Goal: Task Accomplishment & Management: Use online tool/utility

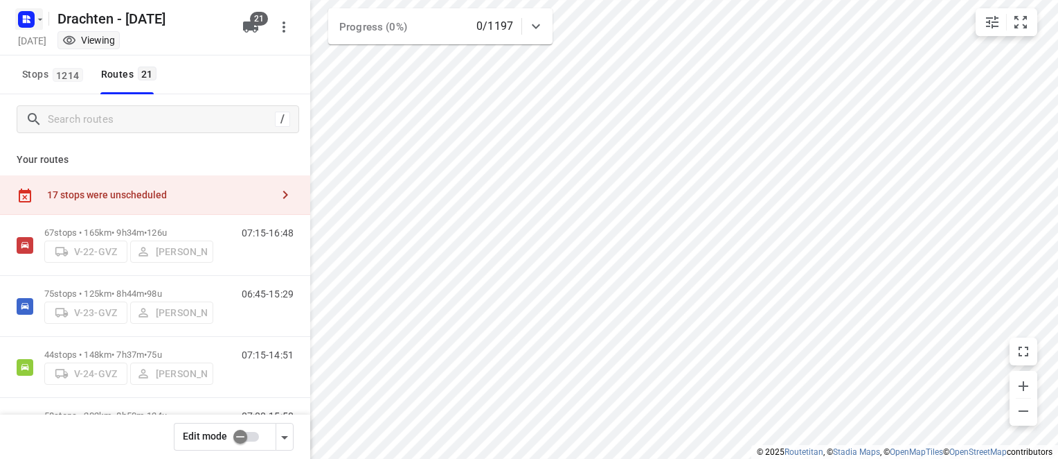
click at [23, 15] on icon "button" at bounding box center [24, 16] width 3 height 3
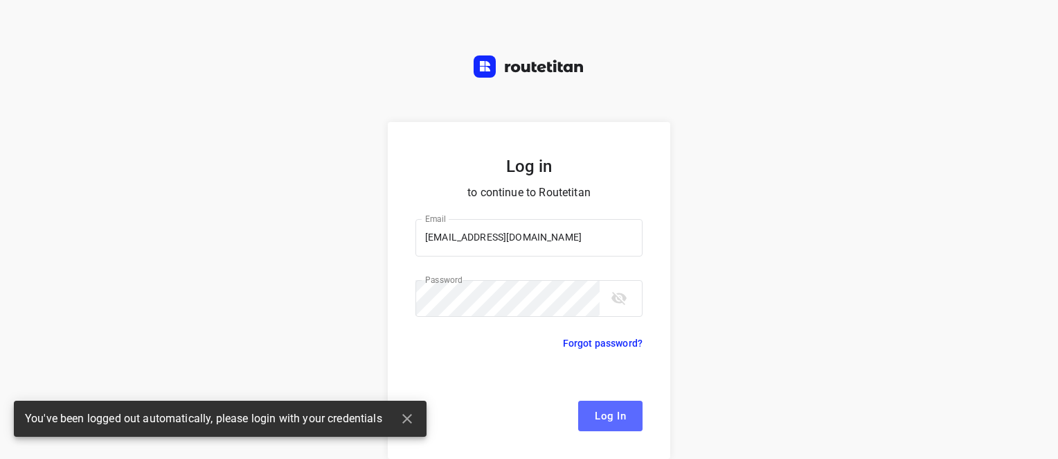
click at [608, 418] on span "Log In" at bounding box center [610, 416] width 31 height 18
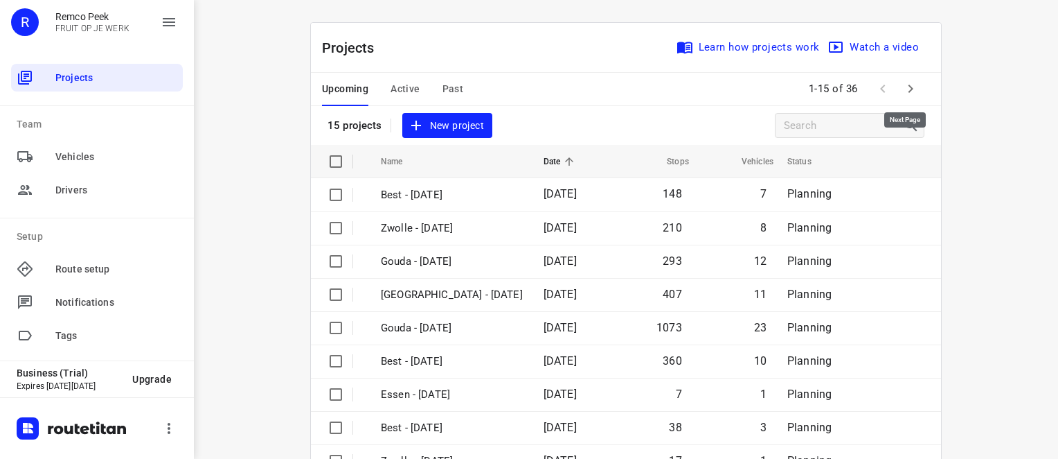
click at [903, 80] on icon "button" at bounding box center [911, 88] width 17 height 17
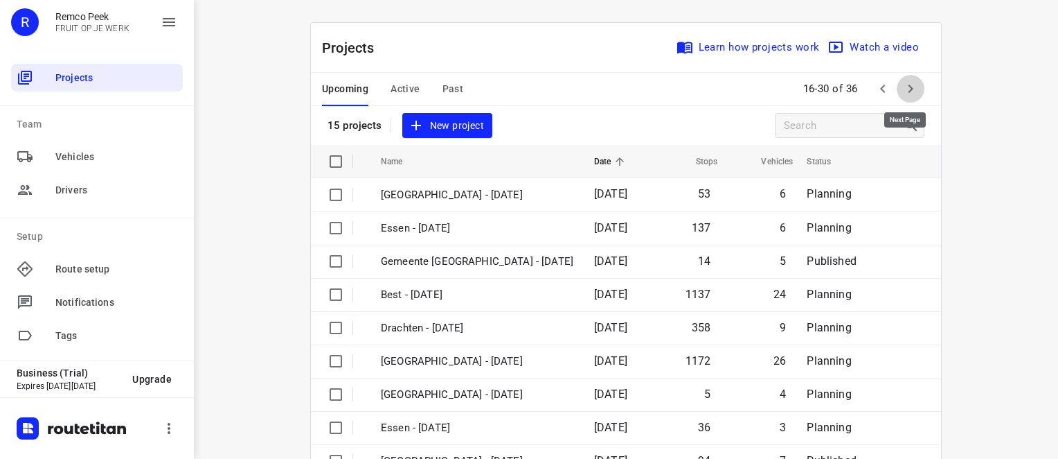
click at [912, 89] on icon "button" at bounding box center [911, 88] width 17 height 17
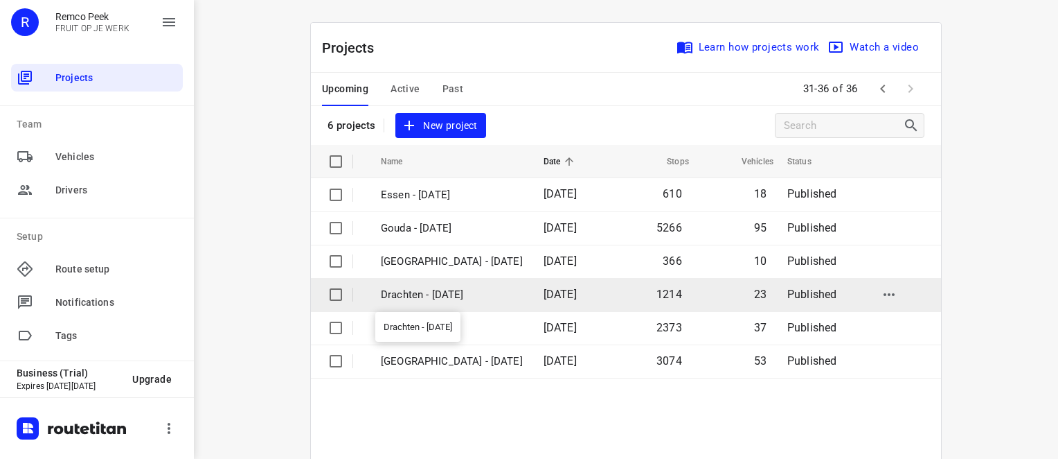
click at [408, 294] on p "Drachten - [DATE]" at bounding box center [452, 295] width 142 height 16
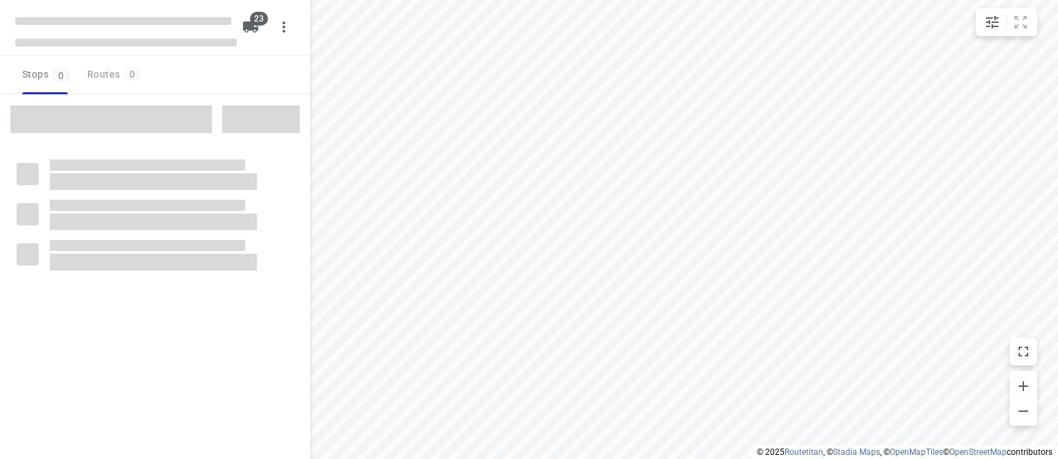
checkbox input "true"
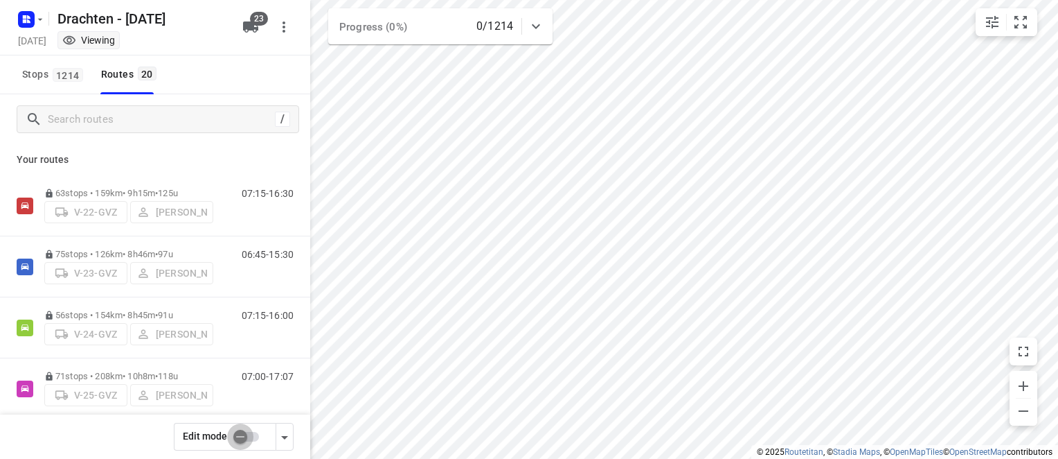
click at [245, 438] on input "checkbox" at bounding box center [240, 436] width 79 height 26
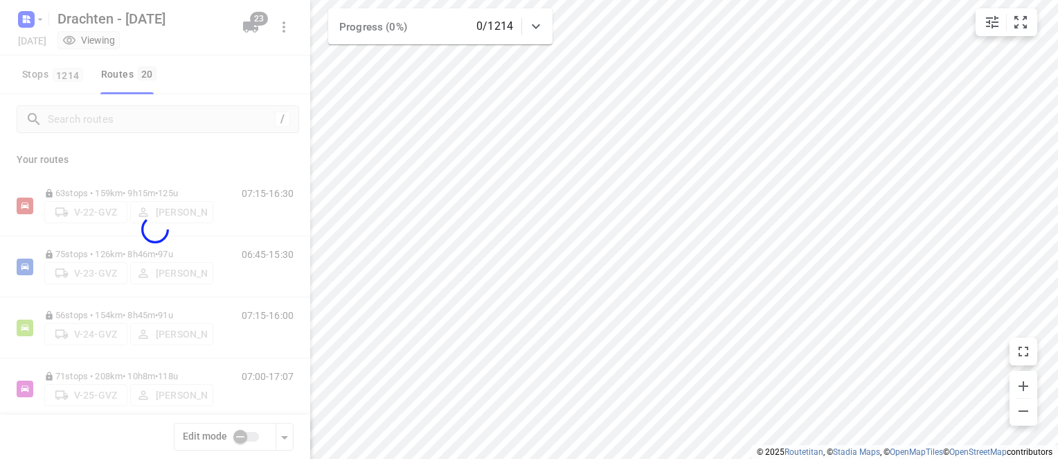
checkbox input "true"
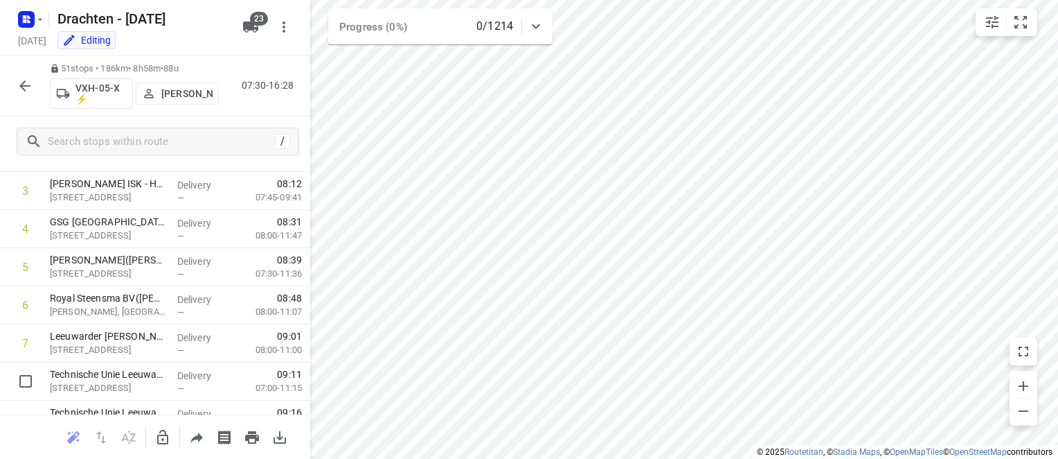
scroll to position [139, 0]
click at [168, 440] on icon "button" at bounding box center [162, 436] width 11 height 15
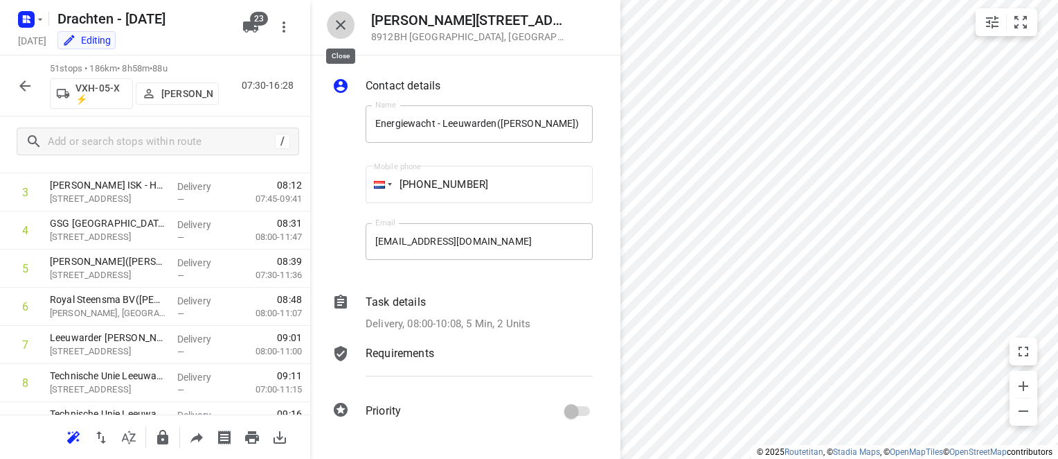
click at [344, 28] on icon "button" at bounding box center [340, 25] width 17 height 17
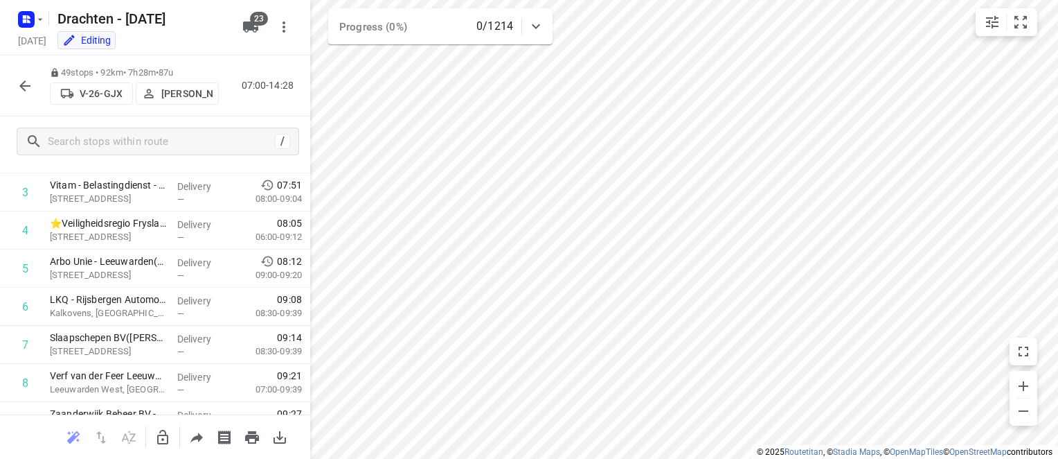
click at [169, 450] on div at bounding box center [155, 436] width 310 height 44
click at [165, 433] on icon "button" at bounding box center [162, 436] width 11 height 15
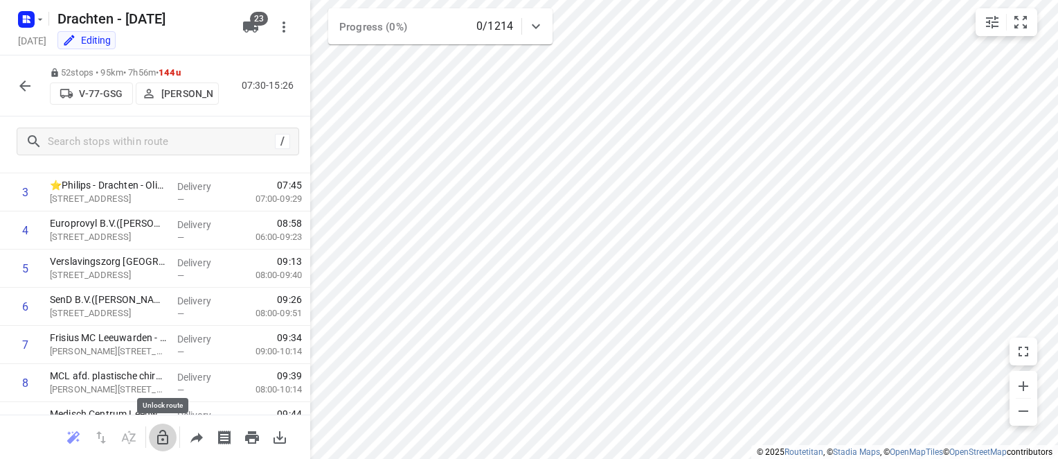
click at [164, 435] on icon "button" at bounding box center [162, 437] width 17 height 17
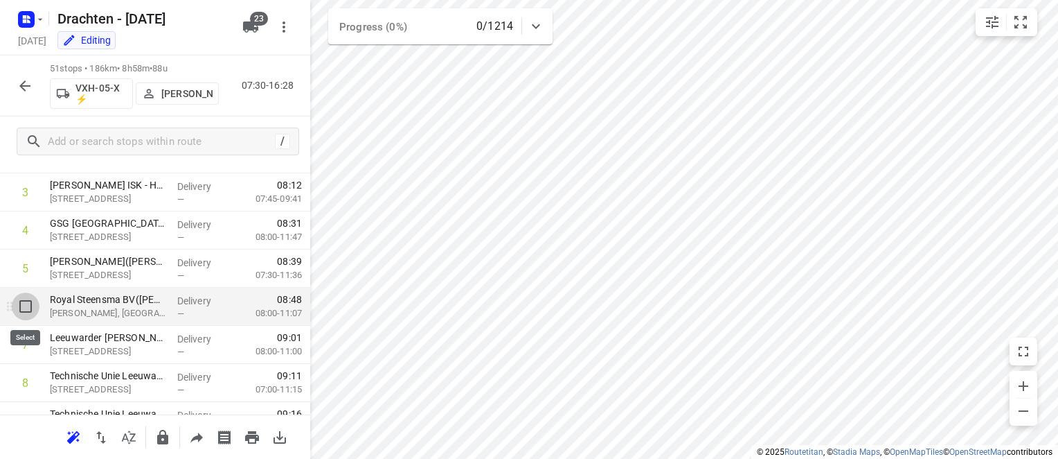
click at [30, 308] on input "checkbox" at bounding box center [26, 306] width 28 height 28
checkbox input "true"
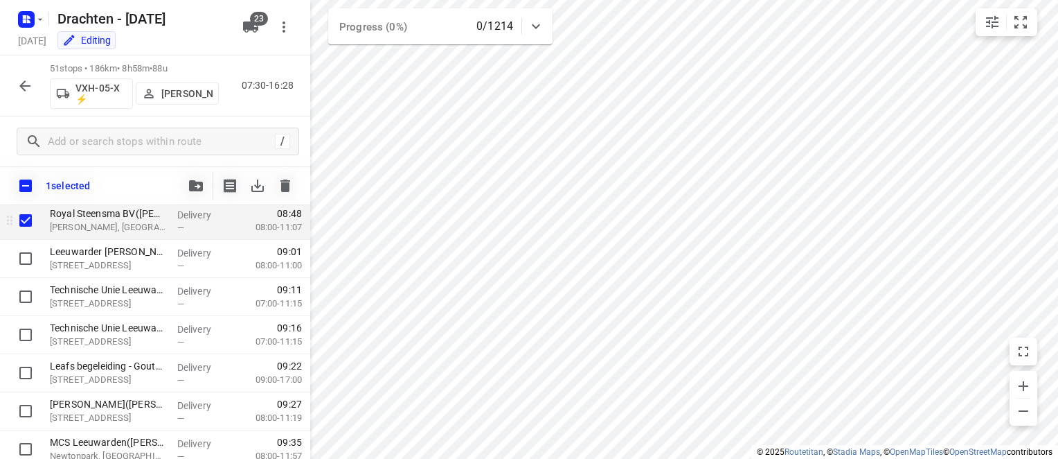
scroll to position [277, 0]
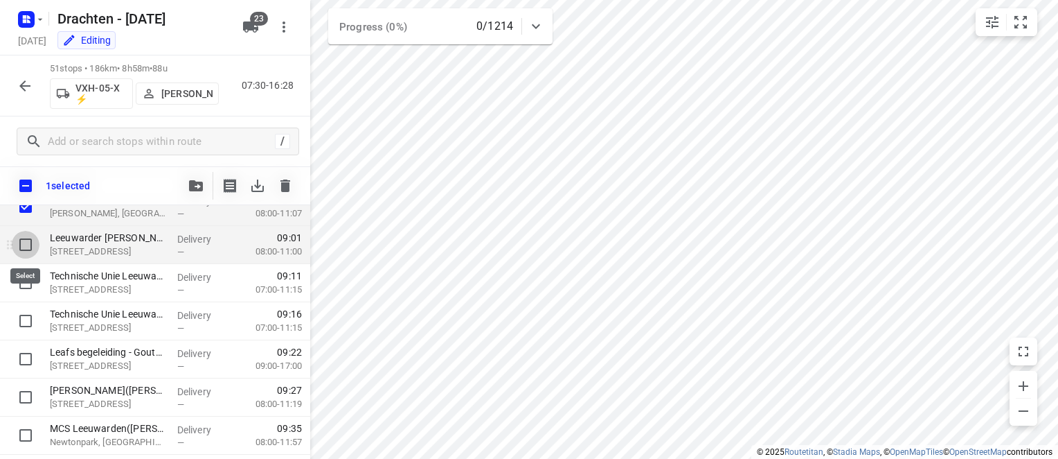
drag, startPoint x: 25, startPoint y: 245, endPoint x: 24, endPoint y: 258, distance: 12.5
click at [25, 245] on input "checkbox" at bounding box center [26, 245] width 28 height 28
checkbox input "true"
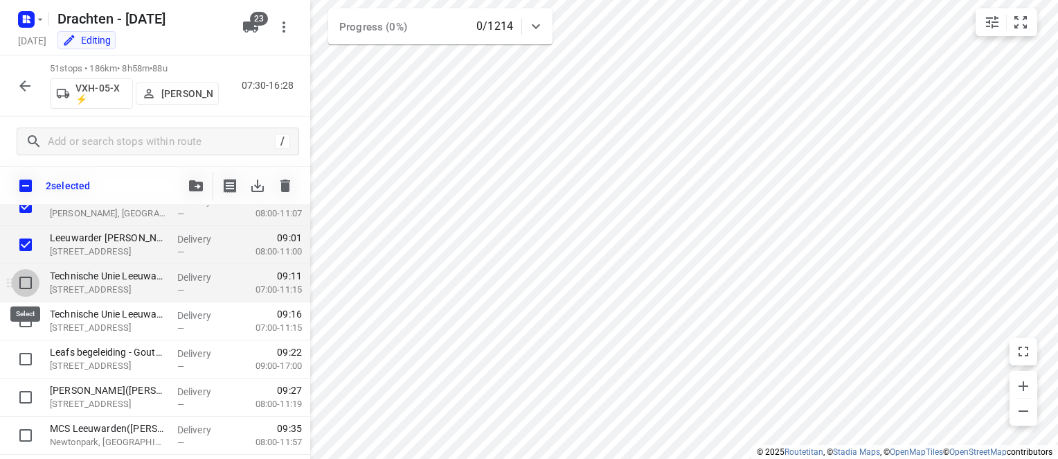
click at [29, 274] on input "checkbox" at bounding box center [26, 283] width 28 height 28
checkbox input "true"
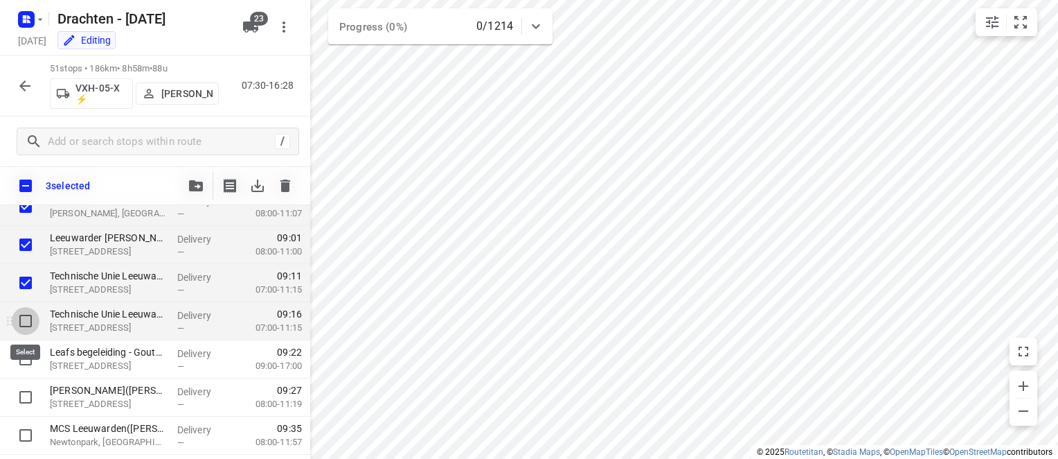
click at [27, 323] on input "checkbox" at bounding box center [26, 321] width 28 height 28
checkbox input "true"
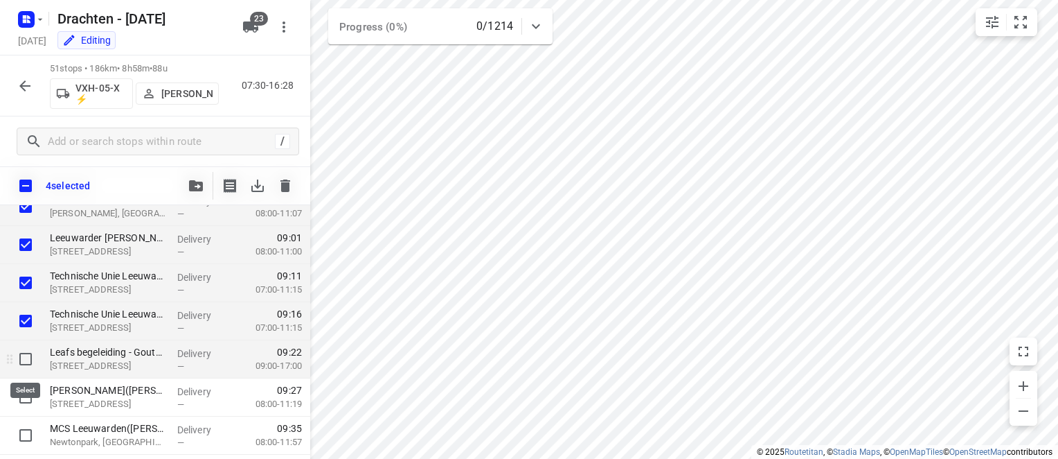
click at [19, 369] on input "checkbox" at bounding box center [26, 359] width 28 height 28
checkbox input "true"
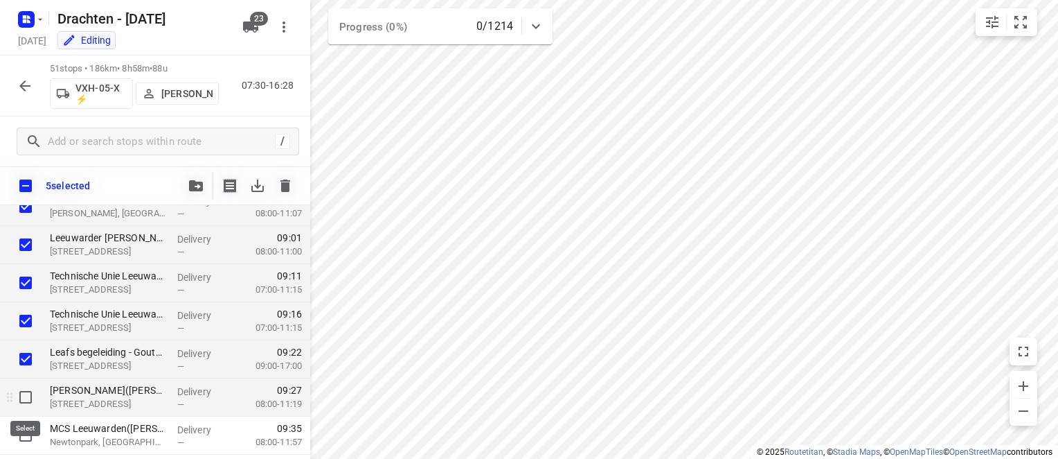
click at [26, 399] on input "checkbox" at bounding box center [26, 397] width 28 height 28
checkbox input "true"
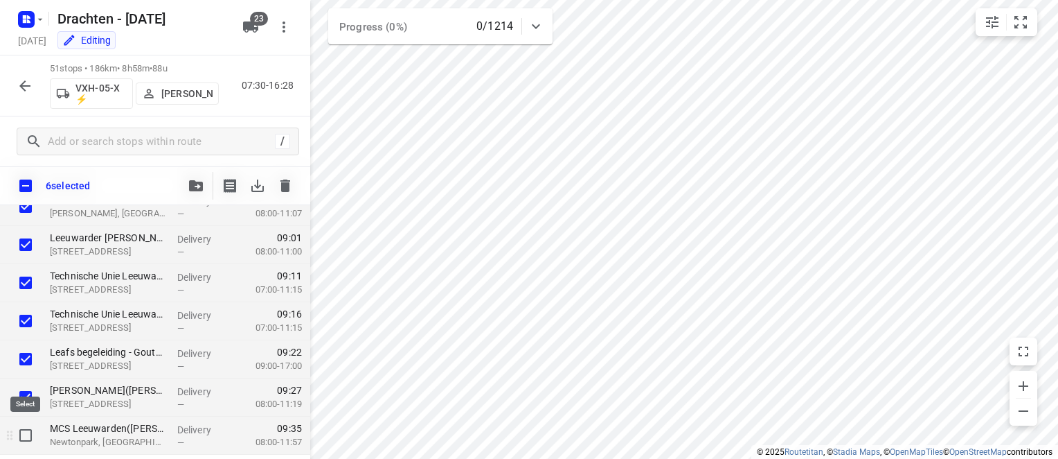
click at [27, 432] on input "checkbox" at bounding box center [26, 435] width 28 height 28
checkbox input "true"
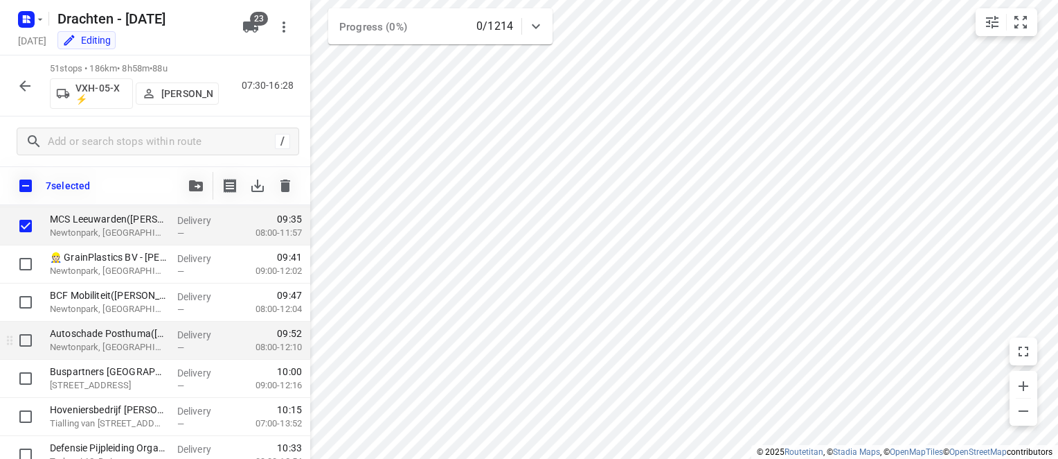
scroll to position [485, 0]
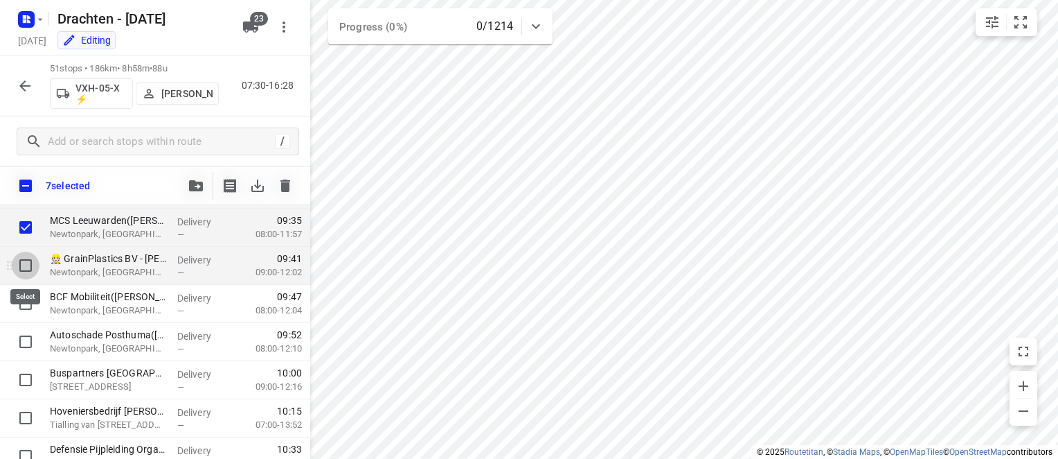
click at [30, 269] on input "checkbox" at bounding box center [26, 265] width 28 height 28
checkbox input "true"
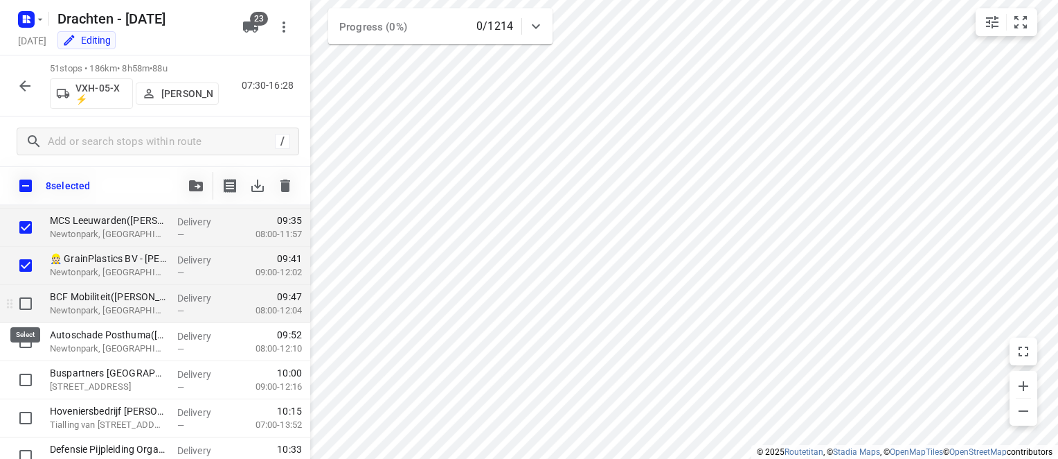
click at [23, 308] on input "checkbox" at bounding box center [26, 304] width 28 height 28
checkbox input "true"
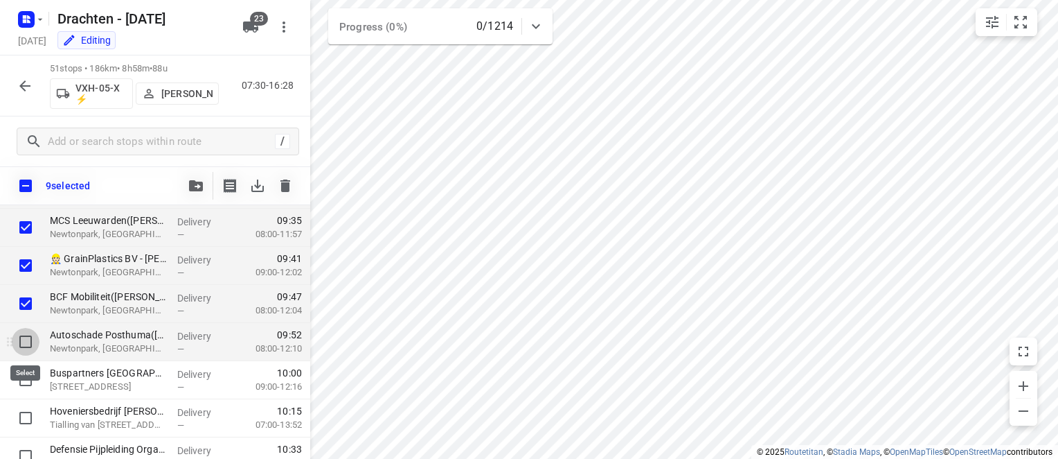
click at [24, 344] on input "checkbox" at bounding box center [26, 342] width 28 height 28
checkbox input "true"
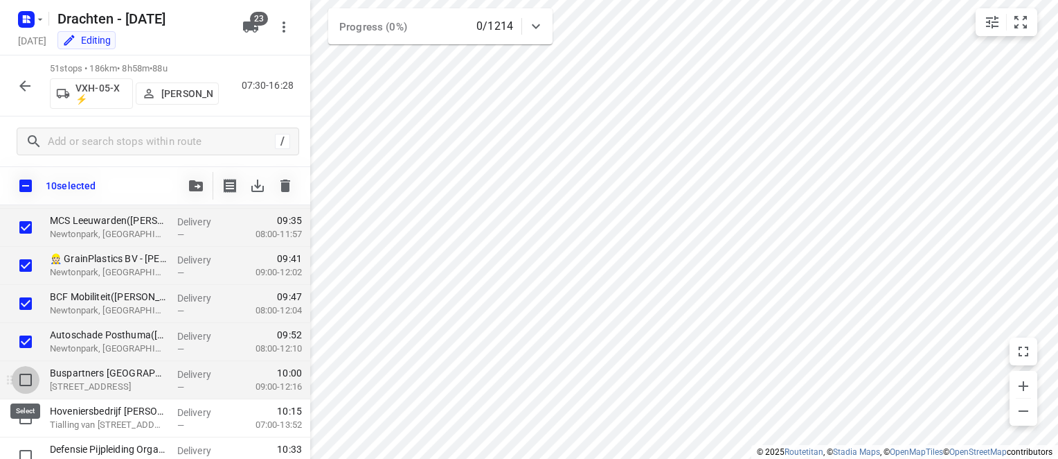
click at [22, 378] on input "checkbox" at bounding box center [26, 380] width 28 height 28
checkbox input "true"
click at [195, 188] on icon "button" at bounding box center [196, 185] width 14 height 11
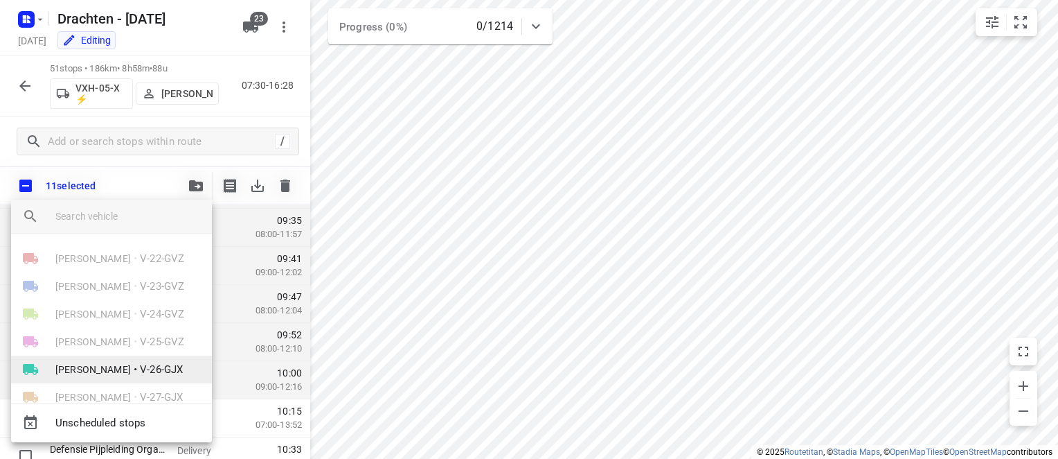
click at [131, 362] on span "[PERSON_NAME]" at bounding box center [93, 369] width 76 height 14
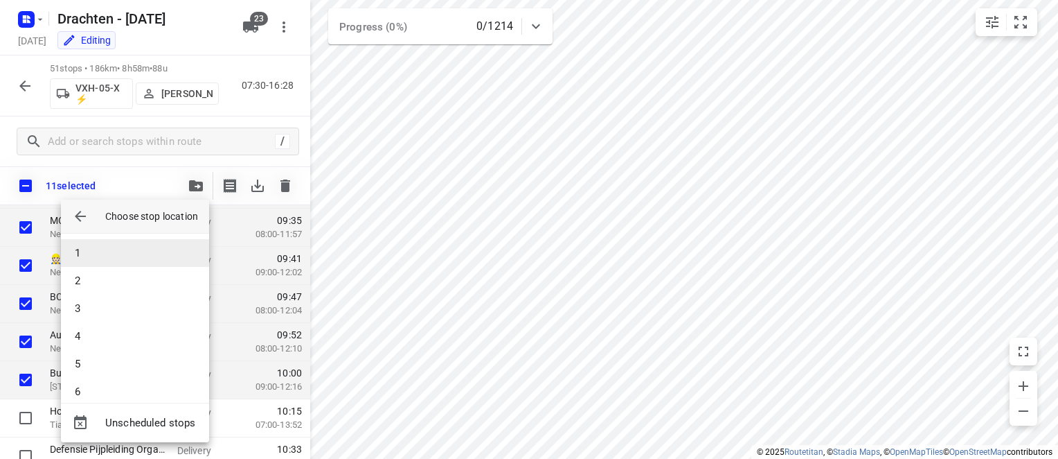
click at [122, 247] on li "1" at bounding box center [135, 253] width 148 height 28
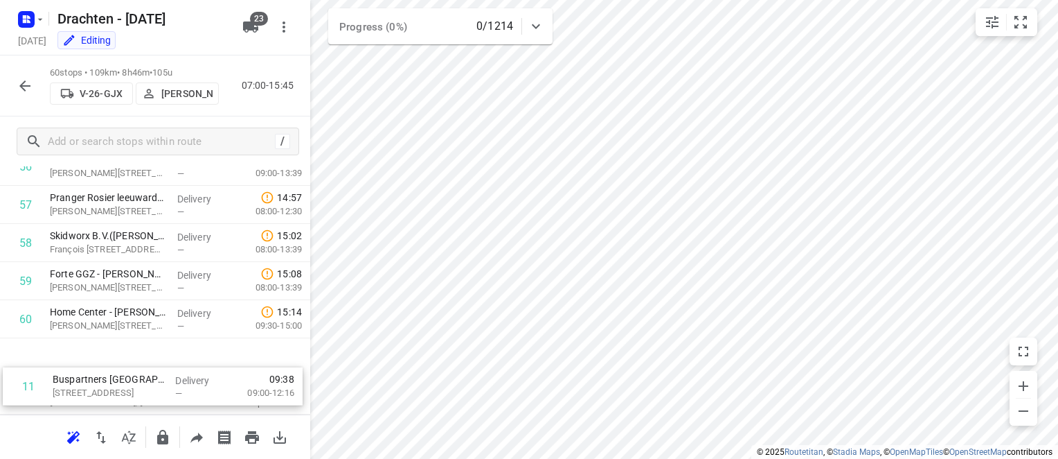
scroll to position [2145, 0]
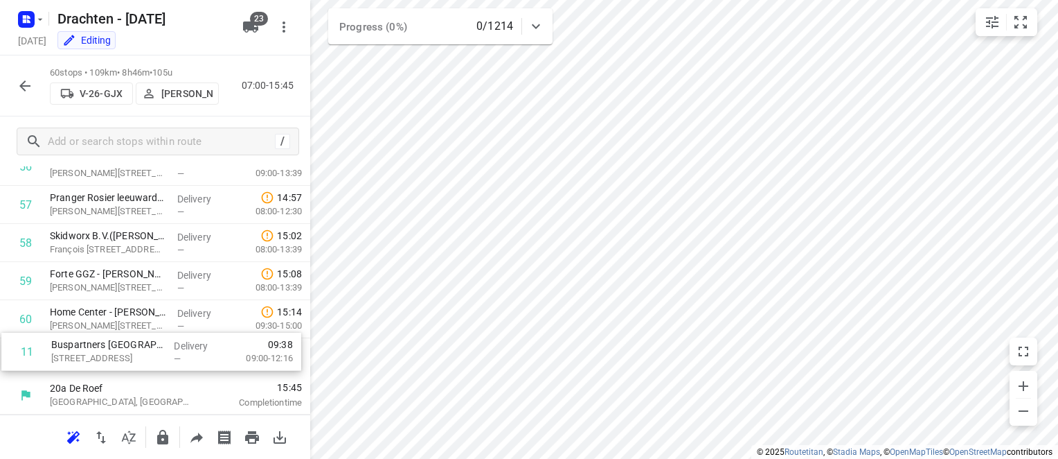
drag, startPoint x: 69, startPoint y: 289, endPoint x: 71, endPoint y: 355, distance: 65.8
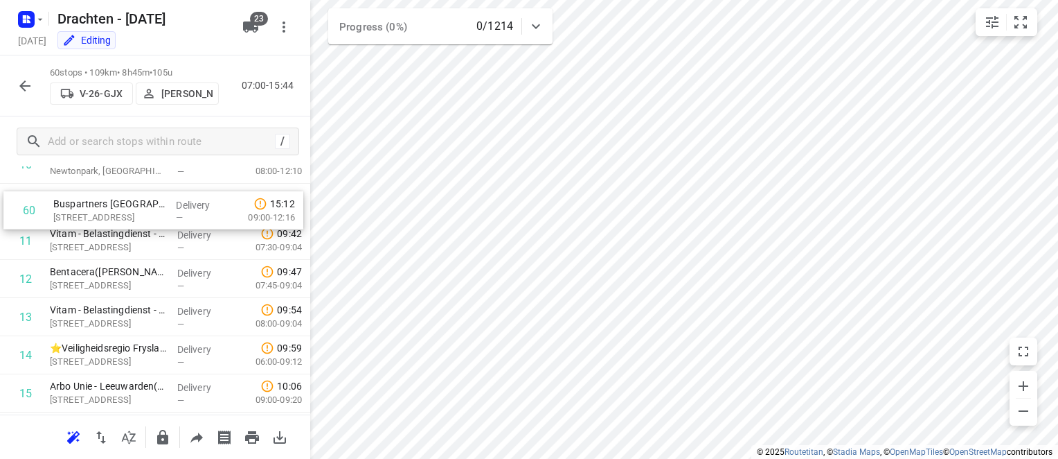
scroll to position [421, 0]
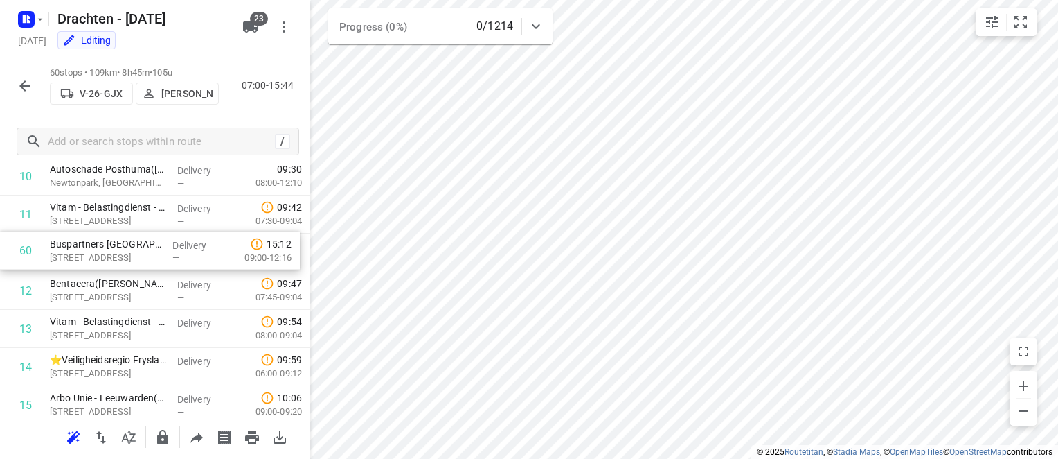
drag, startPoint x: 108, startPoint y: 358, endPoint x: 111, endPoint y: 249, distance: 109.5
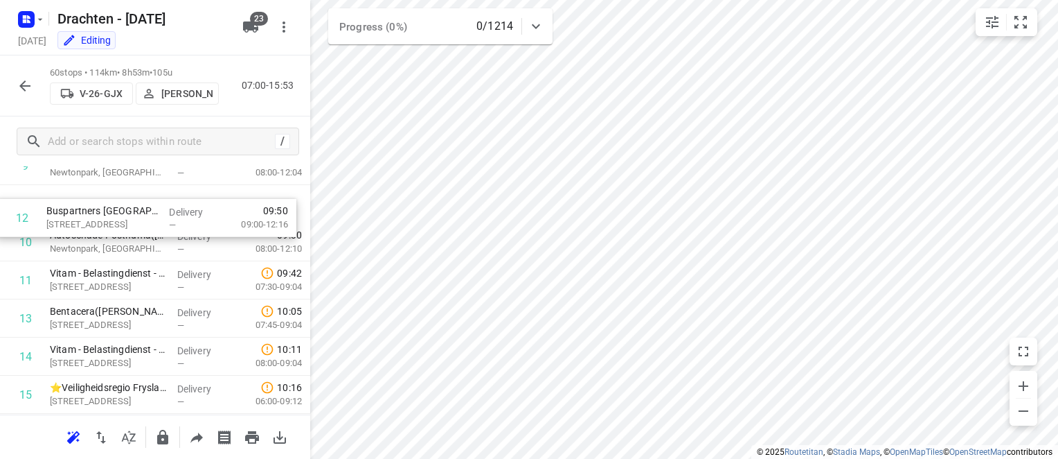
scroll to position [380, 0]
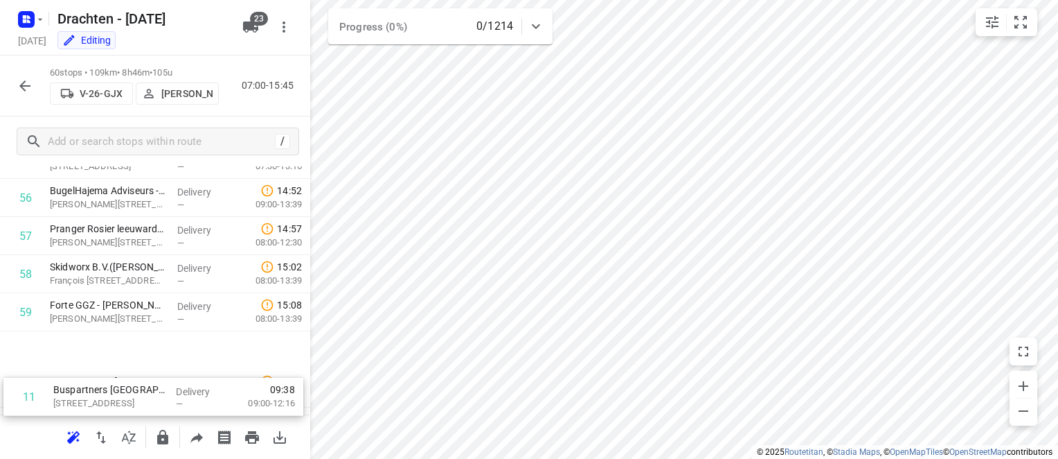
scroll to position [2145, 0]
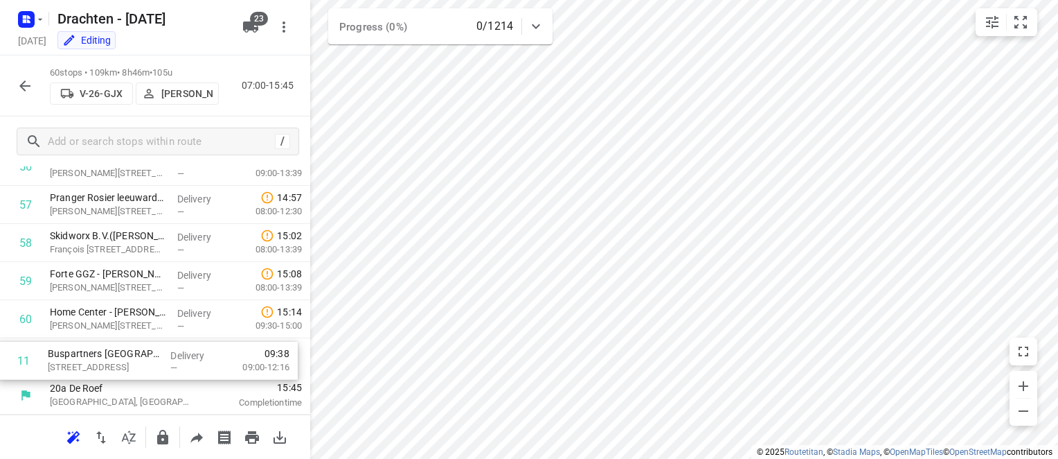
drag, startPoint x: 123, startPoint y: 256, endPoint x: 122, endPoint y: 366, distance: 110.8
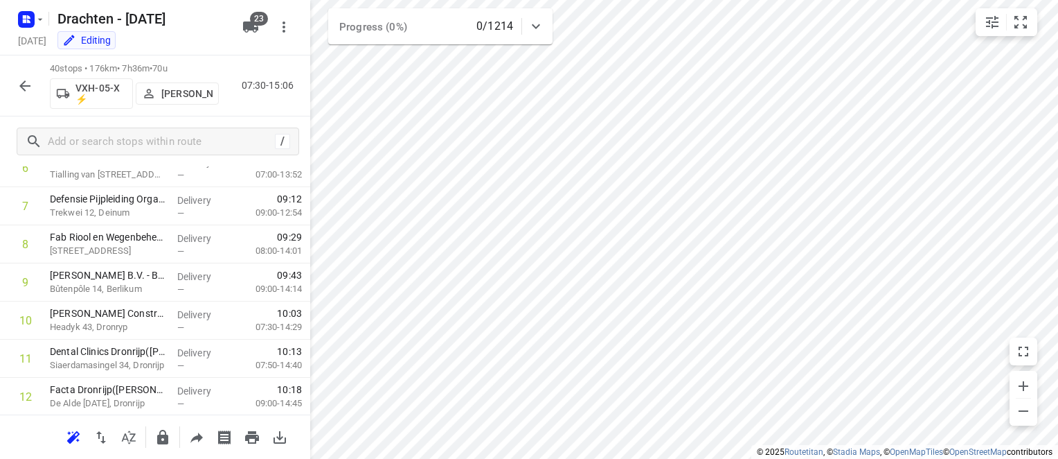
scroll to position [0, 0]
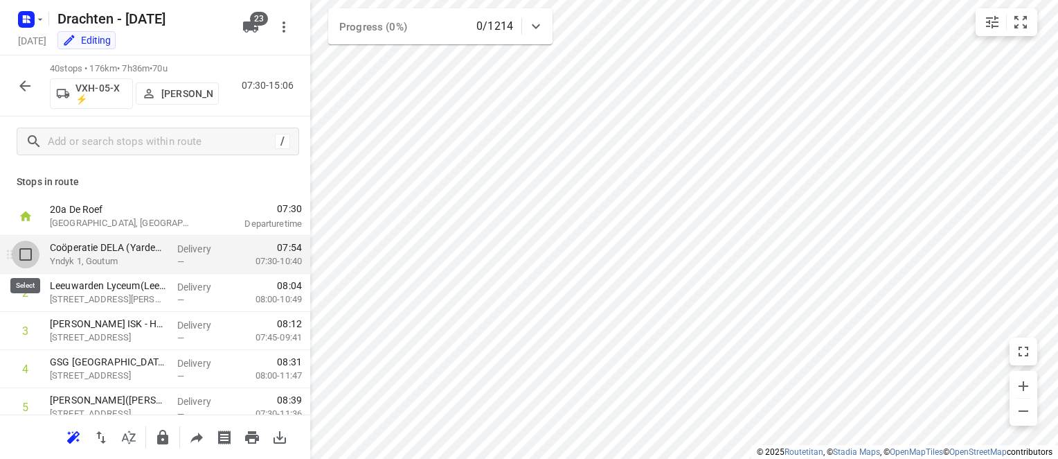
click at [25, 257] on input "checkbox" at bounding box center [26, 254] width 28 height 28
checkbox input "true"
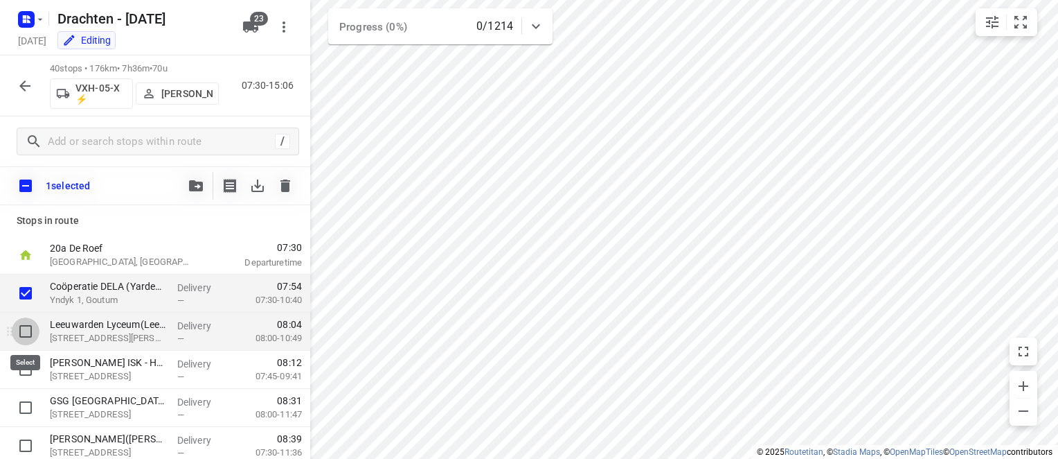
click at [21, 332] on input "checkbox" at bounding box center [26, 331] width 28 height 28
click at [199, 186] on icon "button" at bounding box center [196, 185] width 14 height 11
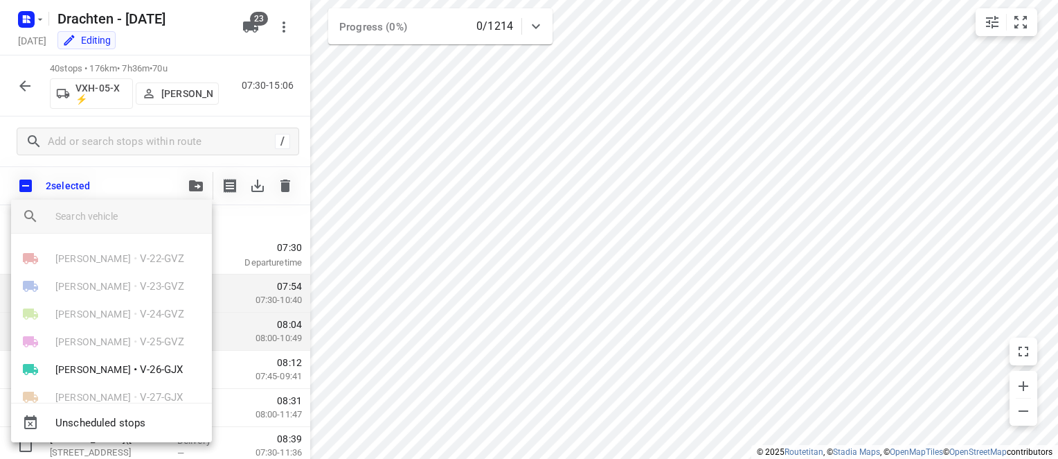
click at [271, 228] on div at bounding box center [529, 229] width 1058 height 459
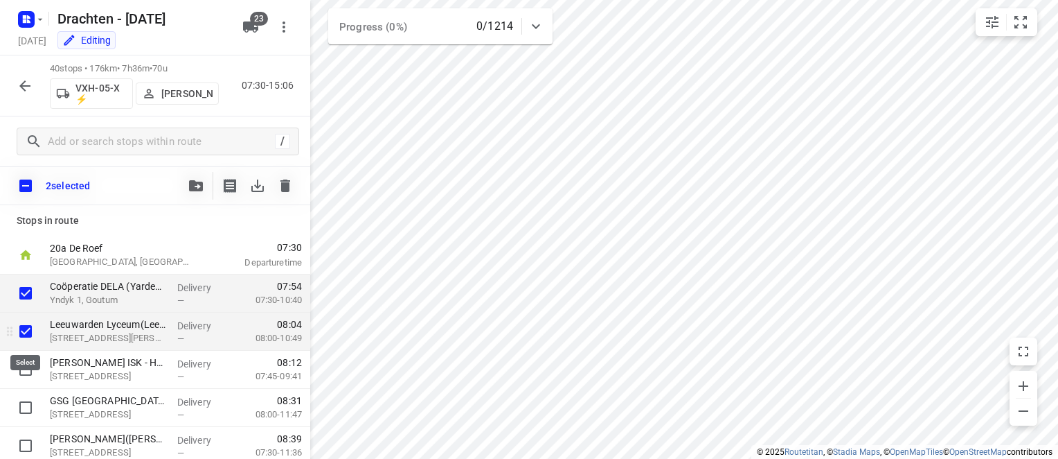
click at [28, 332] on input "checkbox" at bounding box center [26, 331] width 28 height 28
checkbox input "false"
click at [177, 321] on p "Delivery" at bounding box center [202, 326] width 51 height 14
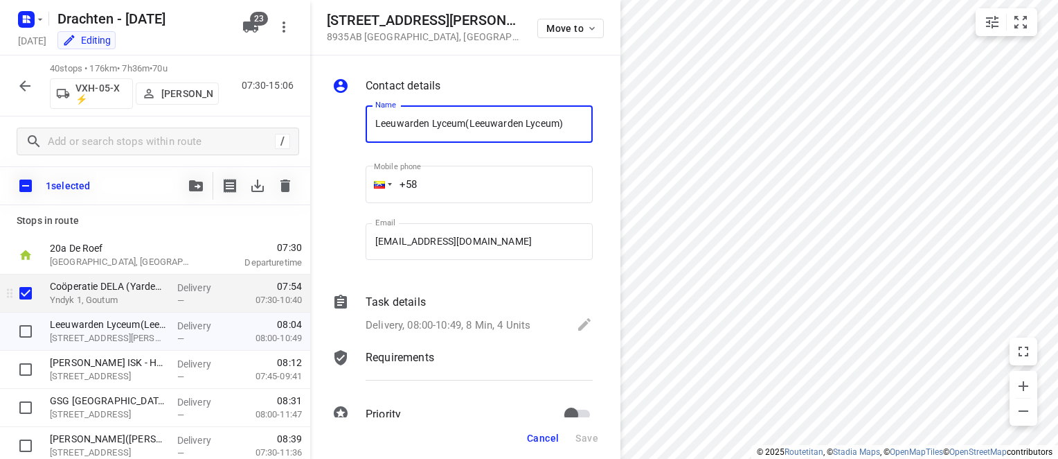
click at [157, 294] on p "Yndyk 1, Goutum" at bounding box center [108, 300] width 116 height 14
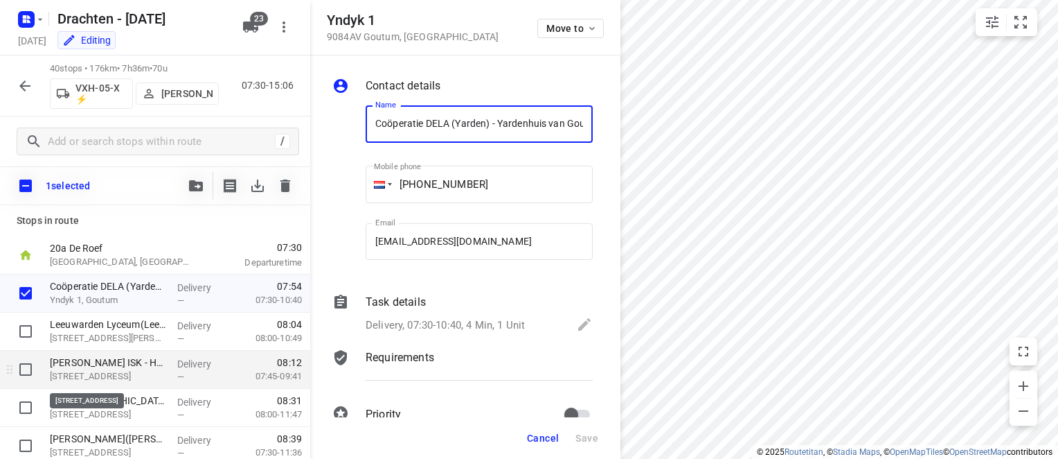
click at [108, 369] on p "[STREET_ADDRESS]" at bounding box center [108, 376] width 116 height 14
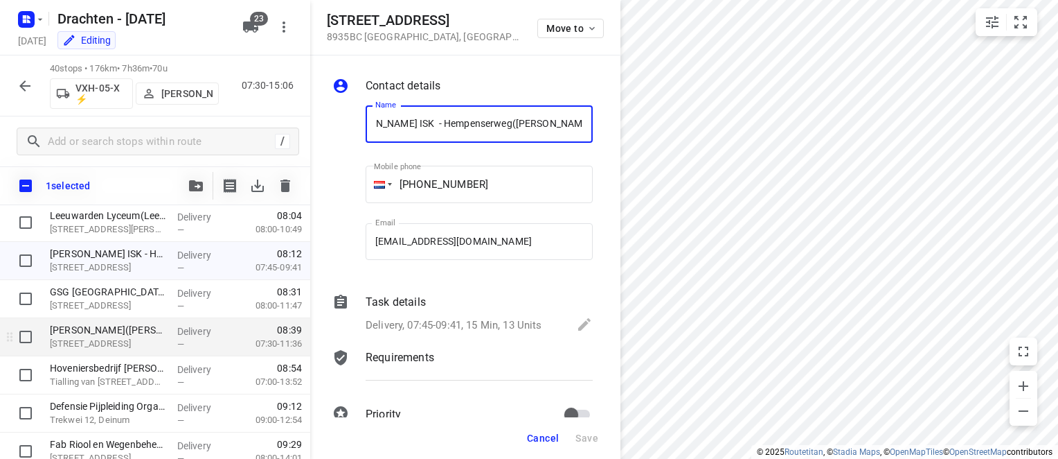
scroll to position [139, 0]
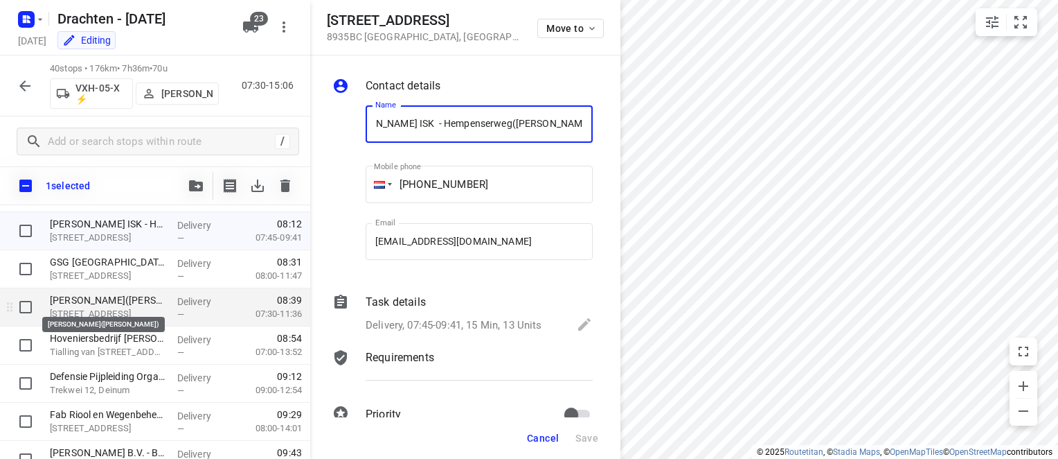
click at [112, 305] on p "[PERSON_NAME]([PERSON_NAME])" at bounding box center [108, 300] width 116 height 14
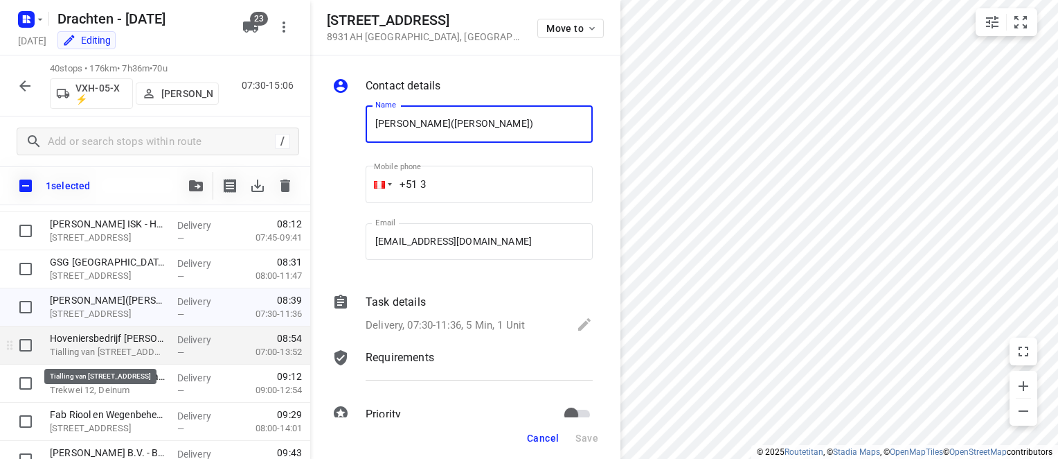
click at [114, 350] on p "Tialling van [STREET_ADDRESS]" at bounding box center [108, 352] width 116 height 14
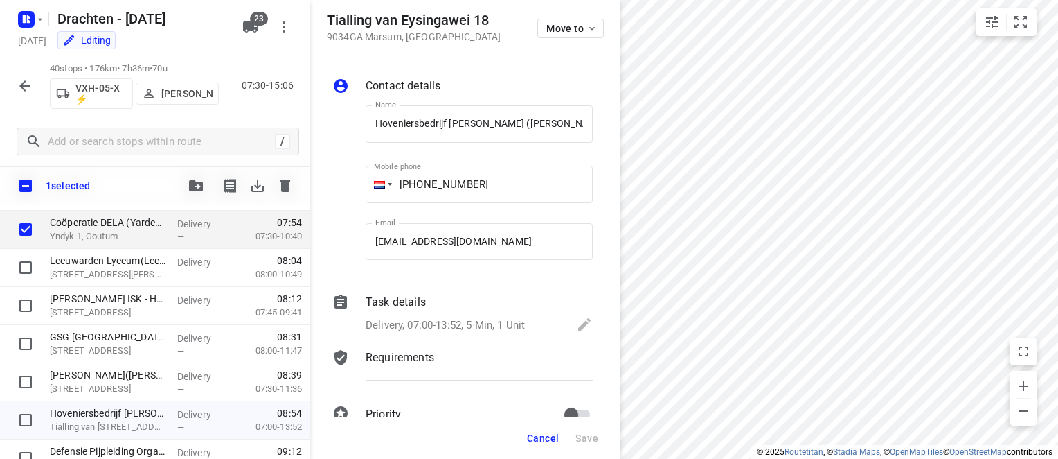
scroll to position [0, 0]
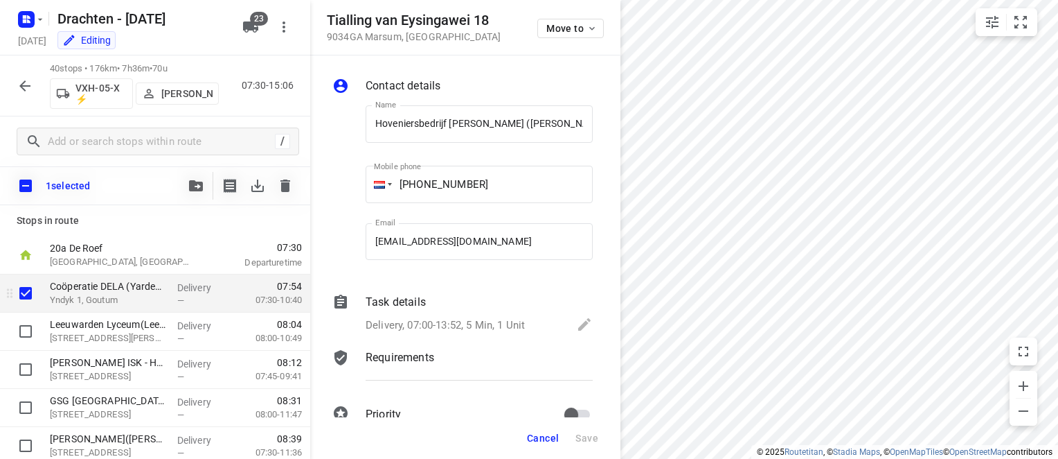
click at [23, 290] on input "checkbox" at bounding box center [26, 293] width 28 height 28
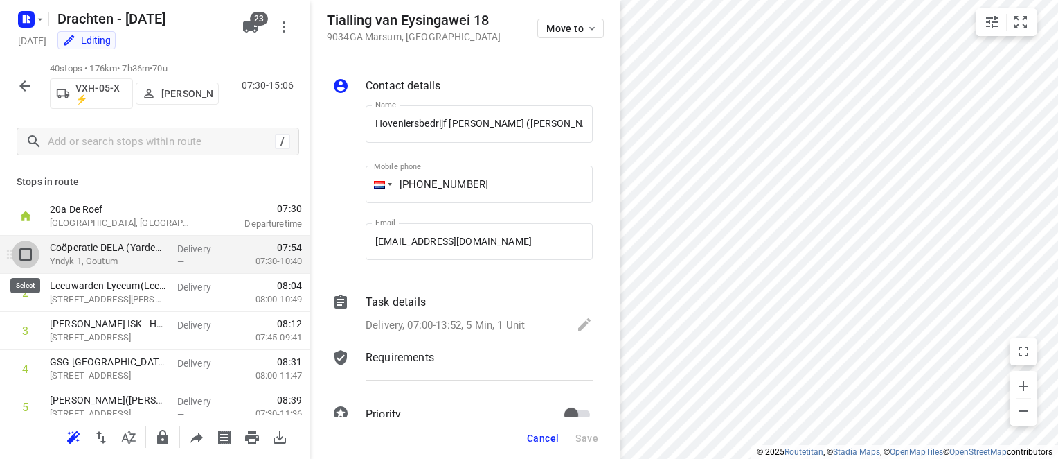
click at [23, 256] on input "checkbox" at bounding box center [26, 254] width 28 height 28
checkbox input "true"
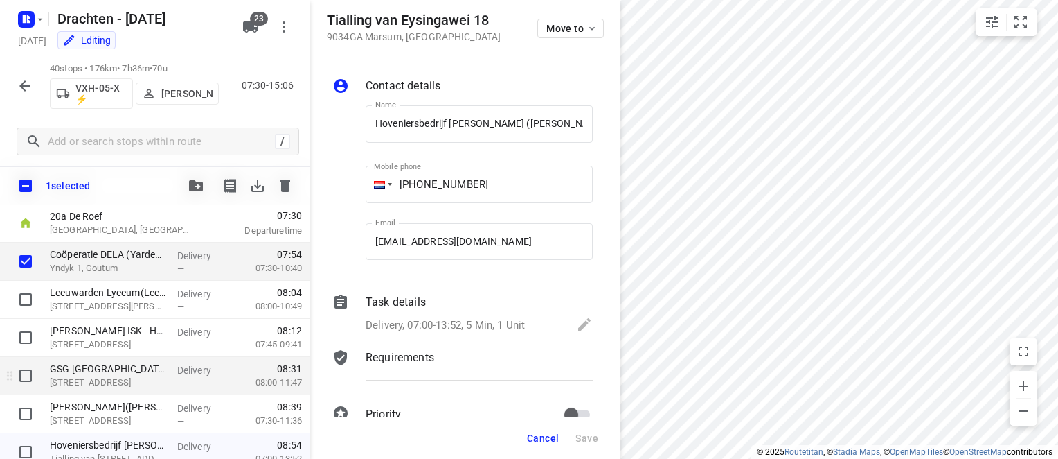
scroll to position [69, 0]
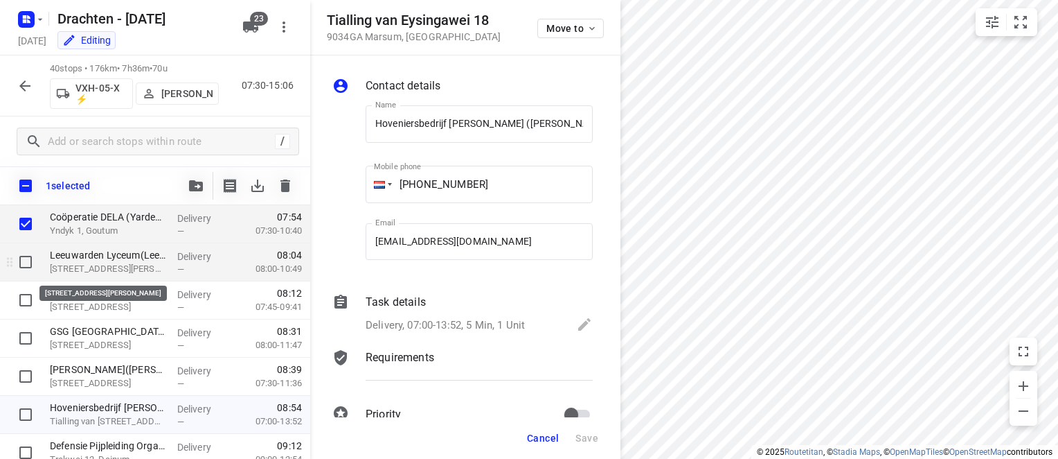
click at [129, 269] on p "[STREET_ADDRESS][PERSON_NAME]" at bounding box center [108, 269] width 116 height 14
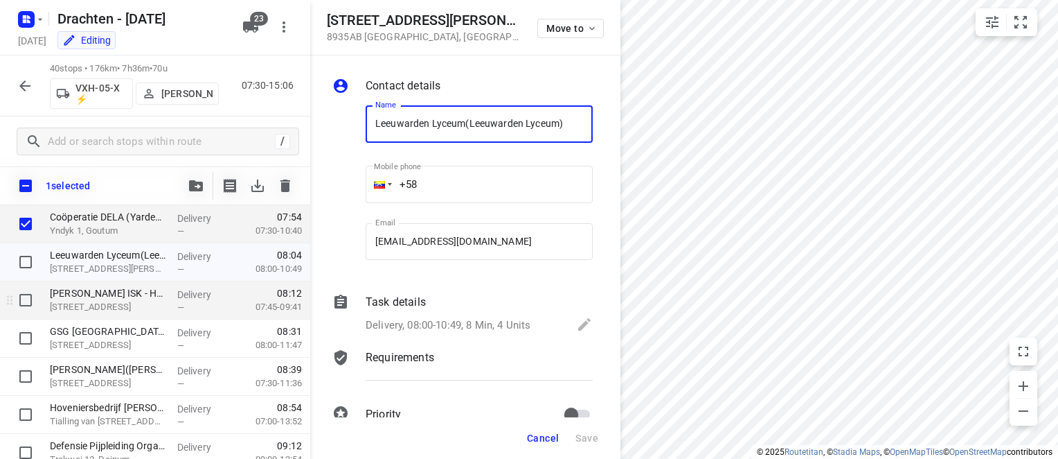
click at [165, 303] on div "[PERSON_NAME] ISK - Hempenserweg([PERSON_NAME]) [STREET_ADDRESS]" at bounding box center [107, 300] width 127 height 38
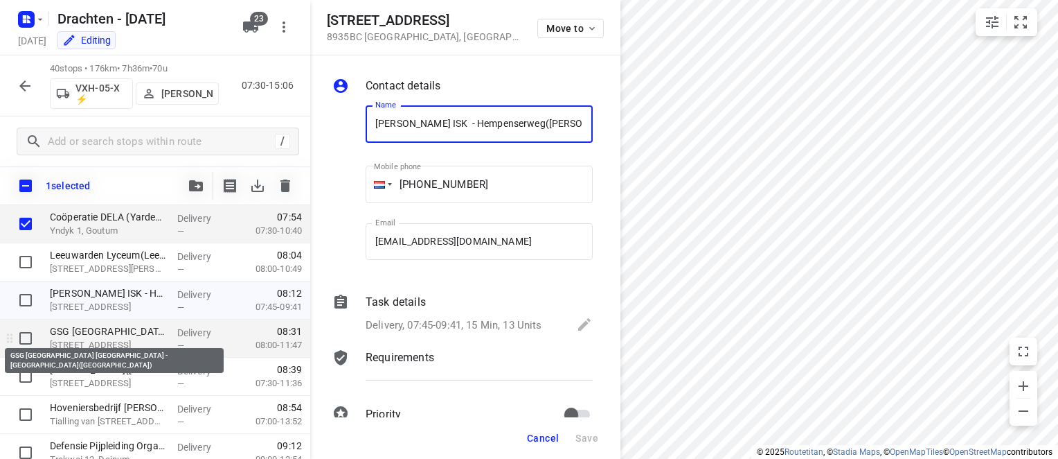
click at [161, 337] on p "GSG [GEOGRAPHIC_DATA] [GEOGRAPHIC_DATA] - [GEOGRAPHIC_DATA]([GEOGRAPHIC_DATA])" at bounding box center [108, 331] width 116 height 14
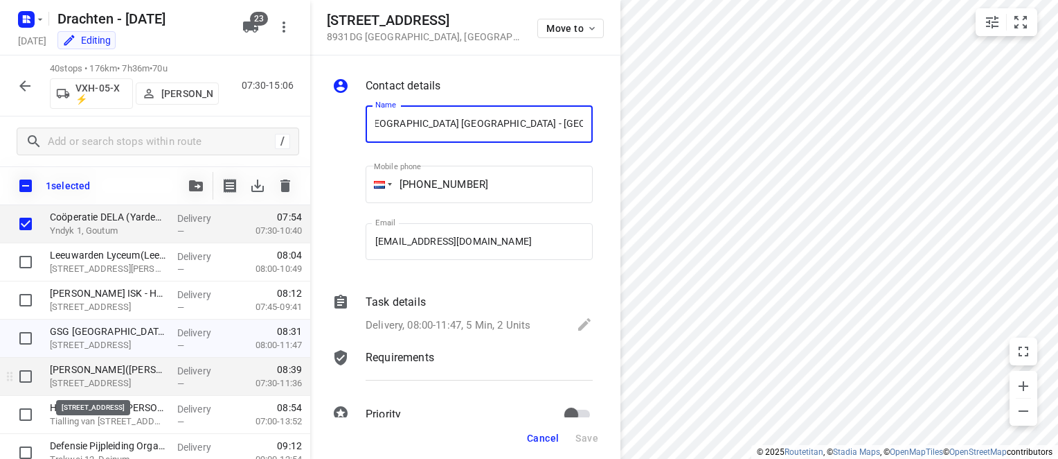
click at [159, 378] on p "[STREET_ADDRESS]" at bounding box center [108, 383] width 116 height 14
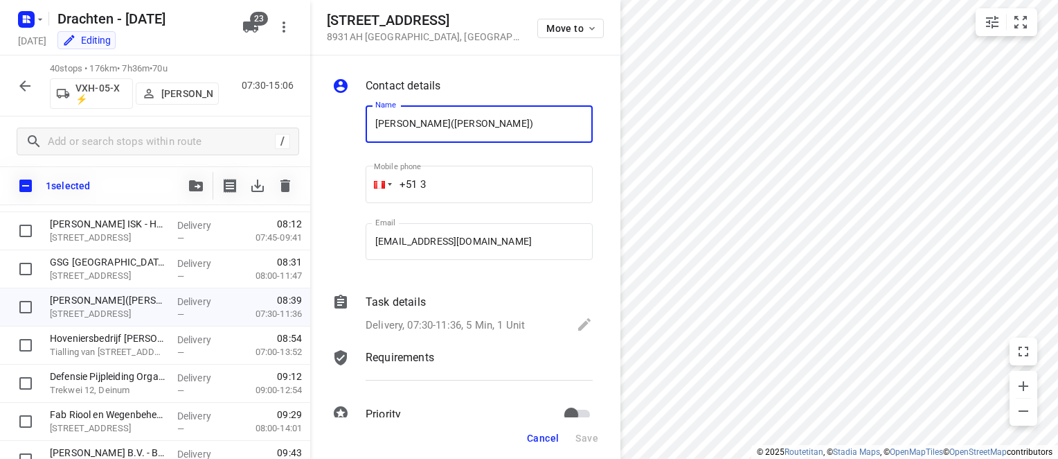
scroll to position [33, 0]
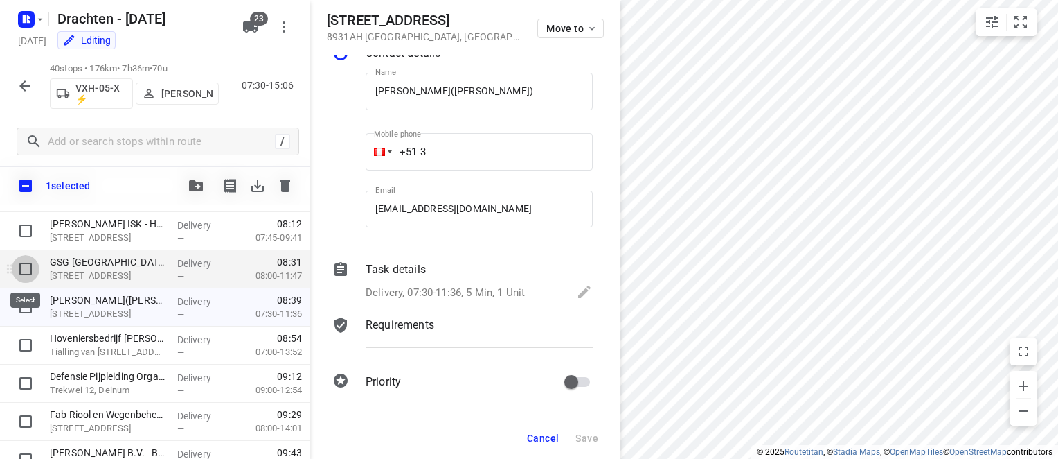
click at [25, 271] on input "checkbox" at bounding box center [26, 269] width 28 height 28
checkbox input "true"
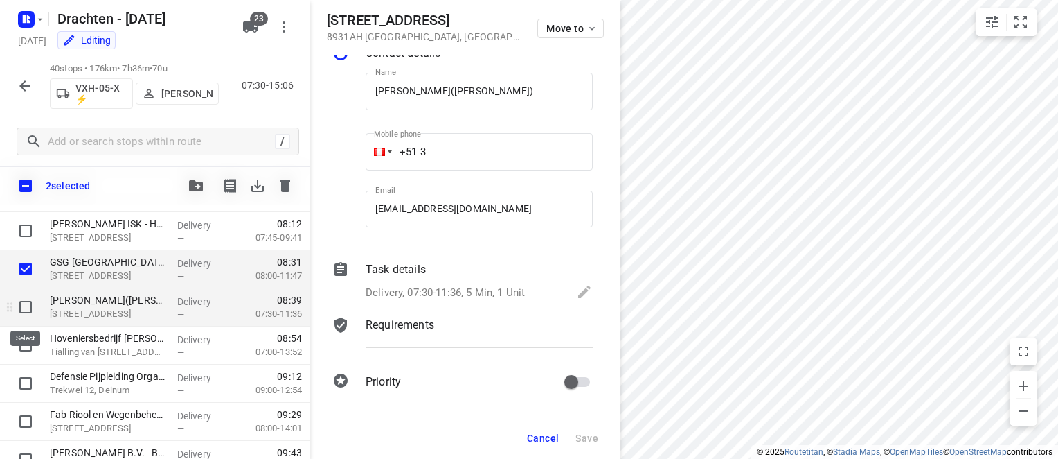
drag, startPoint x: 22, startPoint y: 303, endPoint x: 51, endPoint y: 300, distance: 29.2
click at [25, 303] on input "checkbox" at bounding box center [26, 307] width 28 height 28
checkbox input "true"
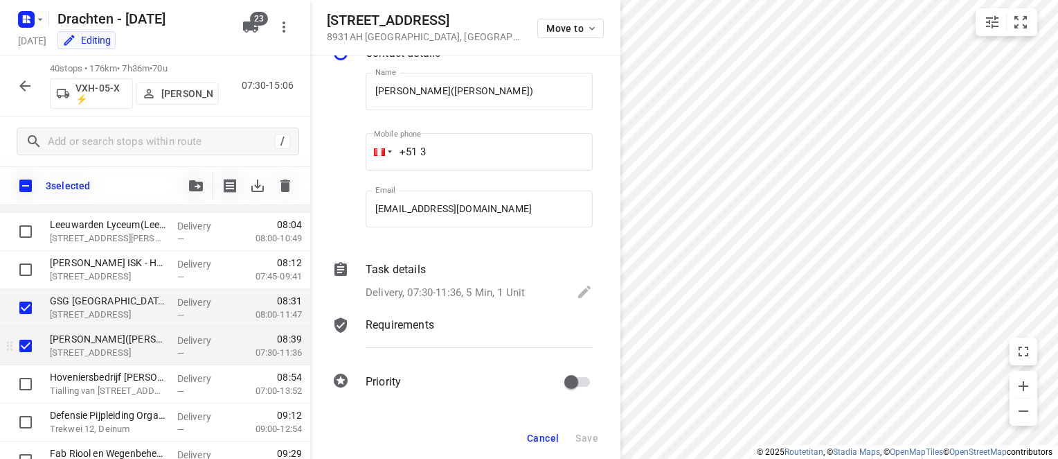
scroll to position [0, 0]
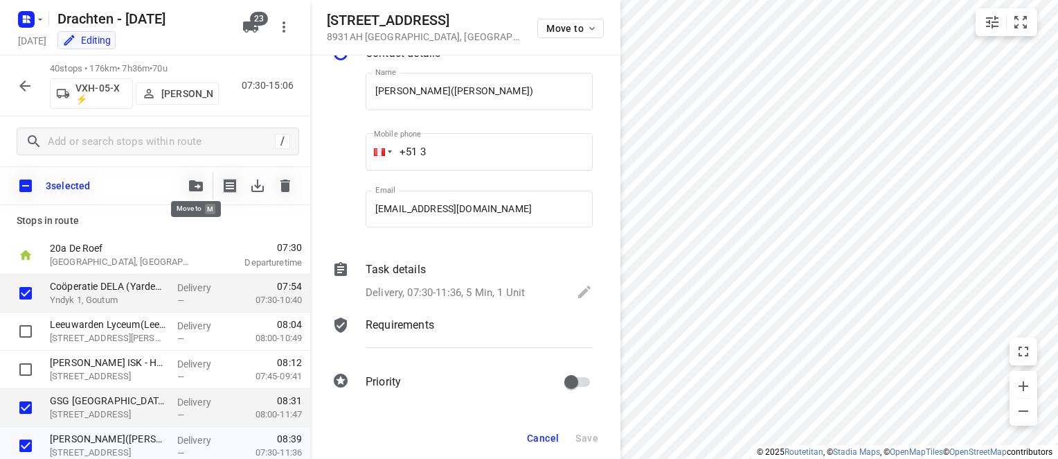
click at [193, 187] on icon "button" at bounding box center [196, 185] width 14 height 11
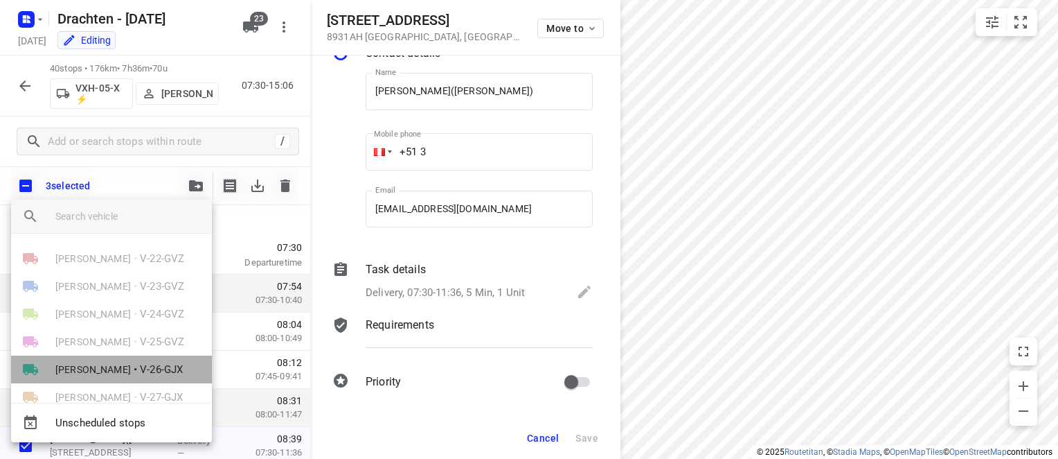
click at [115, 369] on span "[PERSON_NAME]" at bounding box center [93, 369] width 76 height 14
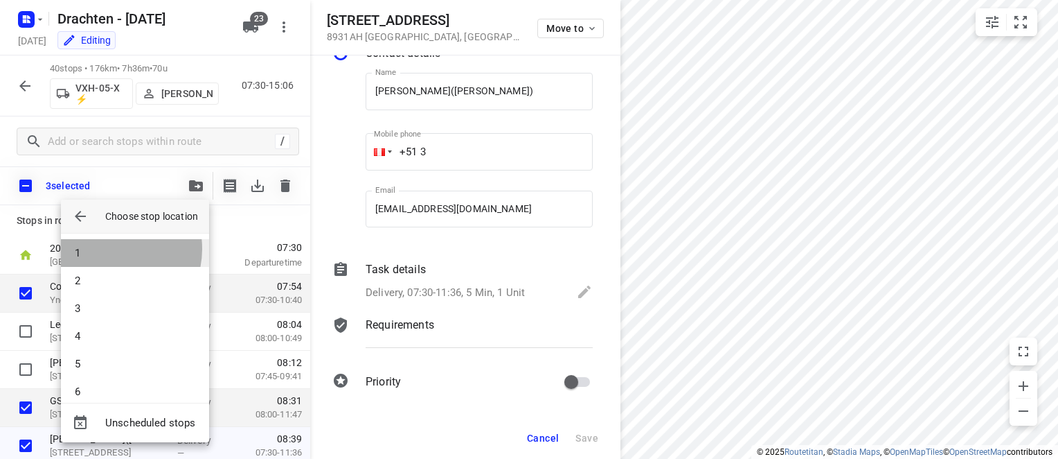
click at [110, 249] on li "1" at bounding box center [135, 253] width 148 height 28
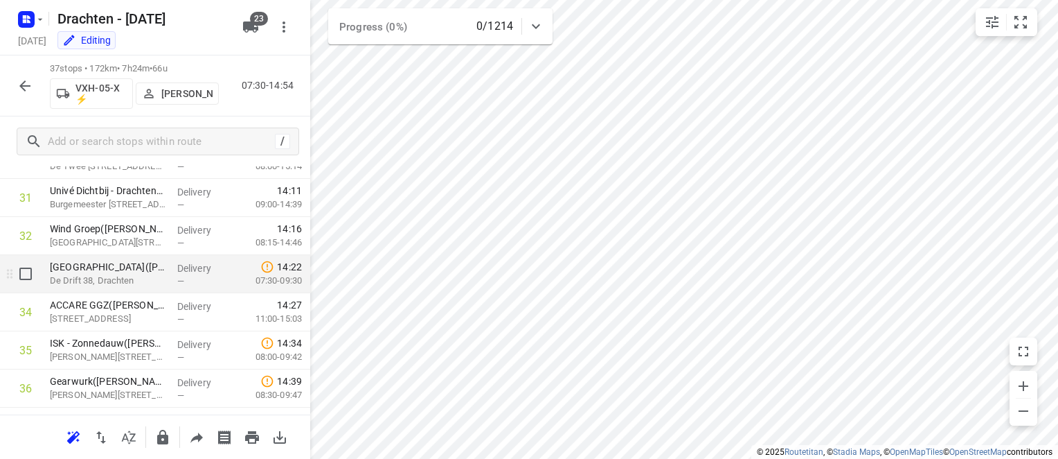
scroll to position [1130, 0]
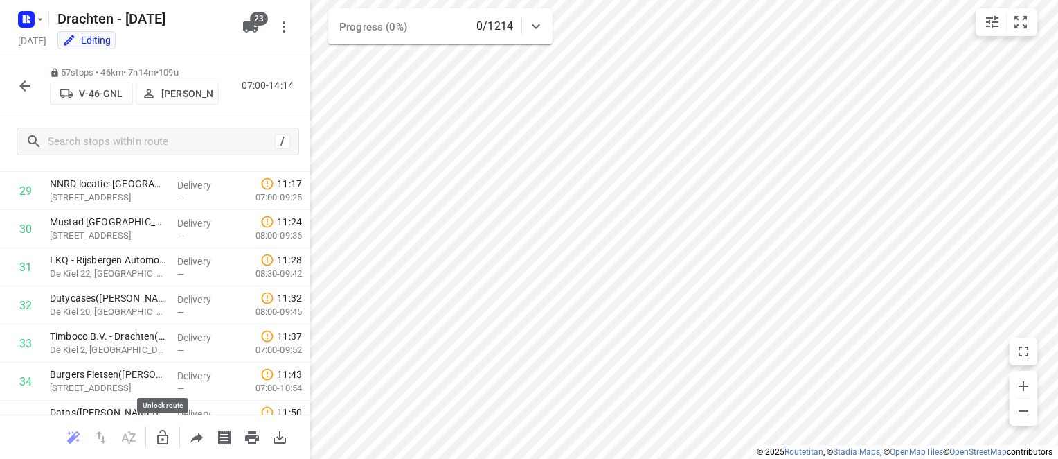
click at [159, 440] on icon "button" at bounding box center [162, 437] width 17 height 17
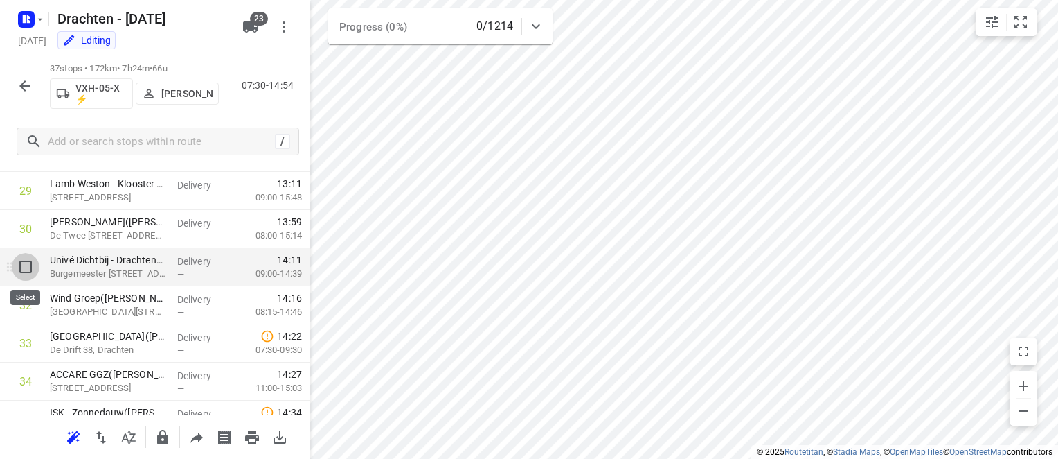
click at [26, 269] on input "checkbox" at bounding box center [26, 267] width 28 height 28
checkbox input "true"
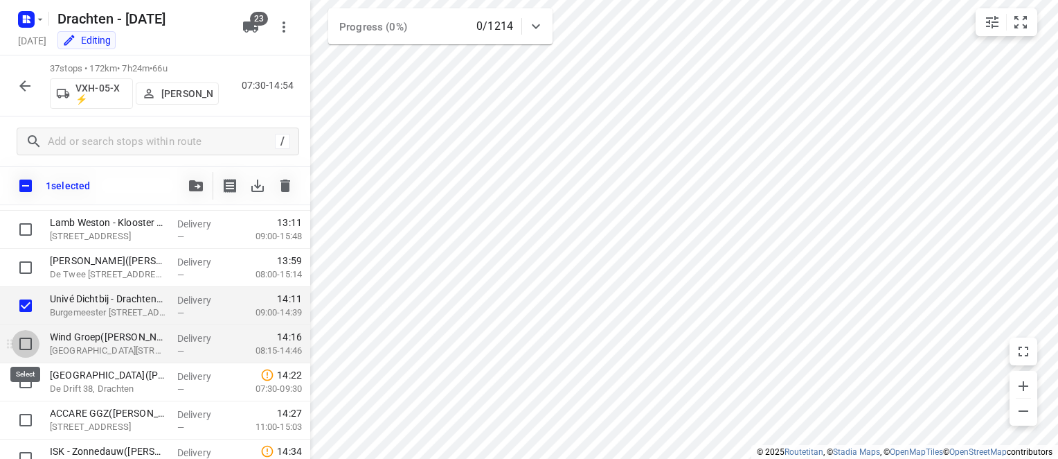
click at [24, 347] on input "checkbox" at bounding box center [26, 344] width 28 height 28
checkbox input "true"
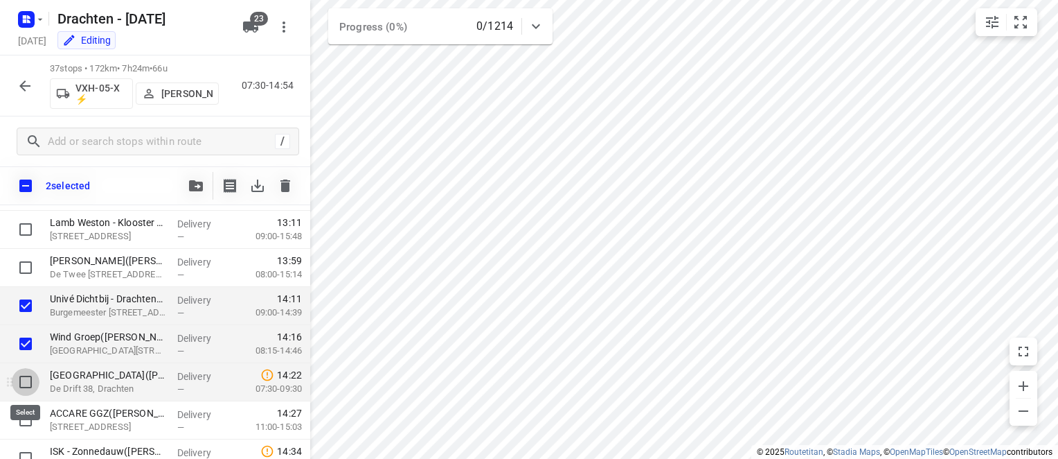
click at [22, 386] on input "checkbox" at bounding box center [26, 382] width 28 height 28
checkbox input "true"
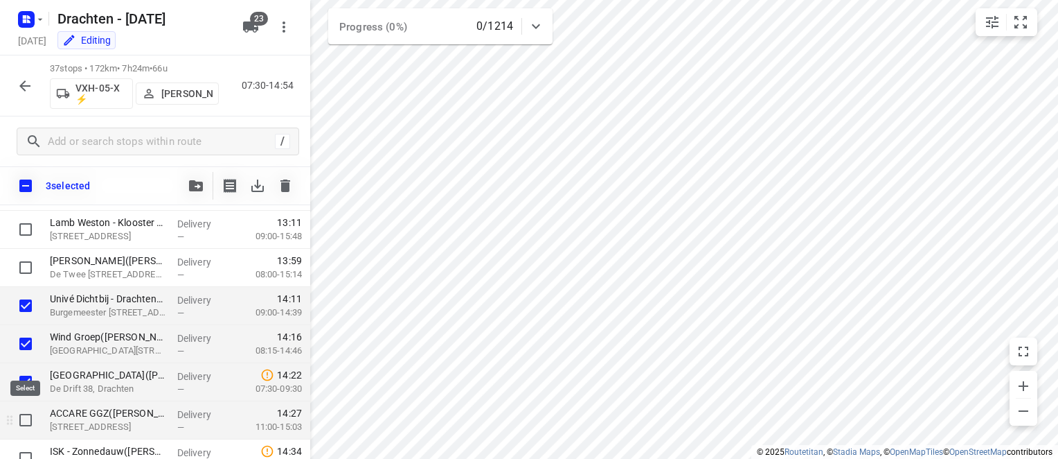
click at [21, 422] on input "checkbox" at bounding box center [26, 420] width 28 height 28
checkbox input "true"
click at [25, 452] on input "checkbox" at bounding box center [26, 458] width 28 height 28
checkbox input "true"
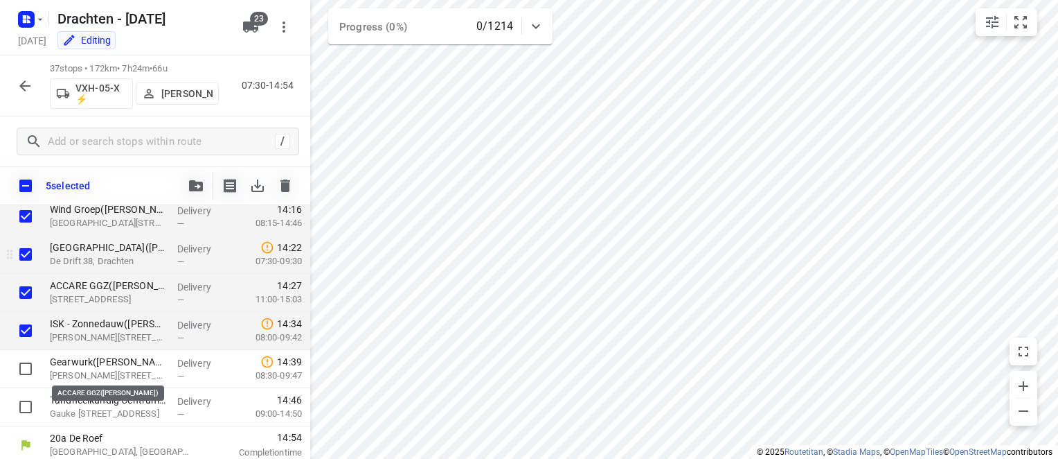
scroll to position [1263, 0]
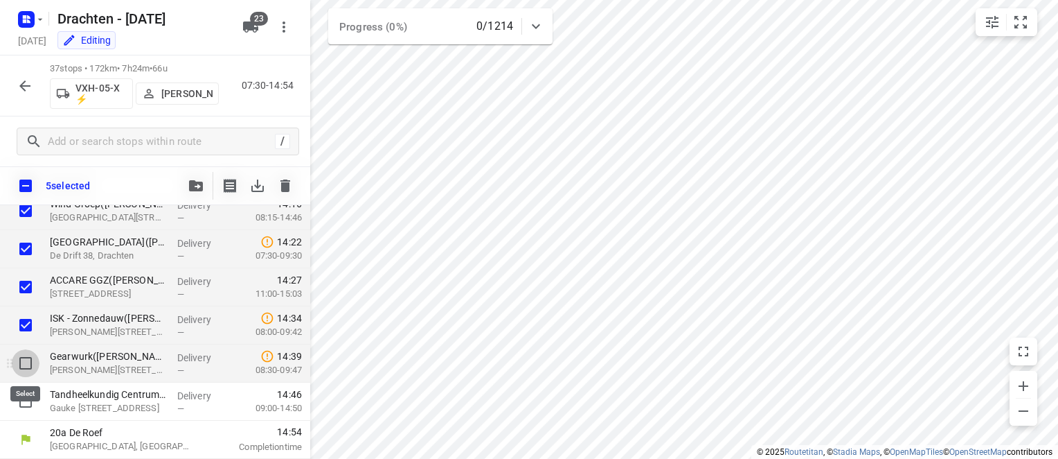
click at [24, 366] on input "checkbox" at bounding box center [26, 363] width 28 height 28
checkbox input "true"
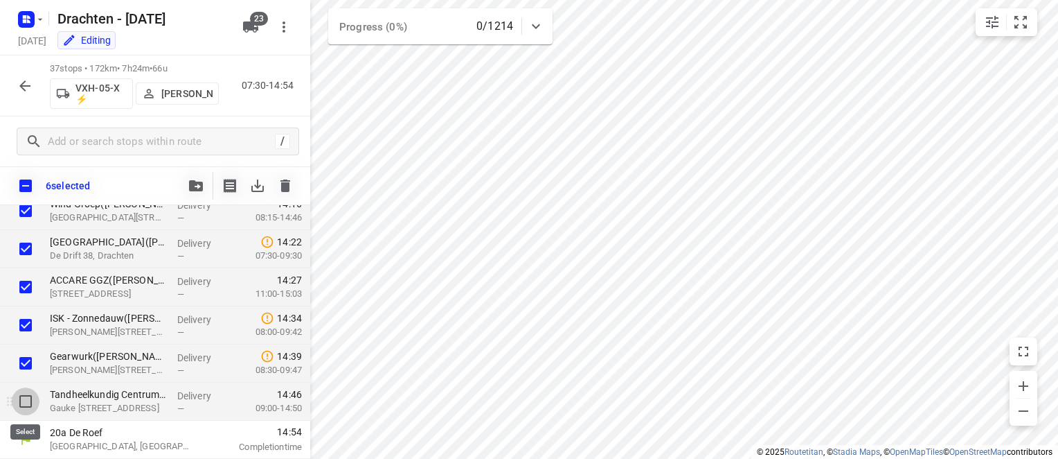
click at [22, 401] on input "checkbox" at bounding box center [26, 401] width 28 height 28
checkbox input "true"
click at [199, 186] on icon "button" at bounding box center [196, 185] width 14 height 11
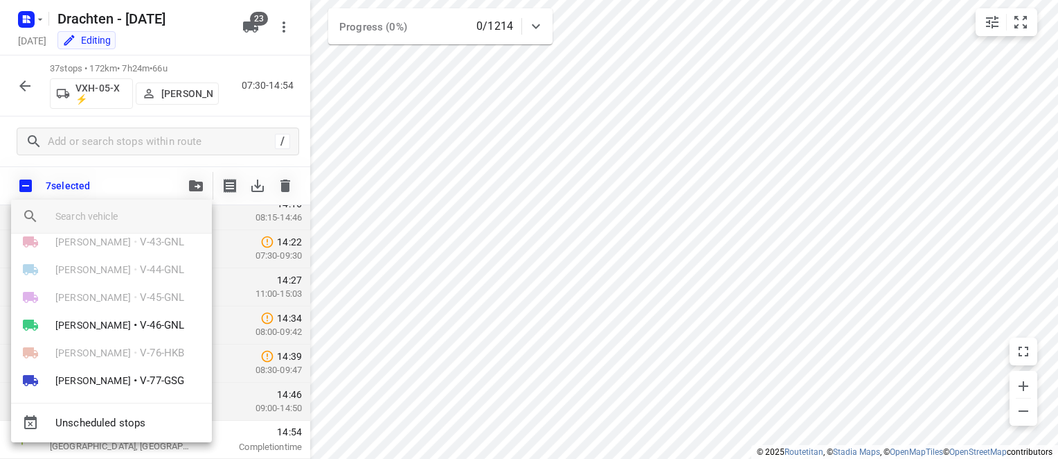
scroll to position [277, 0]
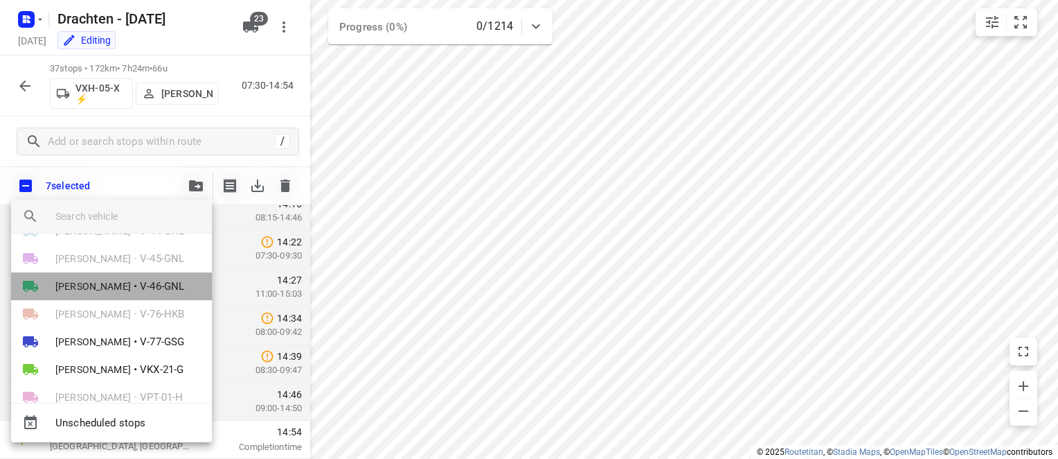
click at [121, 287] on li "[PERSON_NAME]-46-GNL" at bounding box center [111, 286] width 201 height 28
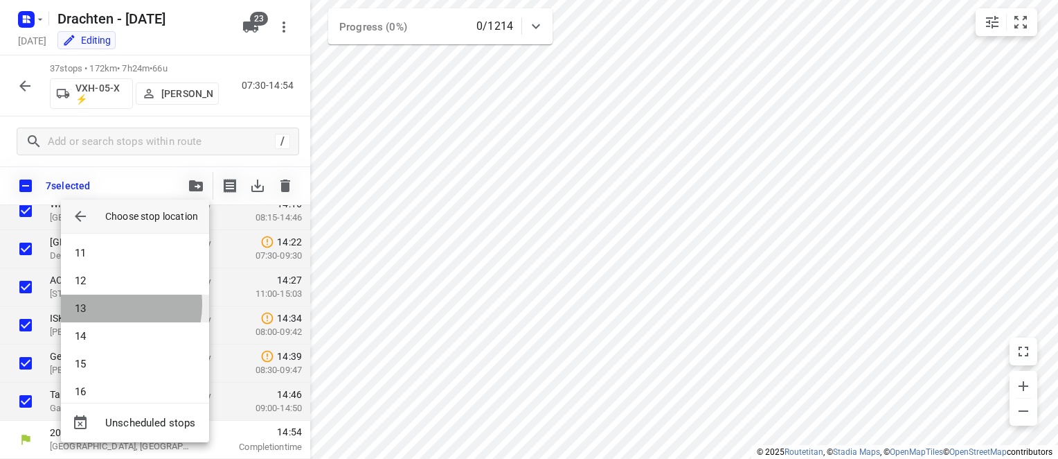
click at [104, 304] on li "13" at bounding box center [135, 308] width 148 height 28
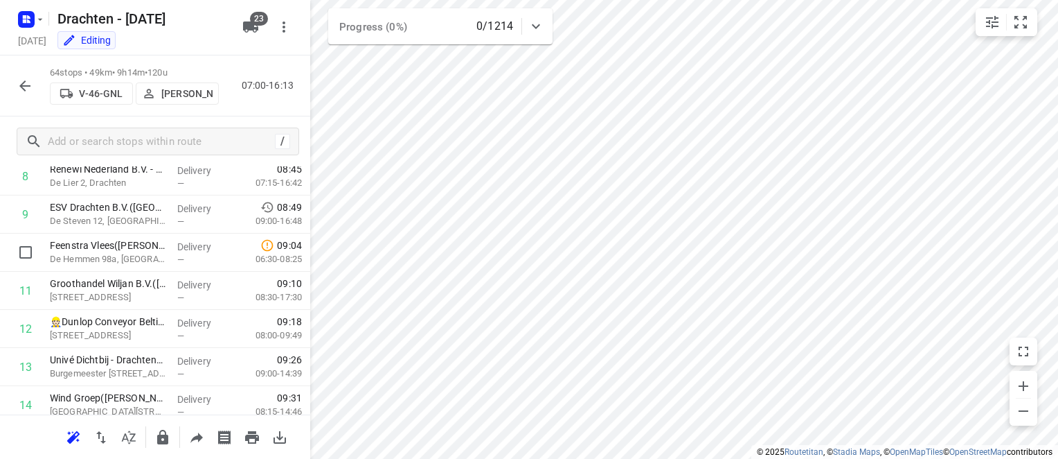
scroll to position [379, 0]
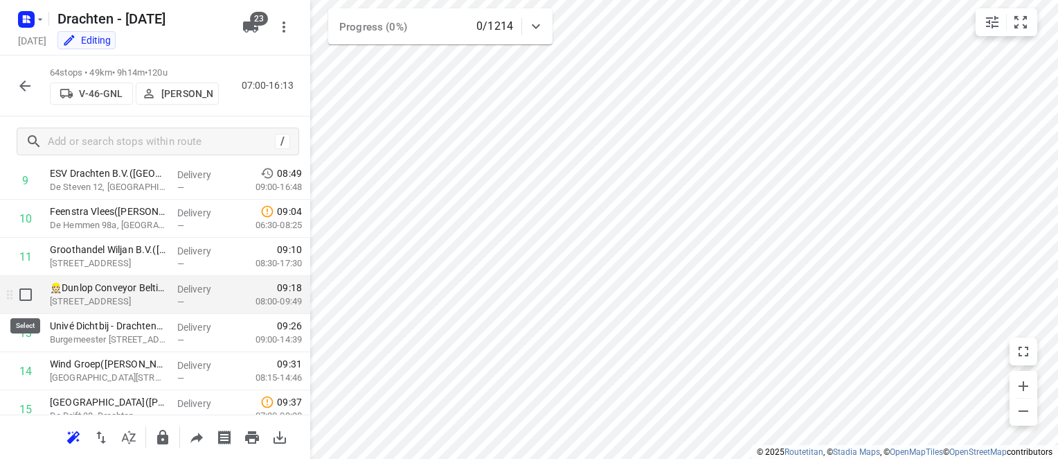
click at [19, 299] on input "checkbox" at bounding box center [26, 295] width 28 height 28
checkbox input "true"
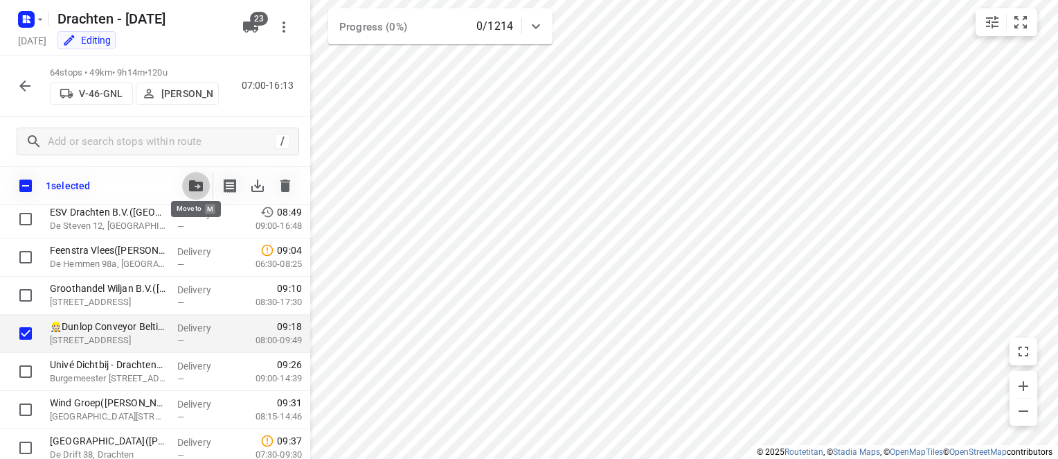
click at [190, 188] on icon "button" at bounding box center [196, 185] width 14 height 11
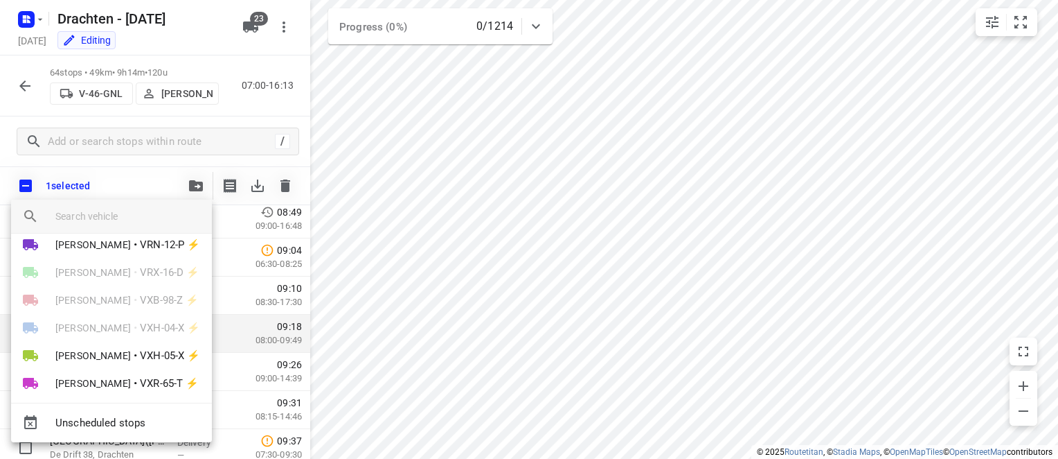
scroll to position [495, 0]
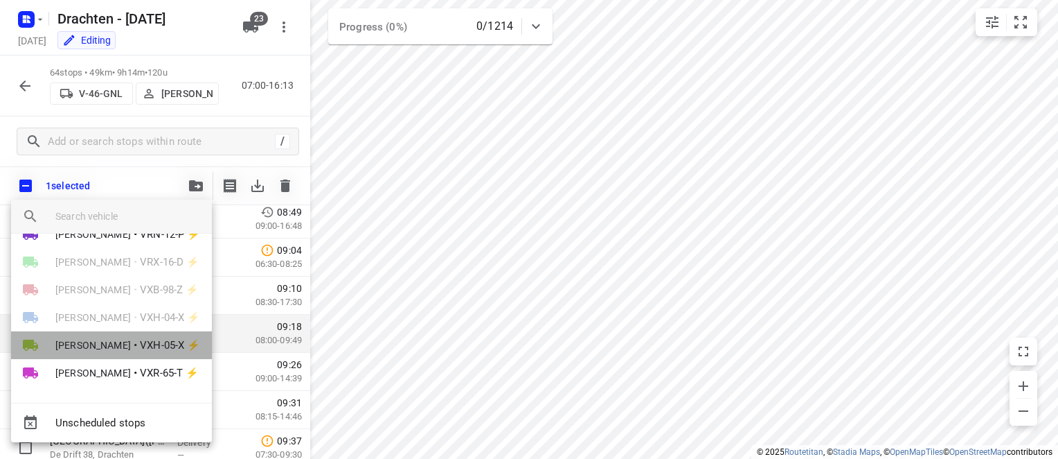
click at [131, 348] on span "[PERSON_NAME]" at bounding box center [93, 345] width 76 height 14
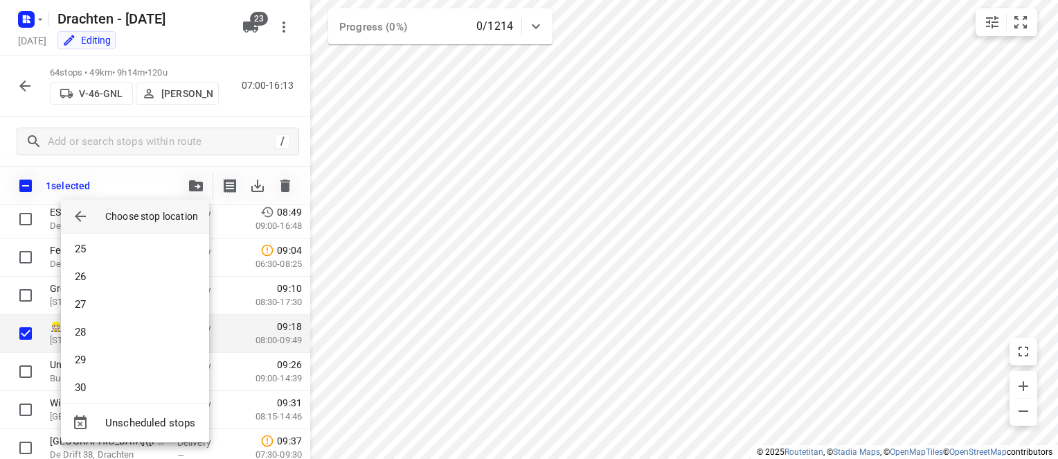
scroll to position [678, 0]
click at [139, 386] on li "30" at bounding box center [135, 378] width 148 height 28
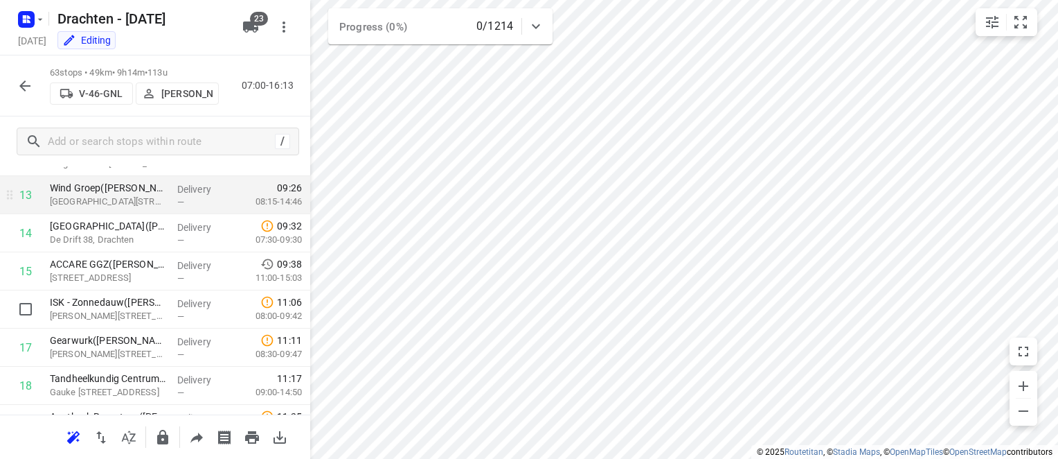
scroll to position [517, 0]
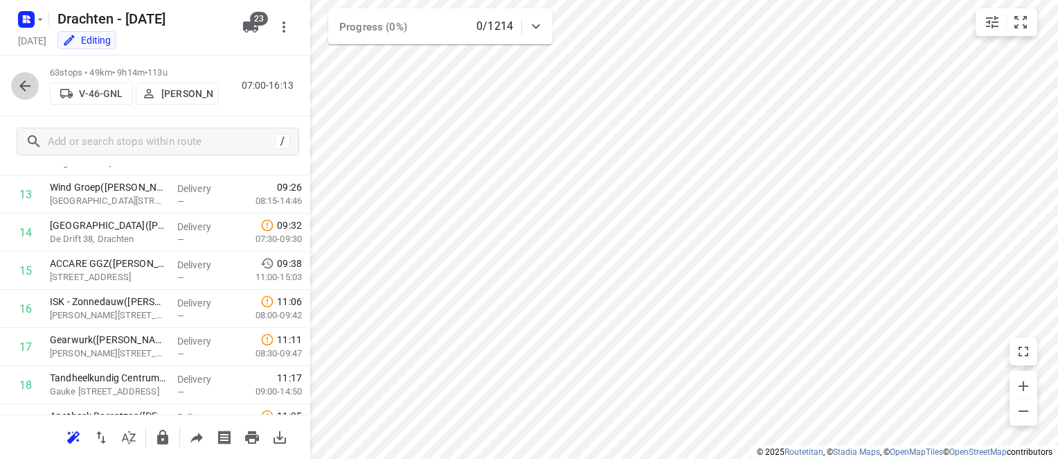
click at [21, 79] on icon "button" at bounding box center [25, 86] width 17 height 17
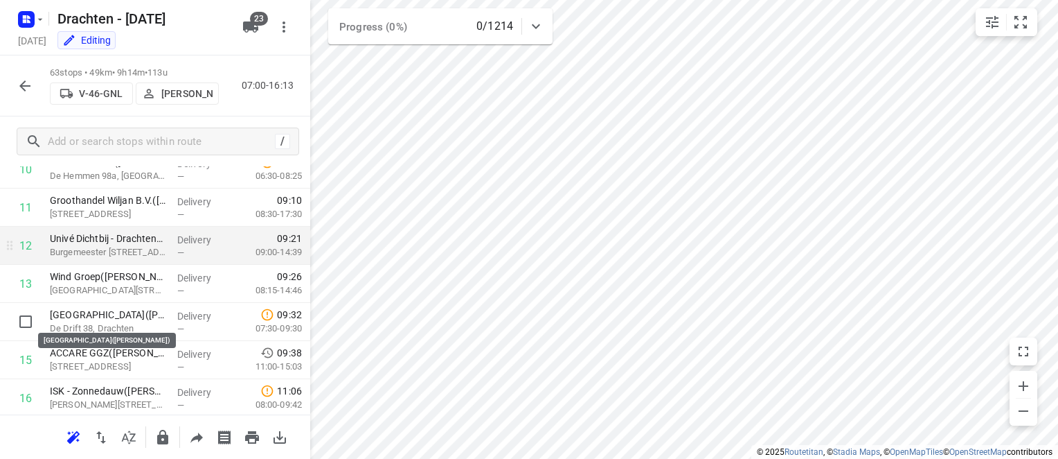
scroll to position [427, 0]
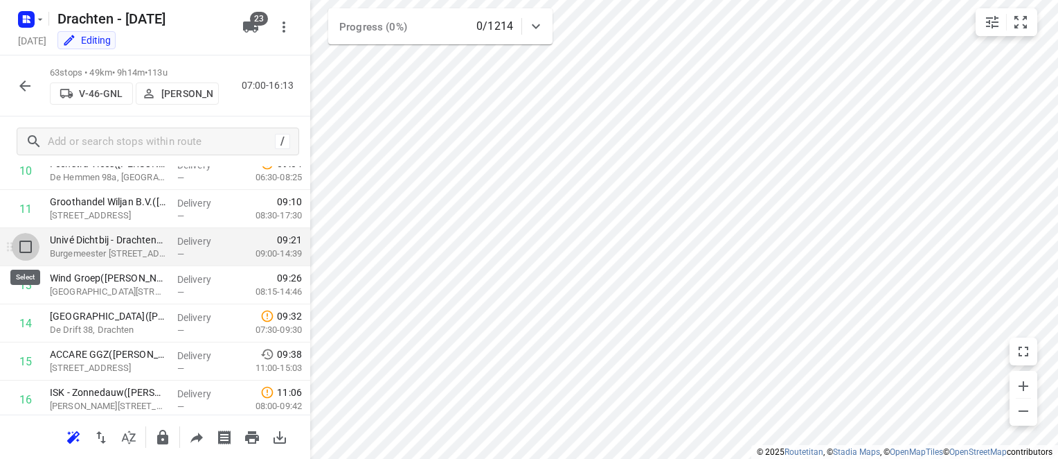
click at [26, 245] on input "checkbox" at bounding box center [26, 247] width 28 height 28
checkbox input "true"
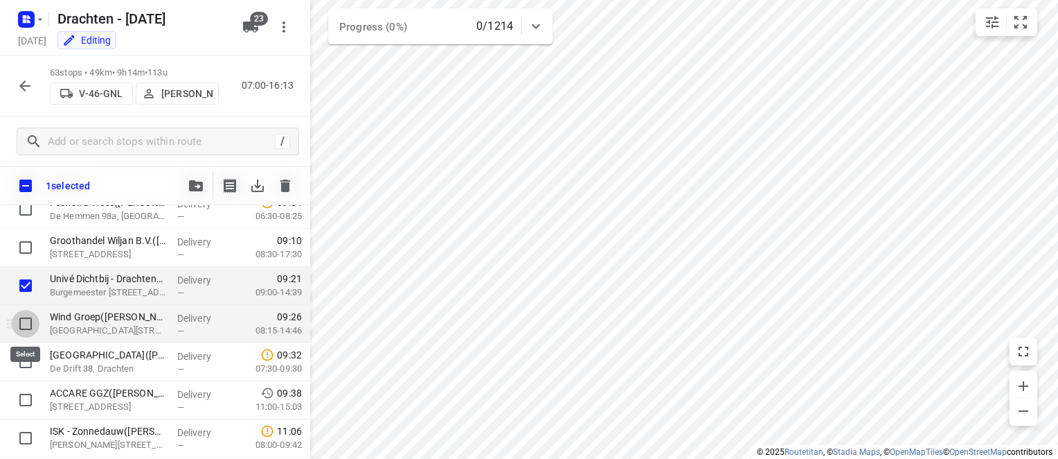
click at [25, 324] on input "checkbox" at bounding box center [26, 324] width 28 height 28
checkbox input "true"
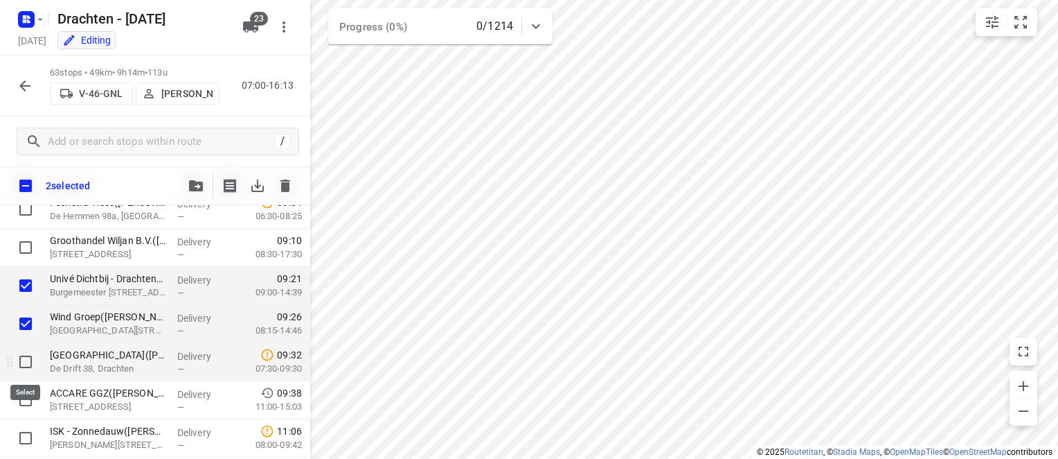
click at [26, 361] on input "checkbox" at bounding box center [26, 362] width 28 height 28
checkbox input "true"
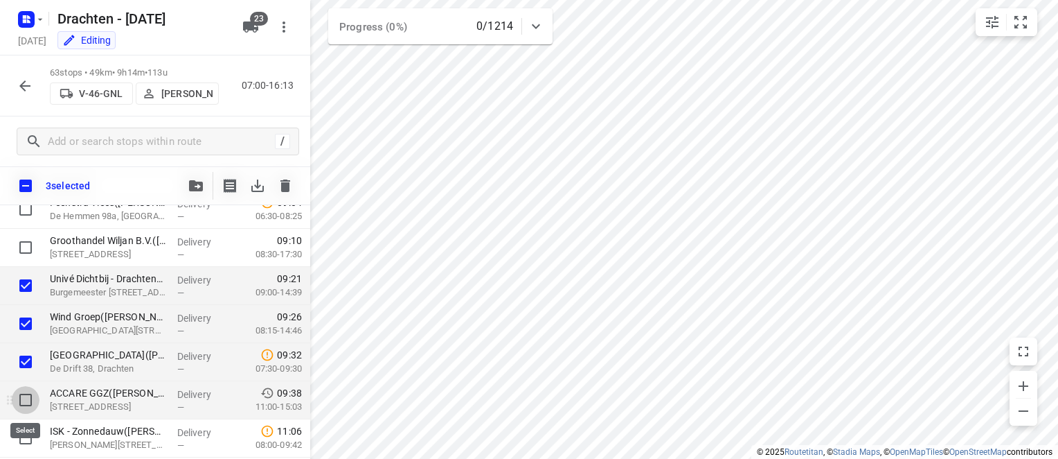
click at [27, 400] on input "checkbox" at bounding box center [26, 400] width 28 height 28
checkbox input "true"
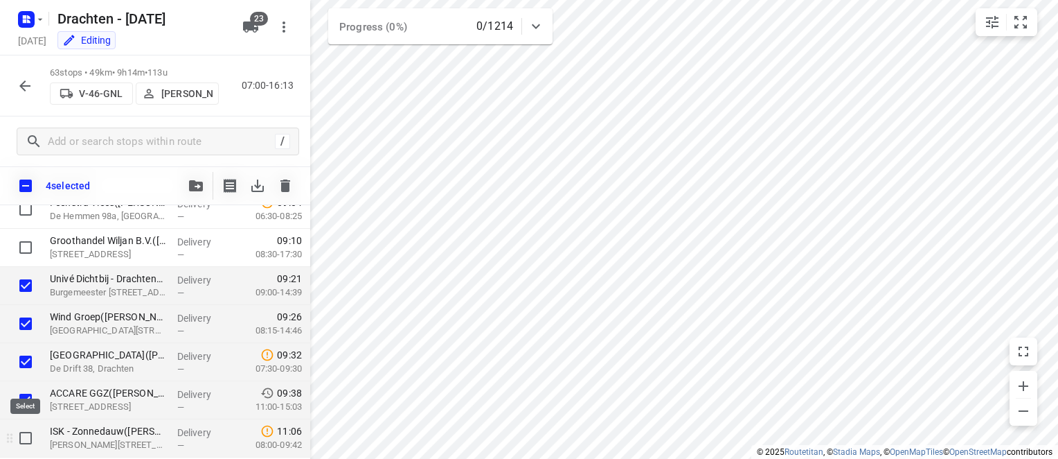
click at [25, 437] on input "checkbox" at bounding box center [26, 438] width 28 height 28
checkbox input "true"
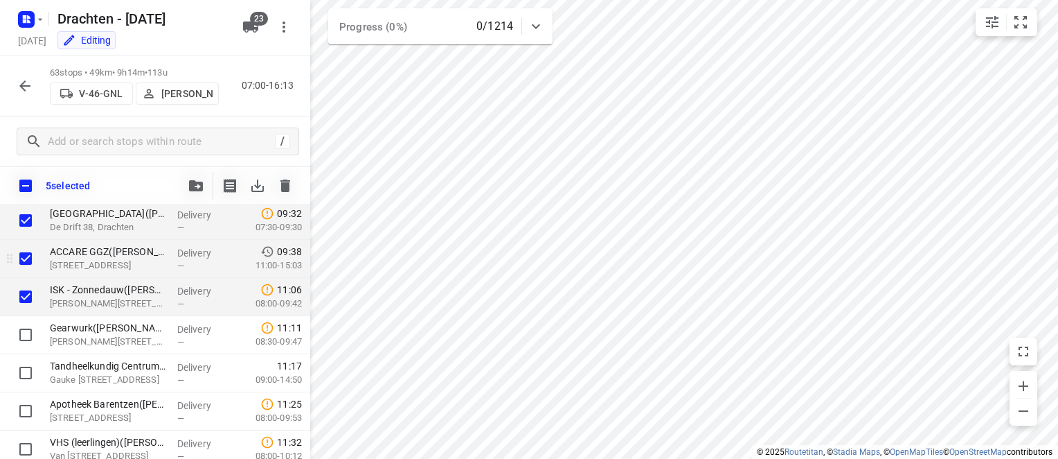
scroll to position [569, 0]
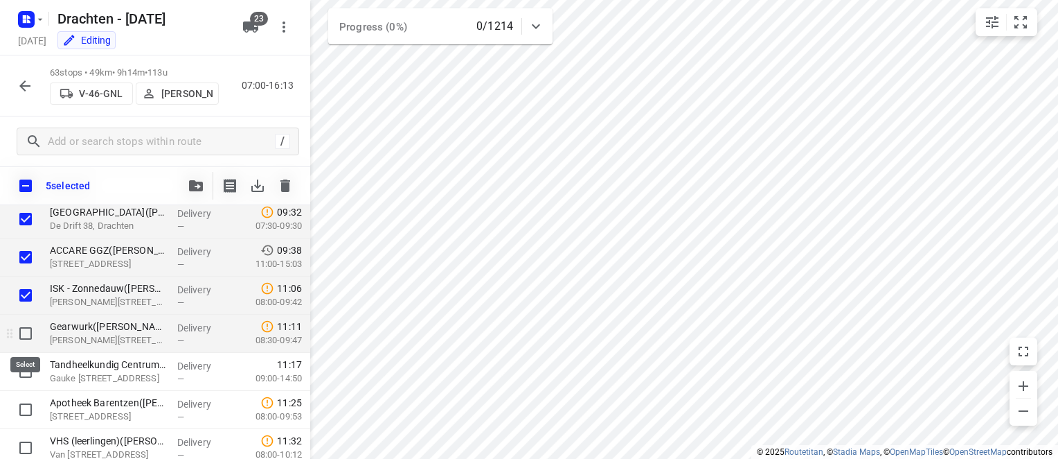
click at [26, 332] on input "checkbox" at bounding box center [26, 333] width 28 height 28
checkbox input "true"
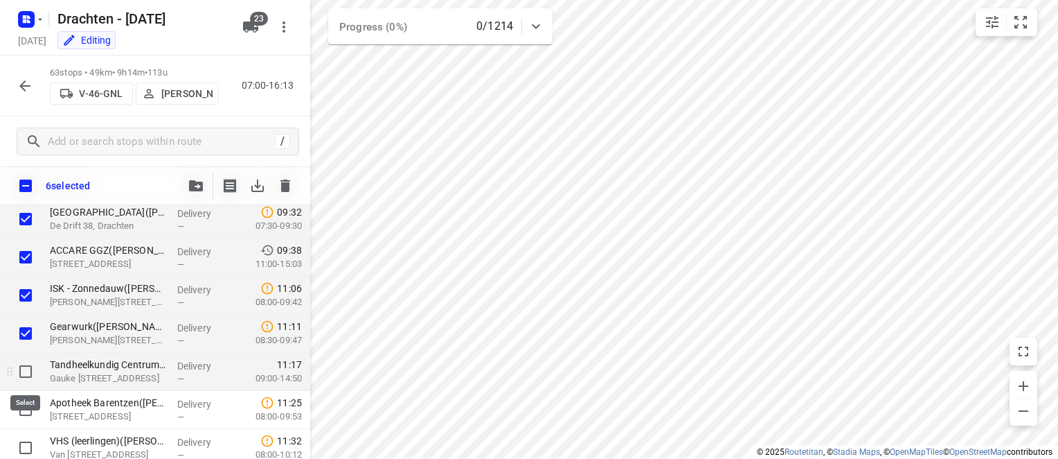
click at [26, 373] on input "checkbox" at bounding box center [26, 371] width 28 height 28
checkbox input "true"
click at [197, 186] on icon "button" at bounding box center [196, 185] width 14 height 11
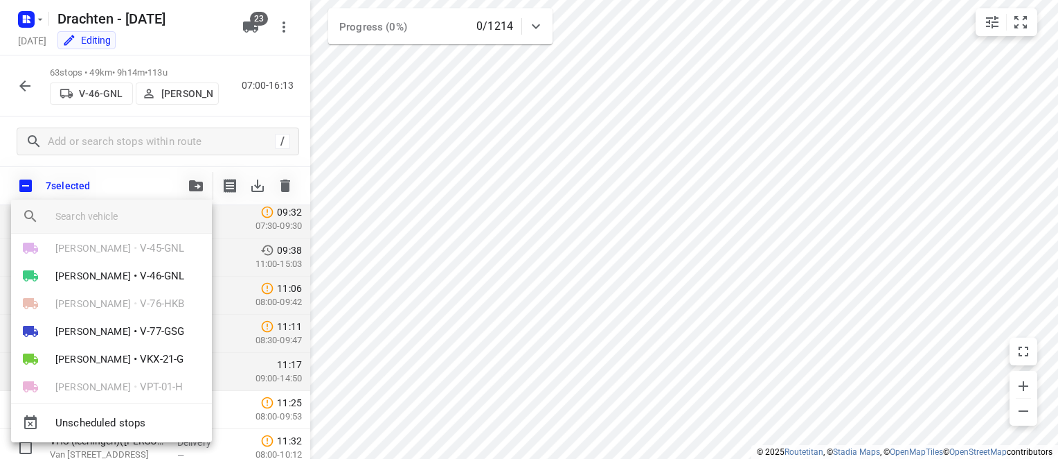
scroll to position [290, 0]
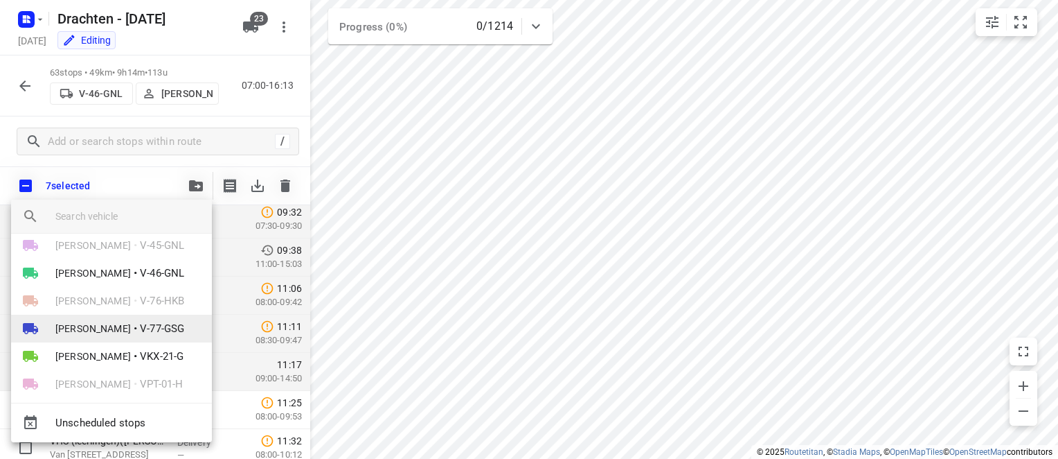
click at [114, 327] on span "[PERSON_NAME]" at bounding box center [93, 328] width 76 height 14
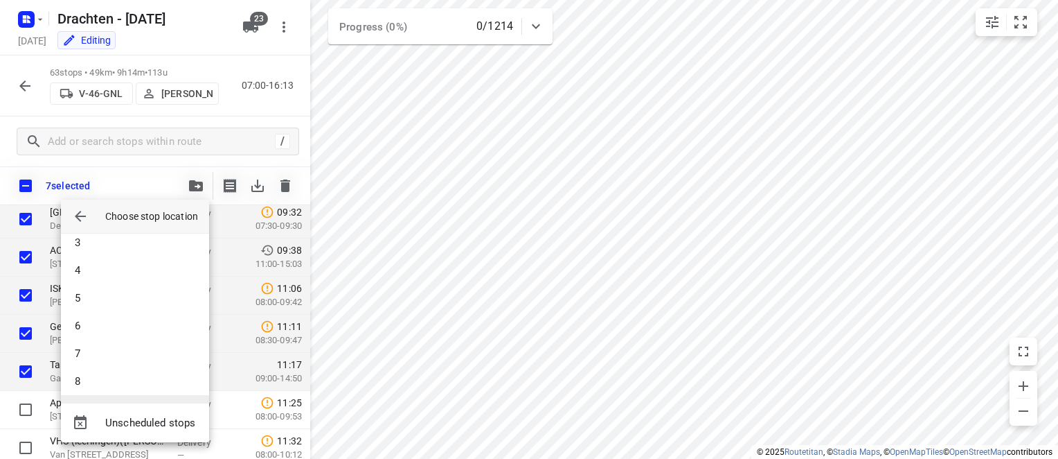
scroll to position [65, 0]
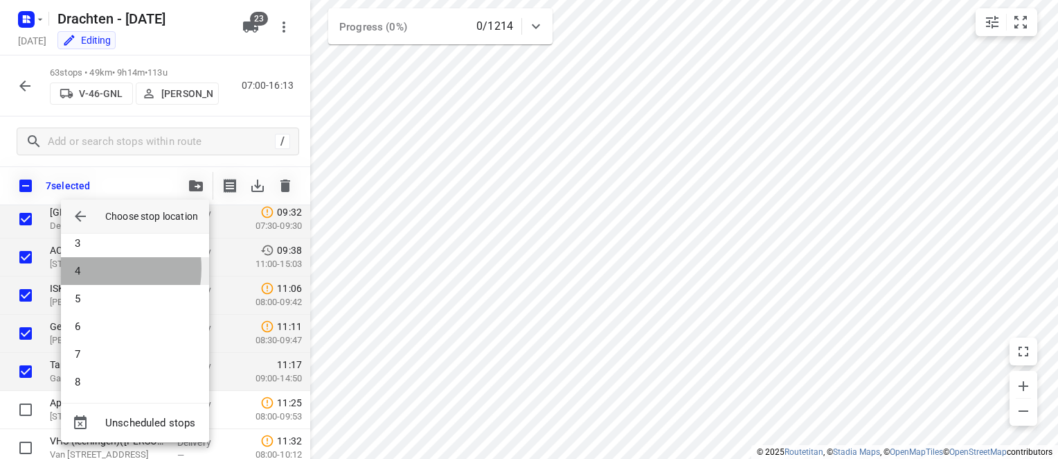
click at [87, 267] on li "4" at bounding box center [135, 271] width 148 height 28
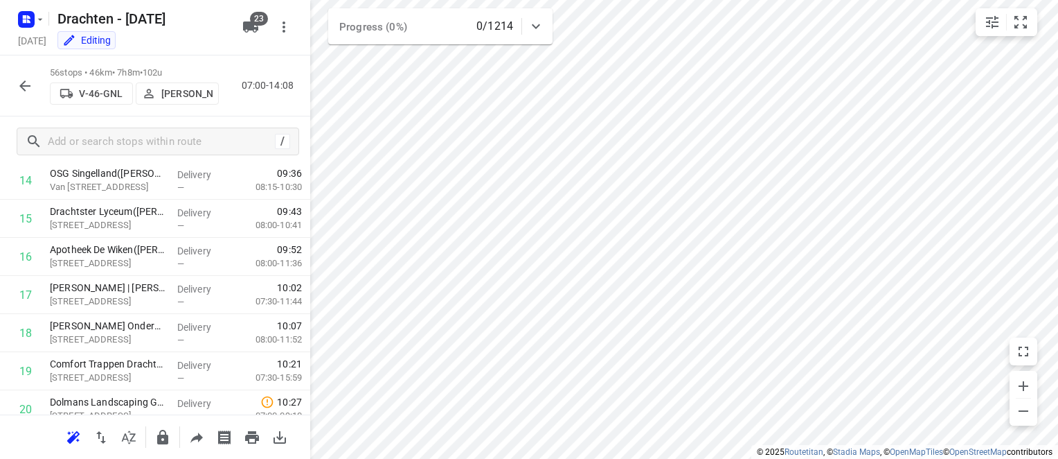
click at [19, 85] on icon "button" at bounding box center [25, 86] width 17 height 17
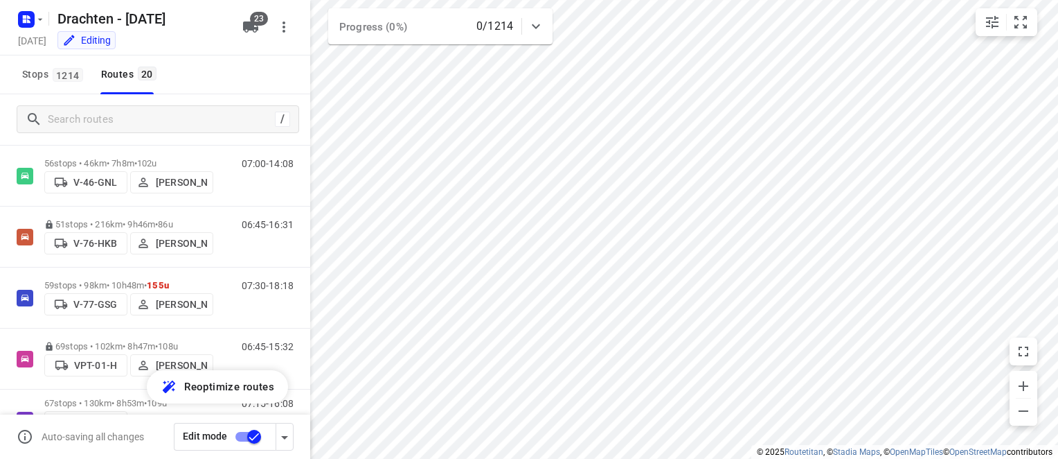
scroll to position [640, 0]
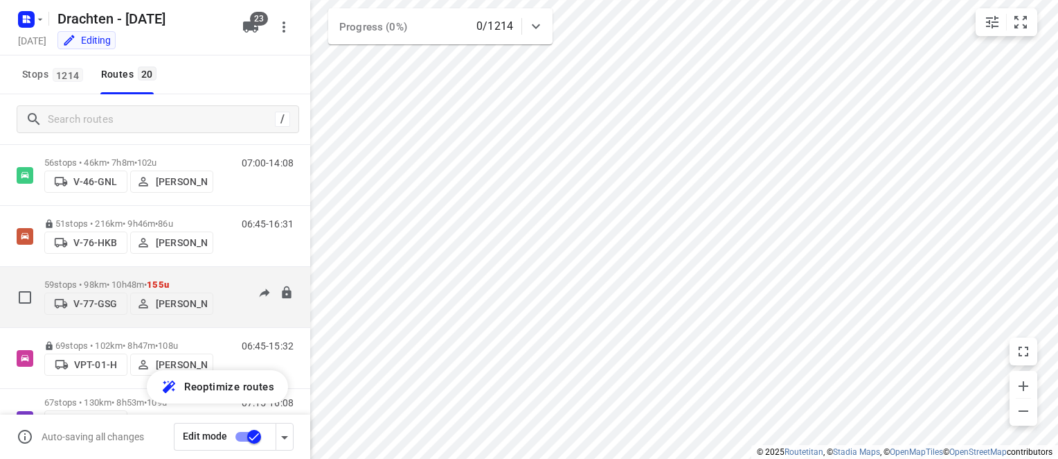
click at [122, 279] on p "59 stops • 98km • 10h48m • 155u" at bounding box center [128, 284] width 169 height 10
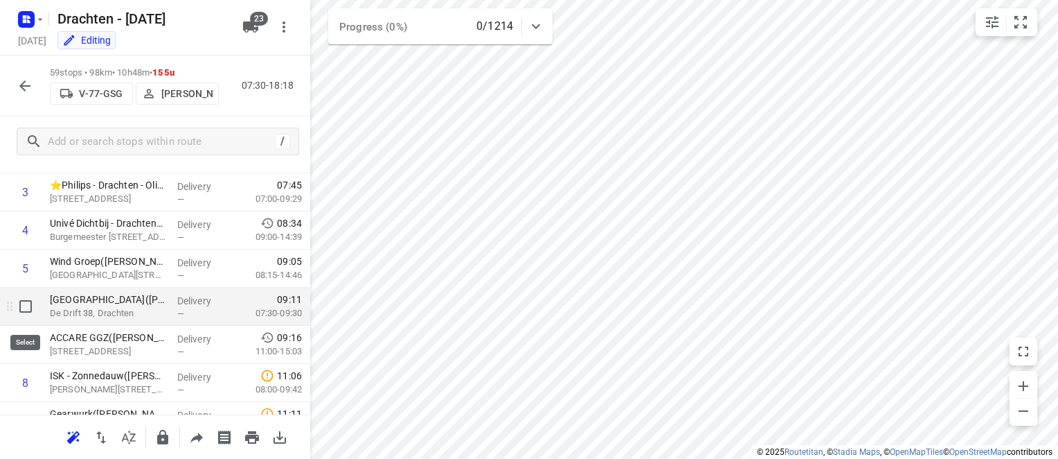
scroll to position [69, 0]
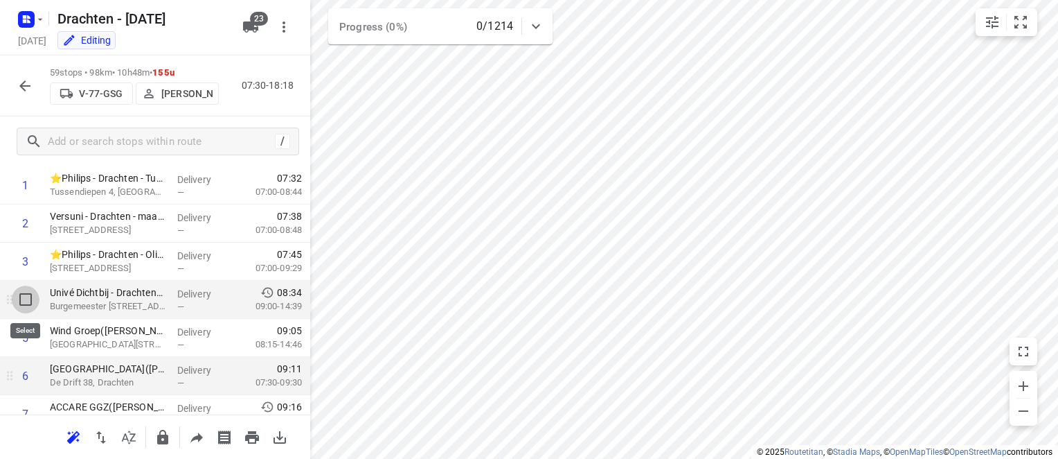
click at [28, 302] on input "checkbox" at bounding box center [26, 299] width 28 height 28
checkbox input "true"
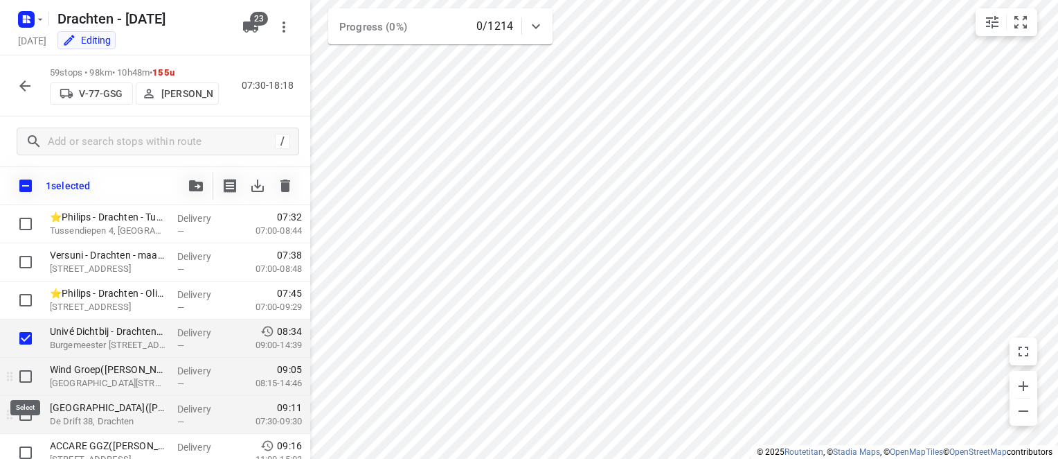
click at [24, 374] on input "checkbox" at bounding box center [26, 376] width 28 height 28
checkbox input "true"
click at [21, 414] on input "checkbox" at bounding box center [26, 414] width 28 height 28
checkbox input "true"
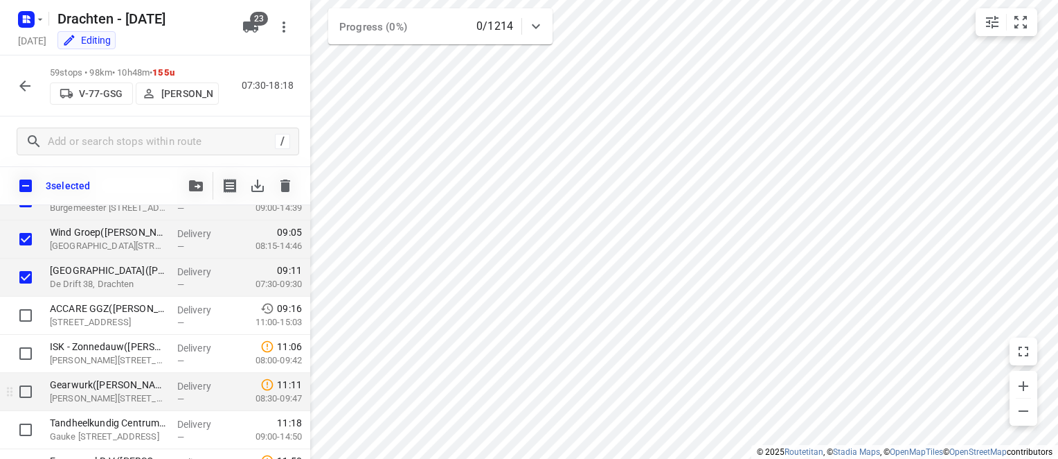
scroll to position [208, 0]
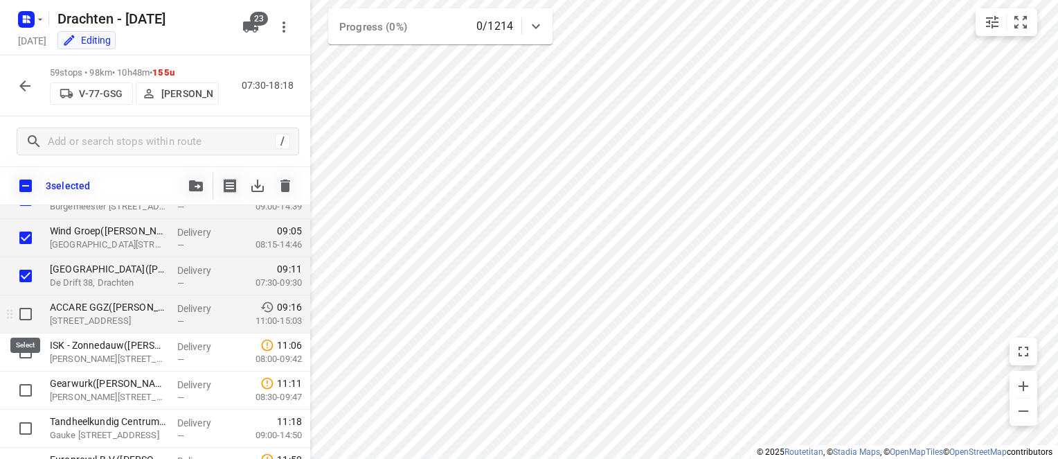
click at [27, 315] on input "checkbox" at bounding box center [26, 314] width 28 height 28
checkbox input "true"
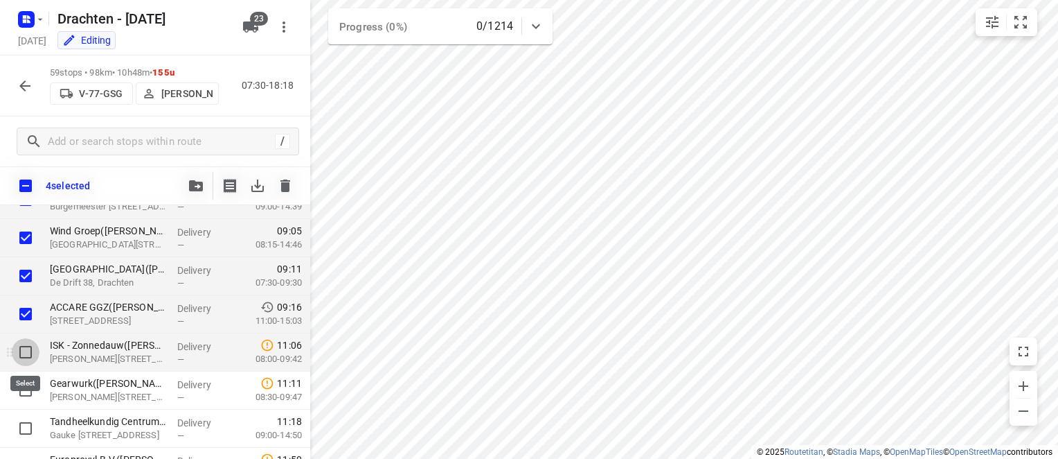
click at [24, 351] on input "checkbox" at bounding box center [26, 352] width 28 height 28
checkbox input "true"
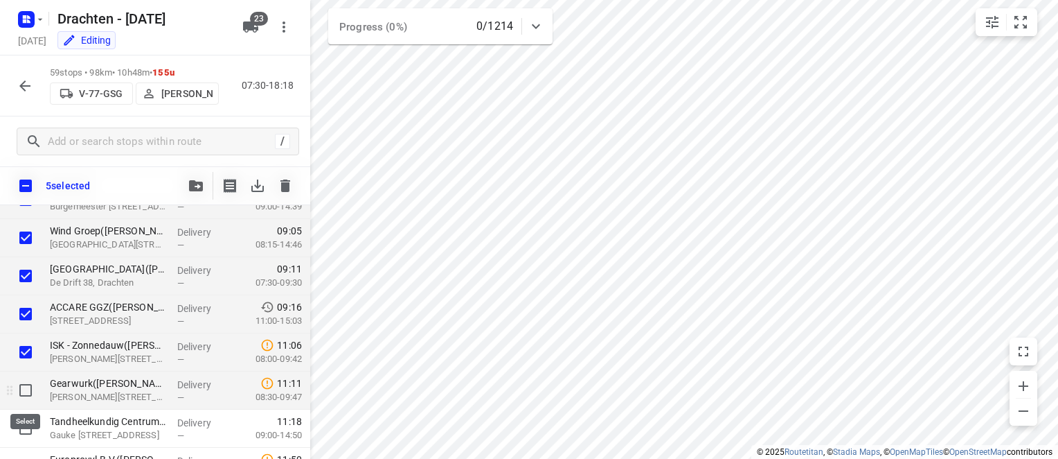
click at [19, 393] on input "checkbox" at bounding box center [26, 390] width 28 height 28
checkbox input "true"
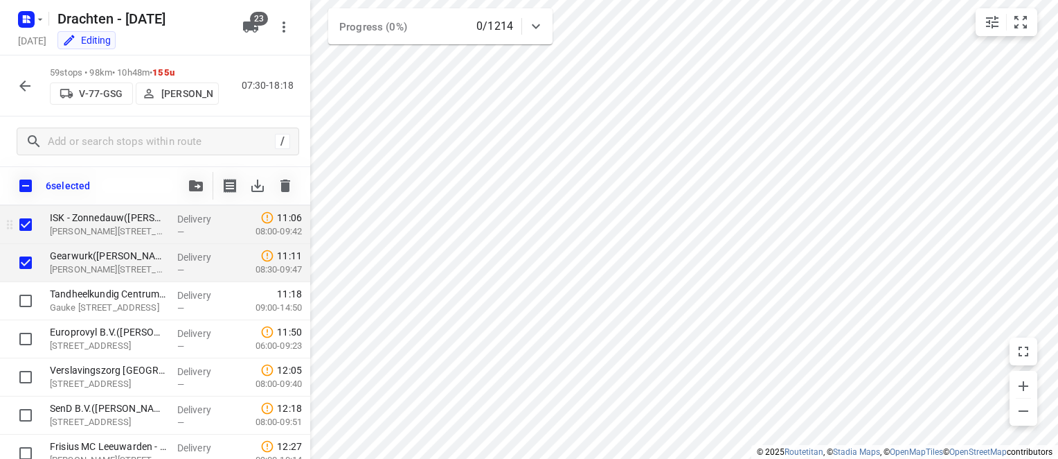
scroll to position [346, 0]
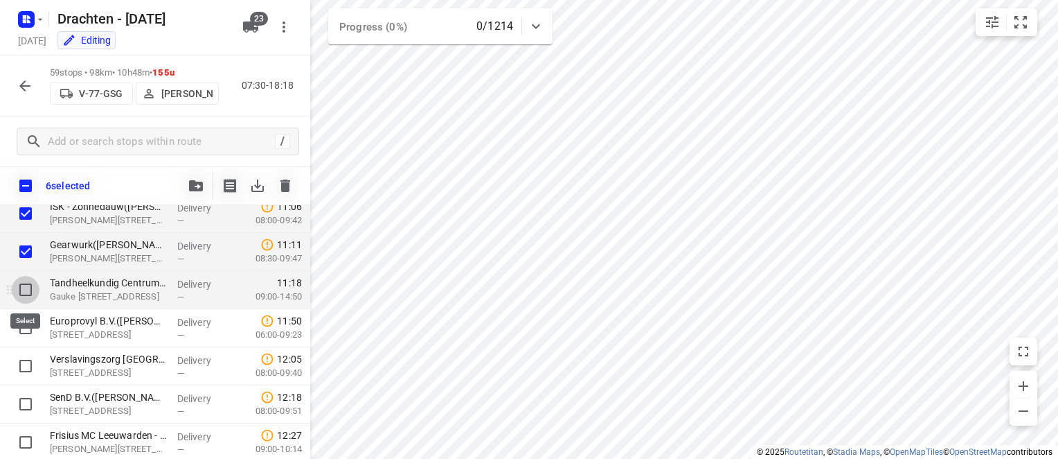
click at [25, 290] on input "checkbox" at bounding box center [26, 290] width 28 height 28
checkbox input "true"
click at [194, 182] on icon "button" at bounding box center [196, 185] width 14 height 11
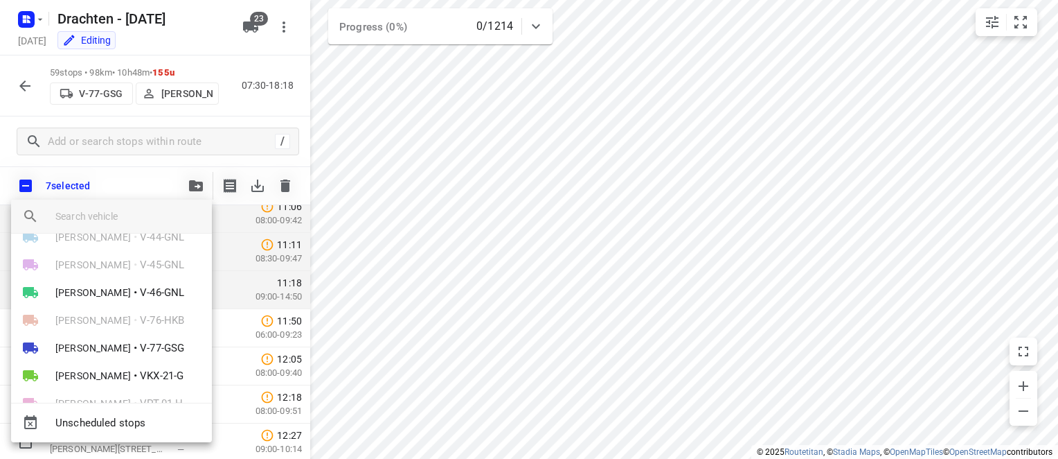
scroll to position [277, 0]
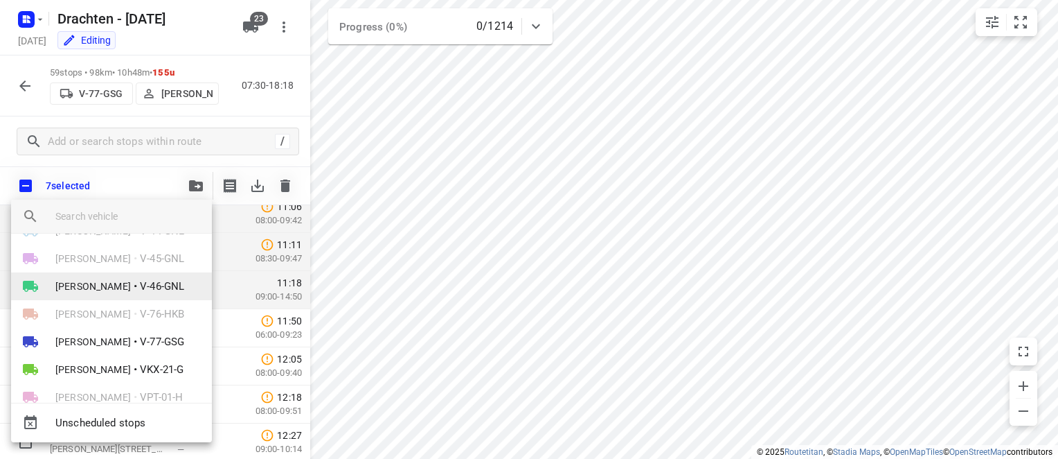
click at [140, 281] on span "V-46-GNL" at bounding box center [162, 286] width 44 height 16
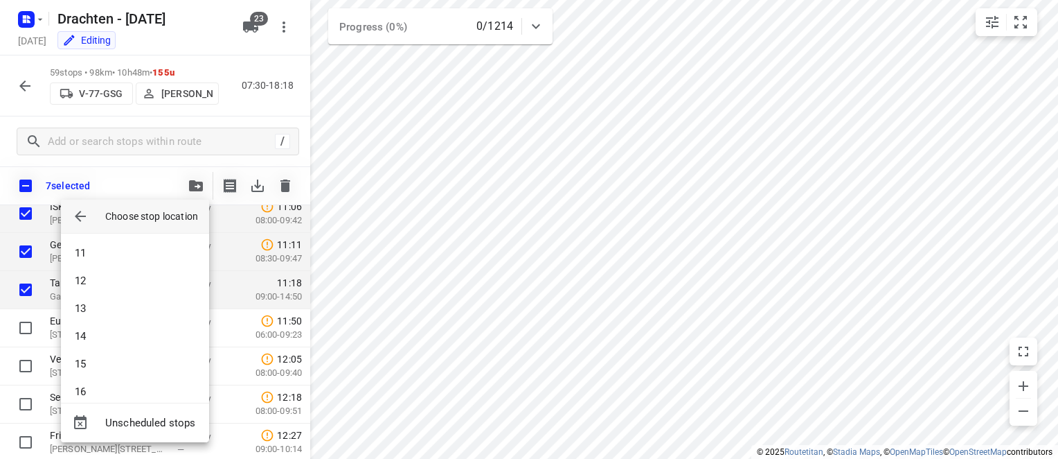
drag, startPoint x: 851, startPoint y: 202, endPoint x: 844, endPoint y: 203, distance: 7.0
click at [851, 202] on div at bounding box center [529, 229] width 1058 height 459
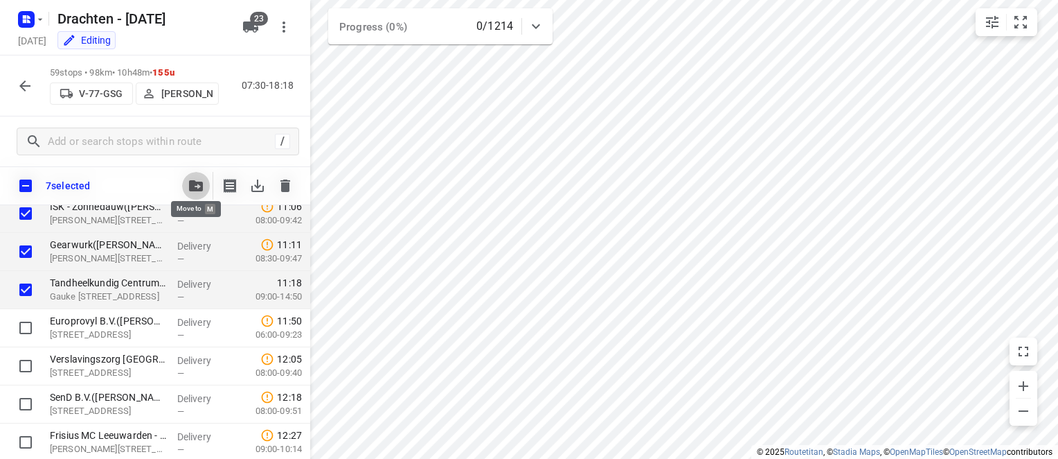
click at [191, 181] on button "button" at bounding box center [196, 186] width 28 height 28
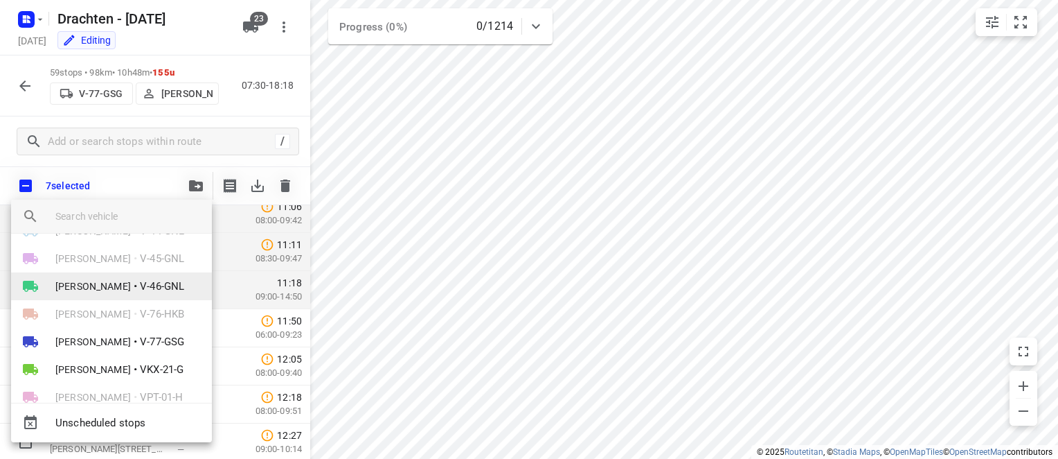
click at [140, 279] on span "V-46-GNL" at bounding box center [162, 286] width 44 height 16
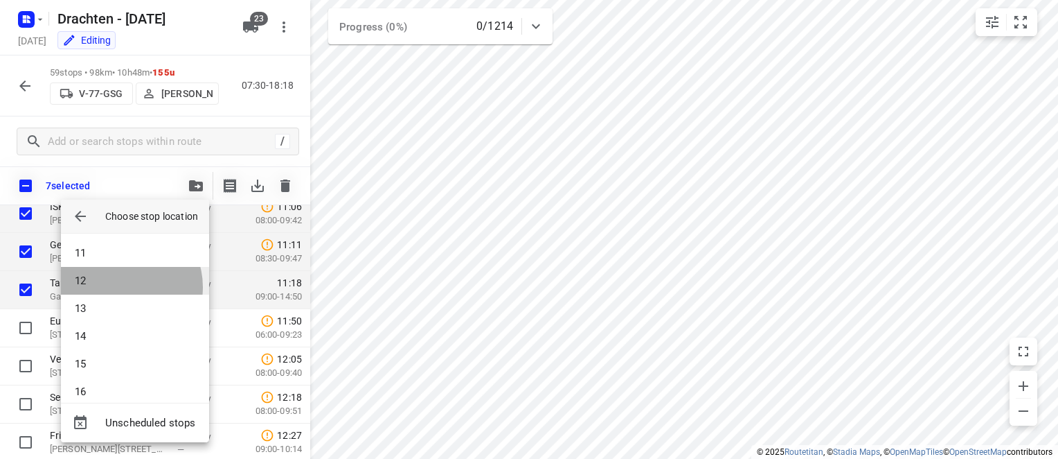
click at [122, 287] on li "12" at bounding box center [135, 281] width 148 height 28
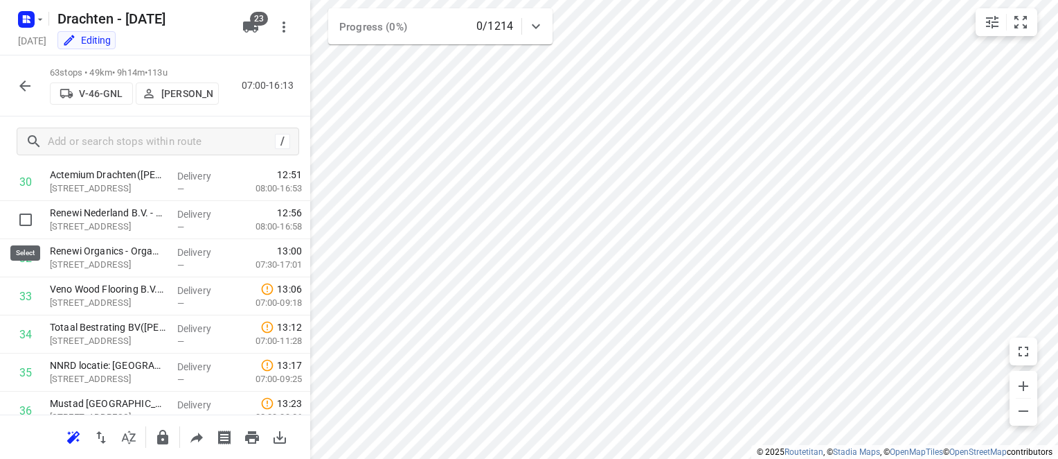
scroll to position [1108, 0]
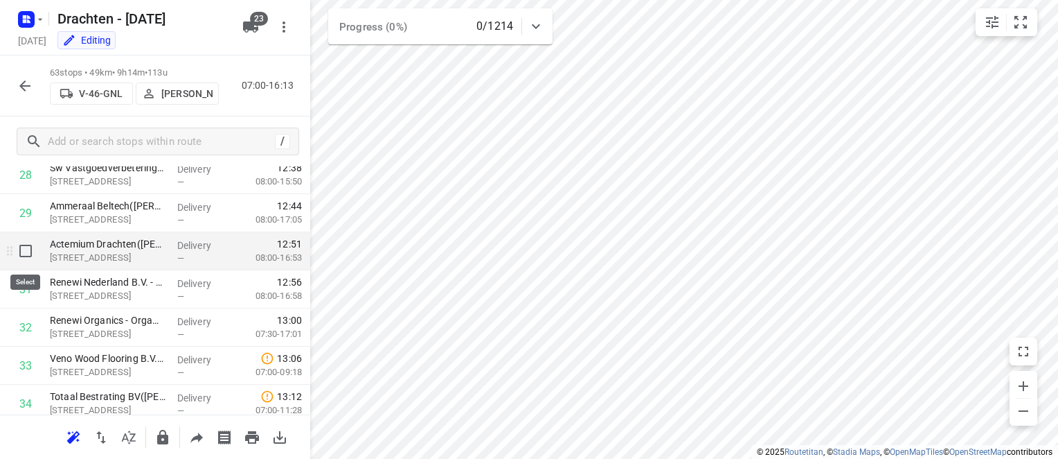
click at [25, 250] on input "checkbox" at bounding box center [26, 251] width 28 height 28
checkbox input "true"
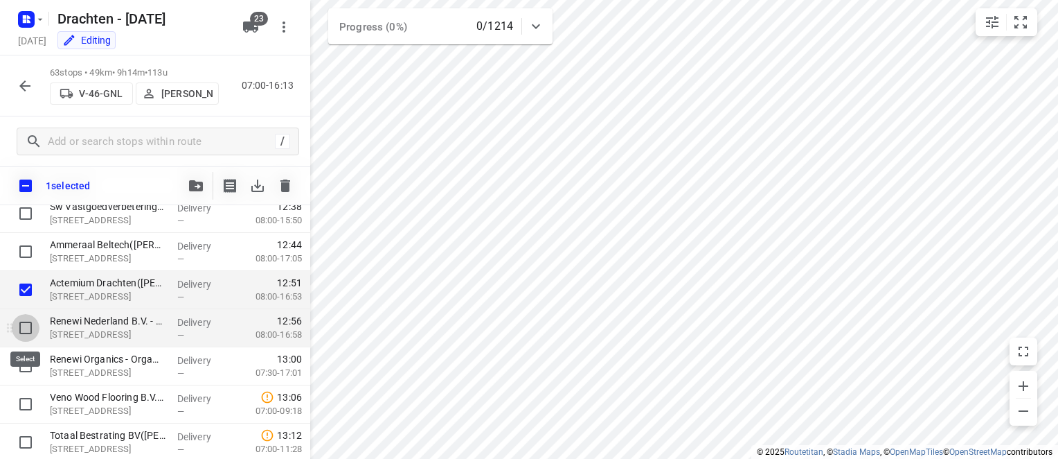
click at [25, 325] on input "checkbox" at bounding box center [26, 328] width 28 height 28
checkbox input "true"
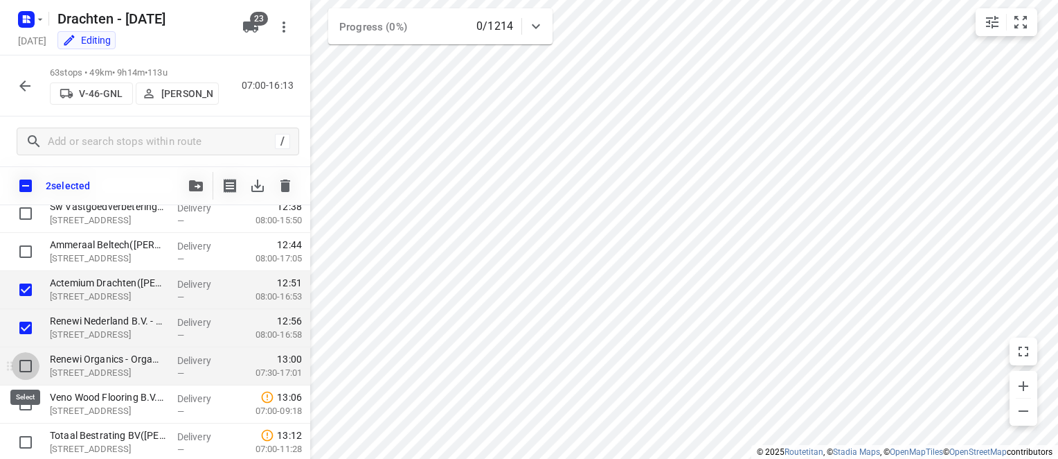
click at [24, 370] on input "checkbox" at bounding box center [26, 366] width 28 height 28
checkbox input "true"
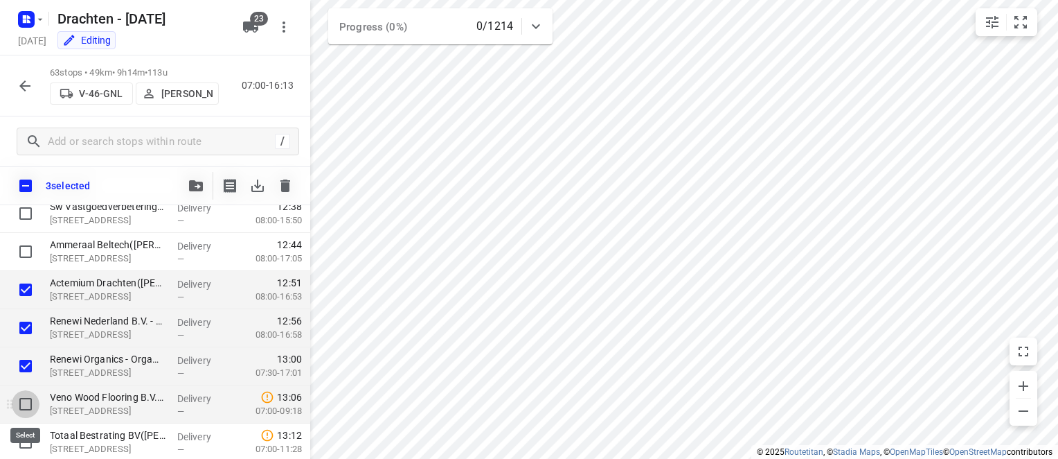
click at [22, 405] on input "checkbox" at bounding box center [26, 404] width 28 height 28
checkbox input "true"
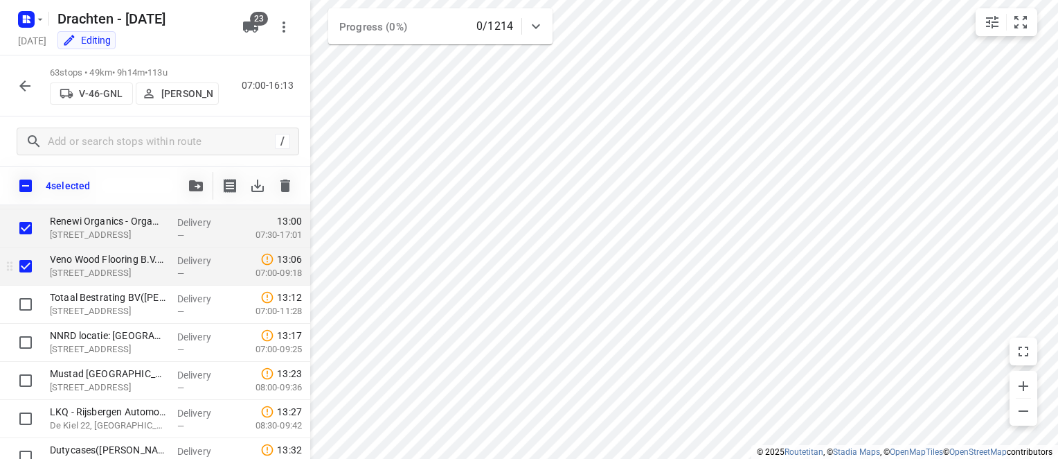
scroll to position [1247, 0]
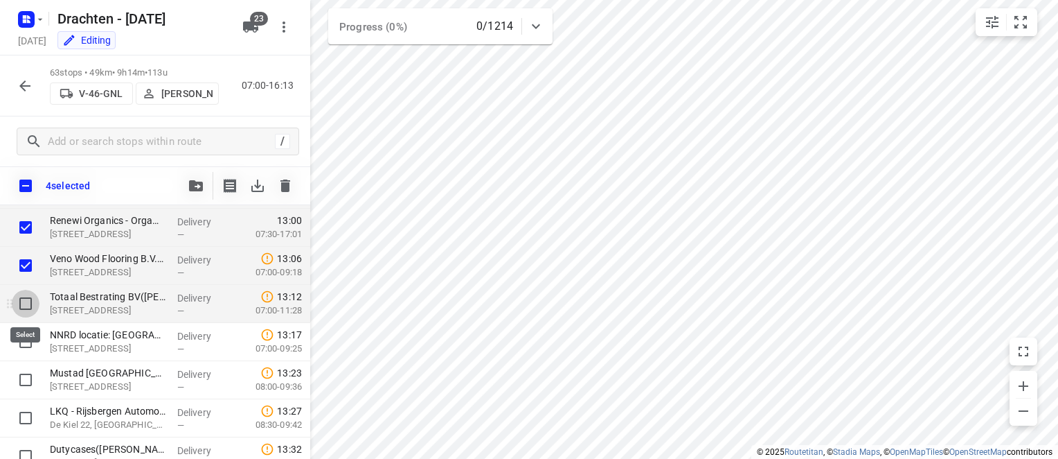
click at [26, 301] on input "checkbox" at bounding box center [26, 304] width 28 height 28
checkbox input "true"
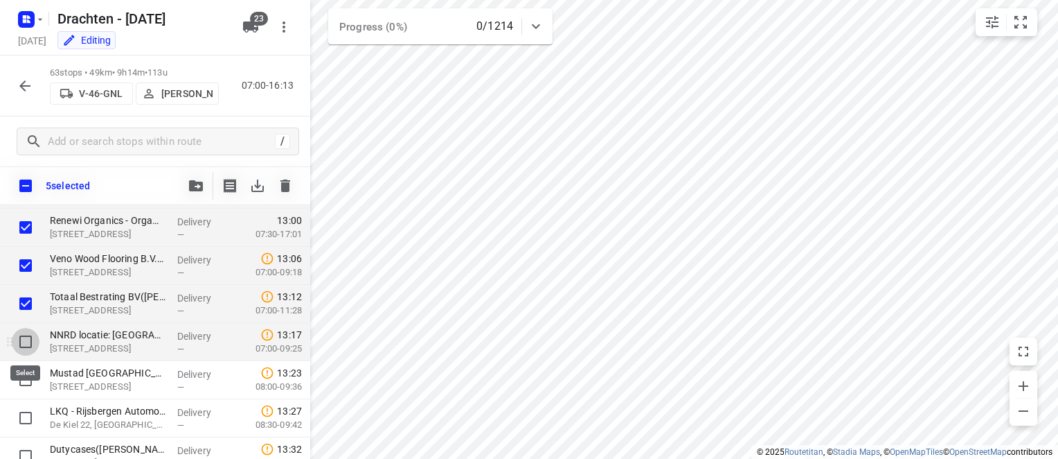
click at [28, 345] on input "checkbox" at bounding box center [26, 342] width 28 height 28
checkbox input "true"
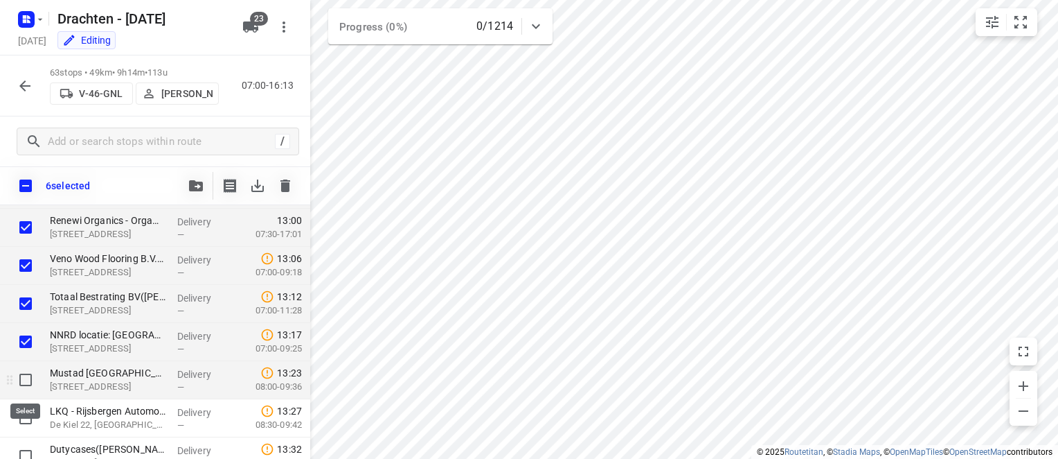
click at [23, 380] on input "checkbox" at bounding box center [26, 380] width 28 height 28
checkbox input "true"
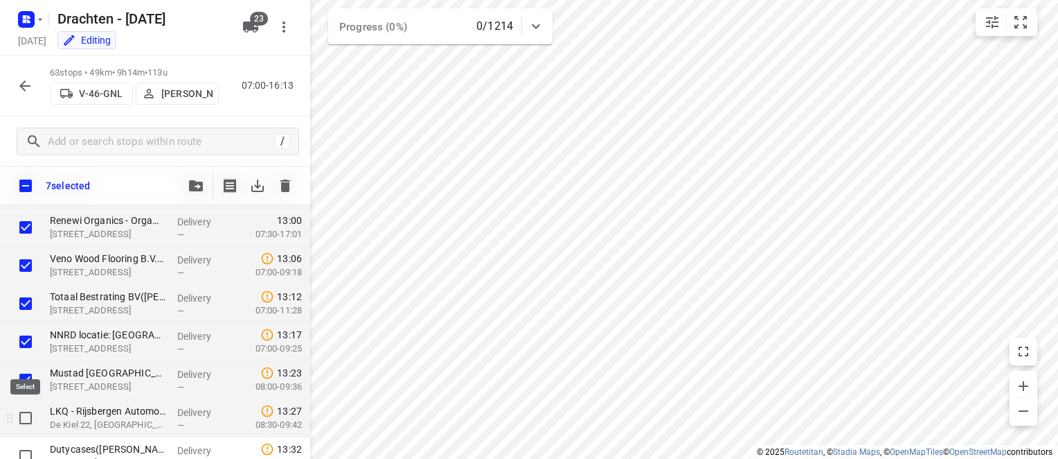
click at [23, 405] on input "checkbox" at bounding box center [26, 418] width 28 height 28
checkbox input "true"
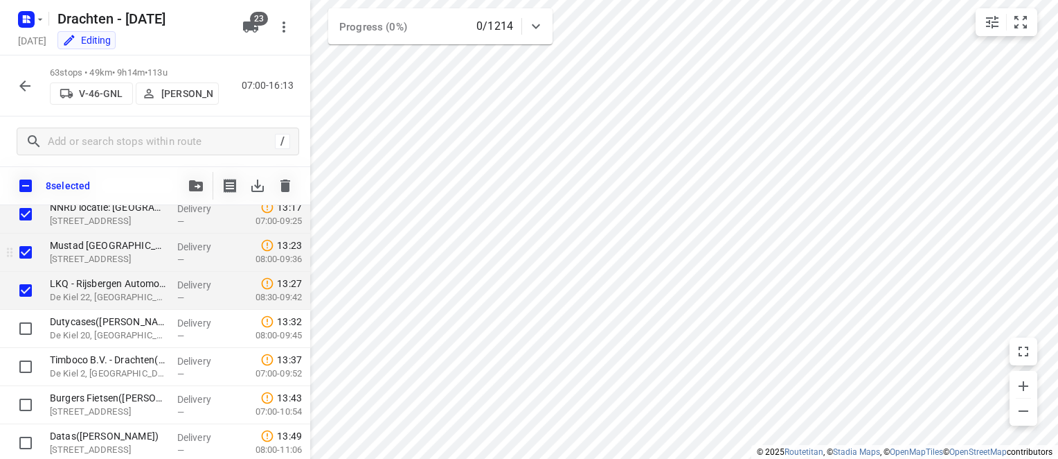
scroll to position [1385, 0]
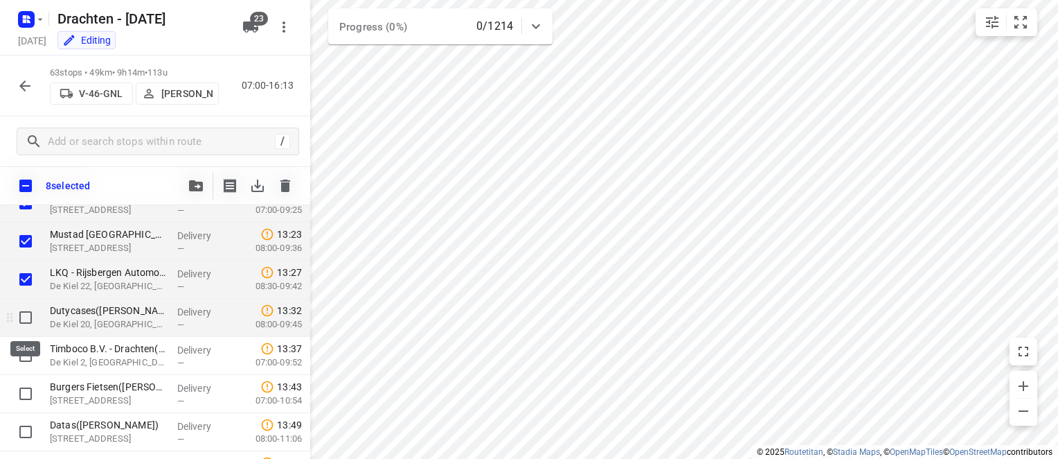
click at [26, 320] on input "checkbox" at bounding box center [26, 317] width 28 height 28
checkbox input "true"
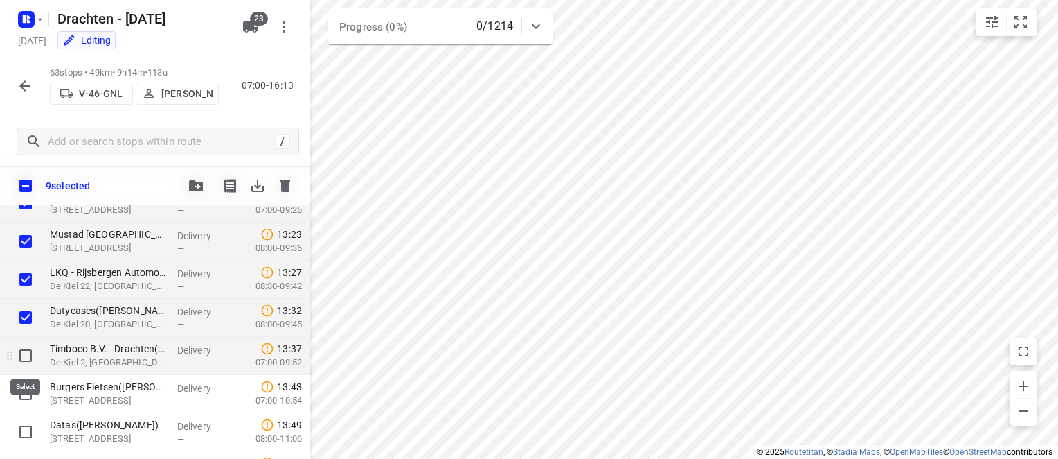
click at [25, 353] on input "checkbox" at bounding box center [26, 355] width 28 height 28
checkbox input "true"
click at [195, 184] on icon "button" at bounding box center [196, 185] width 14 height 11
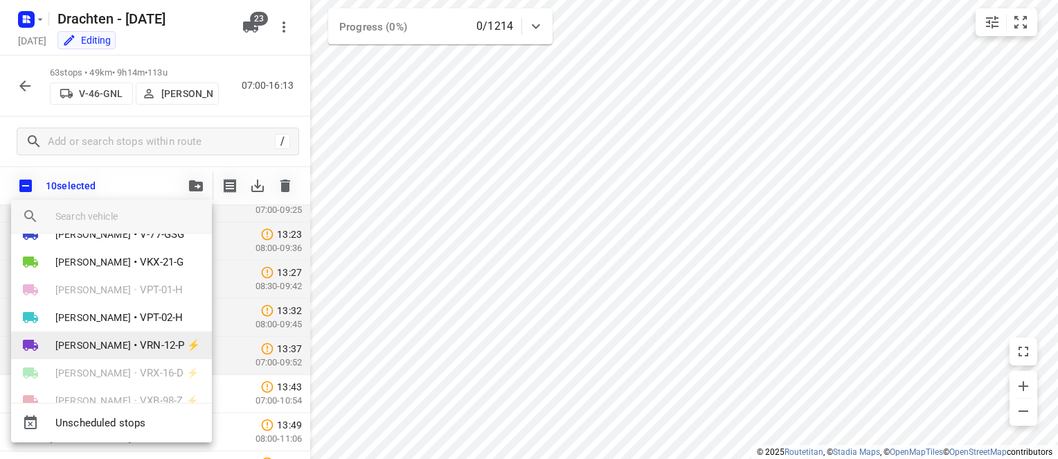
scroll to position [346, 0]
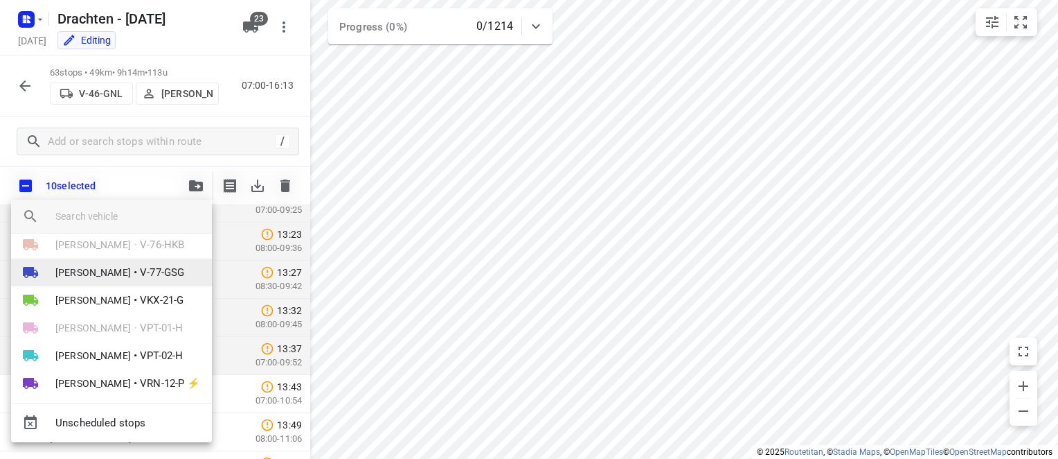
click at [134, 269] on span "•" at bounding box center [135, 272] width 3 height 17
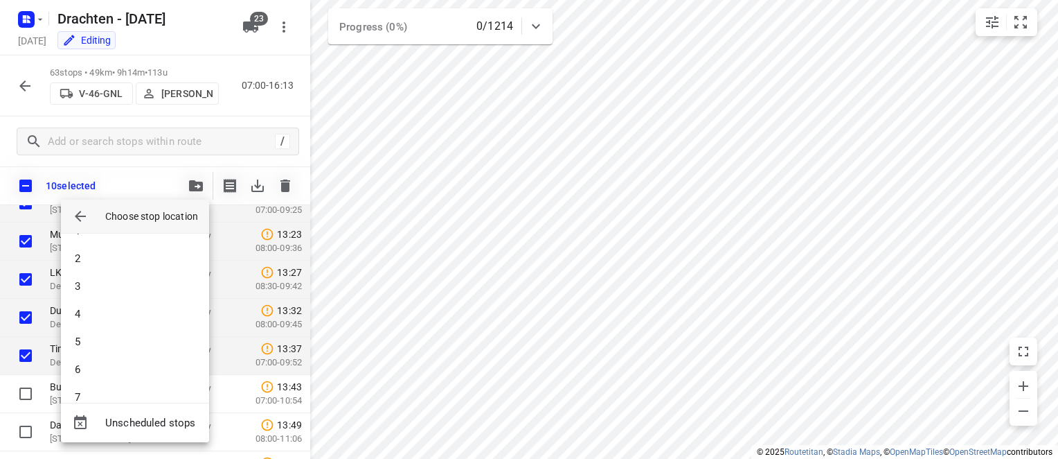
scroll to position [0, 0]
click at [116, 257] on li "1" at bounding box center [135, 253] width 148 height 28
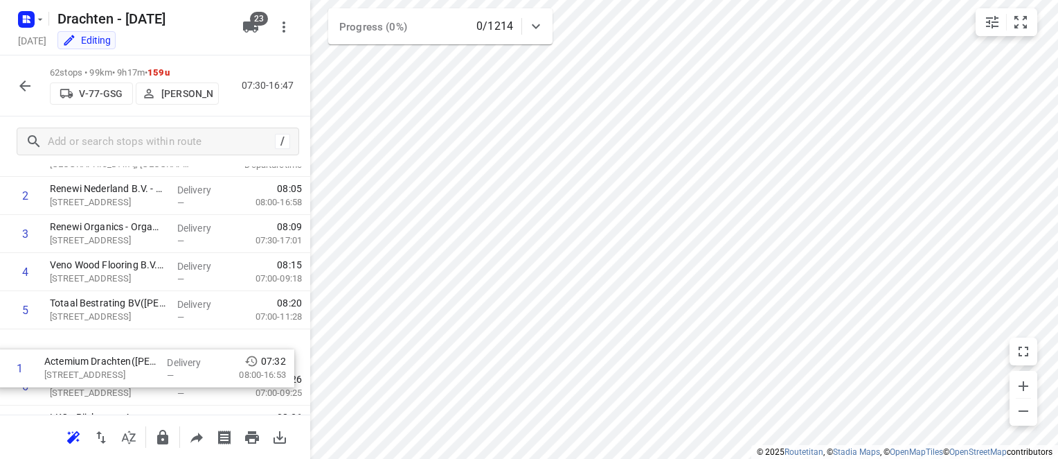
scroll to position [72, 0]
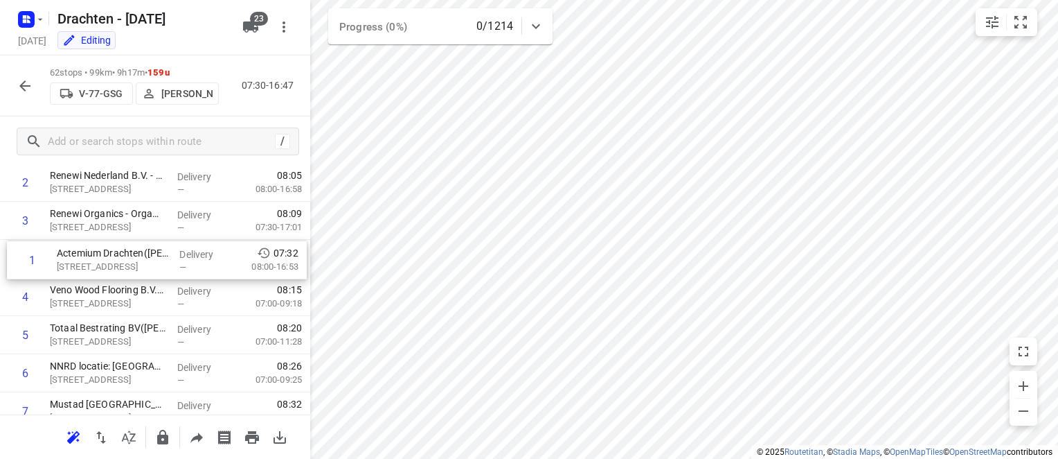
drag, startPoint x: 163, startPoint y: 258, endPoint x: 170, endPoint y: 267, distance: 11.4
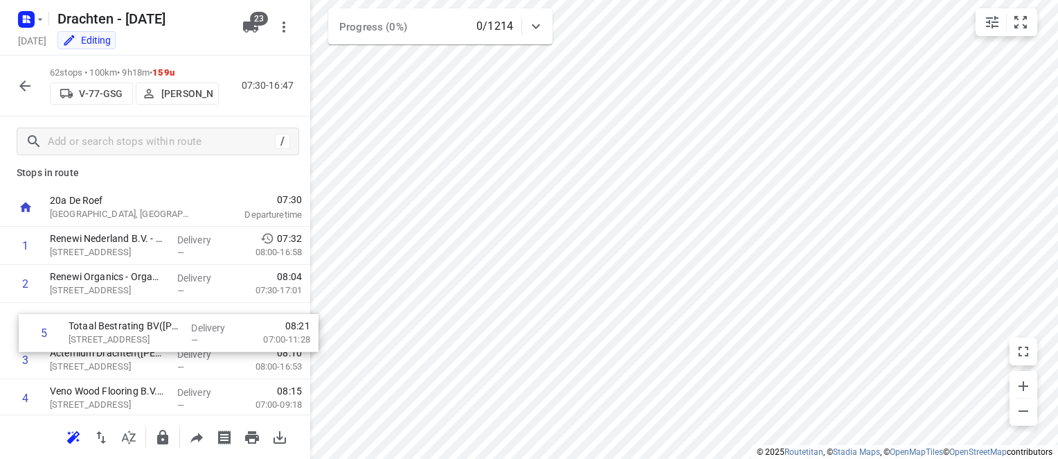
scroll to position [10, 0]
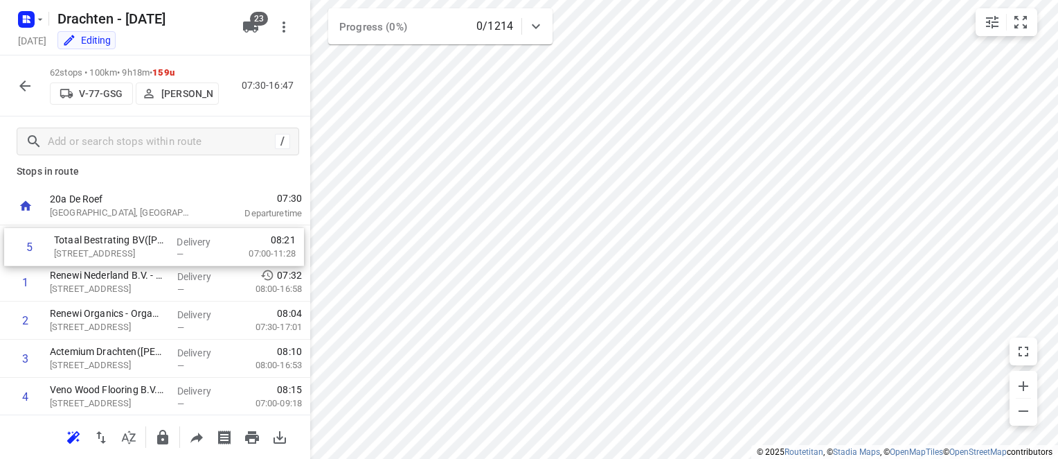
drag, startPoint x: 167, startPoint y: 407, endPoint x: 174, endPoint y: 246, distance: 161.5
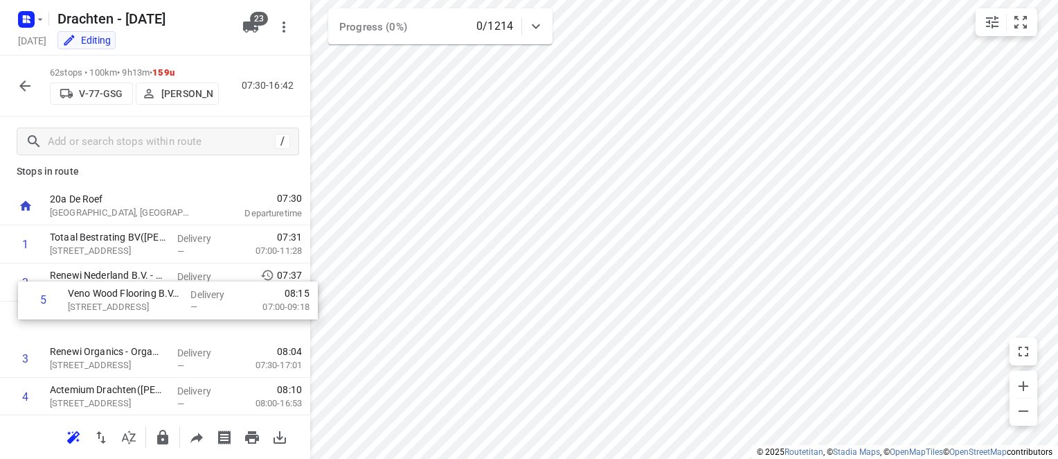
scroll to position [11, 0]
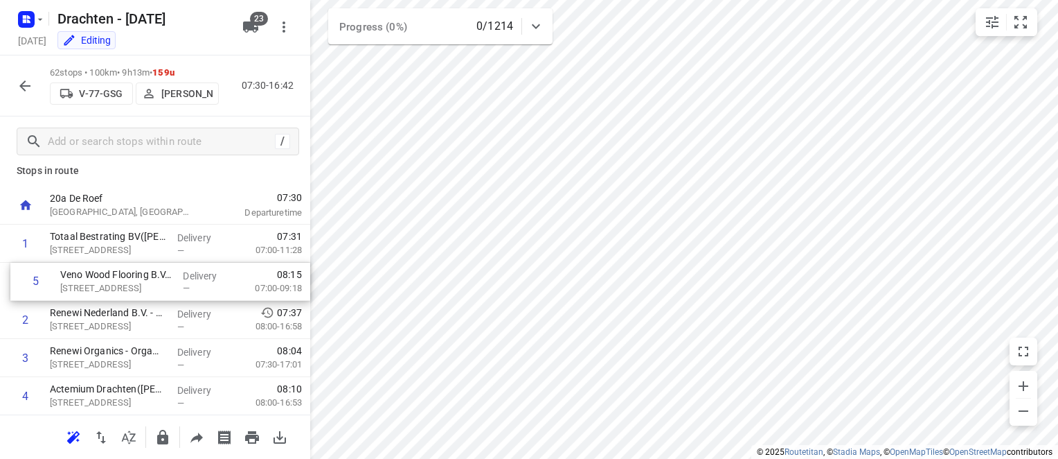
drag, startPoint x: 168, startPoint y: 398, endPoint x: 182, endPoint y: 278, distance: 120.7
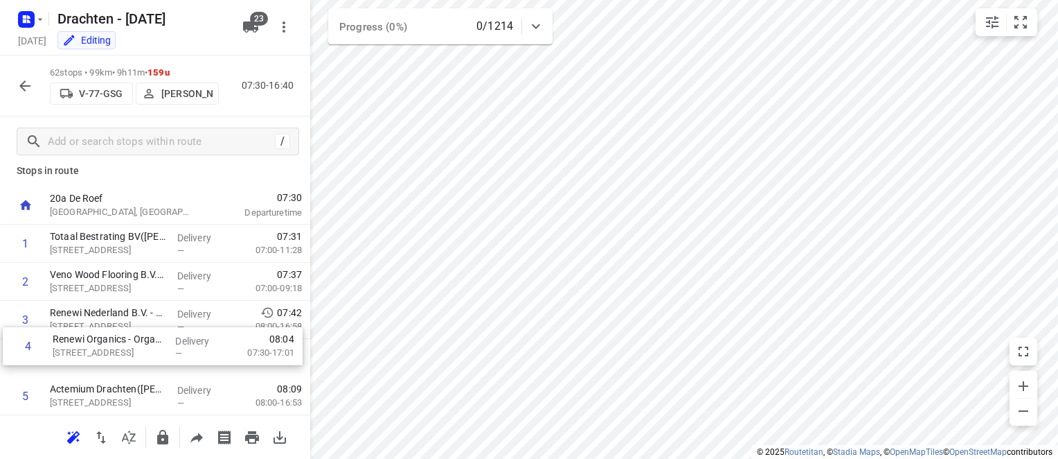
scroll to position [12, 0]
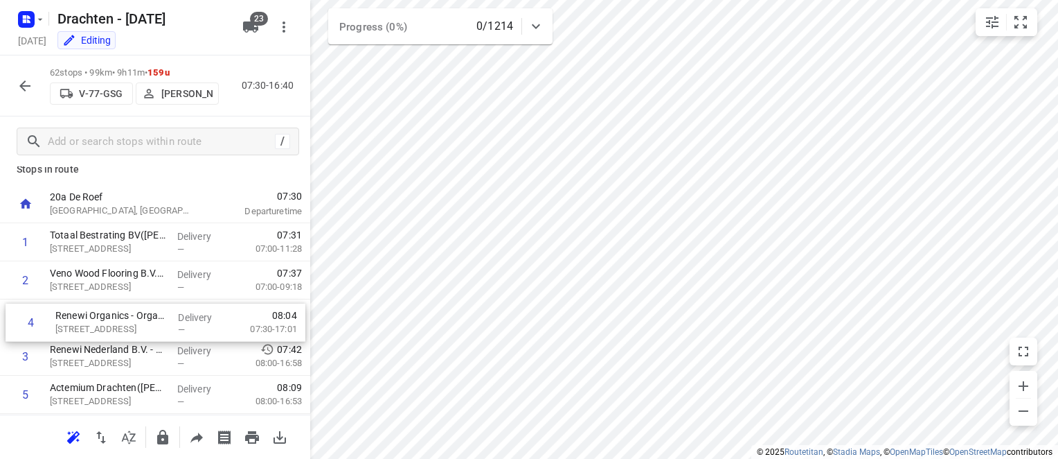
drag, startPoint x: 166, startPoint y: 364, endPoint x: 172, endPoint y: 326, distance: 38.5
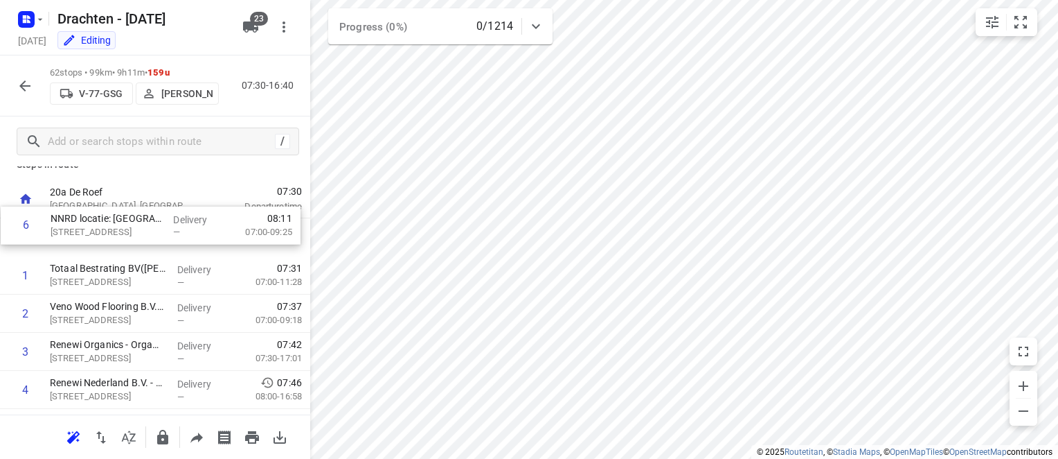
scroll to position [11, 0]
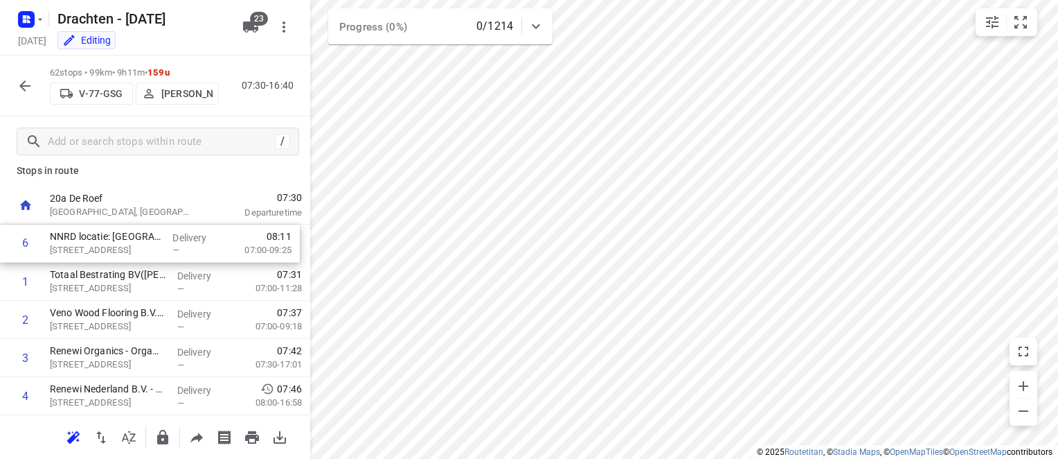
drag, startPoint x: 168, startPoint y: 372, endPoint x: 169, endPoint y: 249, distance: 123.3
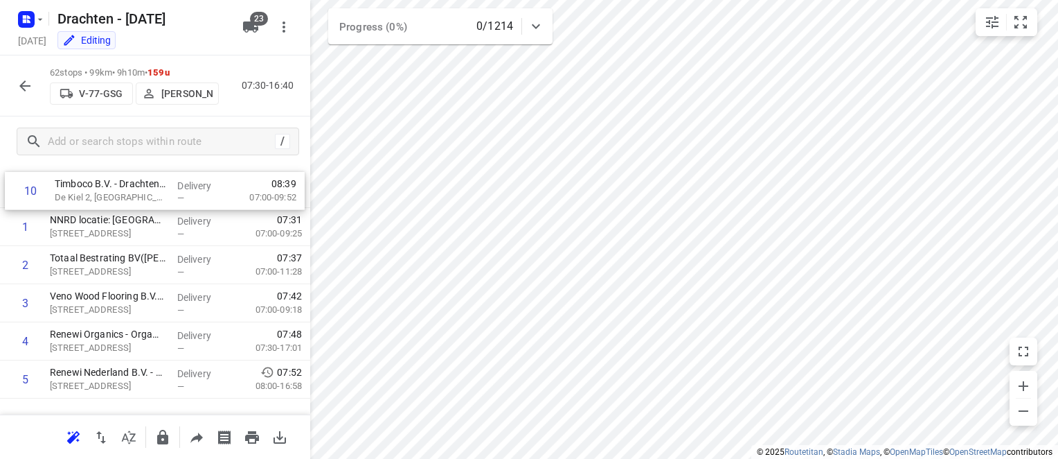
scroll to position [0, 0]
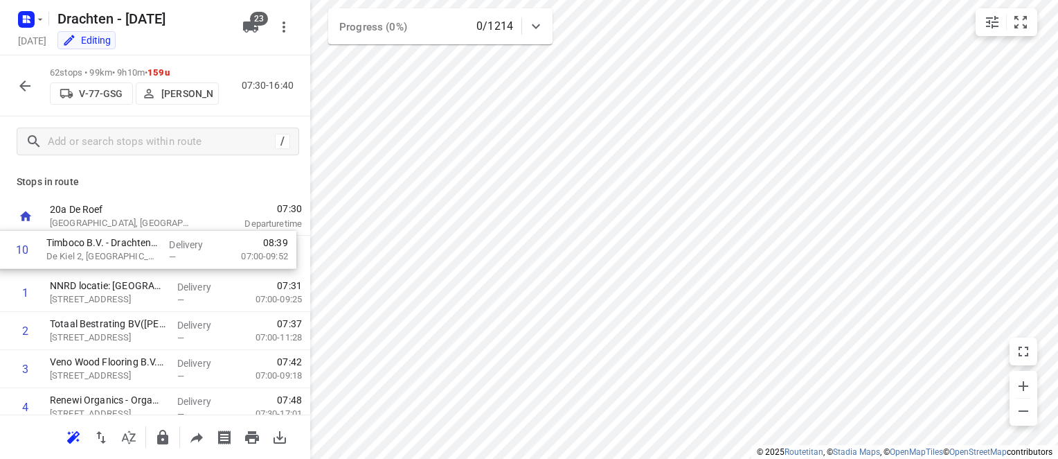
drag, startPoint x: 155, startPoint y: 319, endPoint x: 168, endPoint y: 258, distance: 62.4
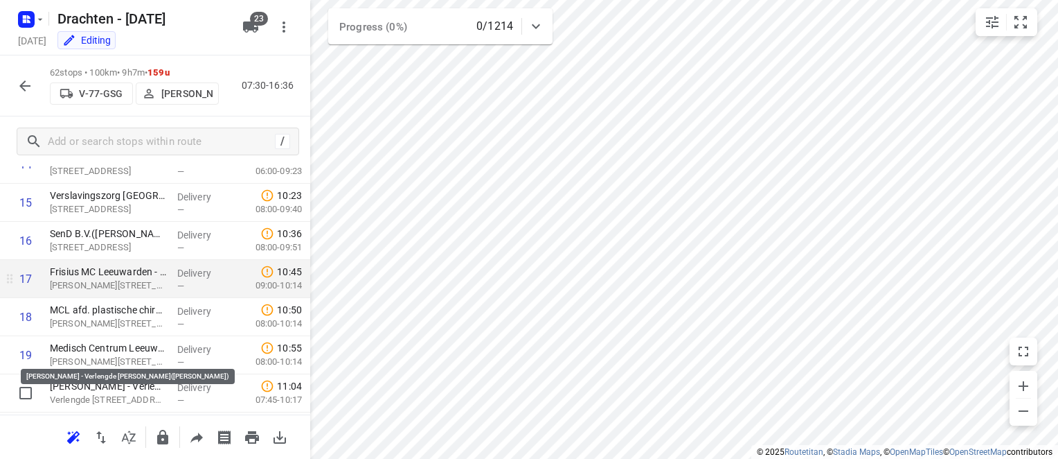
scroll to position [623, 0]
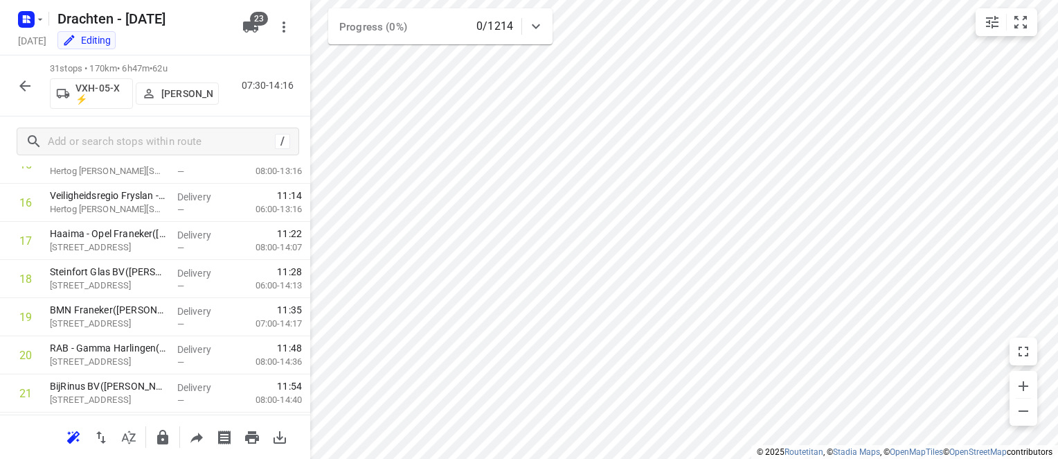
click at [193, 96] on p "[PERSON_NAME]" at bounding box center [186, 93] width 51 height 11
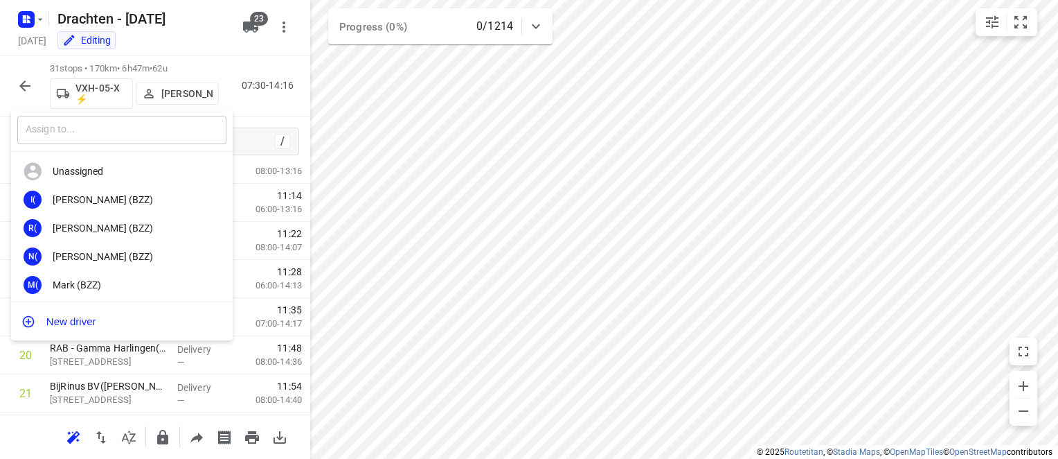
click at [78, 129] on input "text" at bounding box center [121, 130] width 209 height 28
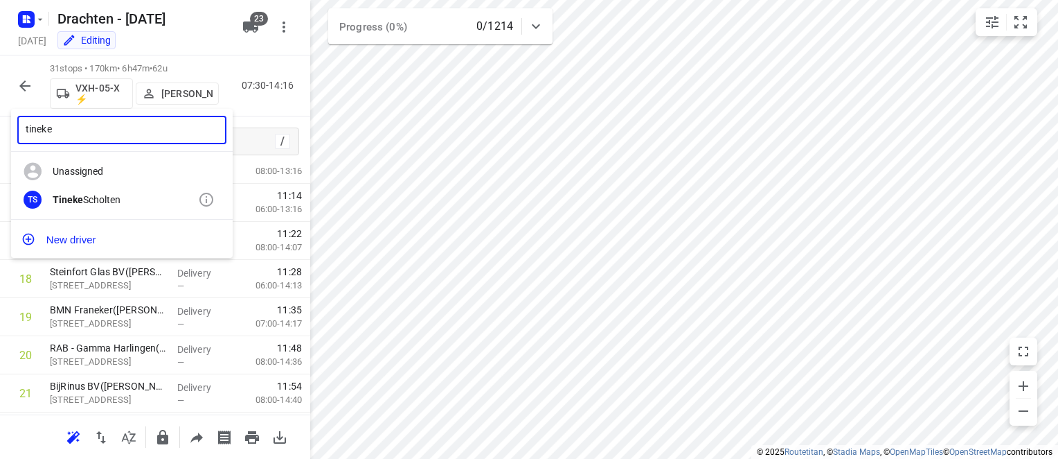
type input "tineke"
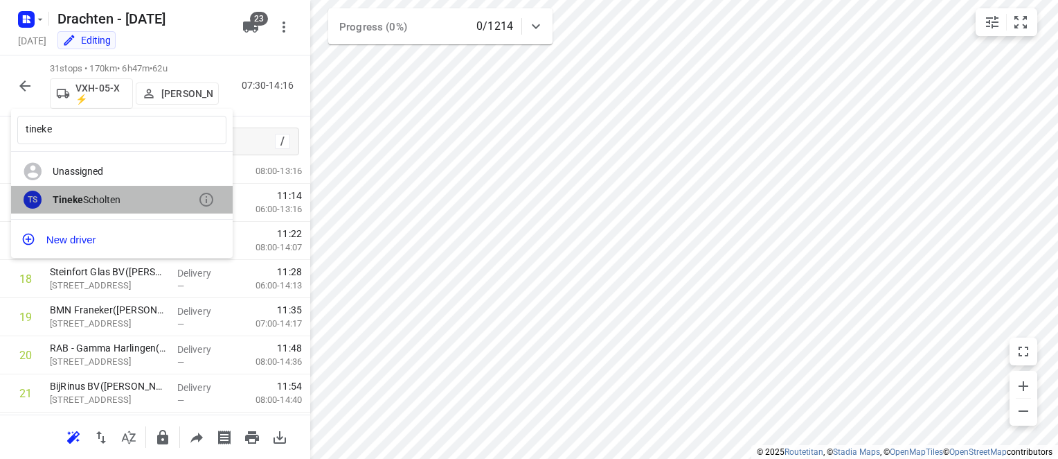
click at [119, 203] on div "[PERSON_NAME]" at bounding box center [125, 199] width 145 height 11
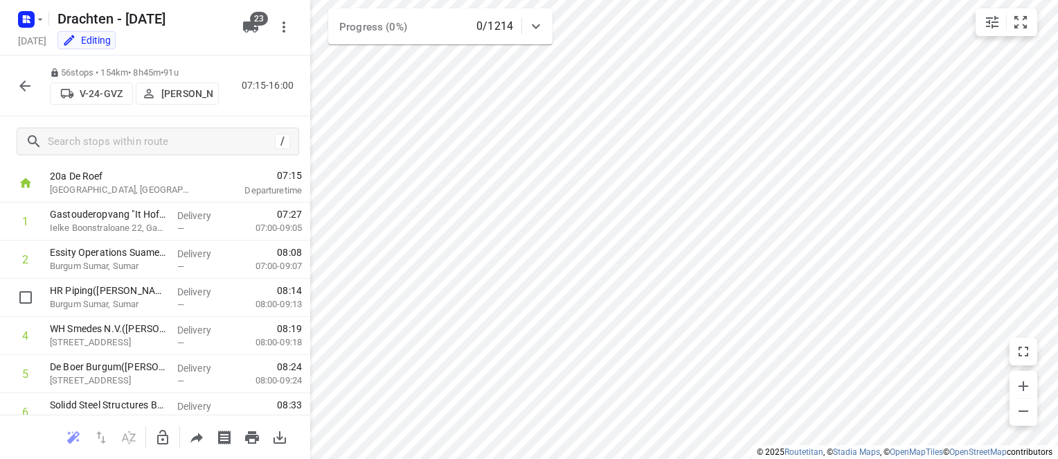
scroll to position [69, 0]
click at [25, 86] on icon "button" at bounding box center [24, 85] width 11 height 11
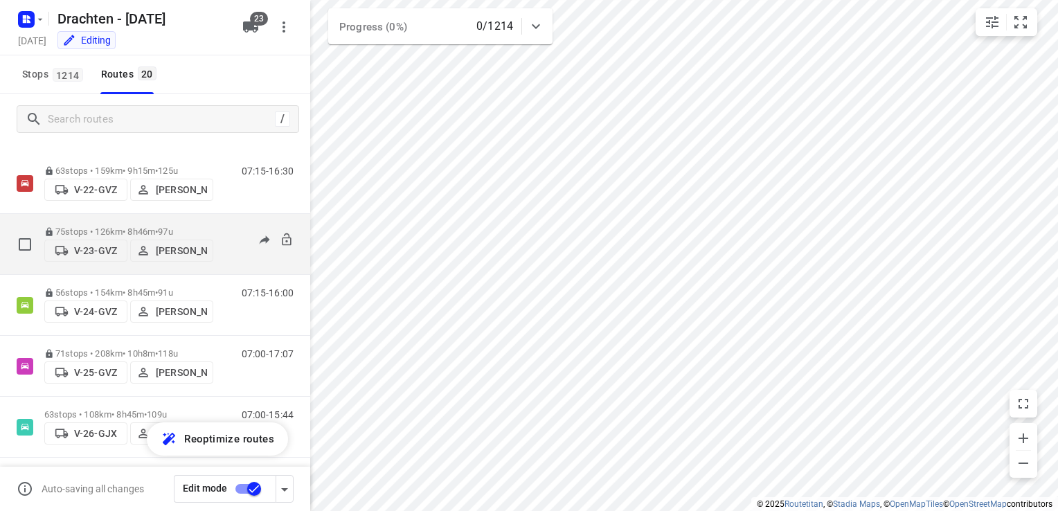
scroll to position [0, 0]
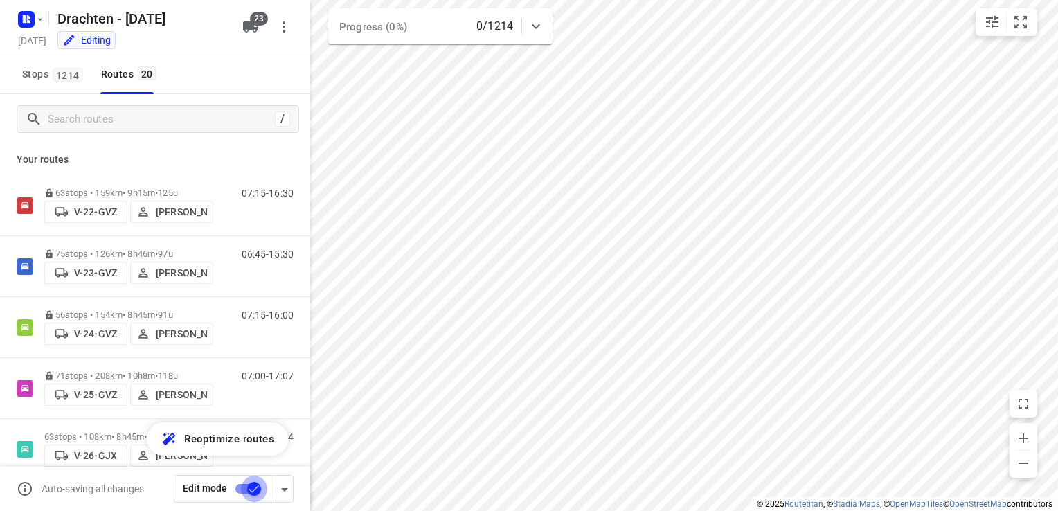
click at [248, 458] on input "checkbox" at bounding box center [254, 489] width 79 height 26
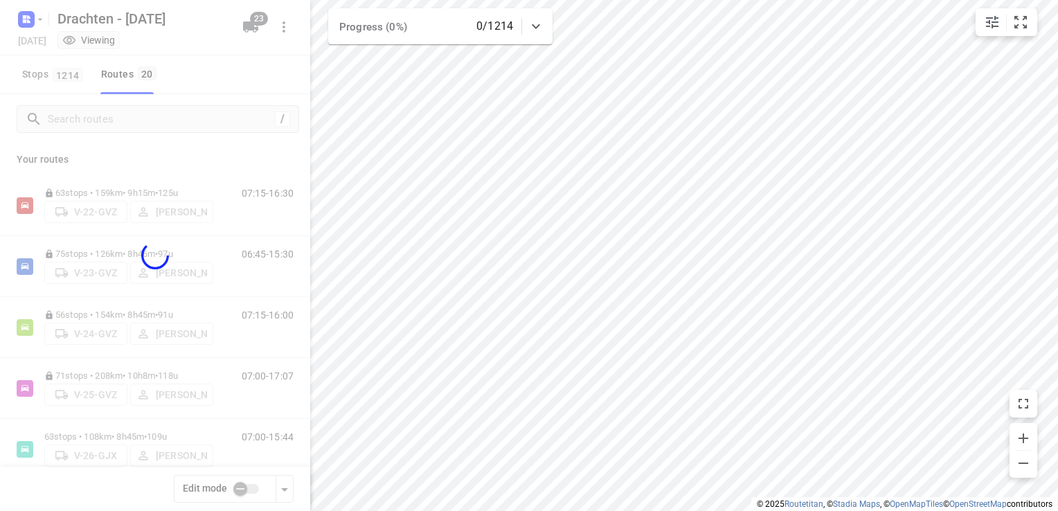
checkbox input "false"
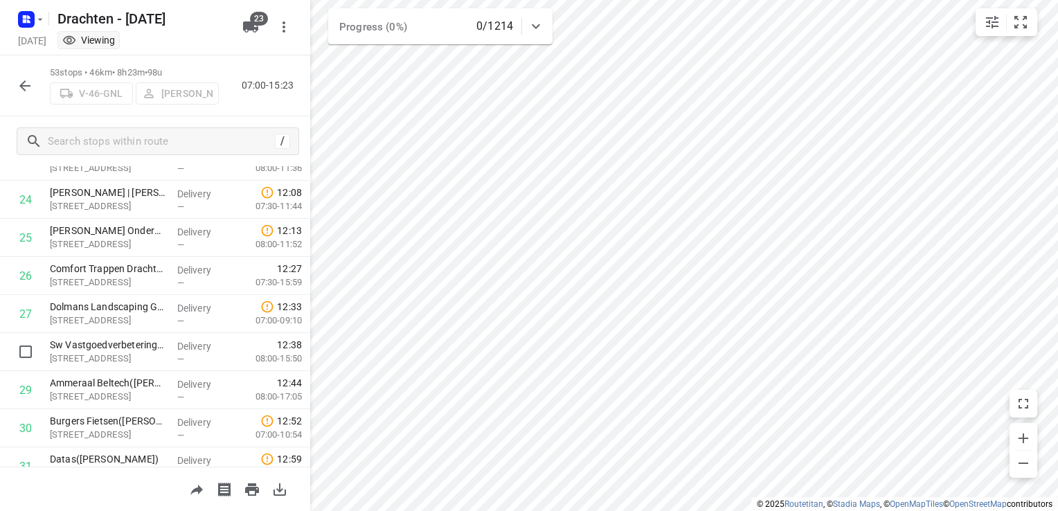
scroll to position [931, 0]
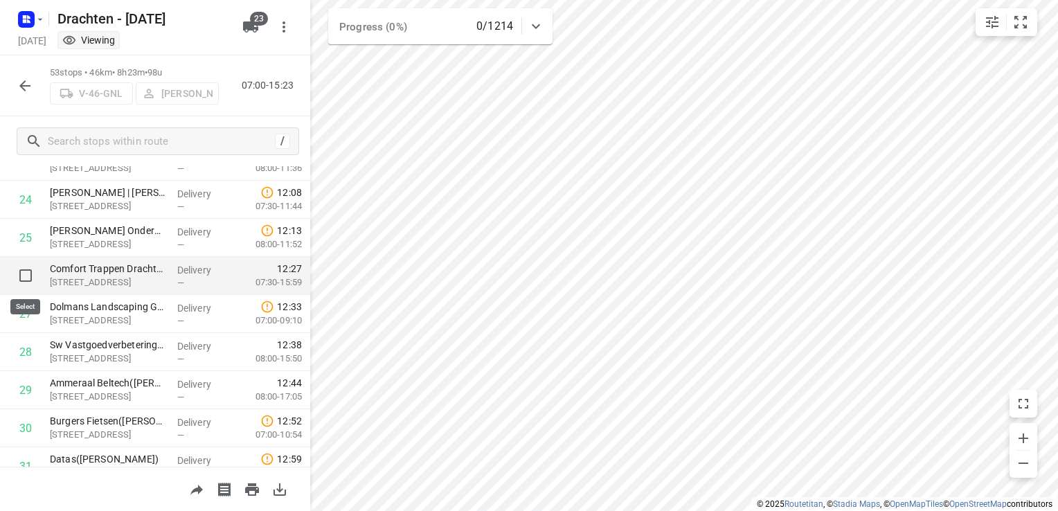
click at [25, 280] on input "checkbox" at bounding box center [26, 276] width 28 height 28
checkbox input "true"
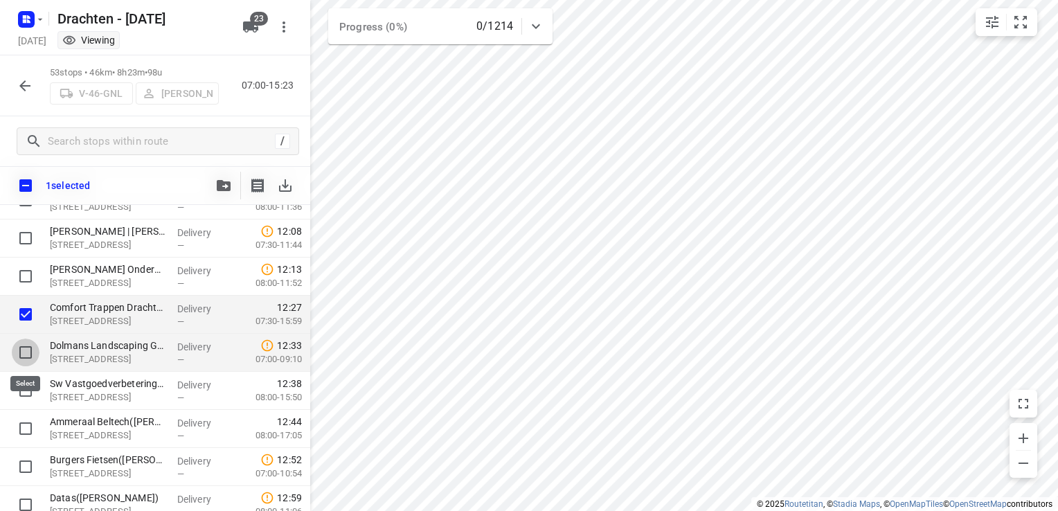
click at [22, 345] on input "checkbox" at bounding box center [26, 353] width 28 height 28
checkbox input "true"
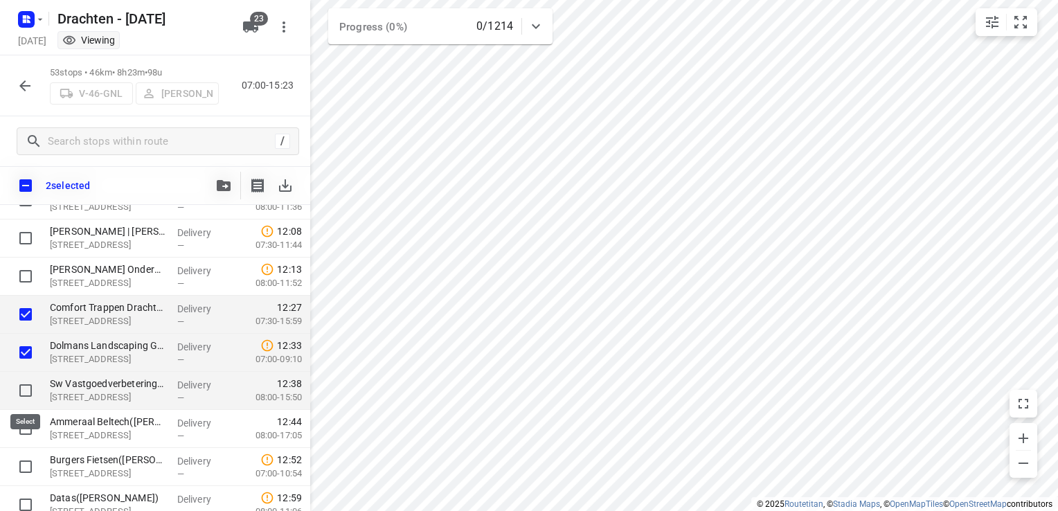
click at [24, 387] on input "checkbox" at bounding box center [26, 391] width 28 height 28
checkbox input "true"
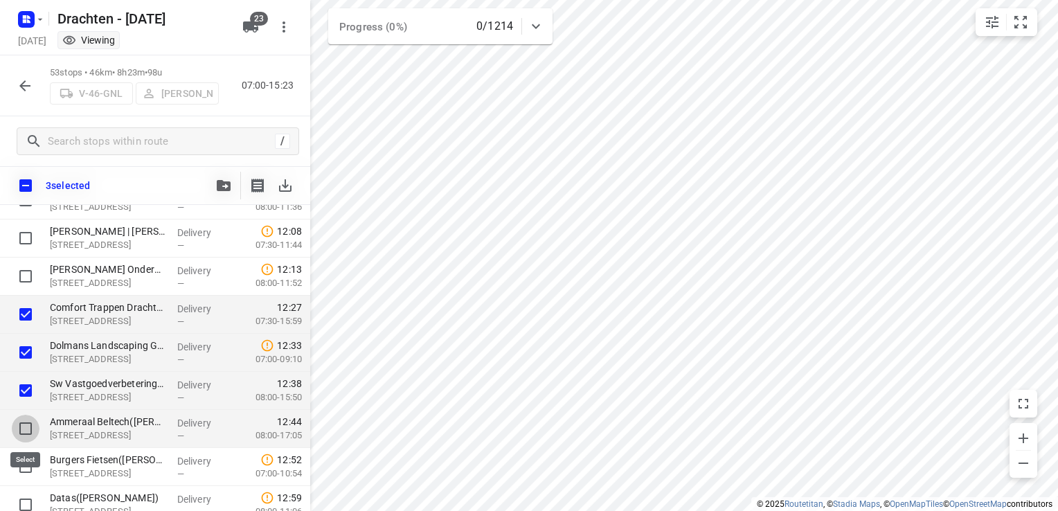
click at [26, 431] on input "checkbox" at bounding box center [26, 429] width 28 height 28
checkbox input "true"
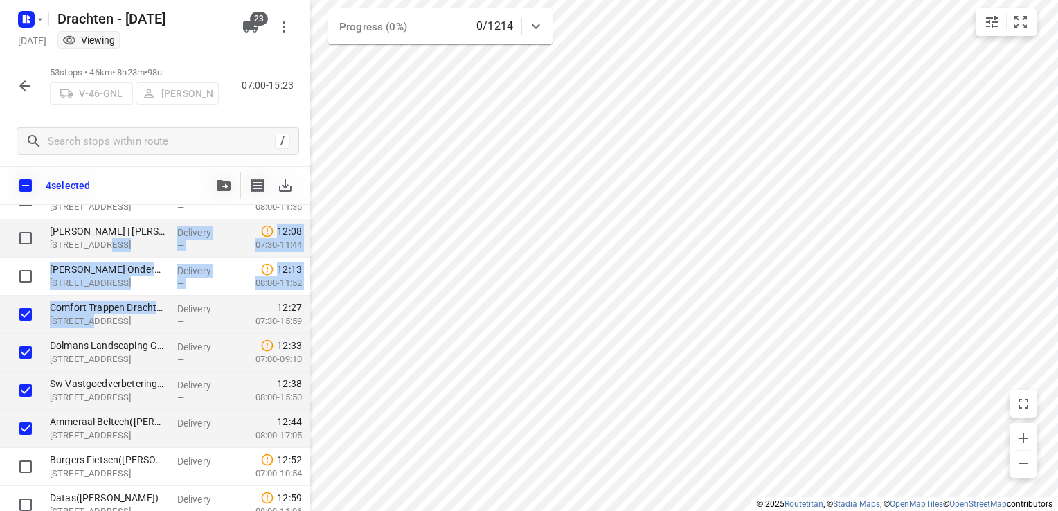
drag, startPoint x: 89, startPoint y: 317, endPoint x: 103, endPoint y: 252, distance: 66.4
click at [103, 252] on div "20a De Roef Drachten, [GEOGRAPHIC_DATA] 07:00 Departure time Efka B.V.([PERSON_…" at bounding box center [155, 352] width 310 height 2095
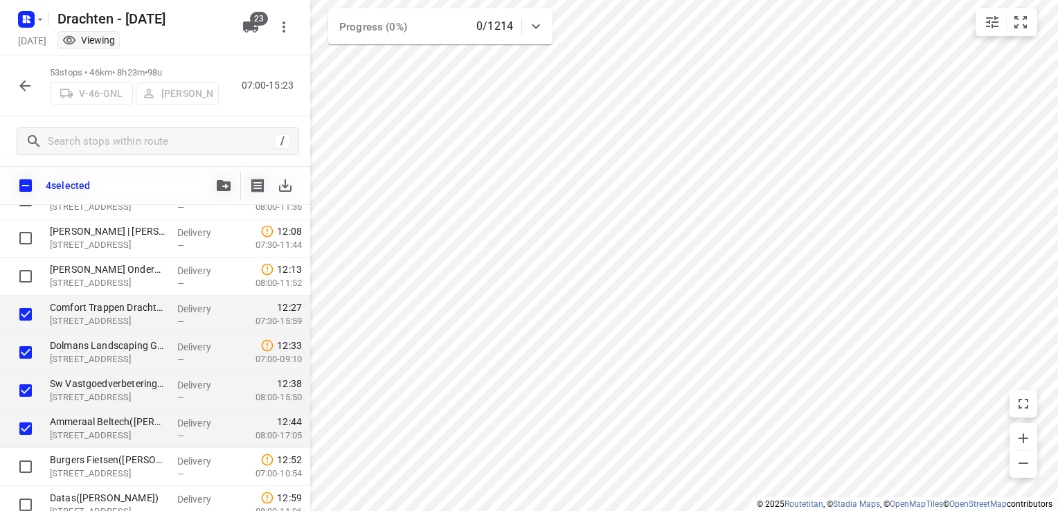
drag, startPoint x: 103, startPoint y: 252, endPoint x: 157, endPoint y: 334, distance: 98.0
click at [157, 334] on div "Dolmans Landscaping Group Drachten([PERSON_NAME]) [STREET_ADDRESS]" at bounding box center [107, 353] width 127 height 38
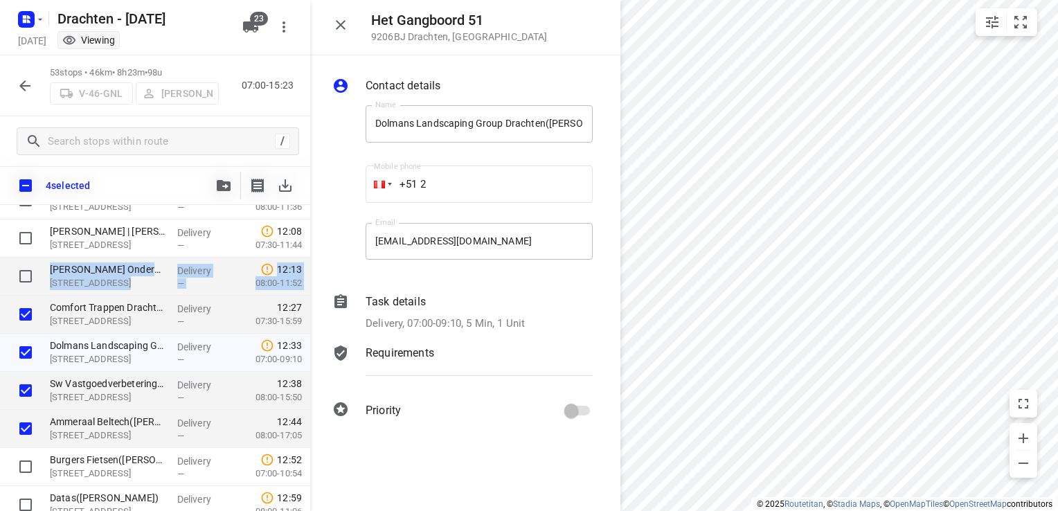
drag, startPoint x: 41, startPoint y: 313, endPoint x: 39, endPoint y: 260, distance: 53.4
click at [39, 260] on div "20a De Roef Drachten, [GEOGRAPHIC_DATA] 07:00 Departure time Efka B.V.([PERSON_…" at bounding box center [155, 352] width 310 height 2095
drag, startPoint x: 39, startPoint y: 260, endPoint x: 21, endPoint y: 87, distance: 173.3
click at [21, 87] on icon "button" at bounding box center [24, 85] width 11 height 11
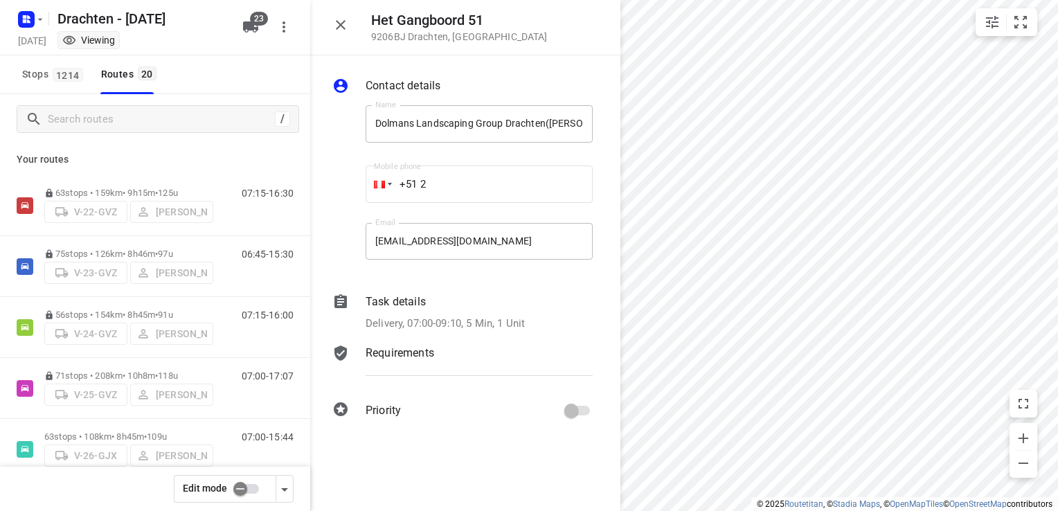
click at [238, 458] on input "checkbox" at bounding box center [240, 489] width 79 height 26
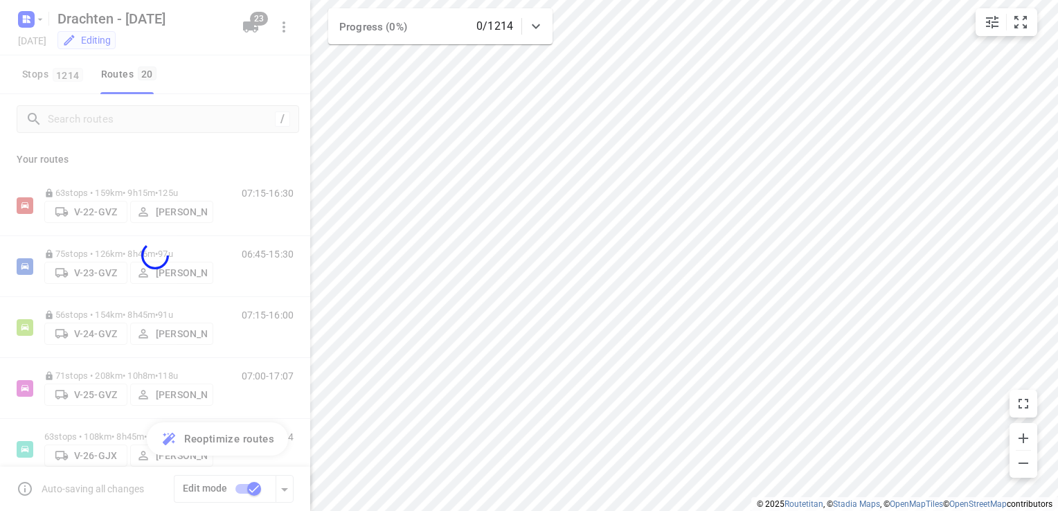
checkbox input "true"
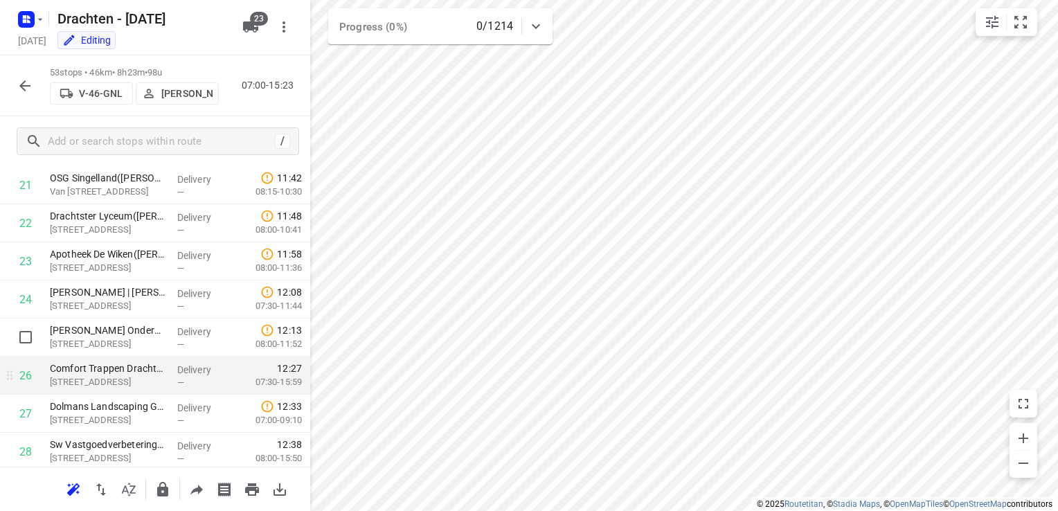
scroll to position [901, 0]
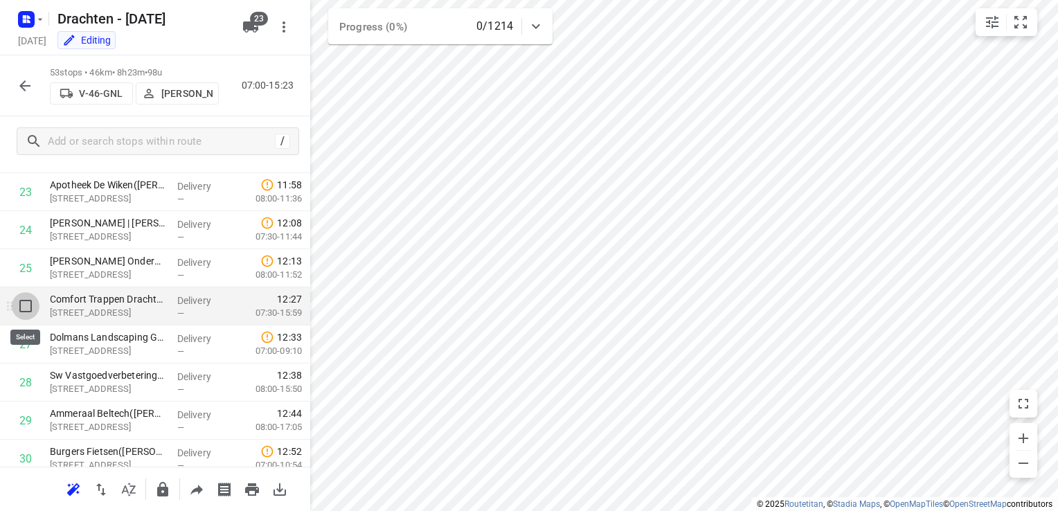
click at [28, 310] on input "checkbox" at bounding box center [26, 306] width 28 height 28
checkbox input "true"
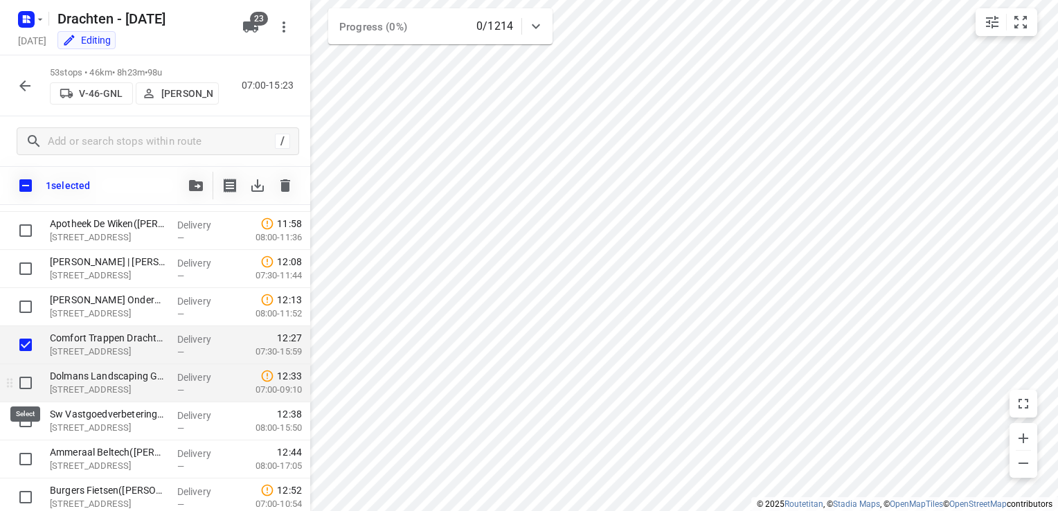
click at [30, 384] on input "checkbox" at bounding box center [26, 383] width 28 height 28
checkbox input "true"
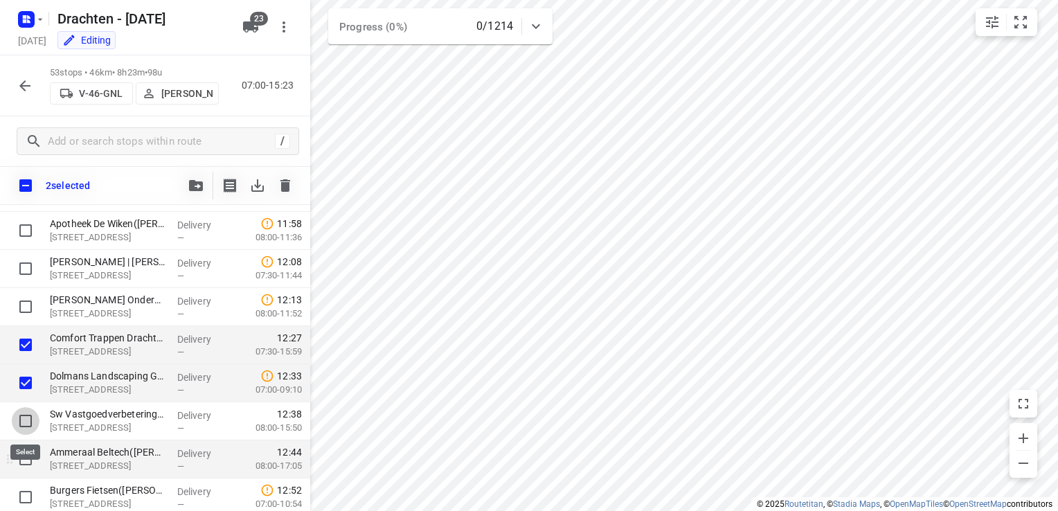
drag, startPoint x: 21, startPoint y: 421, endPoint x: 26, endPoint y: 441, distance: 19.8
click at [22, 423] on input "checkbox" at bounding box center [26, 421] width 28 height 28
checkbox input "true"
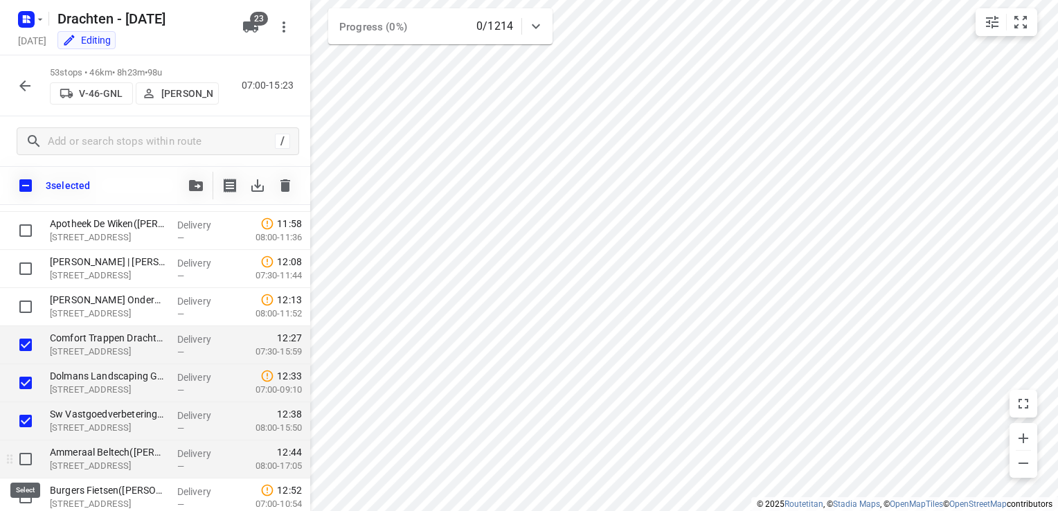
click at [28, 458] on input "checkbox" at bounding box center [26, 459] width 28 height 28
checkbox input "true"
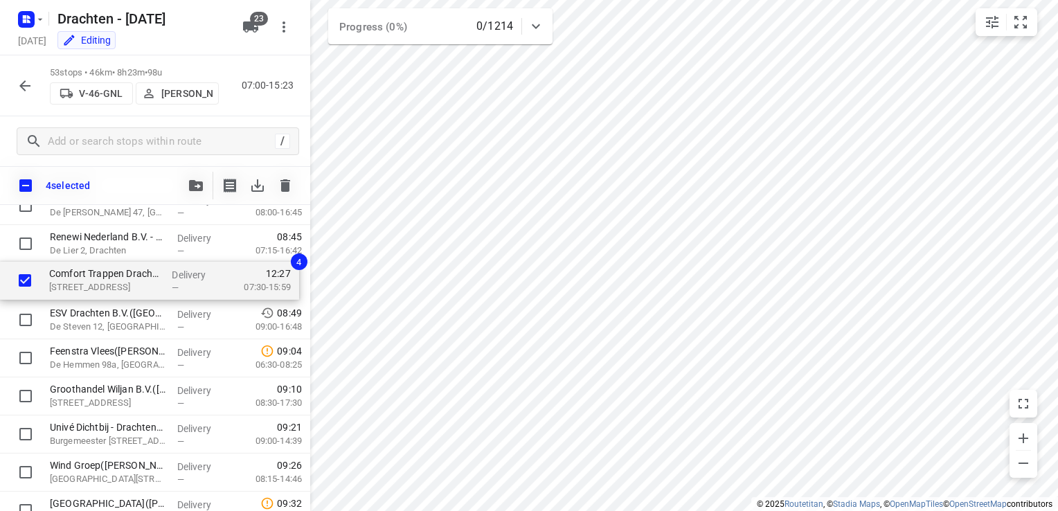
scroll to position [313, 0]
drag, startPoint x: 91, startPoint y: 353, endPoint x: 92, endPoint y: 290, distance: 63.7
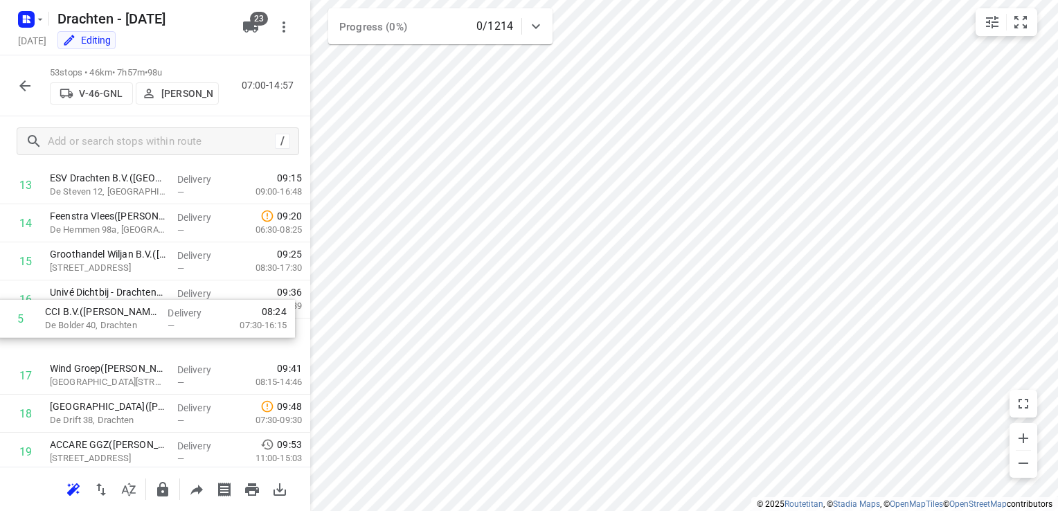
scroll to position [499, 0]
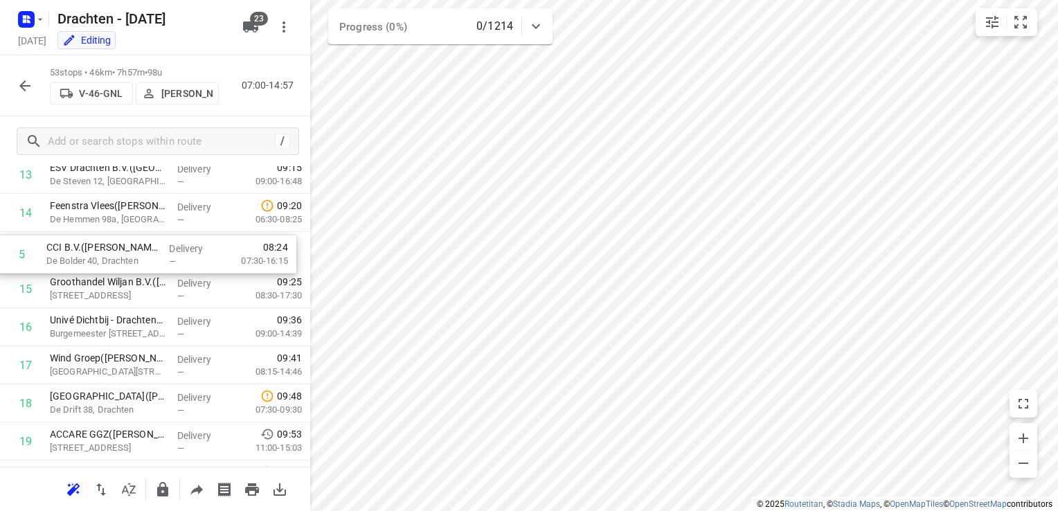
drag, startPoint x: 114, startPoint y: 236, endPoint x: 110, endPoint y: 262, distance: 26.5
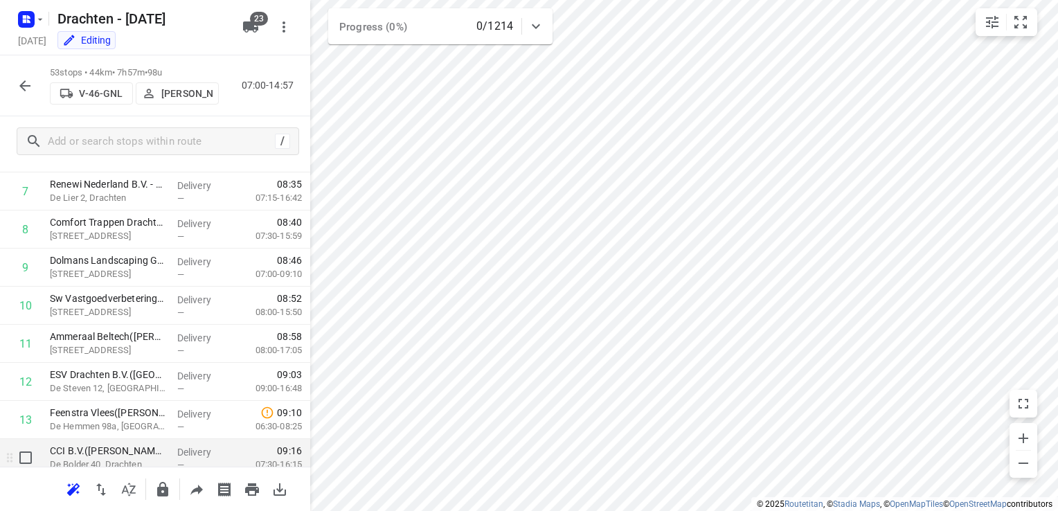
scroll to position [291, 0]
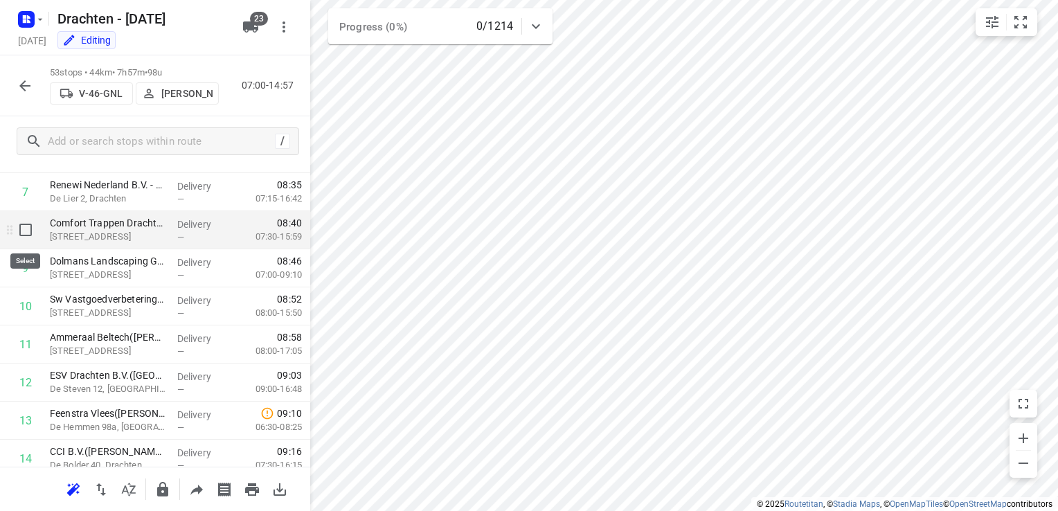
drag, startPoint x: 32, startPoint y: 244, endPoint x: 27, endPoint y: 229, distance: 16.0
click at [27, 229] on input "checkbox" at bounding box center [26, 230] width 28 height 28
checkbox input "true"
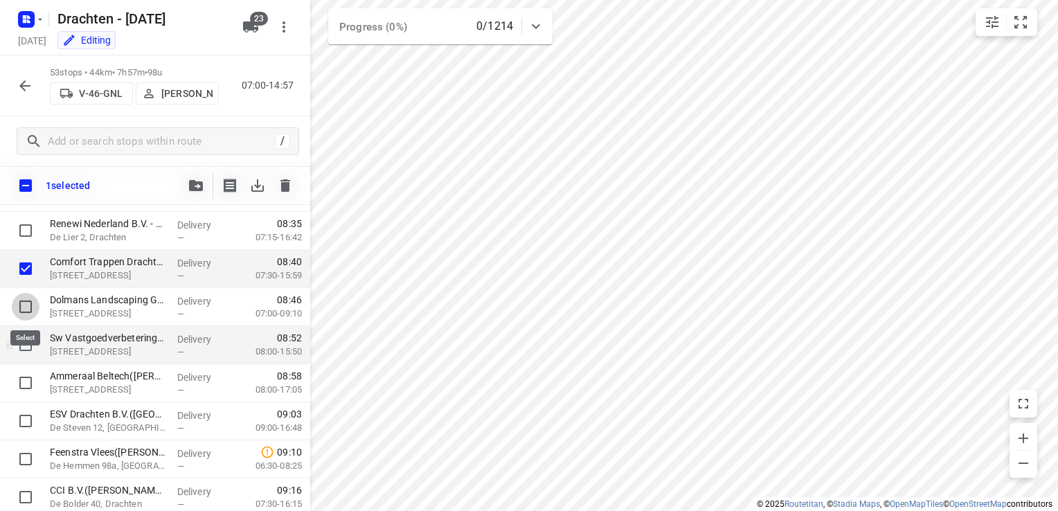
drag, startPoint x: 28, startPoint y: 310, endPoint x: 19, endPoint y: 340, distance: 32.0
click at [26, 313] on input "checkbox" at bounding box center [26, 307] width 28 height 28
checkbox input "true"
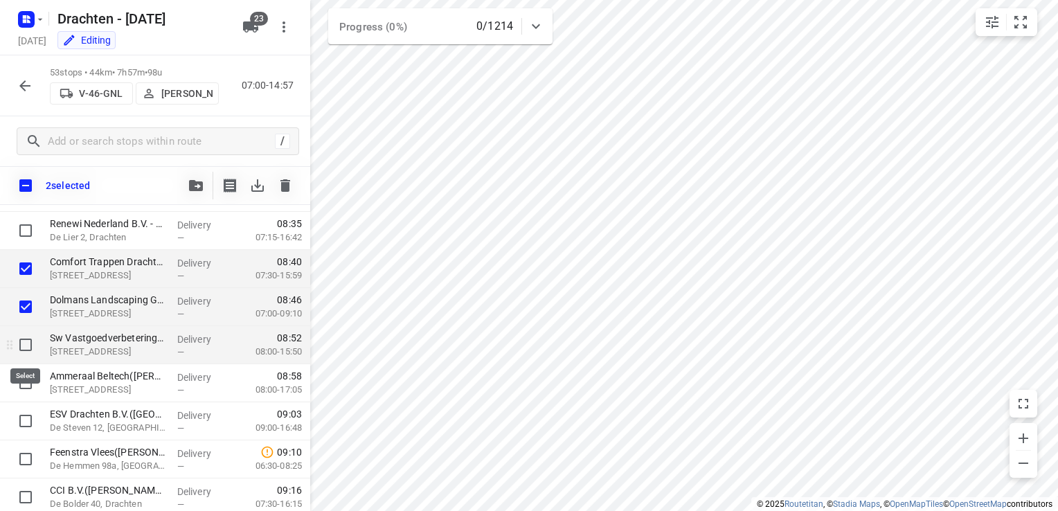
click at [24, 346] on input "checkbox" at bounding box center [26, 345] width 28 height 28
checkbox input "true"
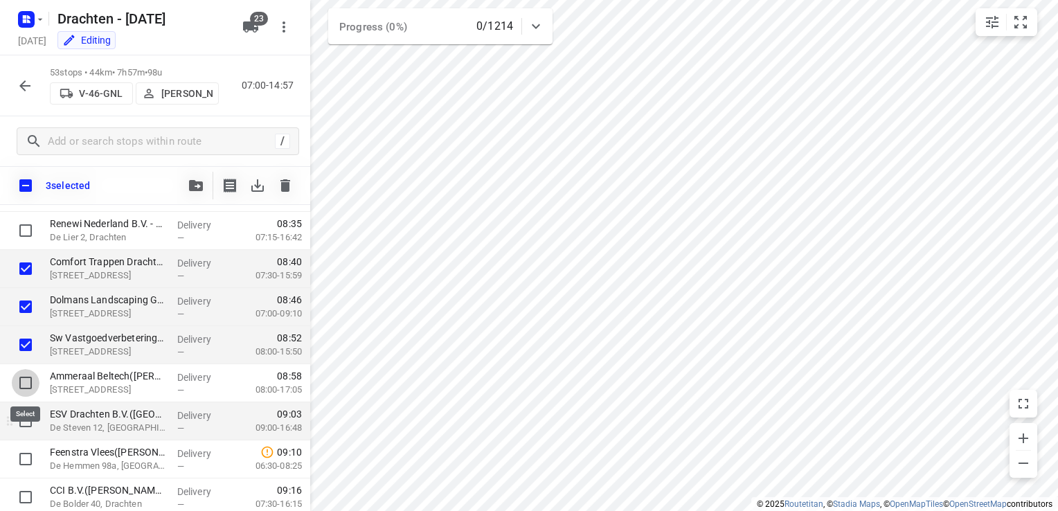
drag, startPoint x: 30, startPoint y: 384, endPoint x: 33, endPoint y: 407, distance: 23.1
click at [29, 384] on input "checkbox" at bounding box center [26, 383] width 28 height 28
checkbox input "true"
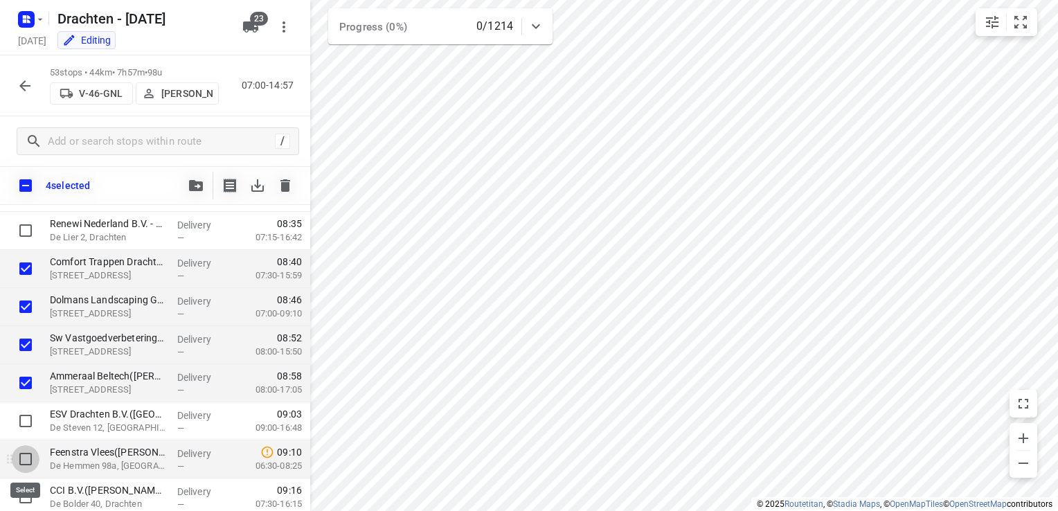
click at [28, 458] on input "checkbox" at bounding box center [26, 459] width 28 height 28
checkbox input "true"
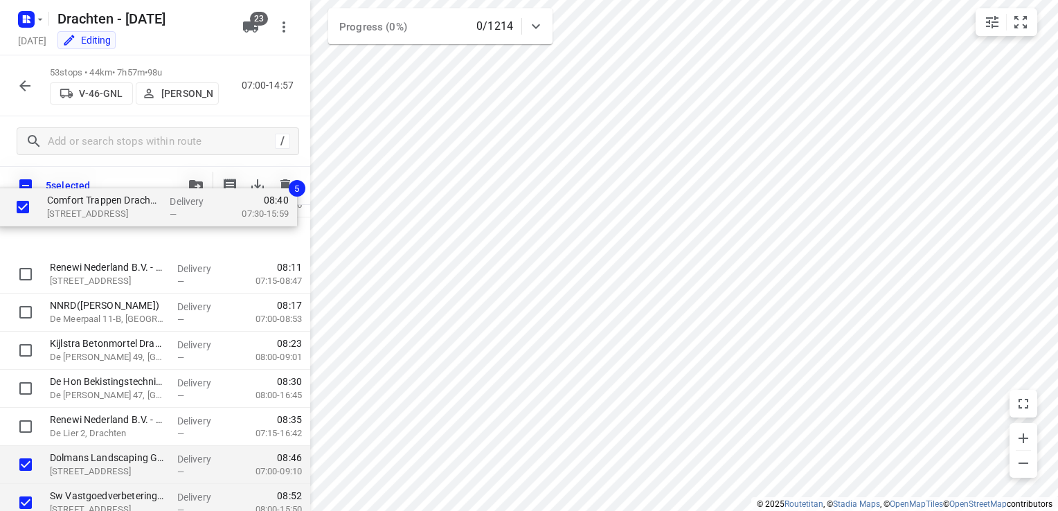
scroll to position [0, 0]
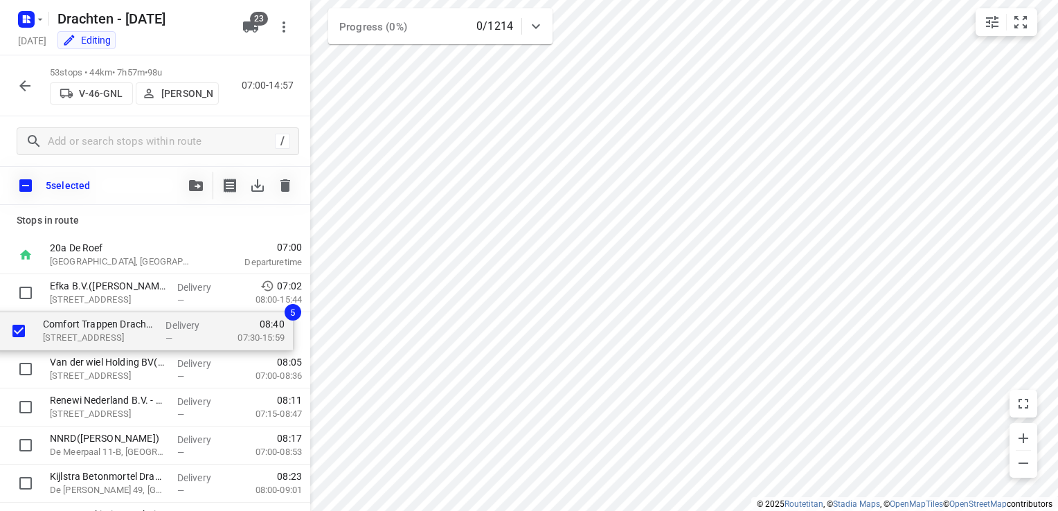
drag, startPoint x: 114, startPoint y: 277, endPoint x: 108, endPoint y: 335, distance: 57.8
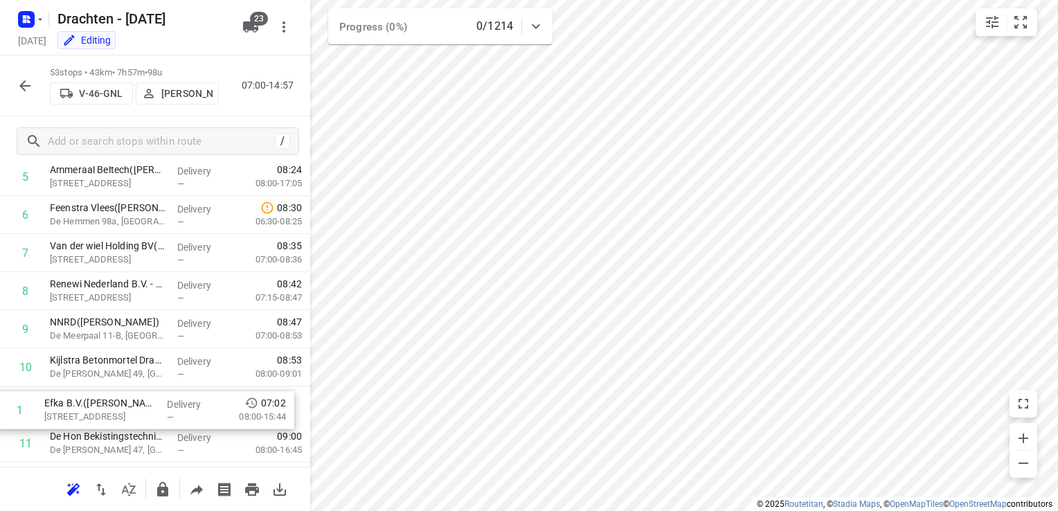
scroll to position [192, 0]
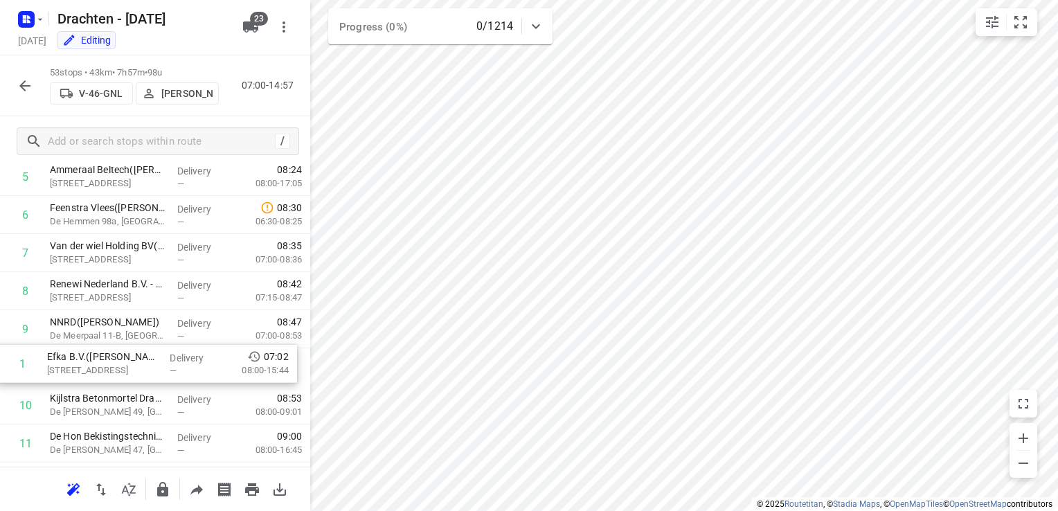
drag, startPoint x: 144, startPoint y: 256, endPoint x: 142, endPoint y: 369, distance: 113.6
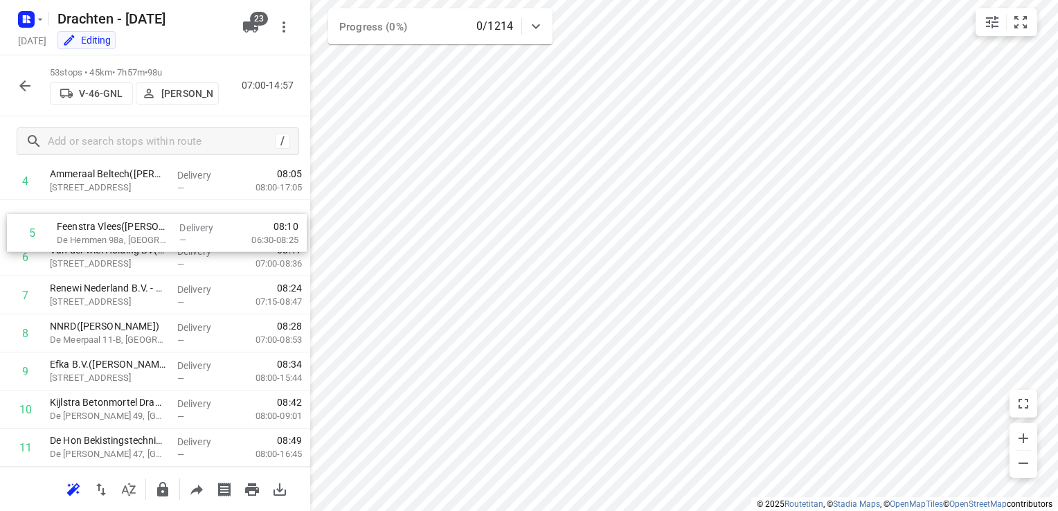
scroll to position [179, 0]
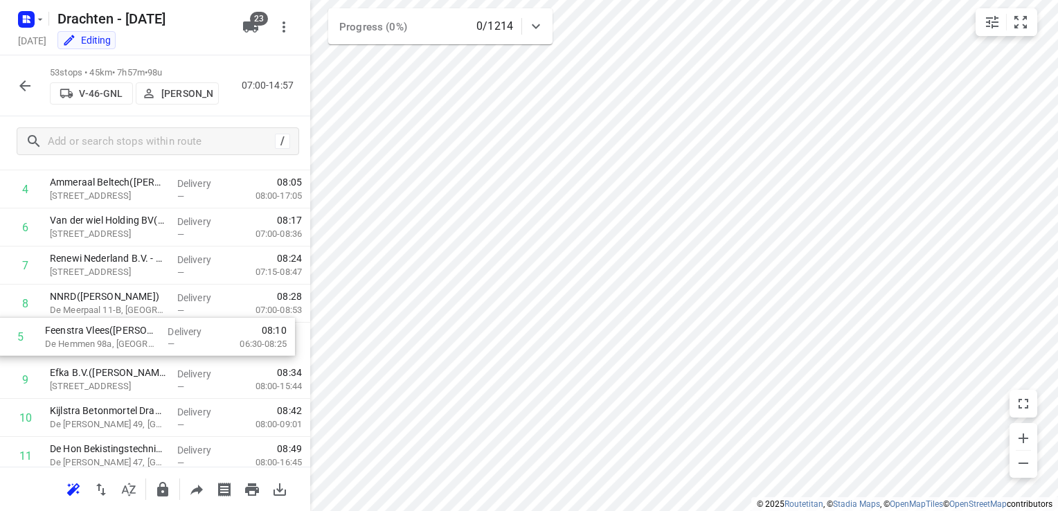
drag, startPoint x: 122, startPoint y: 218, endPoint x: 121, endPoint y: 341, distance: 123.3
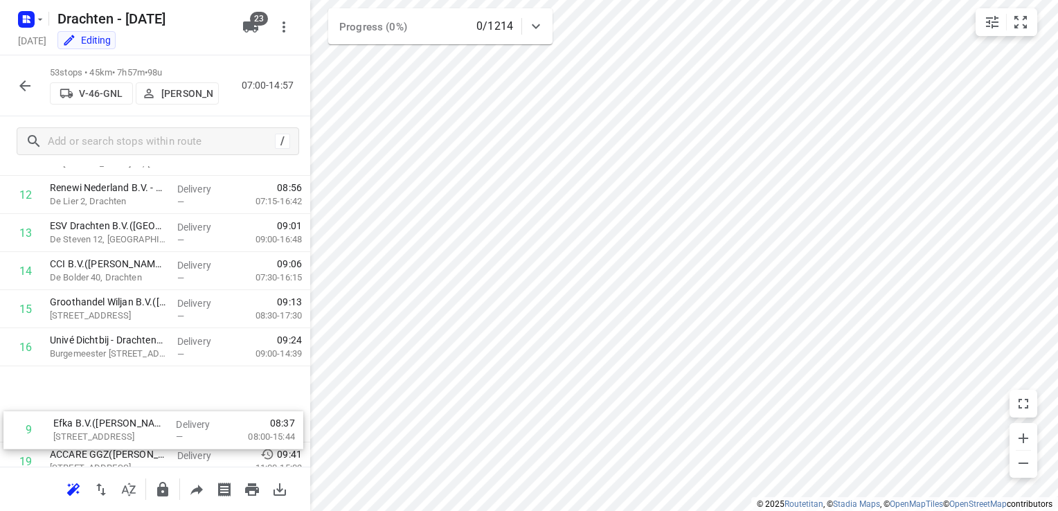
scroll to position [442, 0]
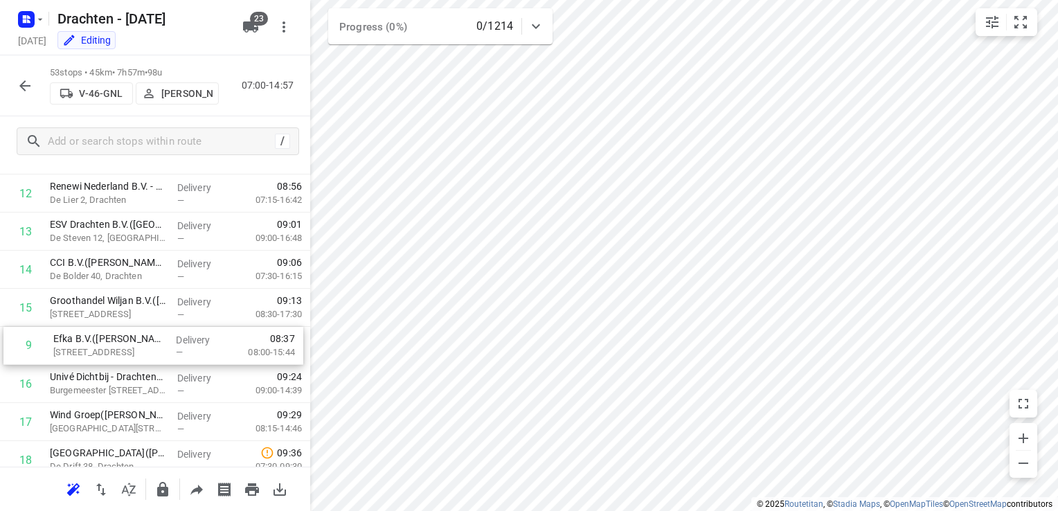
drag, startPoint x: 130, startPoint y: 389, endPoint x: 134, endPoint y: 352, distance: 37.6
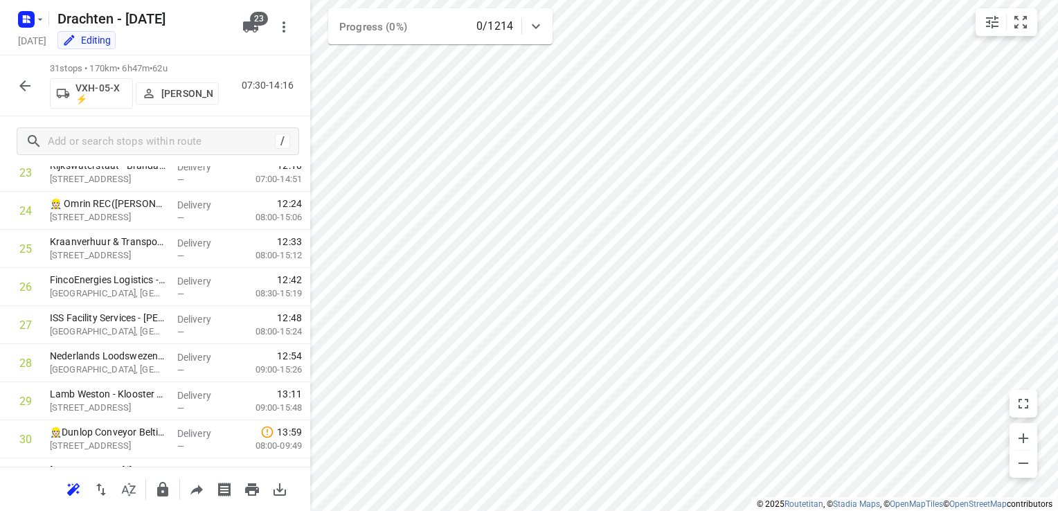
scroll to position [987, 0]
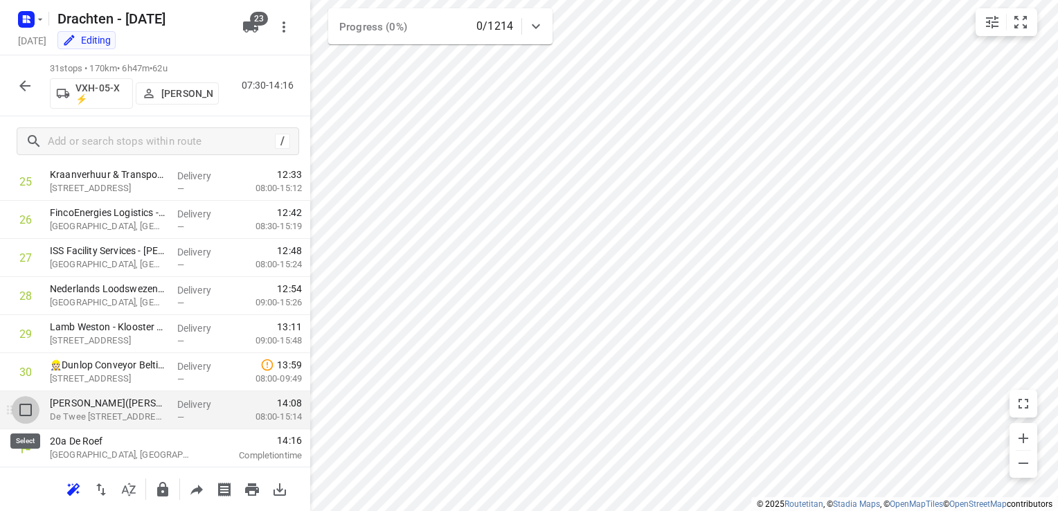
click at [26, 411] on input "checkbox" at bounding box center [26, 410] width 28 height 28
checkbox input "true"
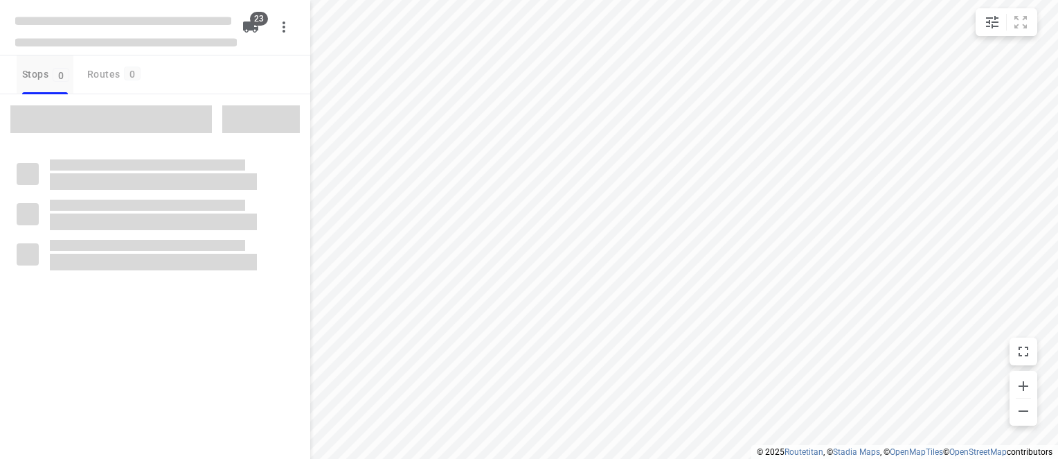
checkbox input "true"
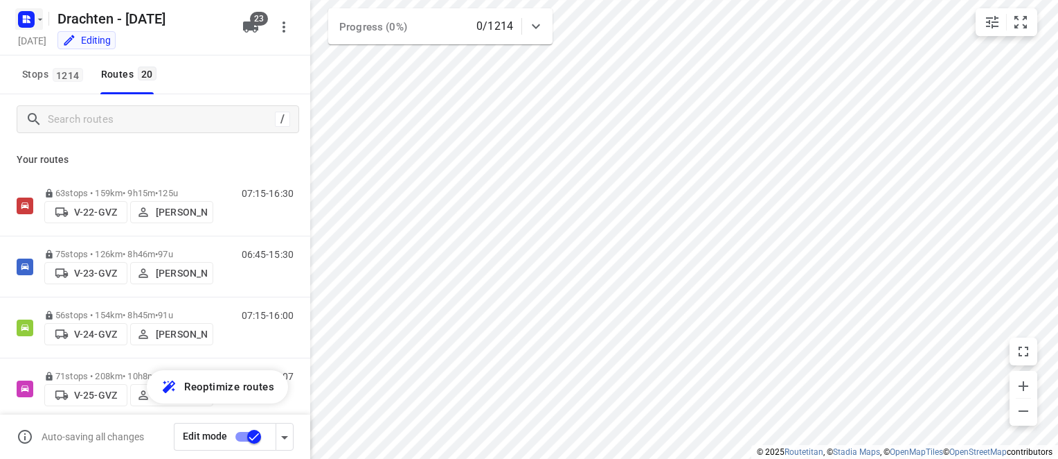
click at [28, 15] on icon "button" at bounding box center [28, 16] width 3 height 3
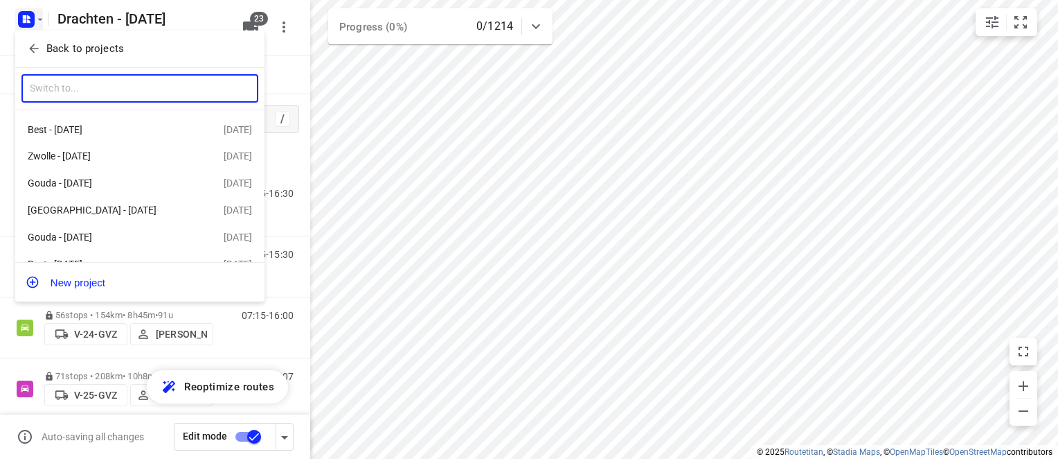
click at [76, 90] on input "text" at bounding box center [139, 89] width 237 height 28
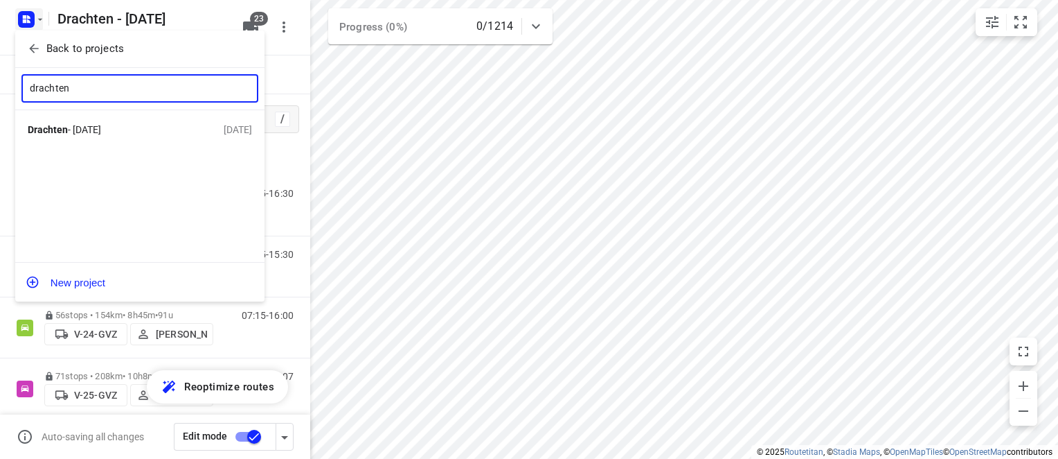
type input "drachten"
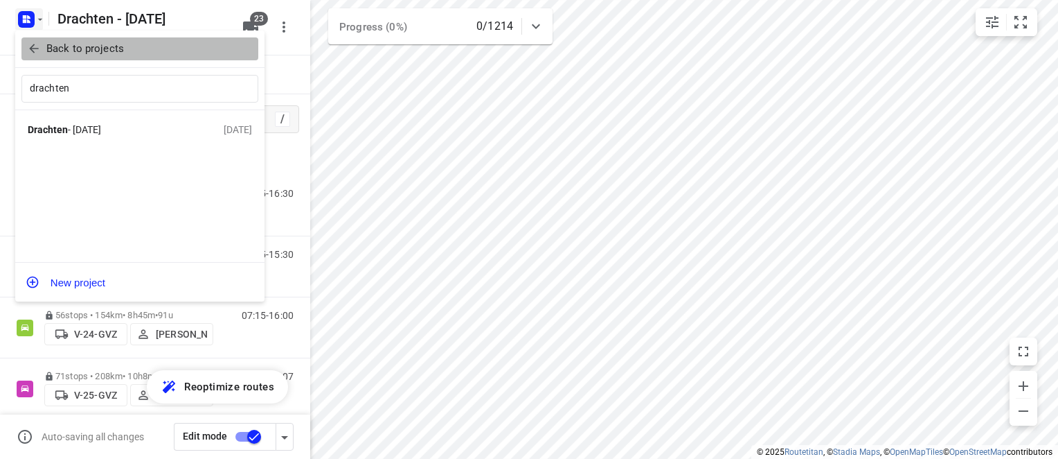
click at [41, 46] on span "Back to projects" at bounding box center [140, 49] width 226 height 16
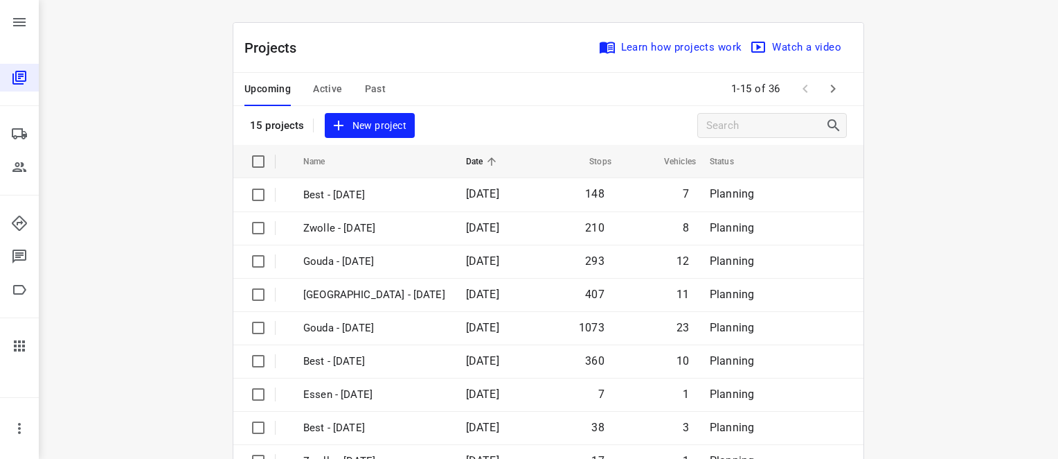
click at [377, 91] on span "Past" at bounding box center [375, 88] width 21 height 17
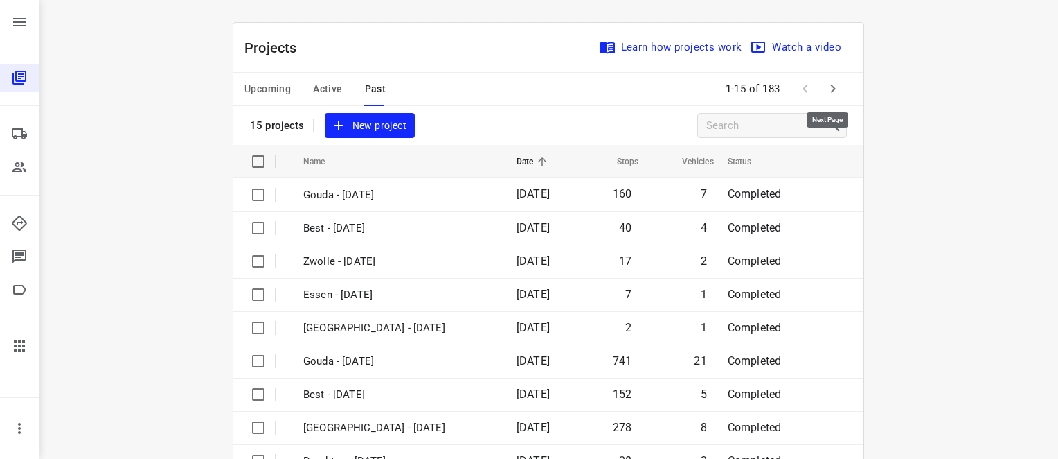
click at [834, 92] on icon "button" at bounding box center [833, 88] width 17 height 17
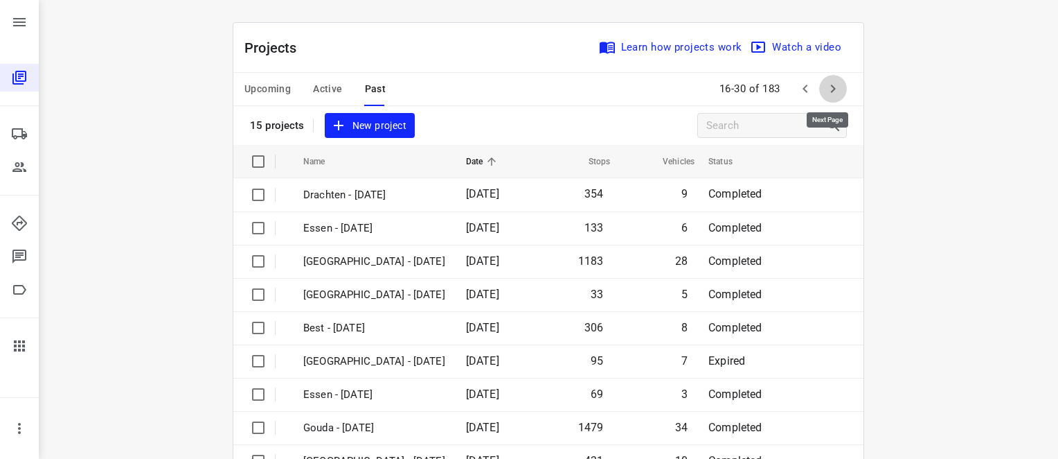
click at [831, 85] on icon "button" at bounding box center [833, 88] width 17 height 17
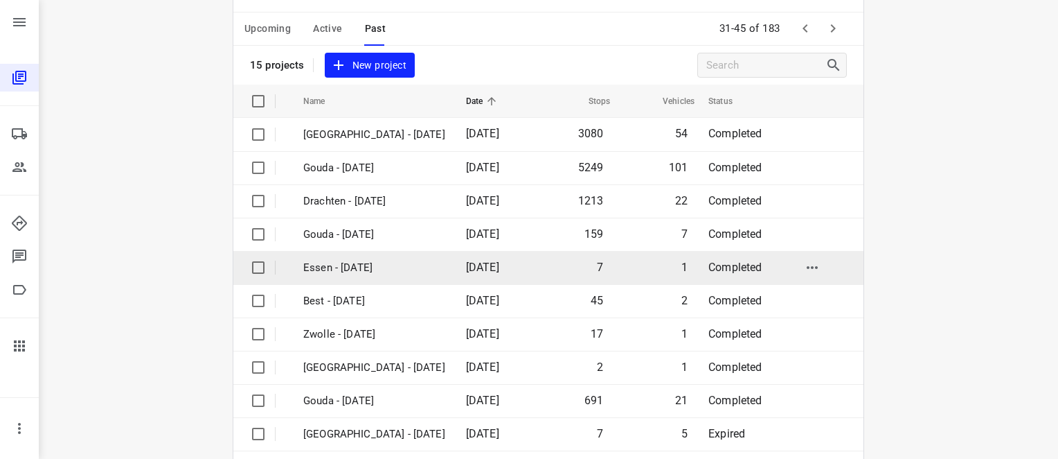
scroll to position [61, 0]
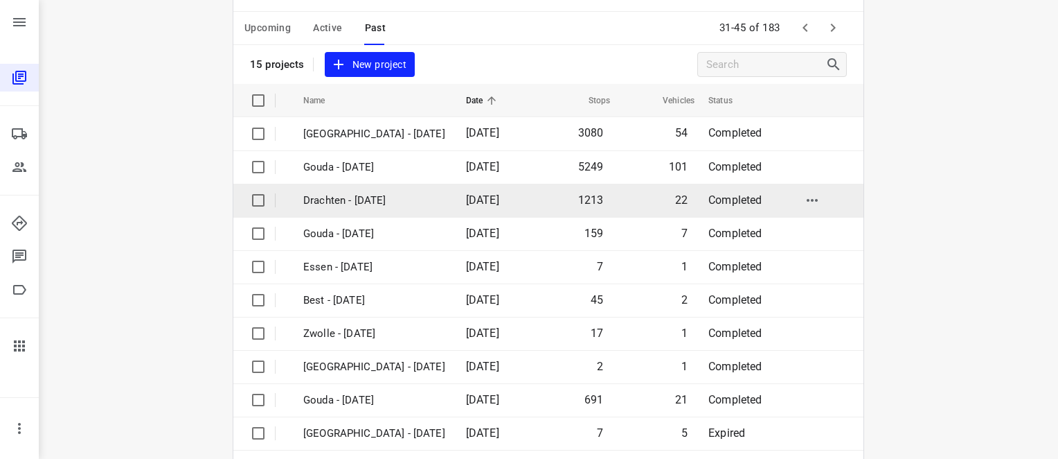
click at [370, 199] on p "Drachten - [DATE]" at bounding box center [374, 201] width 142 height 16
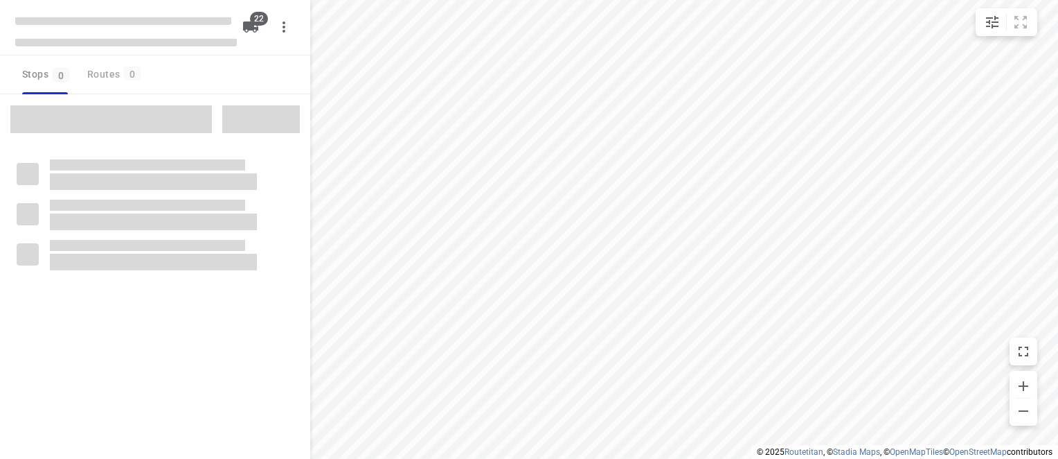
checkbox input "true"
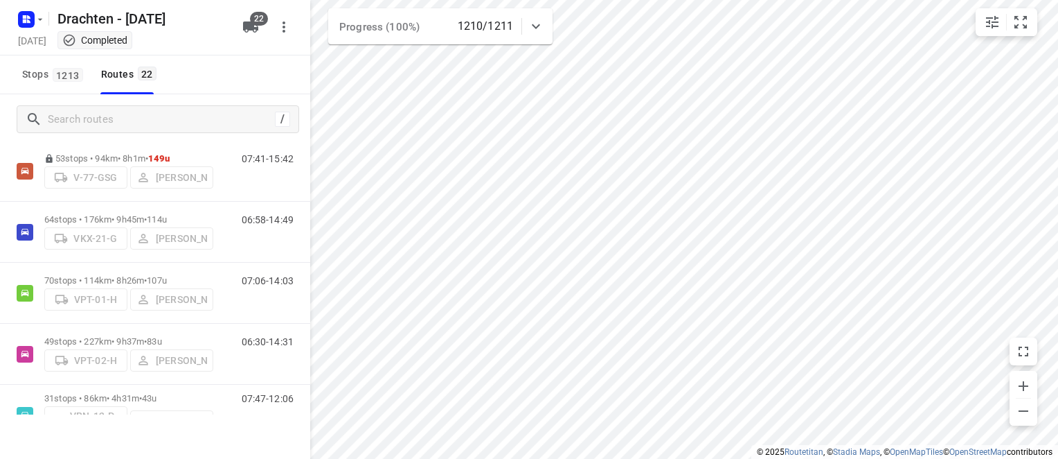
scroll to position [805, 0]
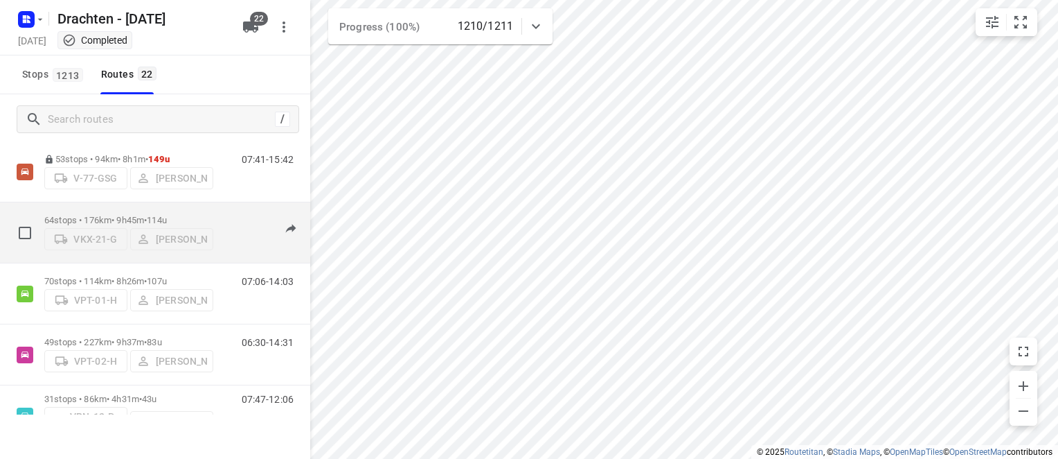
click at [167, 215] on span "114u" at bounding box center [157, 220] width 20 height 10
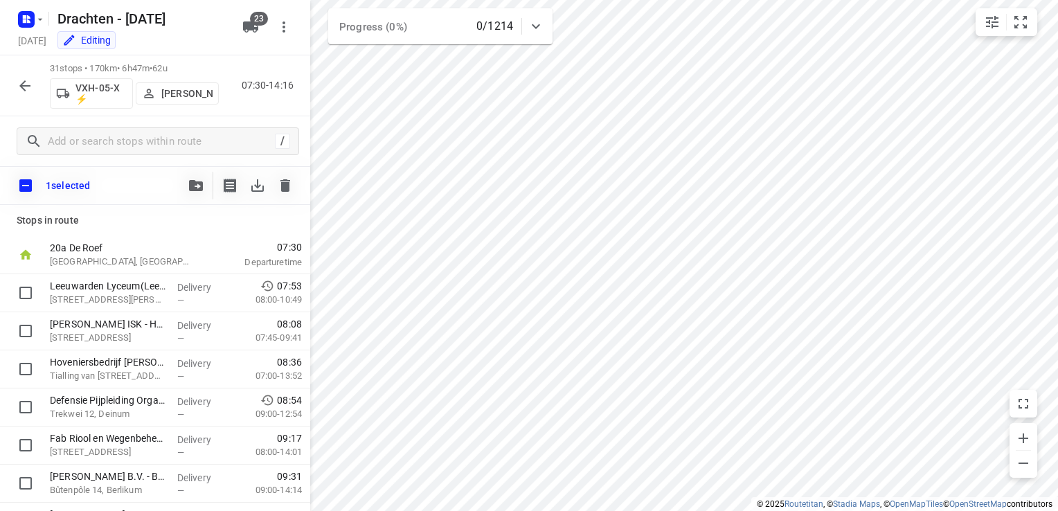
scroll to position [982, 0]
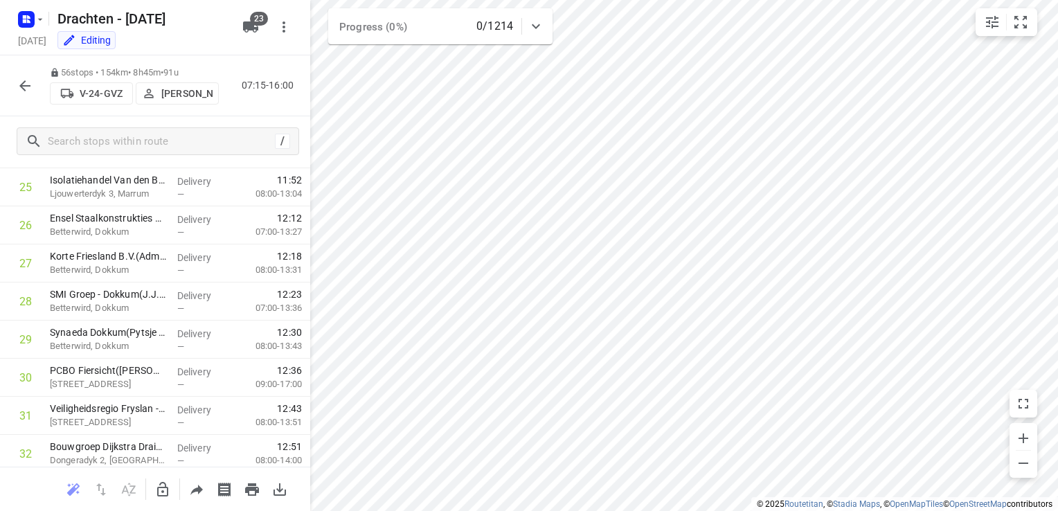
click at [199, 91] on p "[PERSON_NAME]" at bounding box center [186, 93] width 51 height 11
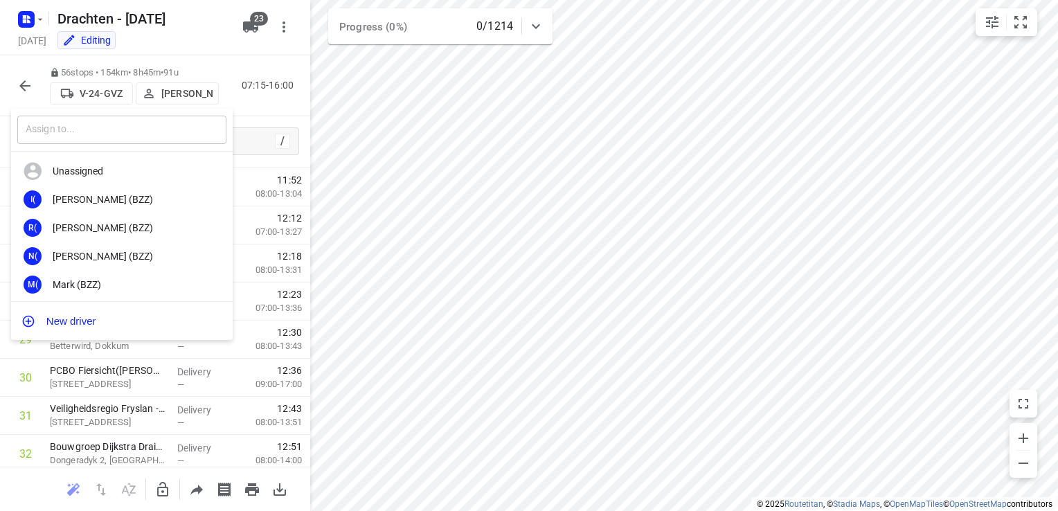
drag, startPoint x: 148, startPoint y: 144, endPoint x: 149, endPoint y: 125, distance: 18.7
click at [148, 136] on div "​" at bounding box center [122, 130] width 222 height 43
click at [149, 123] on input "text" at bounding box center [121, 130] width 209 height 28
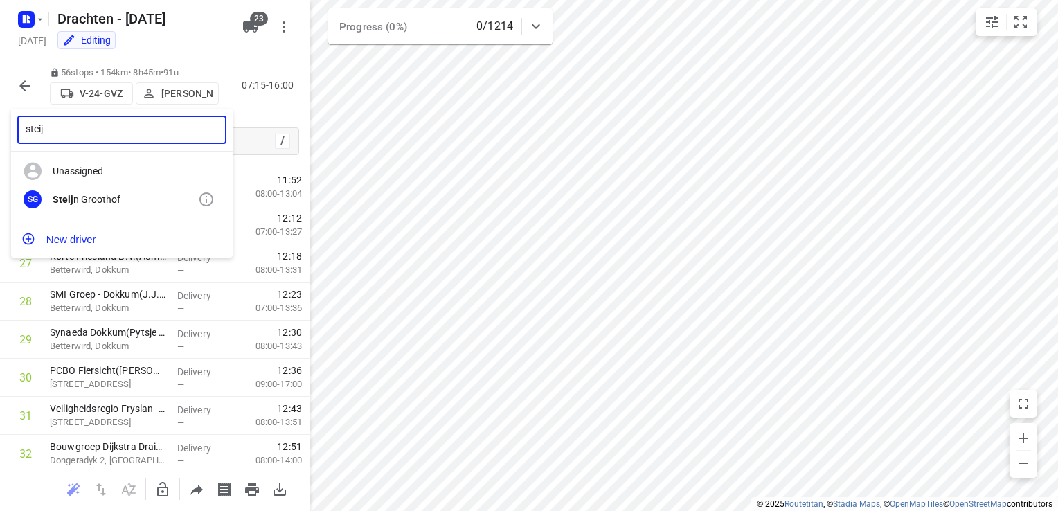
type input "steij"
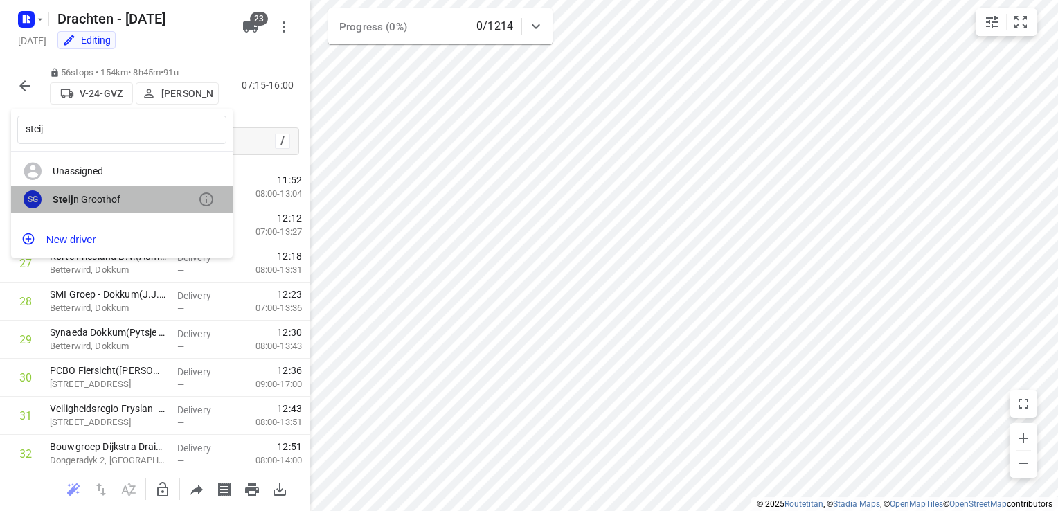
click at [98, 195] on div "Steij n Groothof" at bounding box center [125, 199] width 145 height 11
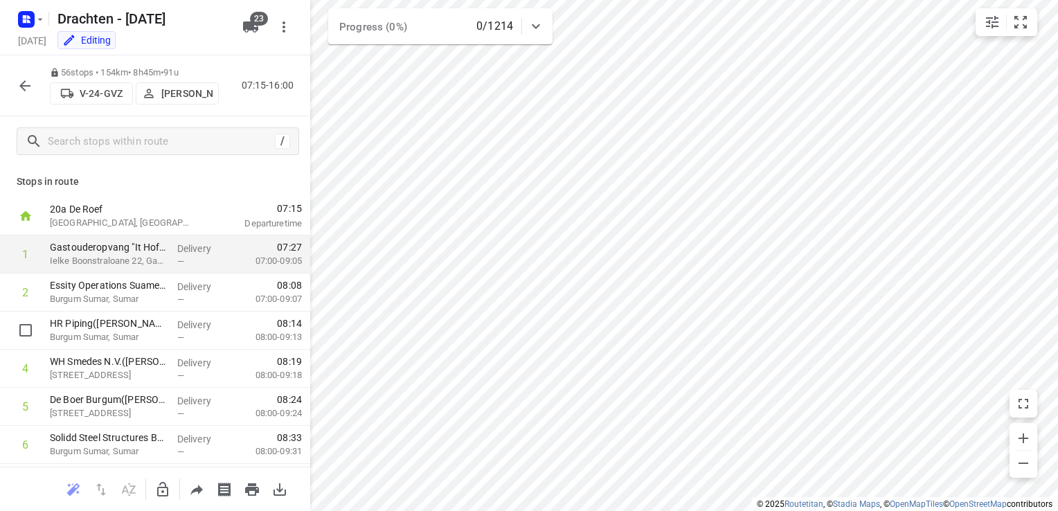
scroll to position [0, 0]
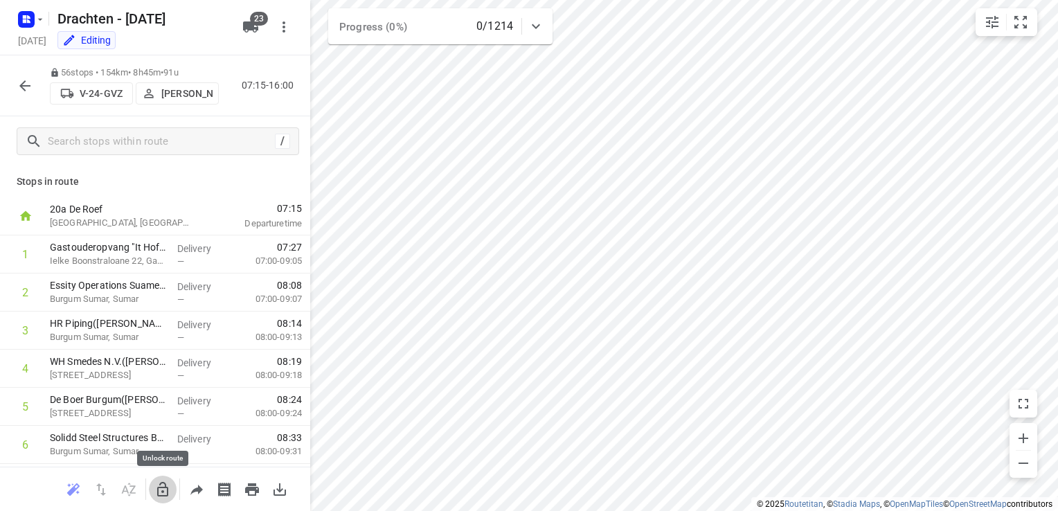
click at [160, 487] on icon "button" at bounding box center [162, 489] width 11 height 15
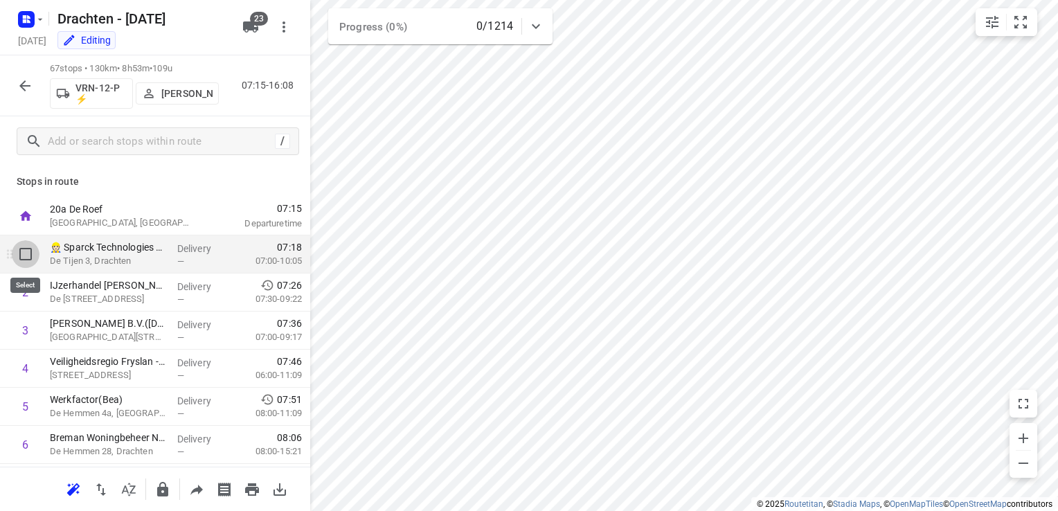
click at [25, 256] on input "checkbox" at bounding box center [26, 254] width 28 height 28
checkbox input "true"
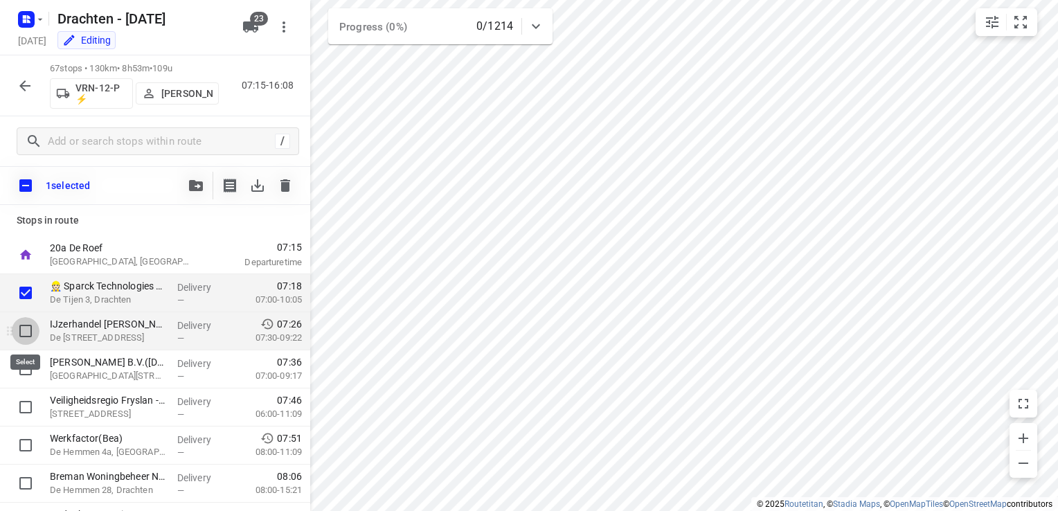
click at [27, 341] on input "checkbox" at bounding box center [26, 331] width 28 height 28
checkbox input "true"
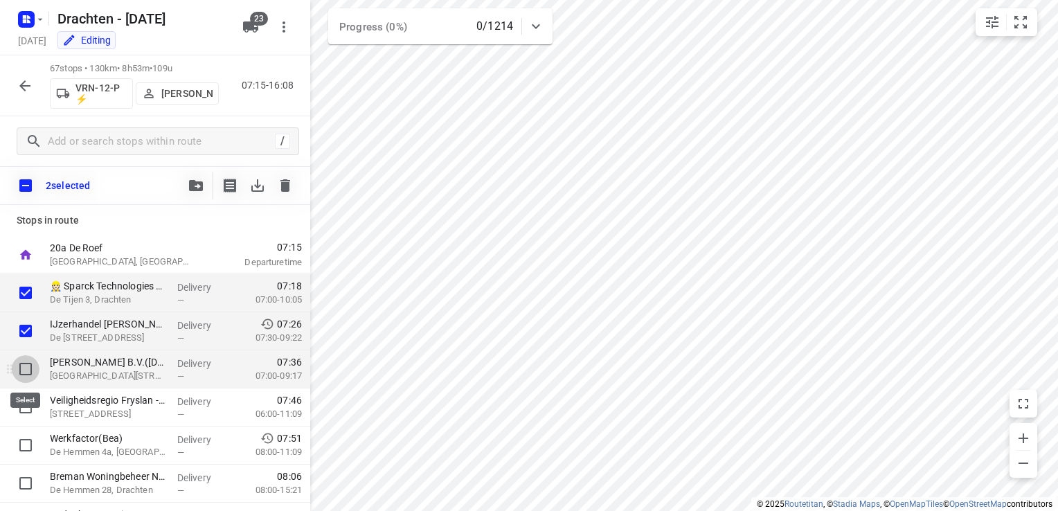
drag, startPoint x: 24, startPoint y: 367, endPoint x: 18, endPoint y: 384, distance: 18.2
click at [22, 371] on input "checkbox" at bounding box center [26, 369] width 28 height 28
checkbox input "true"
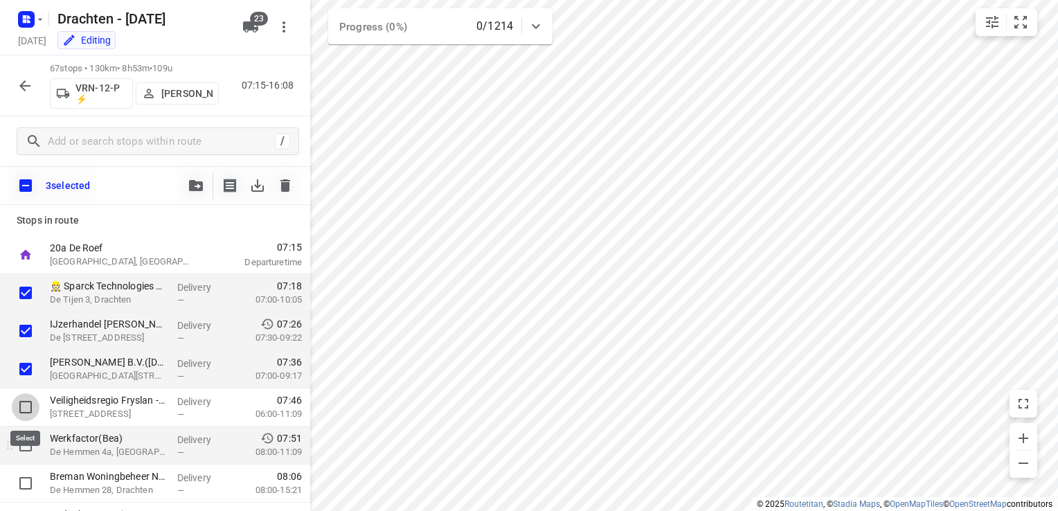
drag, startPoint x: 30, startPoint y: 413, endPoint x: 21, endPoint y: 450, distance: 37.8
click at [29, 415] on input "checkbox" at bounding box center [26, 407] width 28 height 28
checkbox input "true"
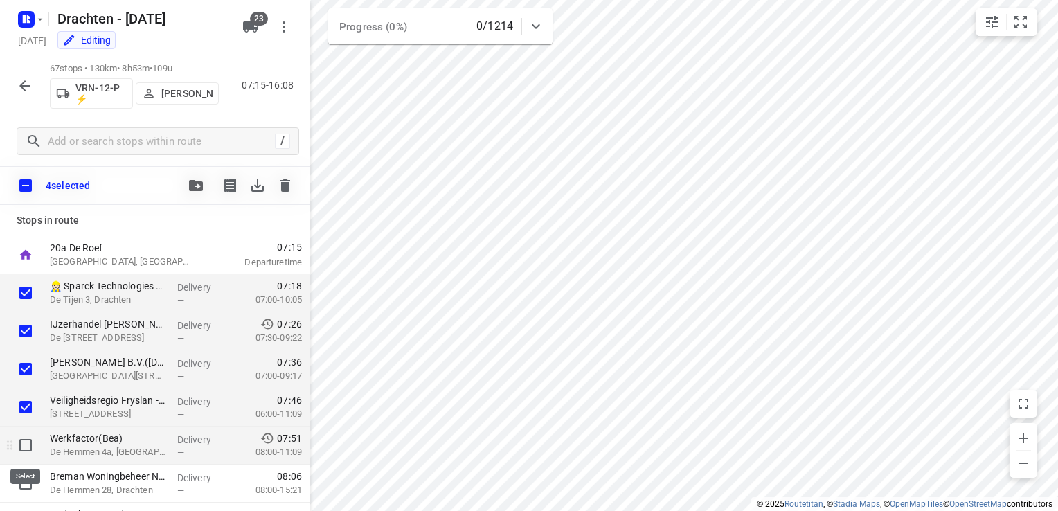
click at [21, 450] on input "checkbox" at bounding box center [26, 446] width 28 height 28
checkbox input "true"
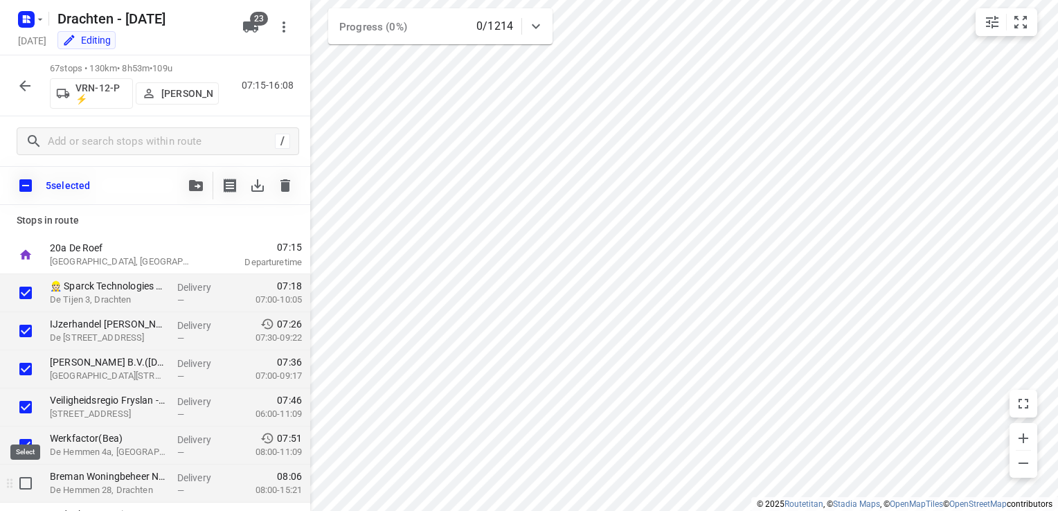
click at [30, 480] on input "checkbox" at bounding box center [26, 484] width 28 height 28
checkbox input "true"
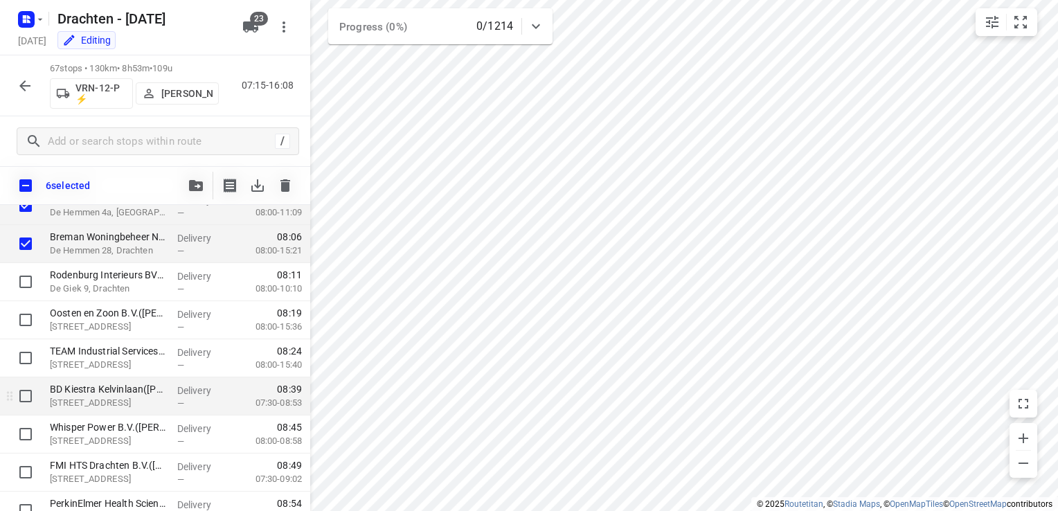
scroll to position [277, 0]
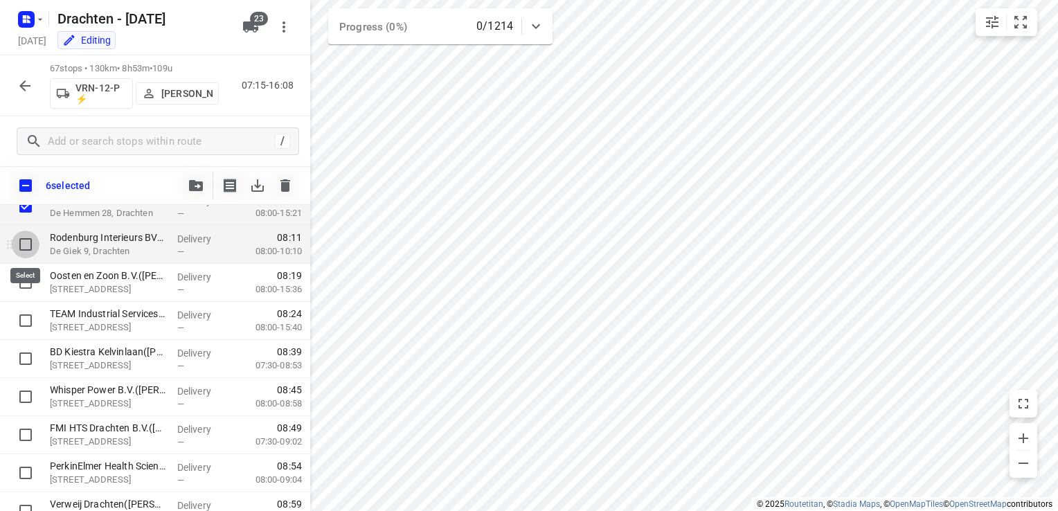
click at [24, 248] on input "checkbox" at bounding box center [26, 245] width 28 height 28
checkbox input "true"
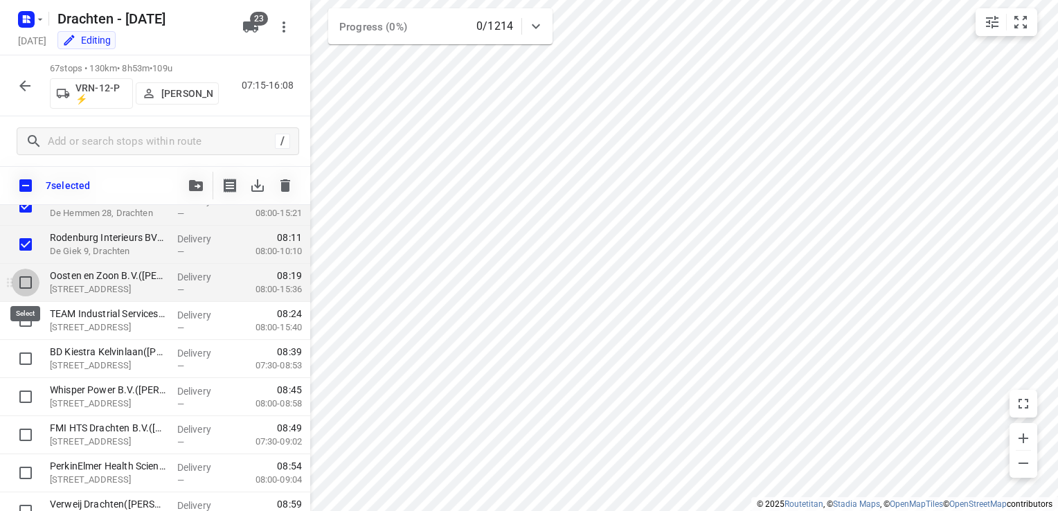
click at [25, 278] on input "checkbox" at bounding box center [26, 283] width 28 height 28
checkbox input "true"
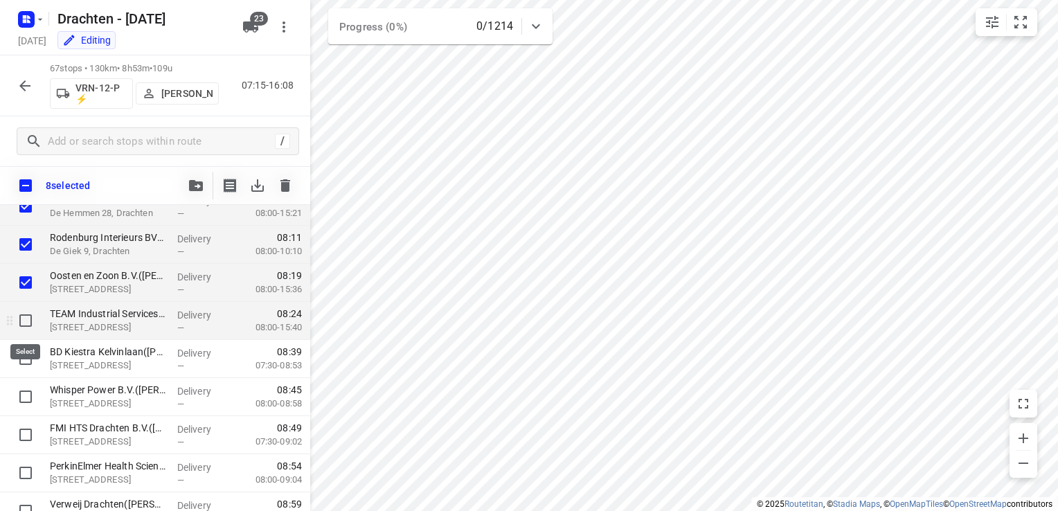
click at [28, 323] on input "checkbox" at bounding box center [26, 321] width 28 height 28
checkbox input "true"
click at [204, 185] on span "button" at bounding box center [196, 185] width 17 height 11
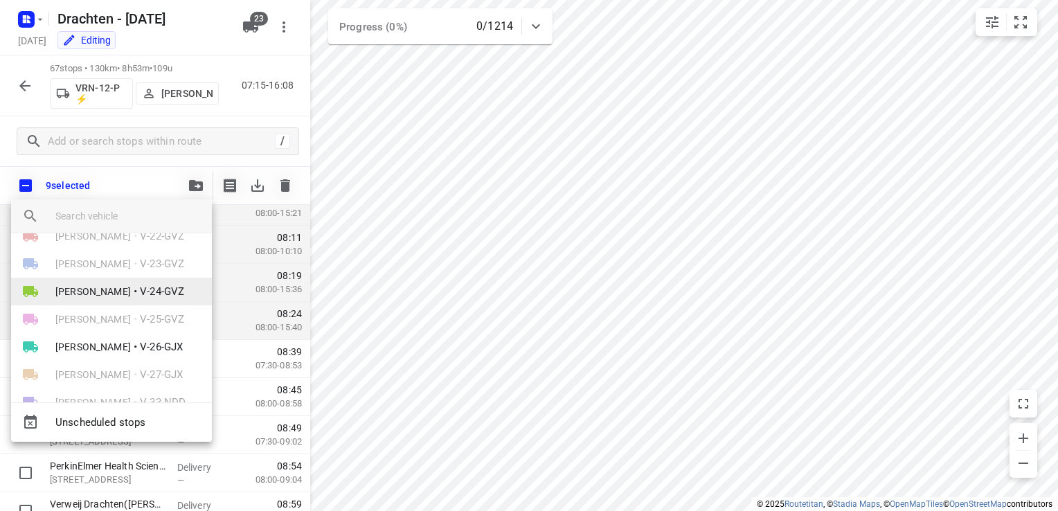
scroll to position [0, 0]
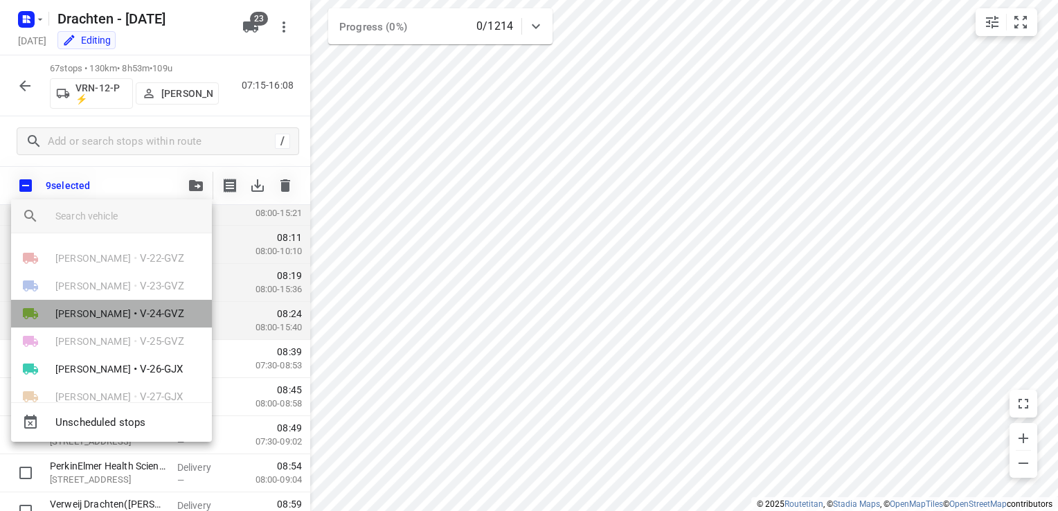
click at [134, 315] on span "•" at bounding box center [135, 313] width 3 height 17
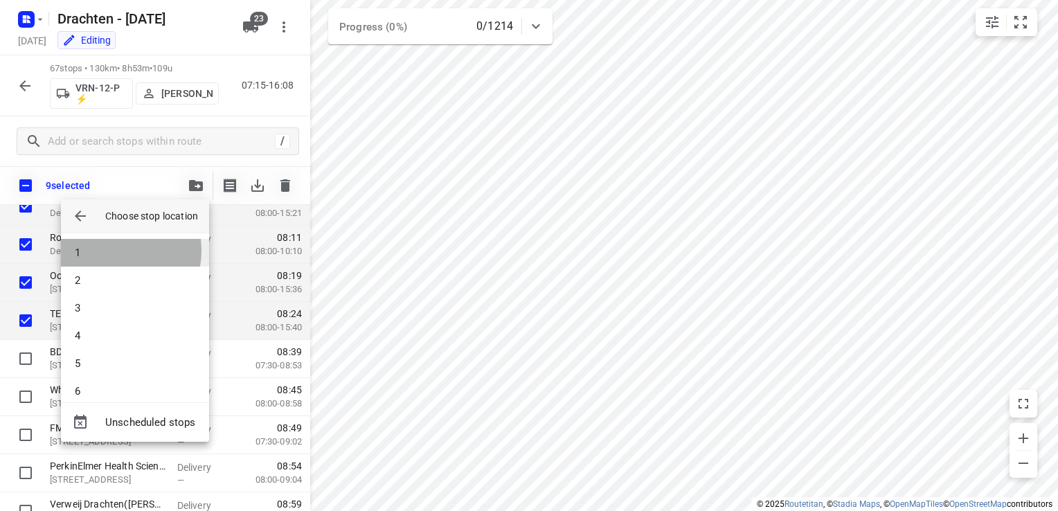
click at [112, 251] on li "1" at bounding box center [135, 253] width 148 height 28
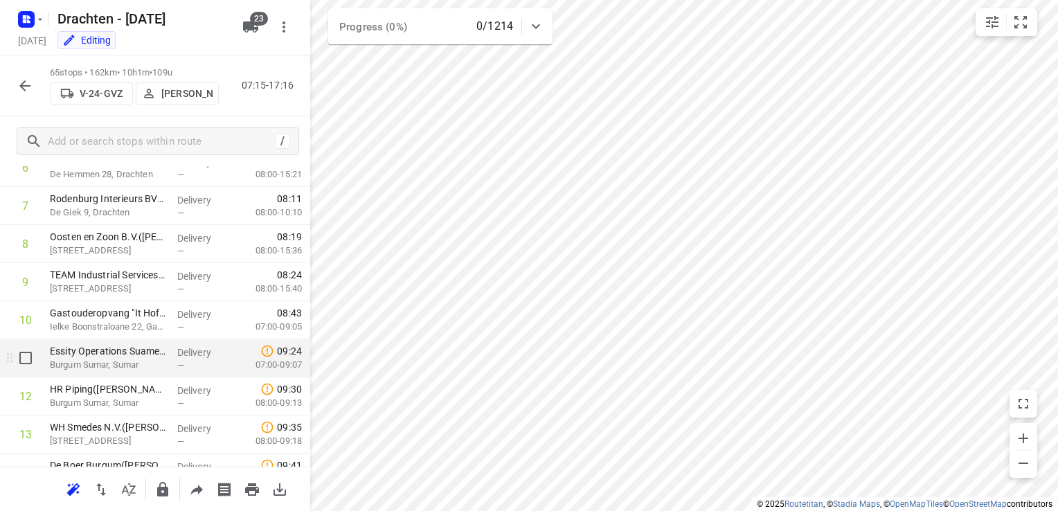
scroll to position [139, 0]
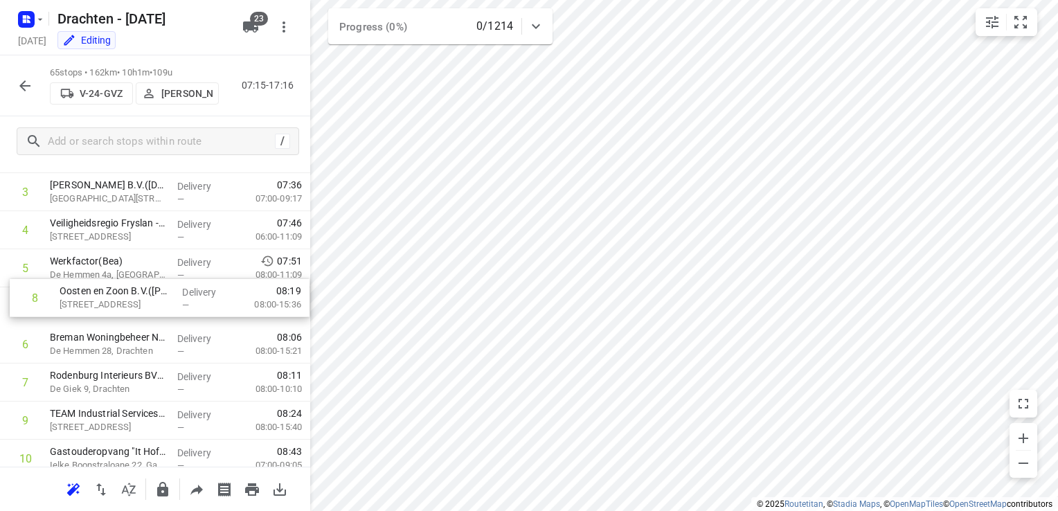
drag, startPoint x: 126, startPoint y: 391, endPoint x: 136, endPoint y: 300, distance: 91.9
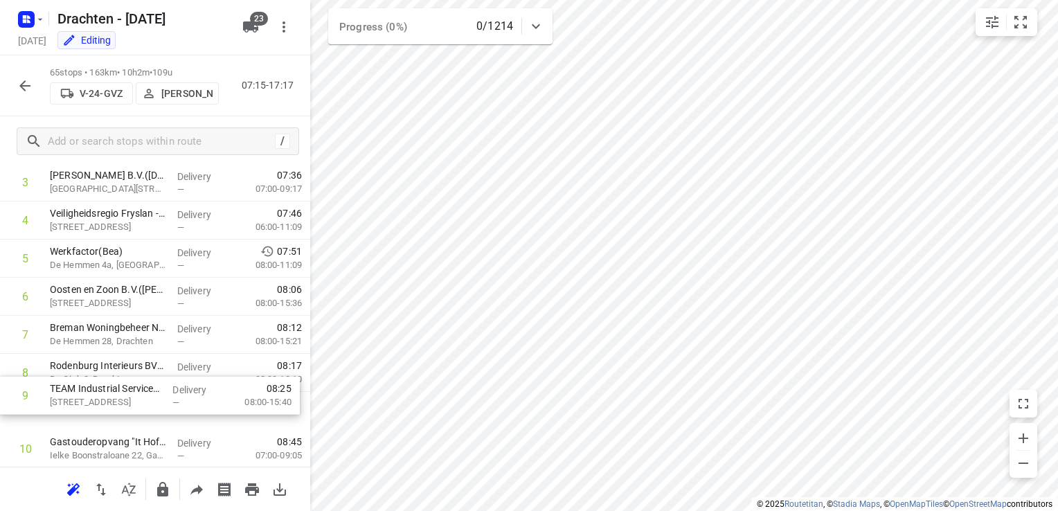
scroll to position [150, 0]
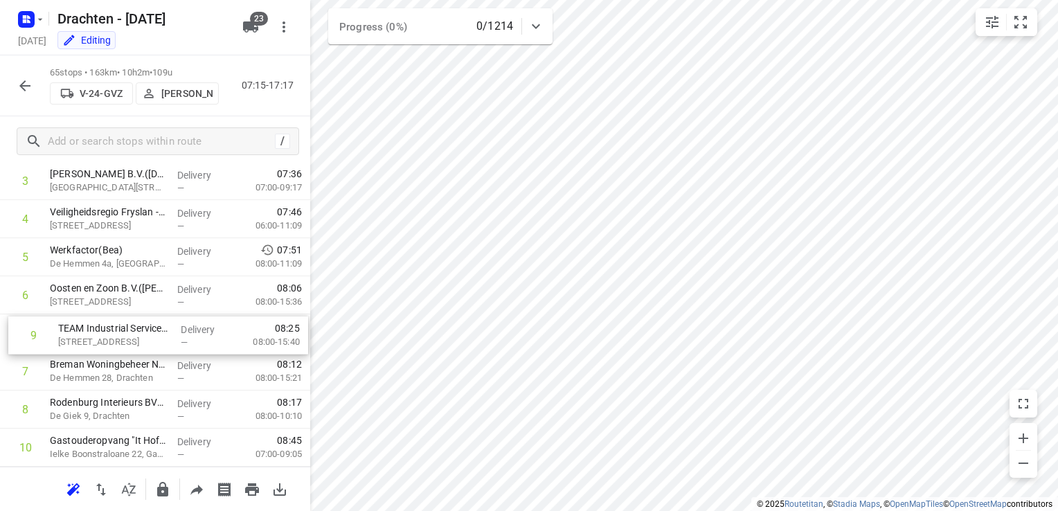
drag, startPoint x: 118, startPoint y: 425, endPoint x: 125, endPoint y: 337, distance: 88.9
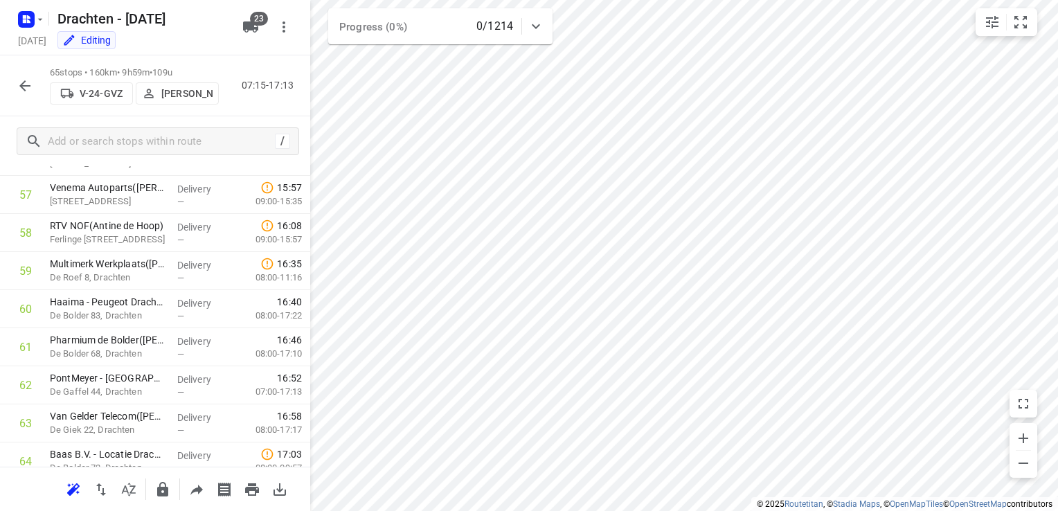
scroll to position [2283, 0]
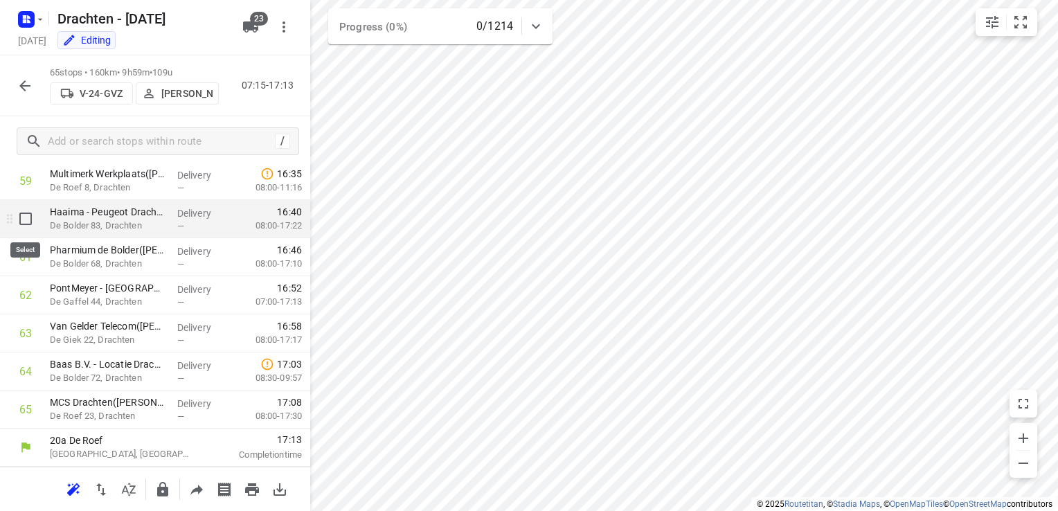
click at [28, 223] on input "checkbox" at bounding box center [26, 219] width 28 height 28
checkbox input "true"
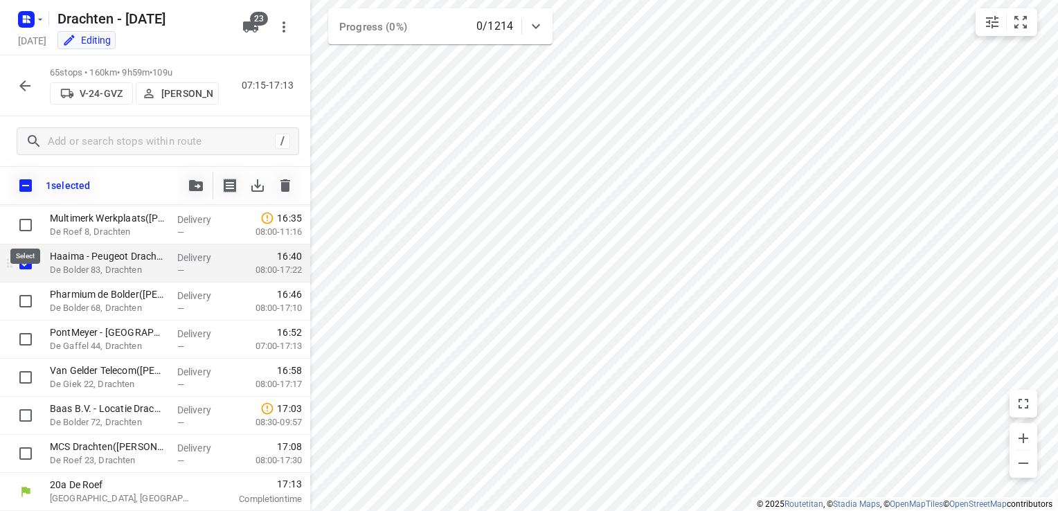
scroll to position [2278, 0]
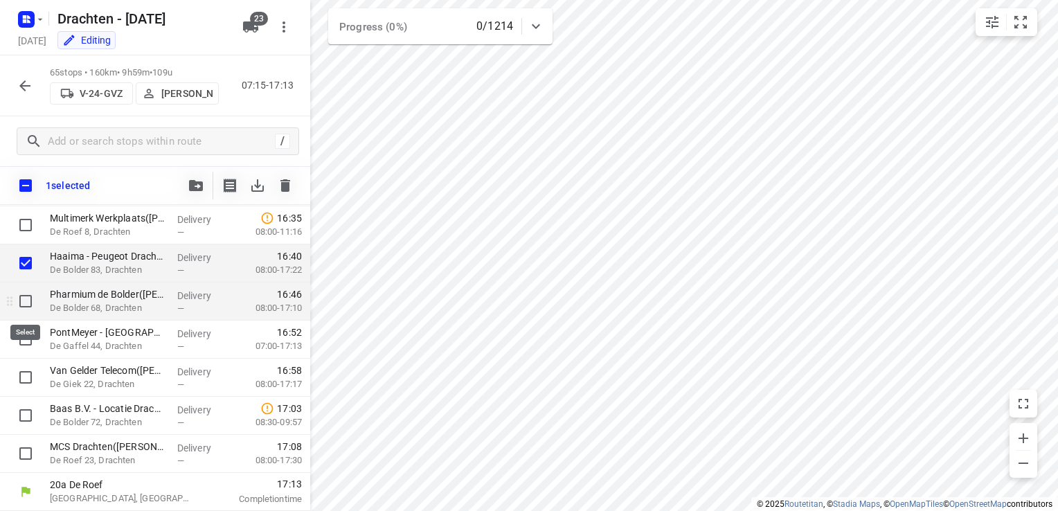
click at [28, 303] on input "checkbox" at bounding box center [26, 301] width 28 height 28
checkbox input "true"
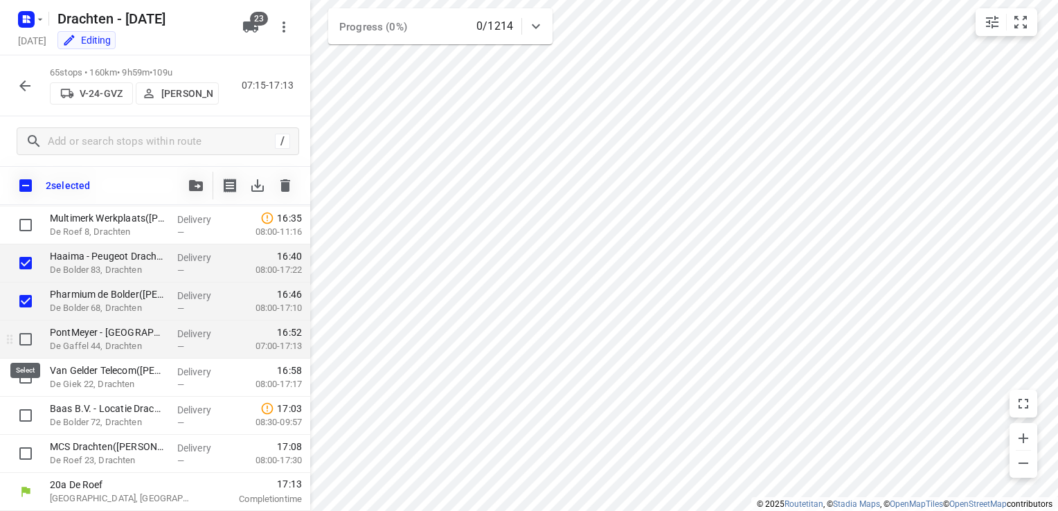
click at [27, 345] on input "checkbox" at bounding box center [26, 340] width 28 height 28
checkbox input "true"
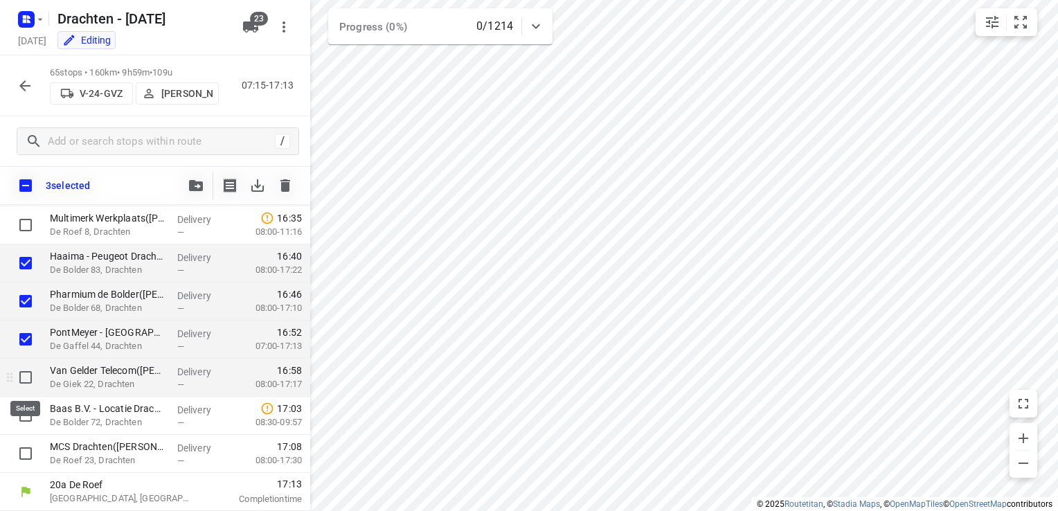
click at [25, 382] on input "checkbox" at bounding box center [26, 378] width 28 height 28
checkbox input "true"
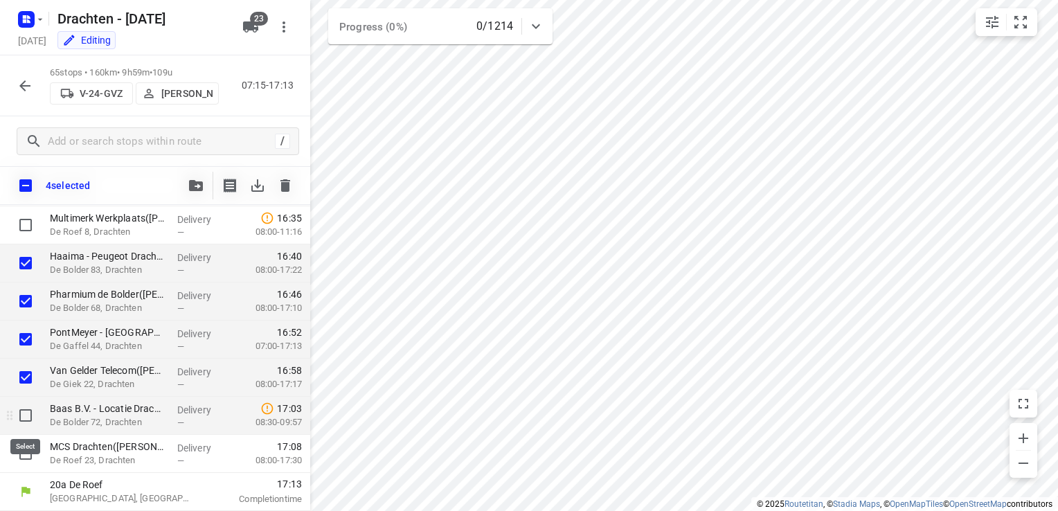
click at [28, 414] on input "checkbox" at bounding box center [26, 416] width 28 height 28
checkbox input "true"
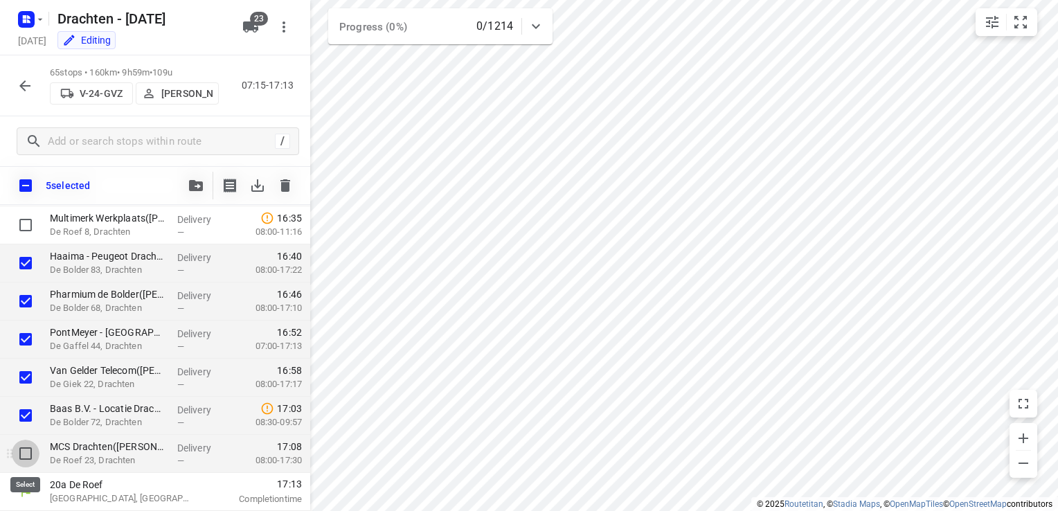
click at [28, 453] on input "checkbox" at bounding box center [26, 454] width 28 height 28
checkbox input "true"
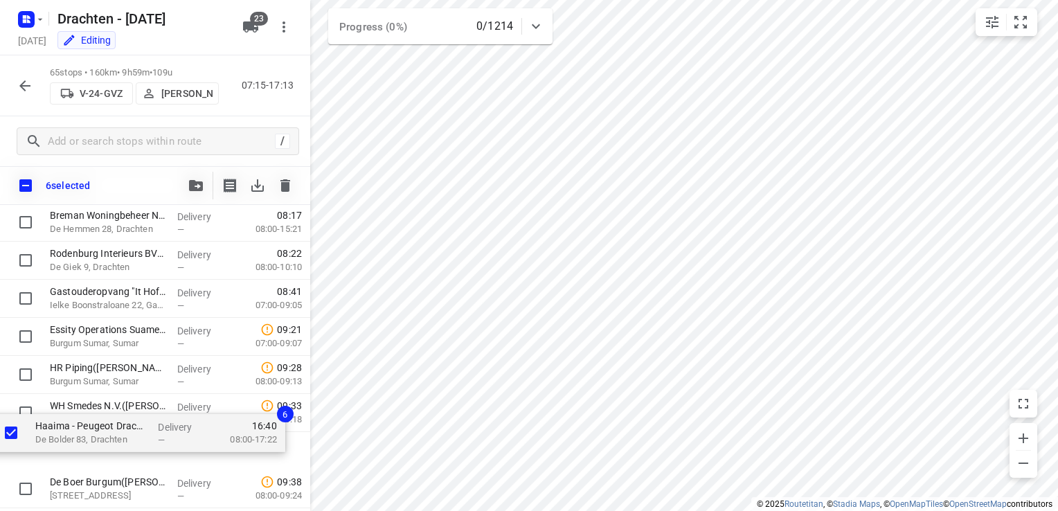
scroll to position [341, 0]
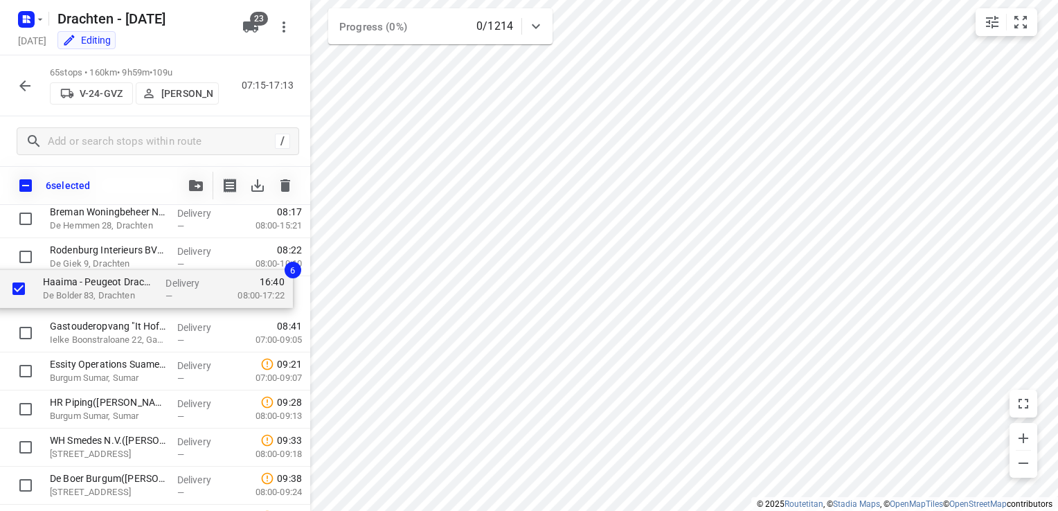
drag, startPoint x: 97, startPoint y: 269, endPoint x: 90, endPoint y: 290, distance: 21.9
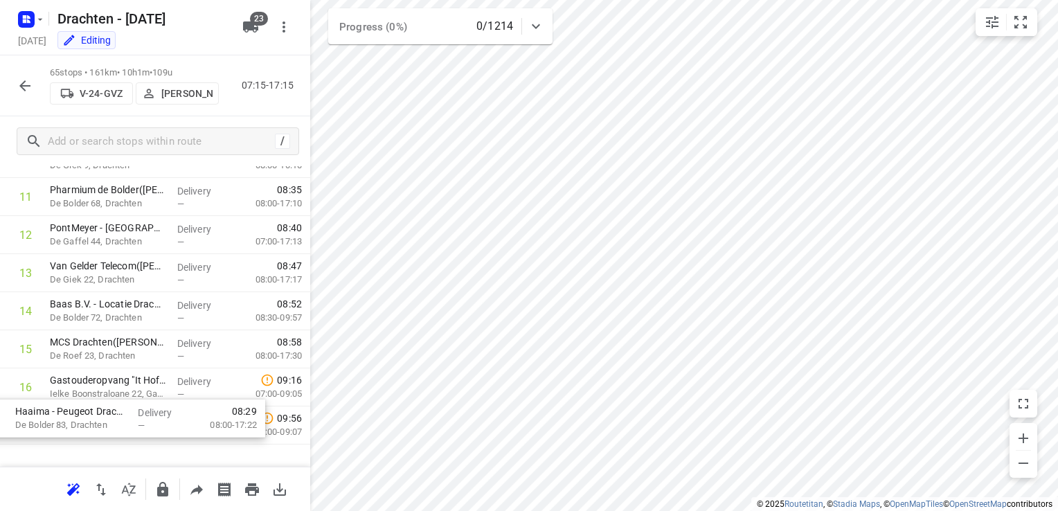
scroll to position [463, 0]
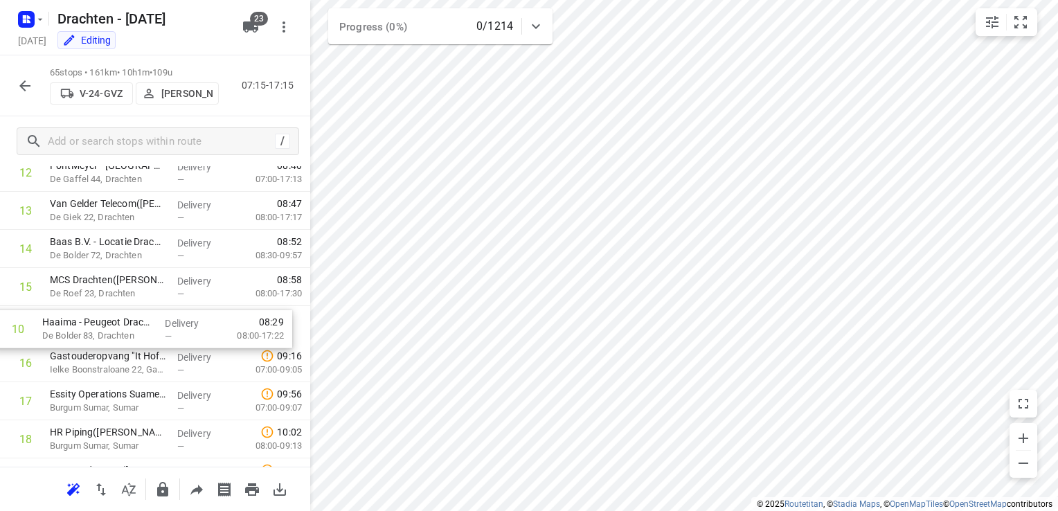
drag, startPoint x: 126, startPoint y: 265, endPoint x: 118, endPoint y: 344, distance: 79.3
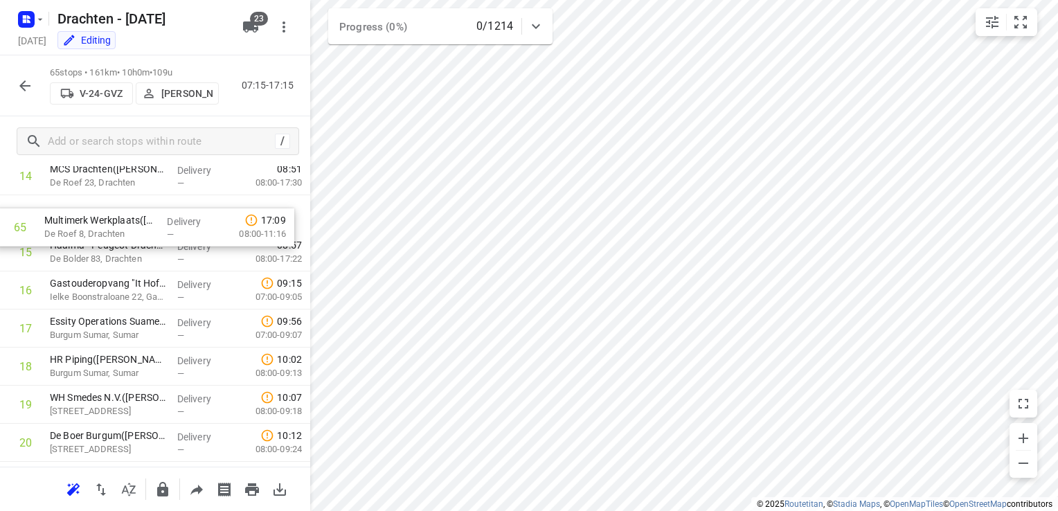
scroll to position [573, 0]
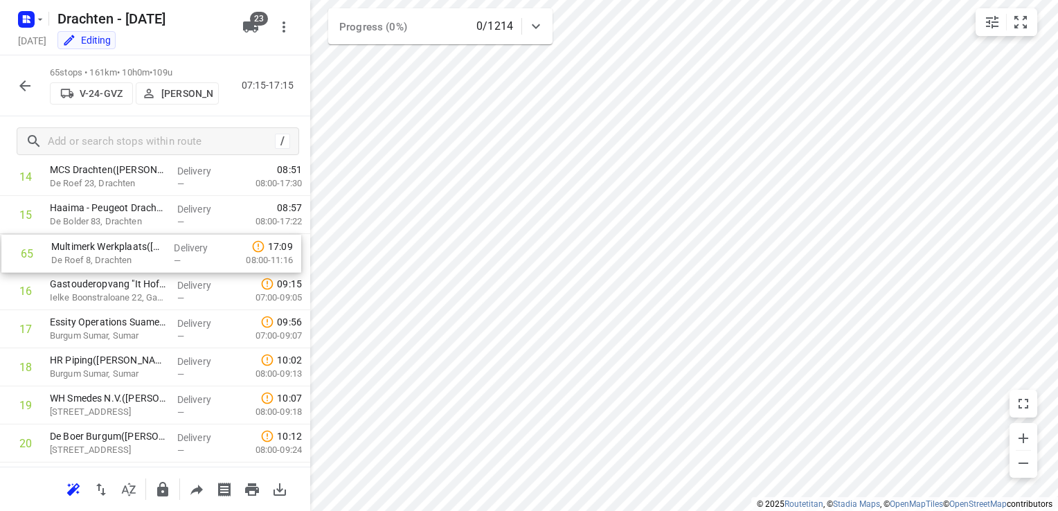
drag, startPoint x: 120, startPoint y: 414, endPoint x: 121, endPoint y: 255, distance: 159.3
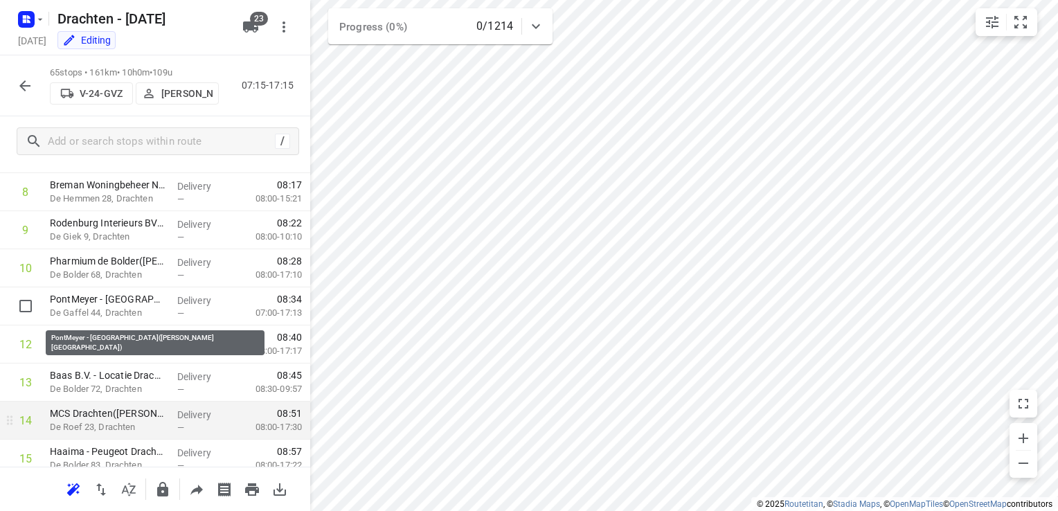
scroll to position [296, 0]
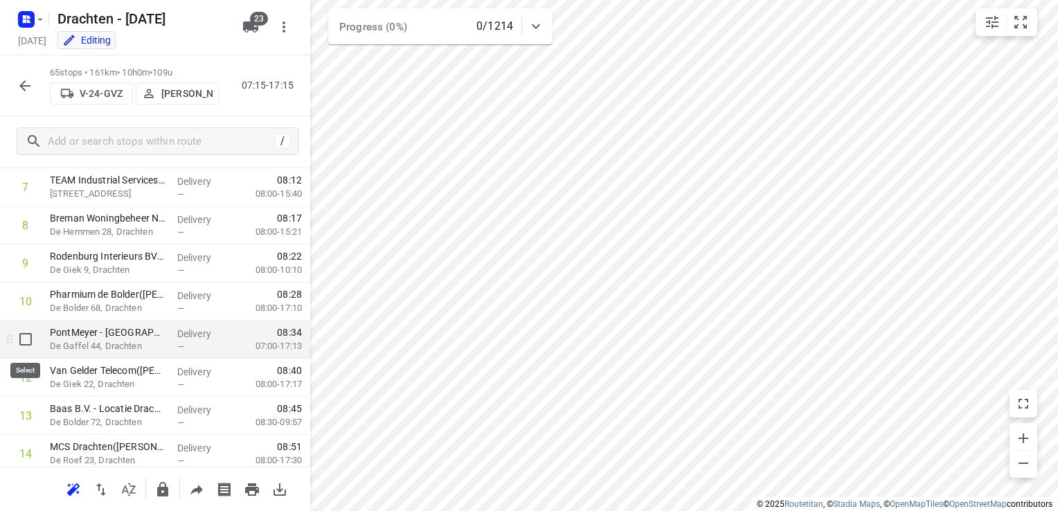
click at [24, 342] on input "checkbox" at bounding box center [26, 340] width 28 height 28
checkbox input "true"
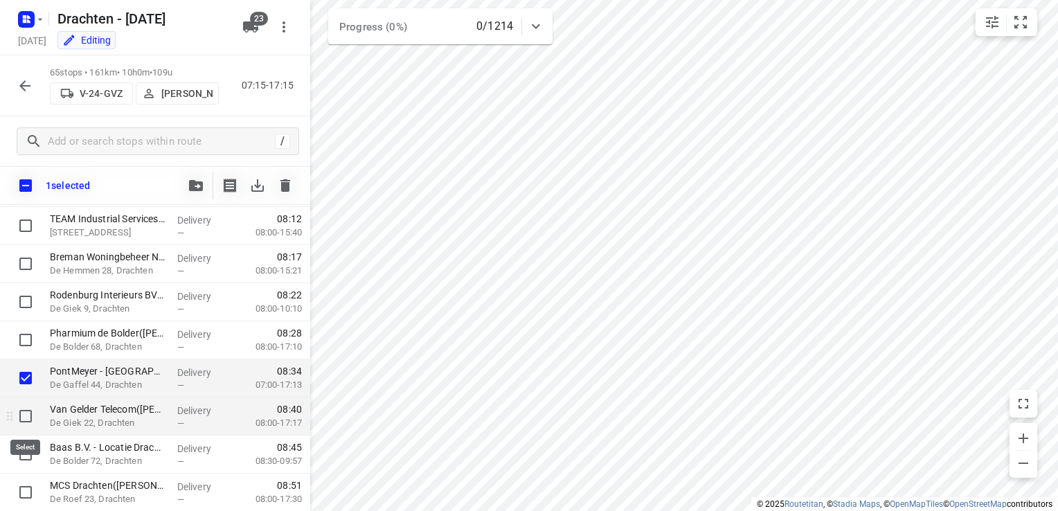
click at [21, 416] on input "checkbox" at bounding box center [26, 416] width 28 height 28
checkbox input "true"
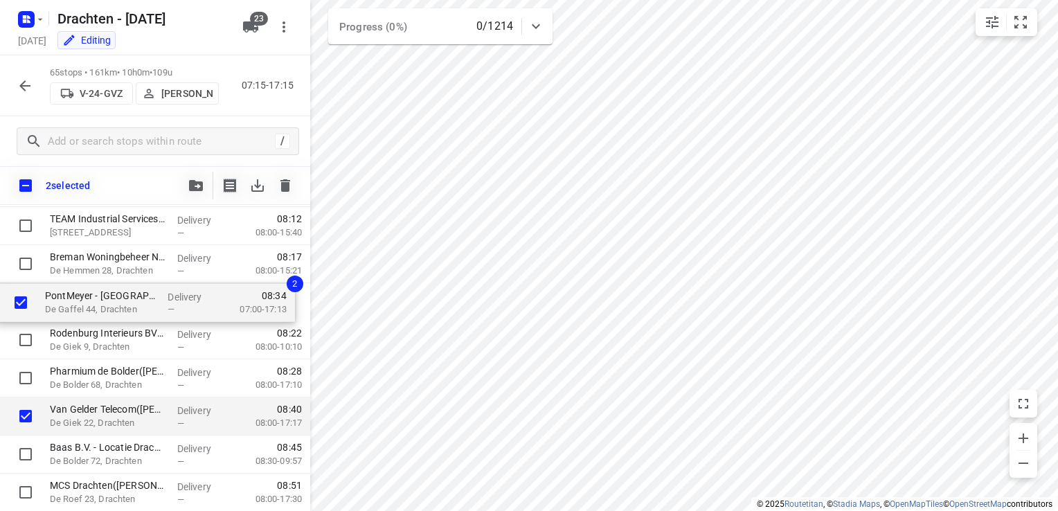
drag, startPoint x: 99, startPoint y: 389, endPoint x: 94, endPoint y: 309, distance: 79.8
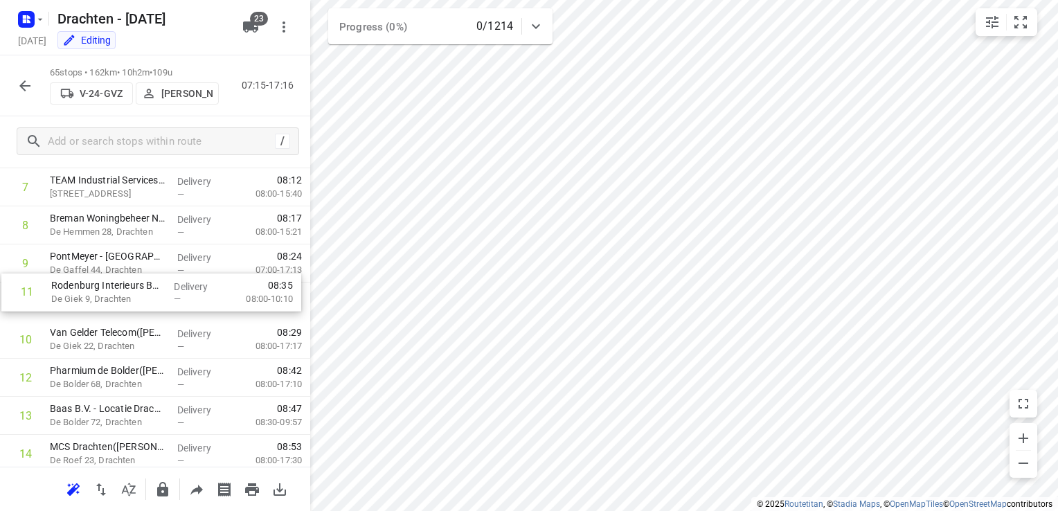
drag, startPoint x: 107, startPoint y: 346, endPoint x: 108, endPoint y: 295, distance: 51.3
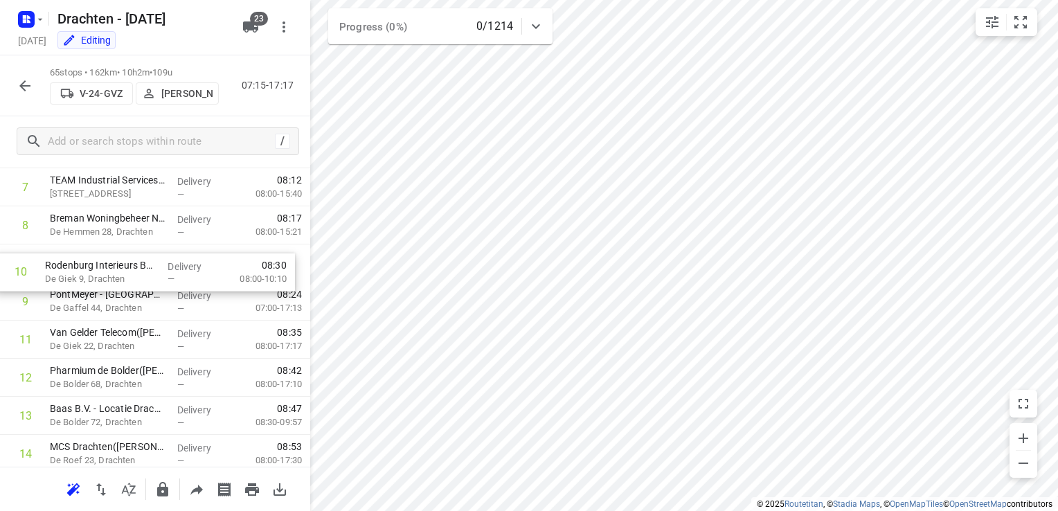
drag, startPoint x: 111, startPoint y: 298, endPoint x: 108, endPoint y: 262, distance: 36.1
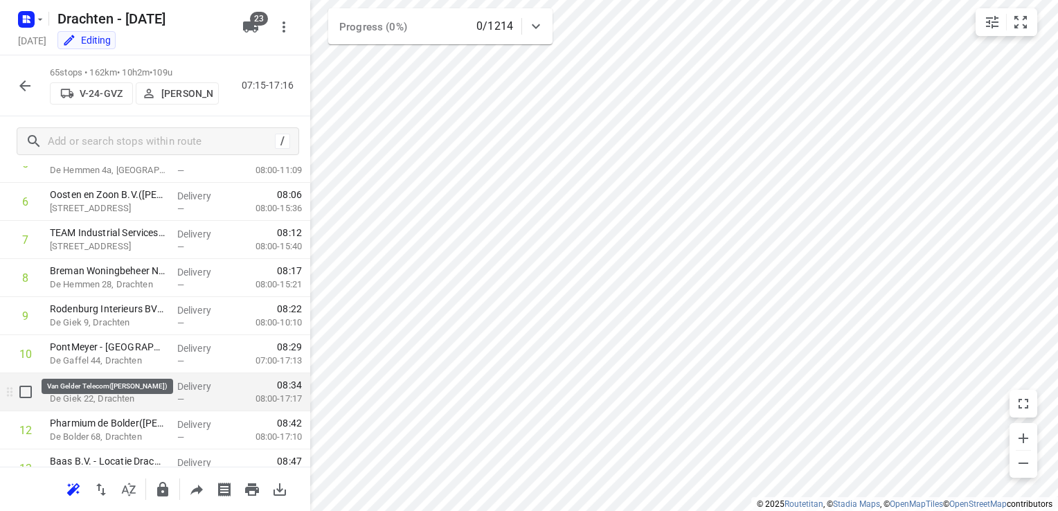
scroll to position [227, 0]
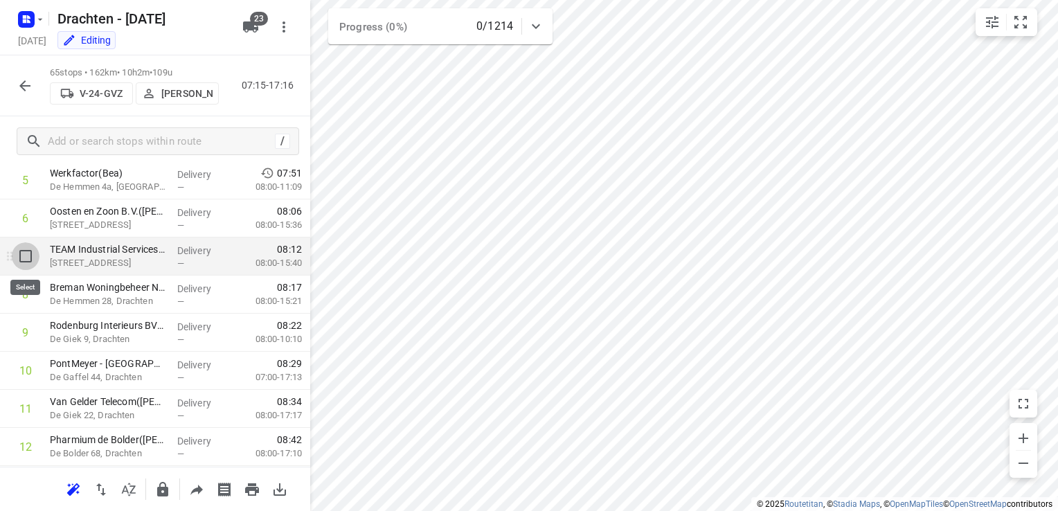
click at [28, 256] on input "checkbox" at bounding box center [26, 256] width 28 height 28
checkbox input "true"
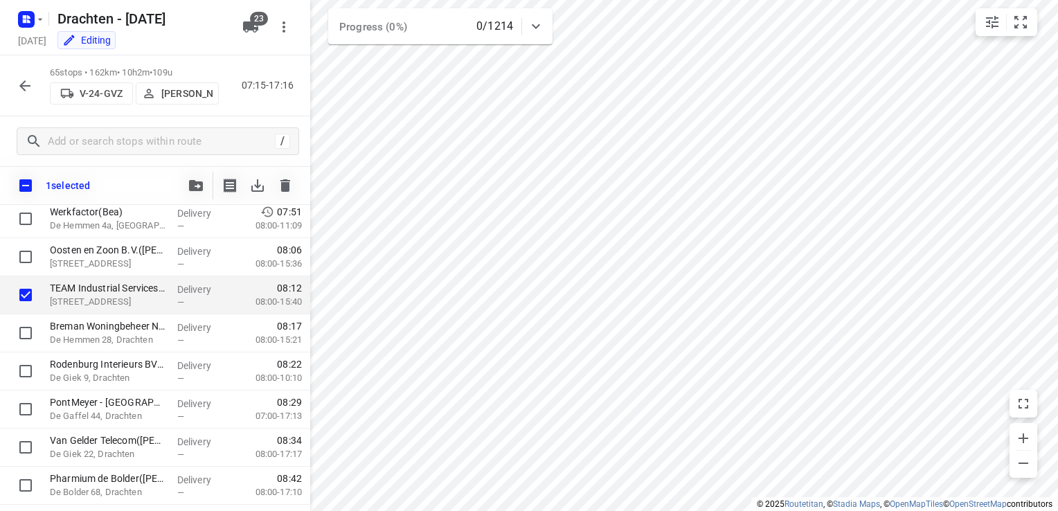
click at [194, 199] on div "1 selected" at bounding box center [155, 185] width 310 height 39
click at [197, 192] on button "button" at bounding box center [196, 186] width 28 height 28
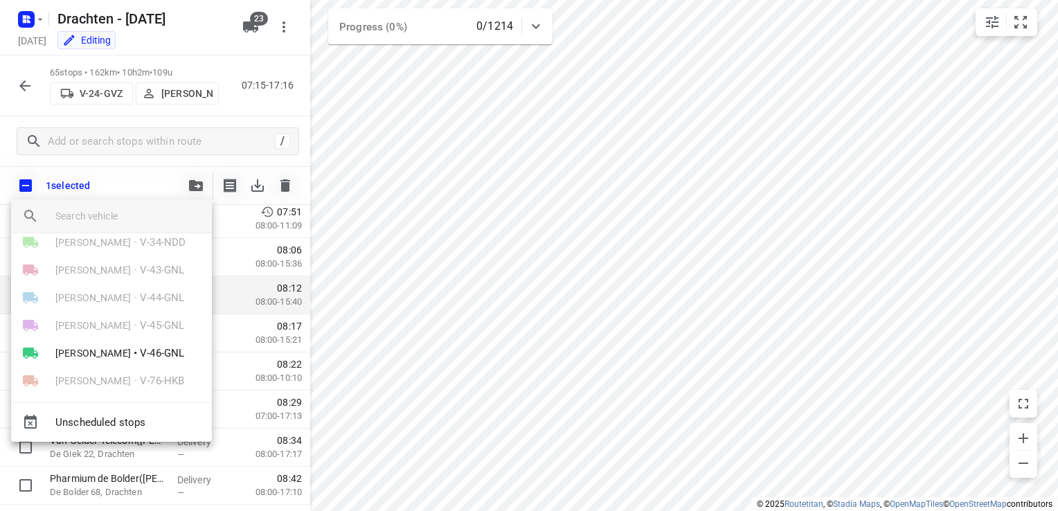
scroll to position [277, 0]
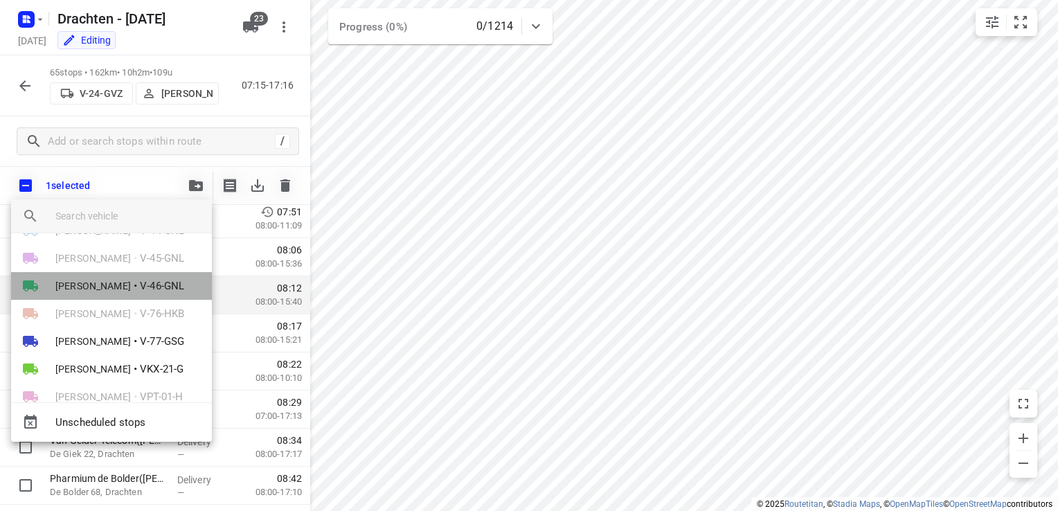
click at [140, 288] on span "V-46-GNL" at bounding box center [162, 286] width 44 height 16
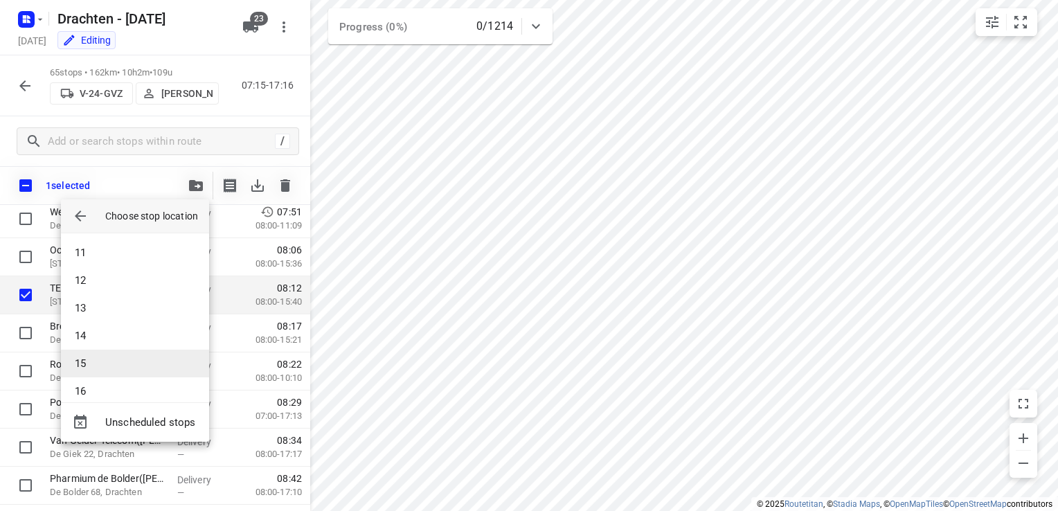
click at [117, 359] on li "15" at bounding box center [135, 364] width 148 height 28
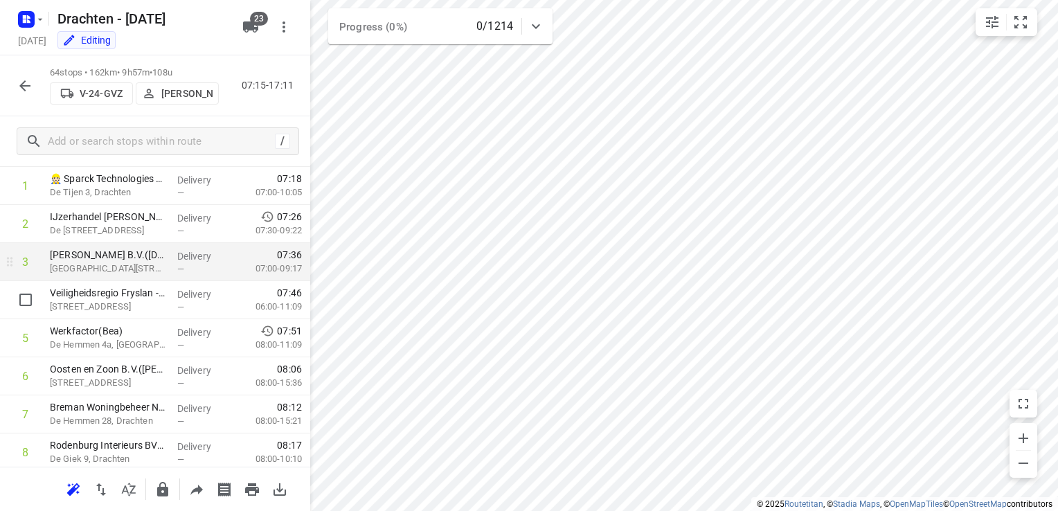
scroll to position [69, 0]
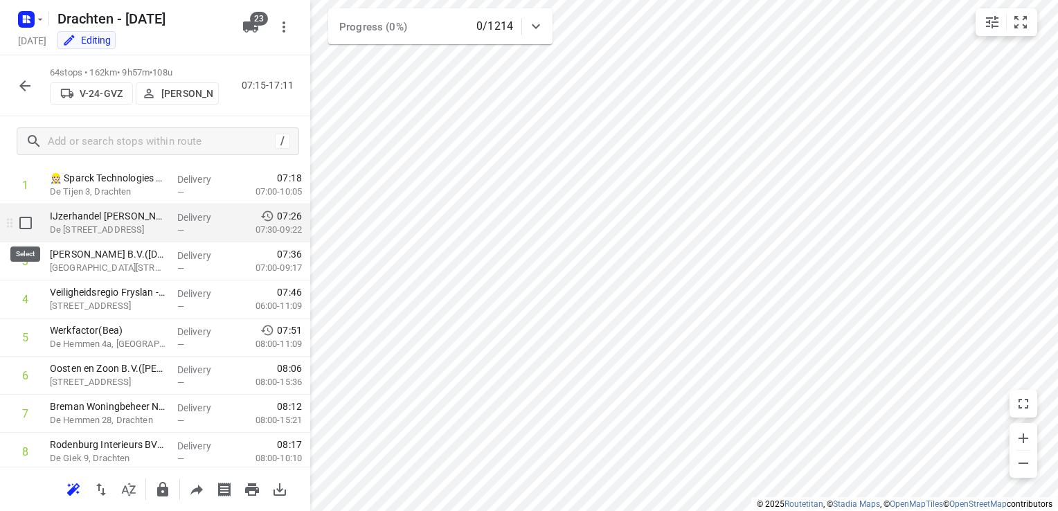
click at [30, 229] on input "checkbox" at bounding box center [26, 223] width 28 height 28
checkbox input "true"
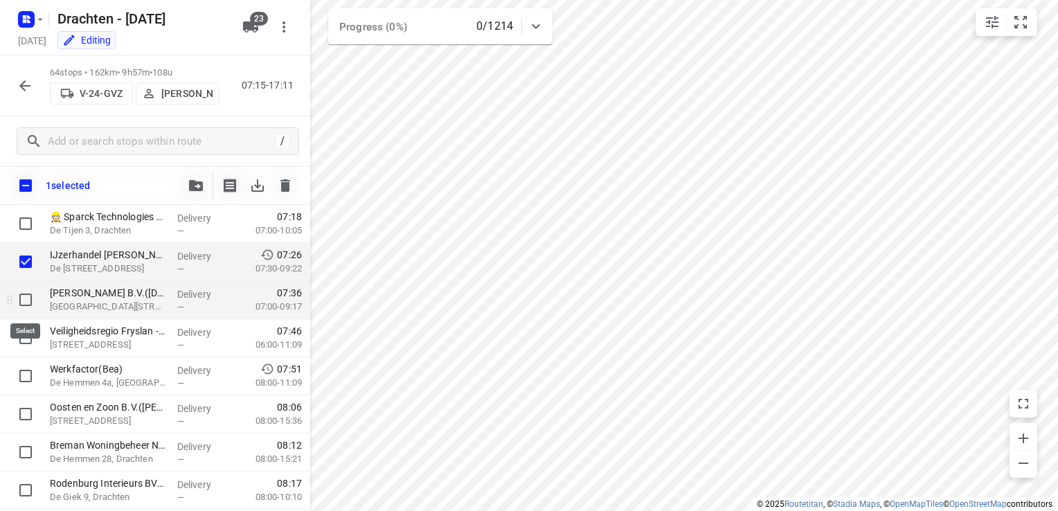
click at [24, 306] on input "checkbox" at bounding box center [26, 300] width 28 height 28
checkbox input "true"
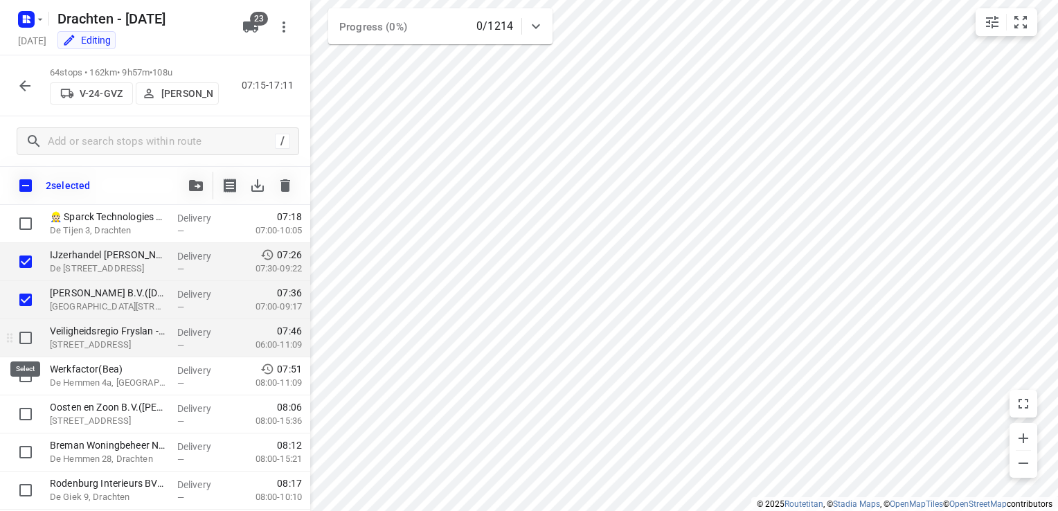
click at [26, 338] on input "checkbox" at bounding box center [26, 338] width 28 height 28
checkbox input "true"
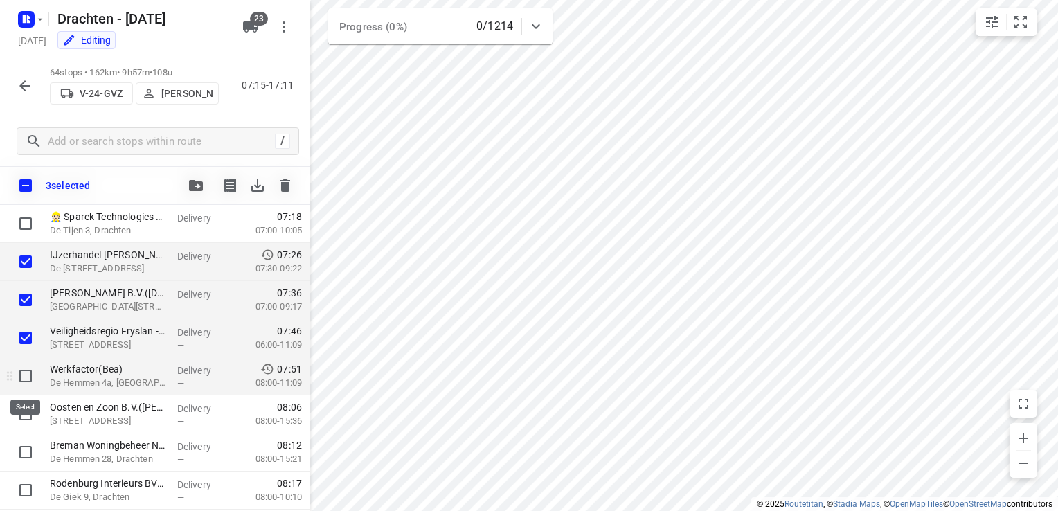
click at [29, 373] on input "checkbox" at bounding box center [26, 376] width 28 height 28
checkbox input "true"
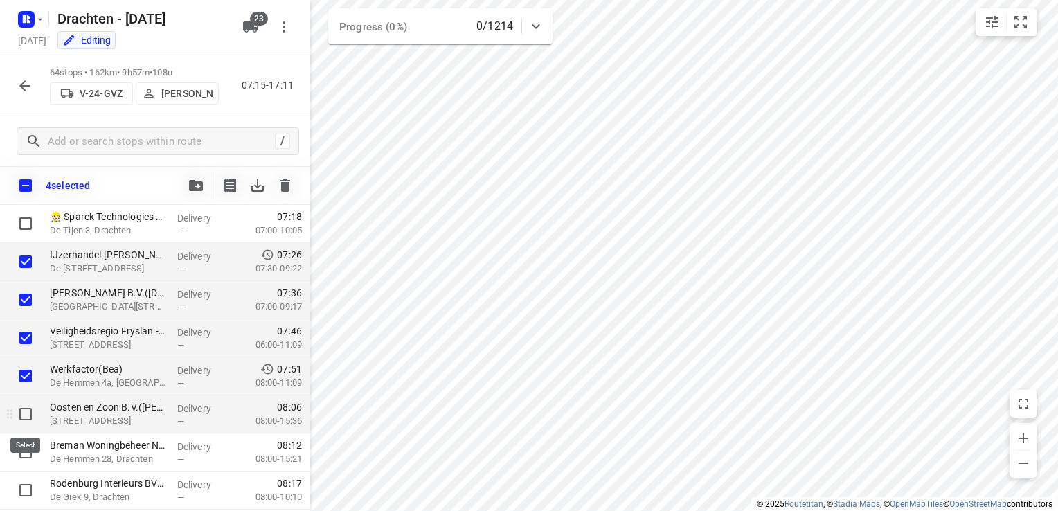
click at [21, 417] on input "checkbox" at bounding box center [26, 414] width 28 height 28
checkbox input "true"
click at [194, 187] on icon "button" at bounding box center [196, 185] width 14 height 11
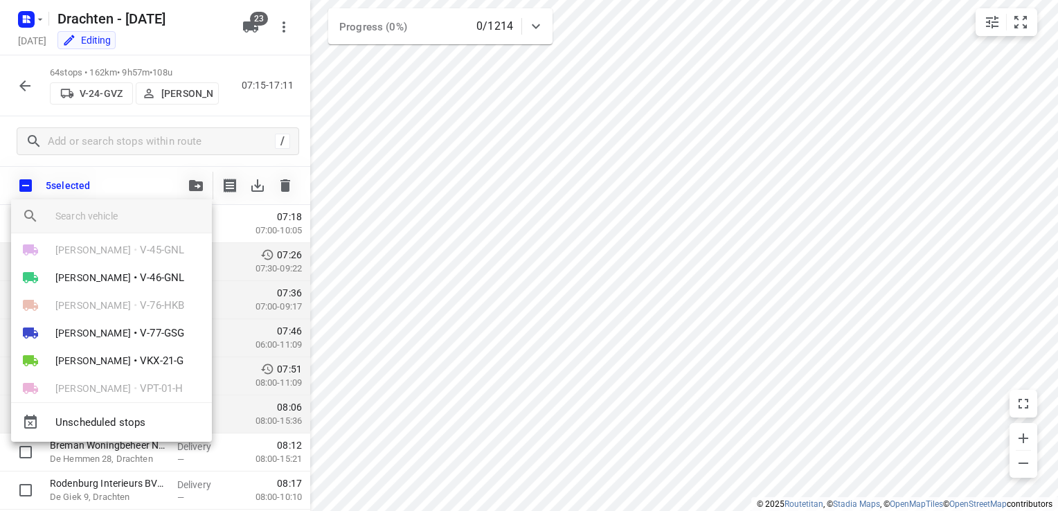
scroll to position [277, 0]
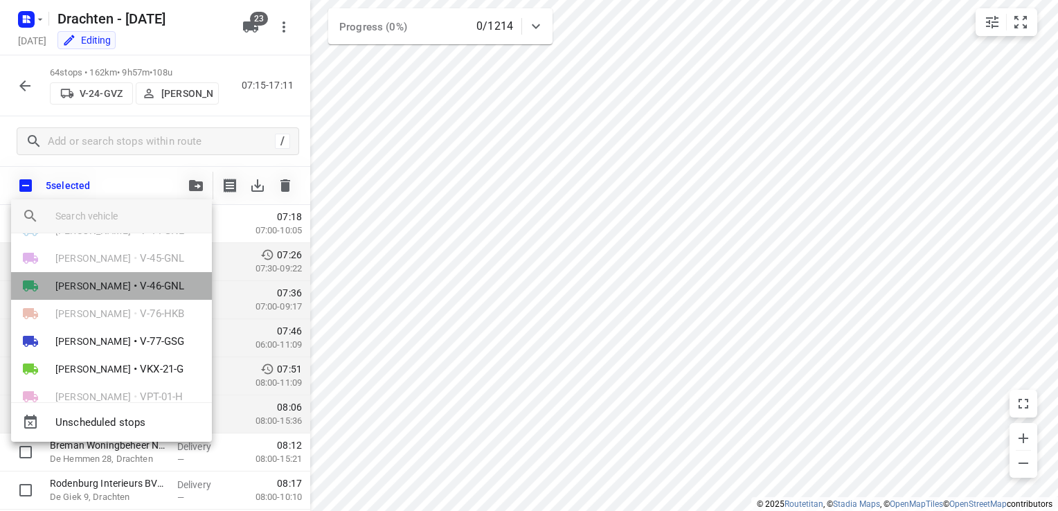
click at [140, 289] on span "V-46-GNL" at bounding box center [162, 286] width 44 height 16
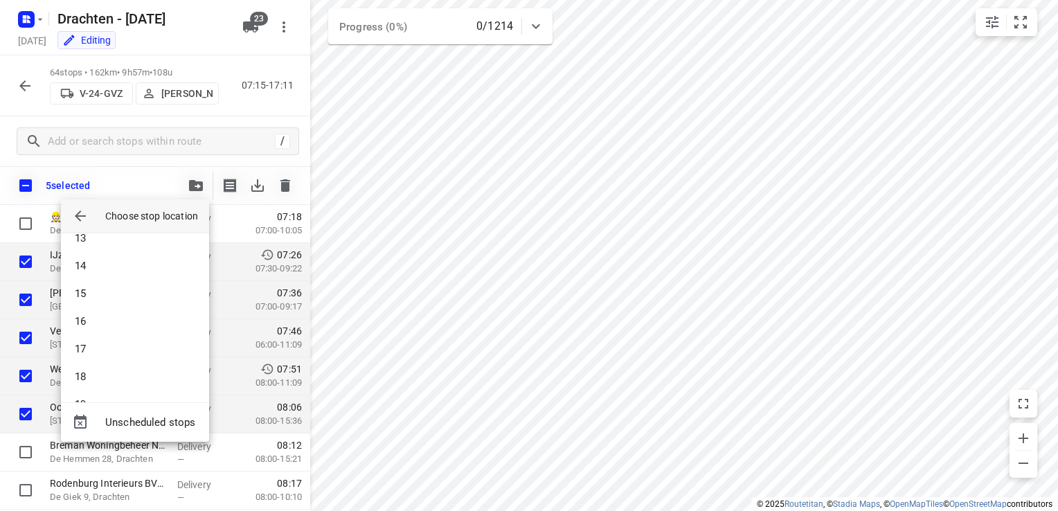
scroll to position [346, 0]
click at [116, 316] on li "16" at bounding box center [135, 322] width 148 height 28
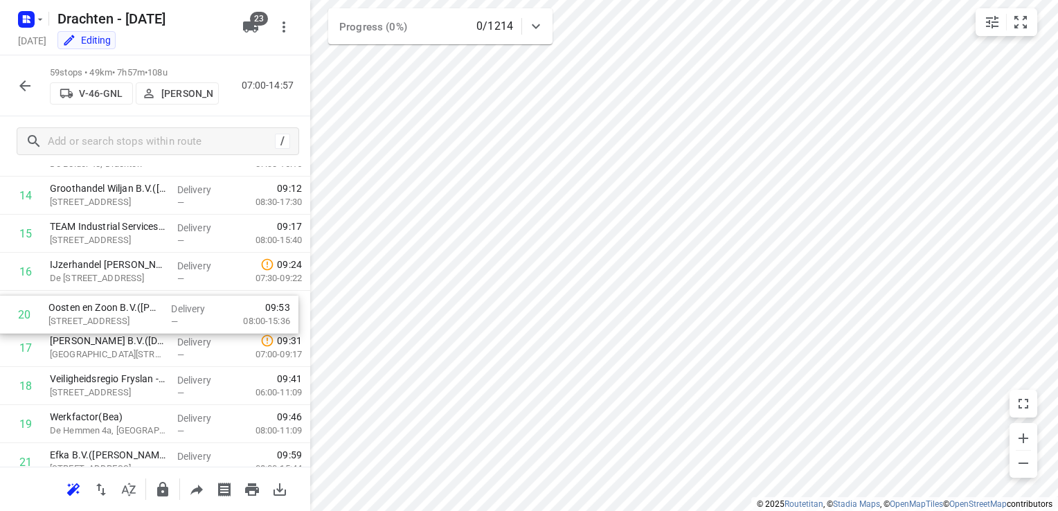
scroll to position [554, 0]
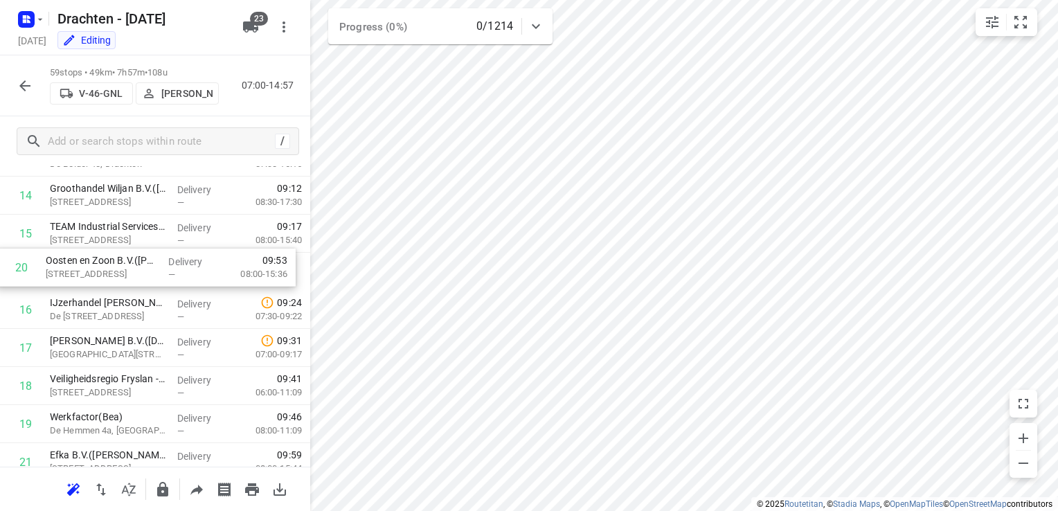
drag, startPoint x: 99, startPoint y: 428, endPoint x: 94, endPoint y: 267, distance: 161.5
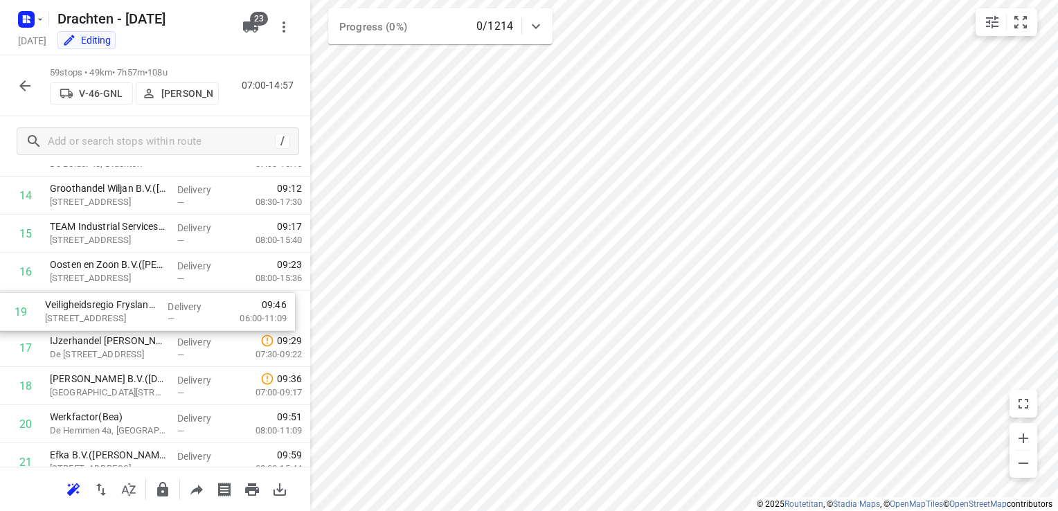
drag, startPoint x: 98, startPoint y: 392, endPoint x: 96, endPoint y: 314, distance: 78.3
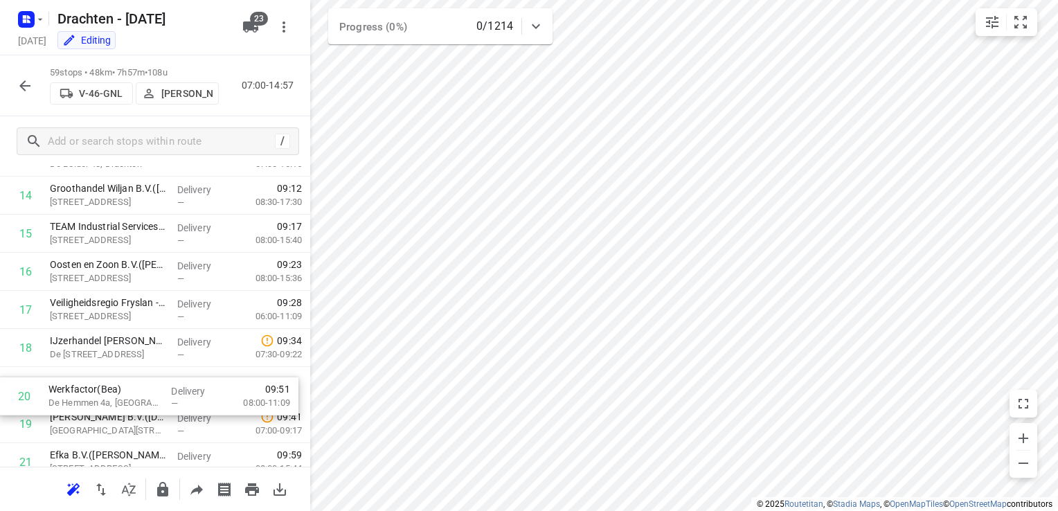
scroll to position [558, 0]
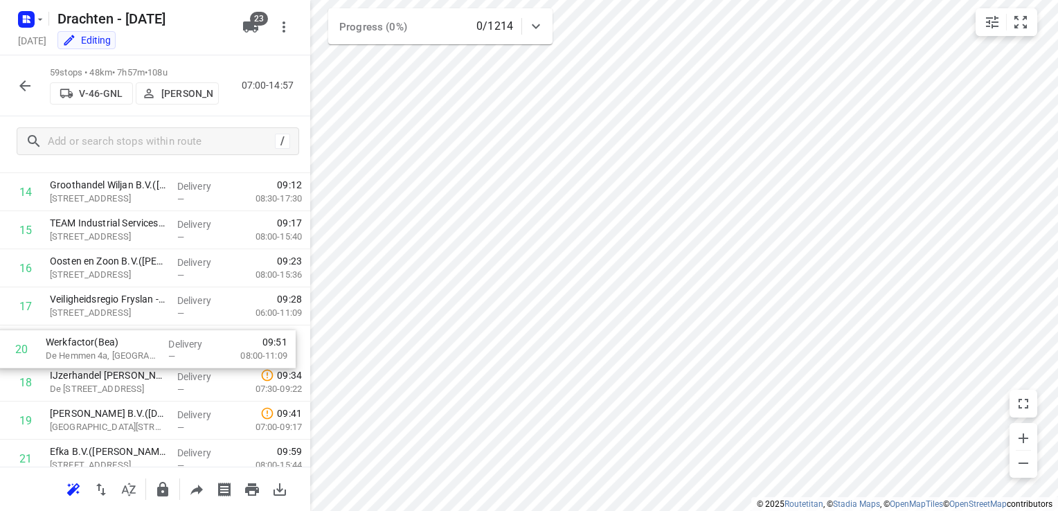
drag, startPoint x: 98, startPoint y: 427, endPoint x: 94, endPoint y: 348, distance: 78.4
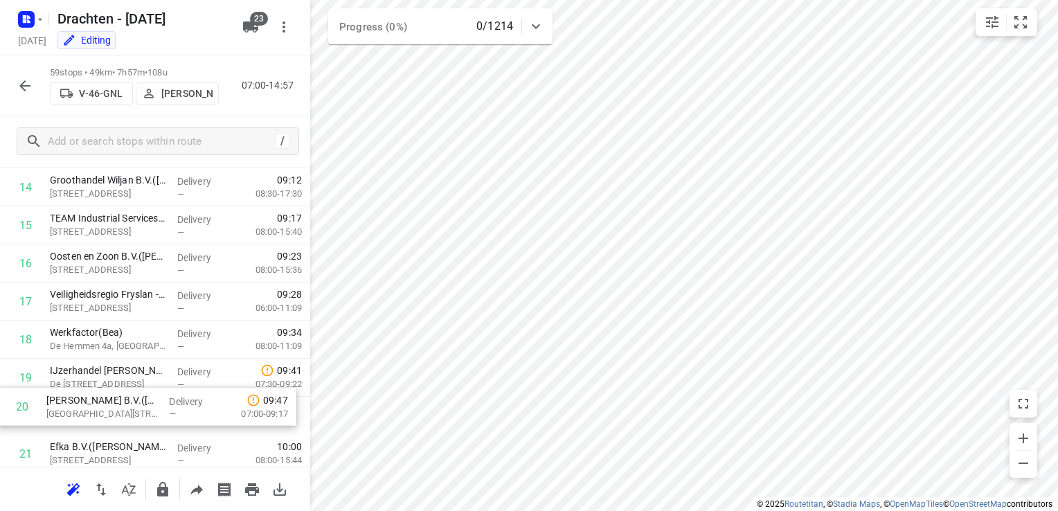
scroll to position [573, 0]
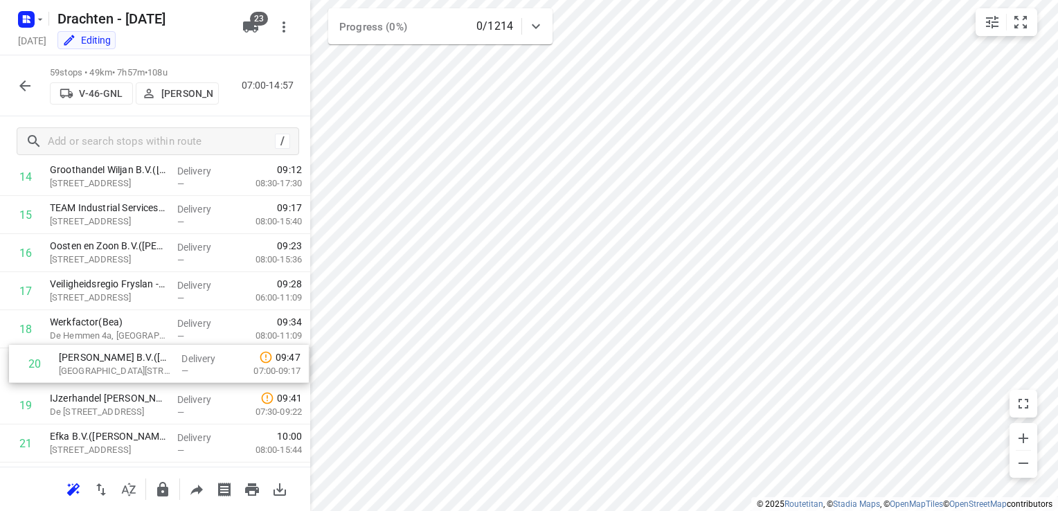
drag, startPoint x: 94, startPoint y: 425, endPoint x: 102, endPoint y: 365, distance: 60.7
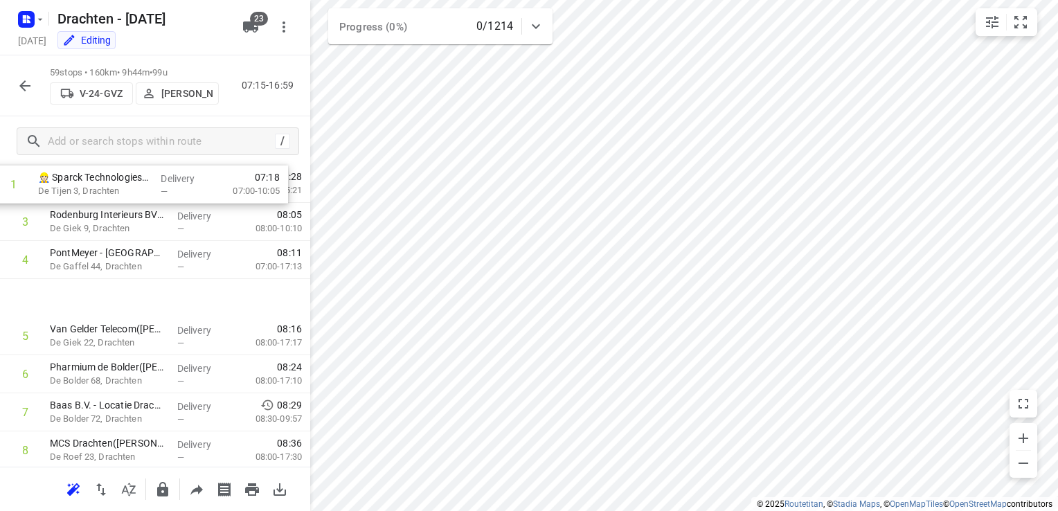
scroll to position [0, 0]
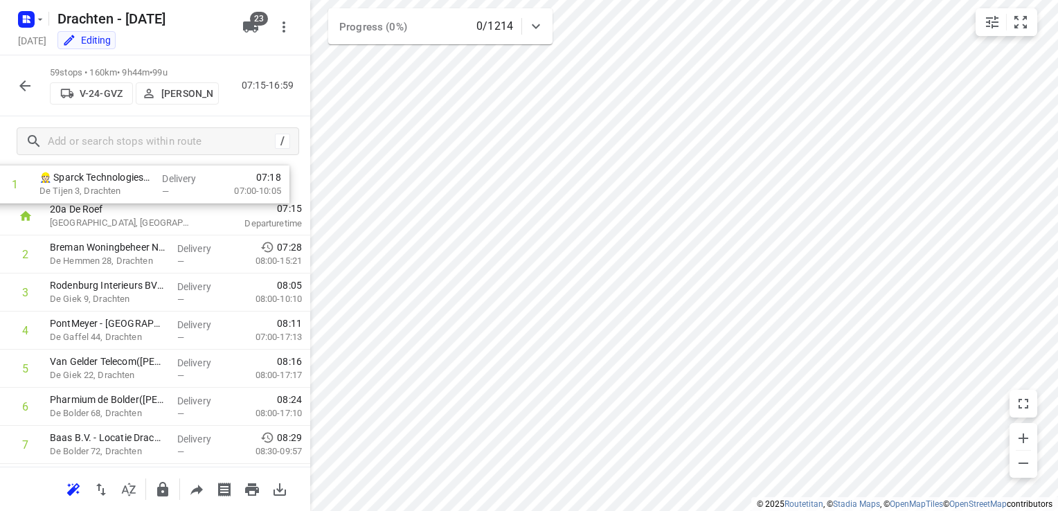
drag, startPoint x: 125, startPoint y: 257, endPoint x: 116, endPoint y: 190, distance: 67.1
click at [116, 190] on div "Stops in route 20a De Roef Drachten, Netherlands 07:15 Departure time 1 👷🏻 Spar…" at bounding box center [155, 316] width 310 height 301
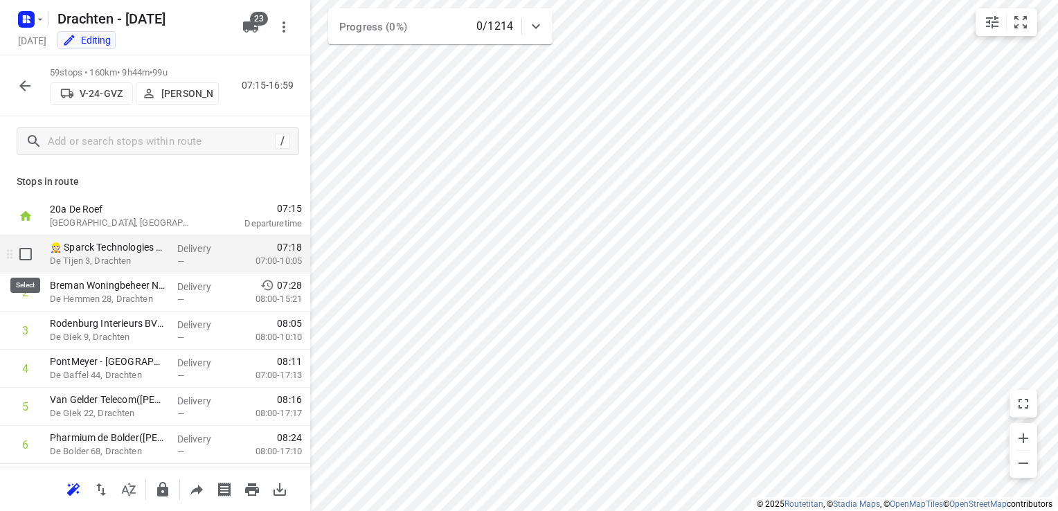
click at [22, 256] on input "checkbox" at bounding box center [26, 254] width 28 height 28
checkbox input "true"
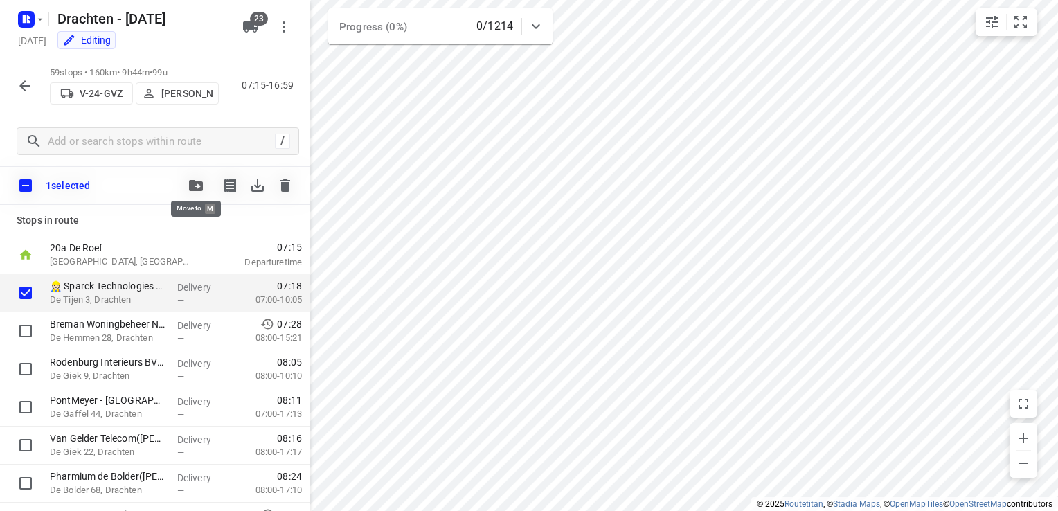
click at [197, 181] on icon "button" at bounding box center [196, 185] width 14 height 11
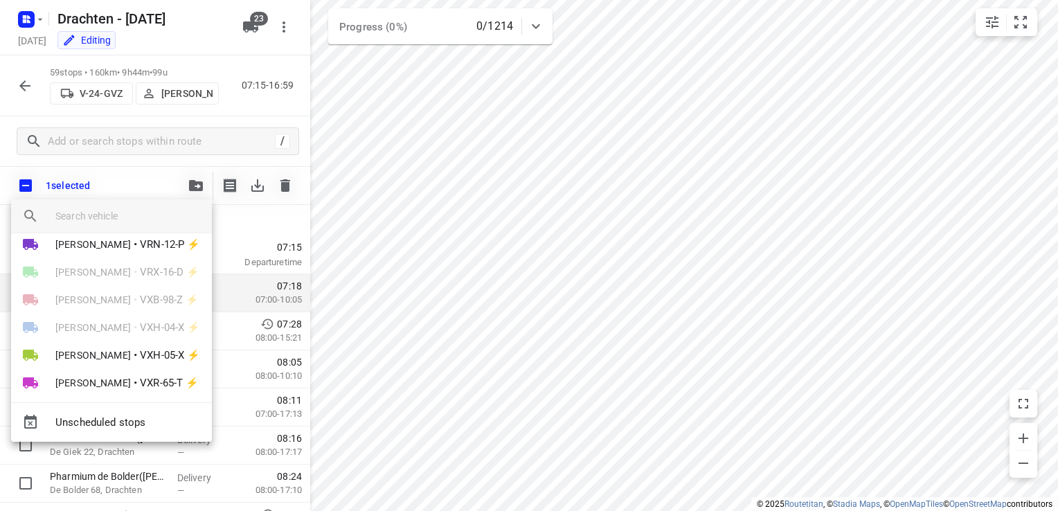
scroll to position [495, 0]
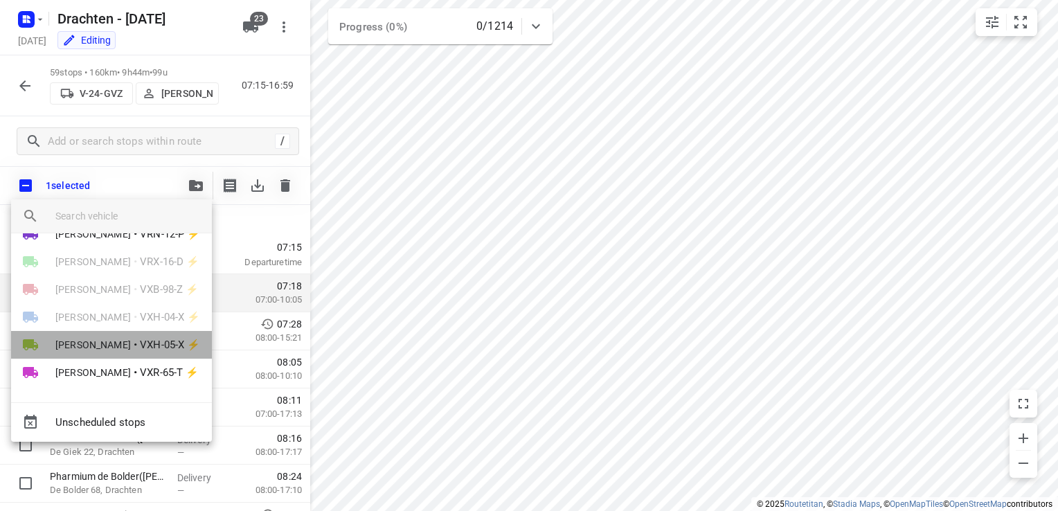
click at [140, 343] on span "VXH-05-X ⚡" at bounding box center [170, 345] width 60 height 16
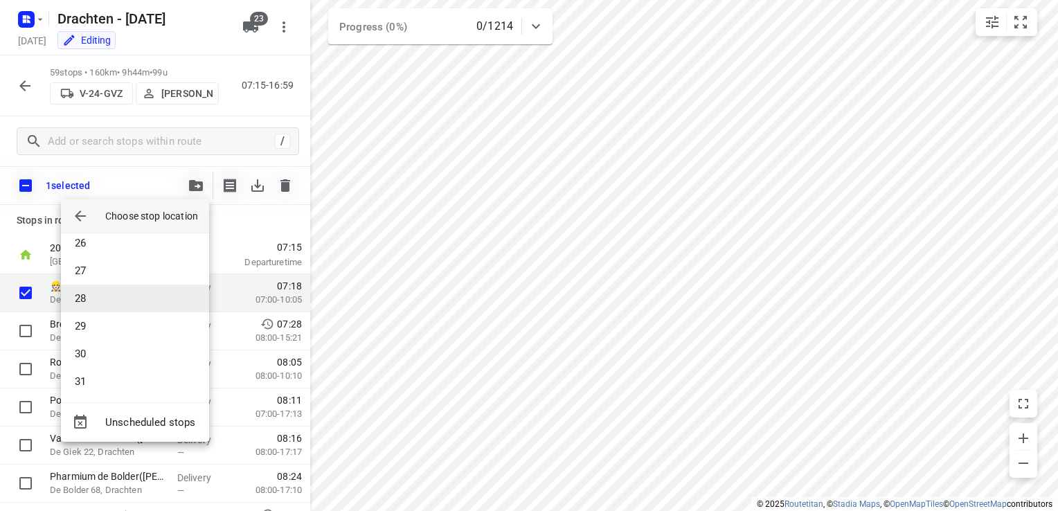
scroll to position [706, 0]
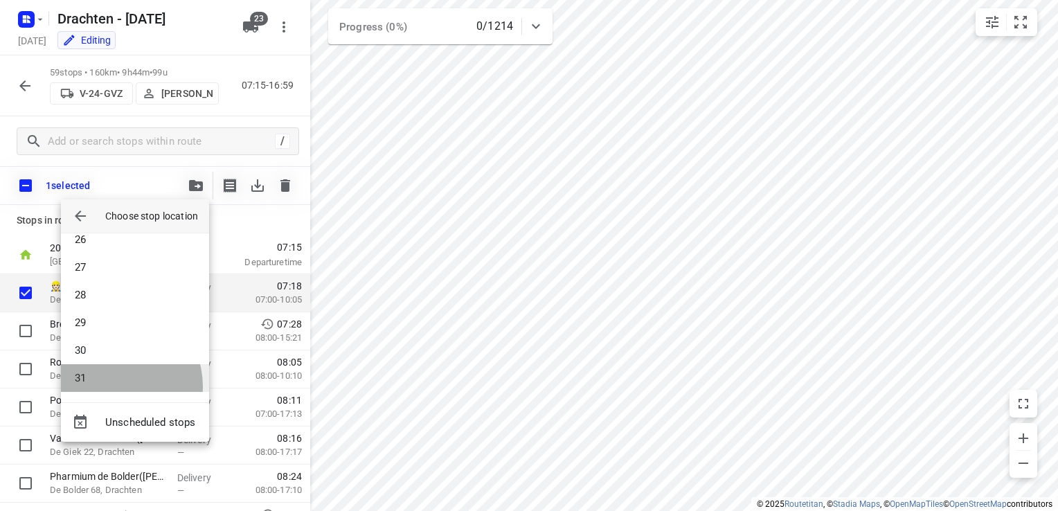
click at [114, 387] on li "31" at bounding box center [135, 378] width 148 height 28
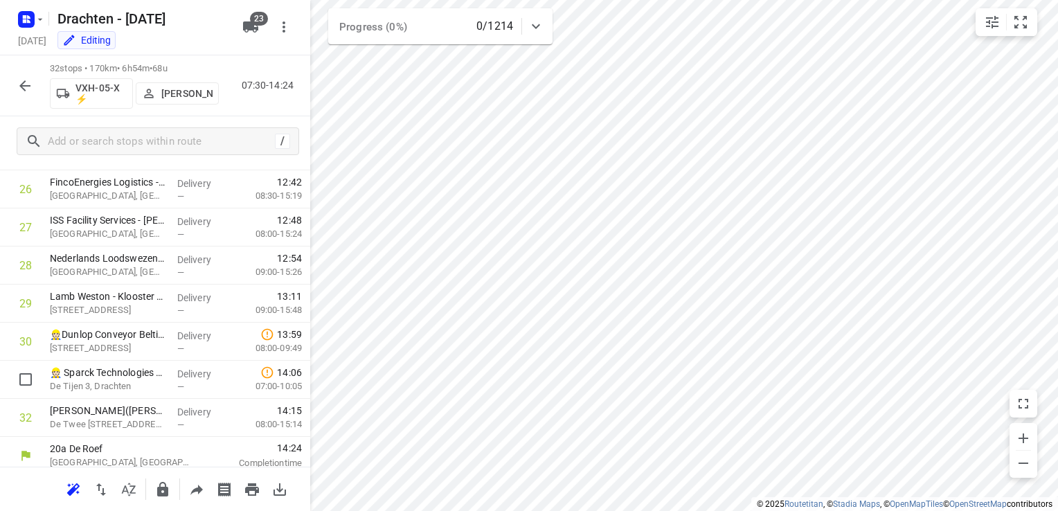
scroll to position [1025, 0]
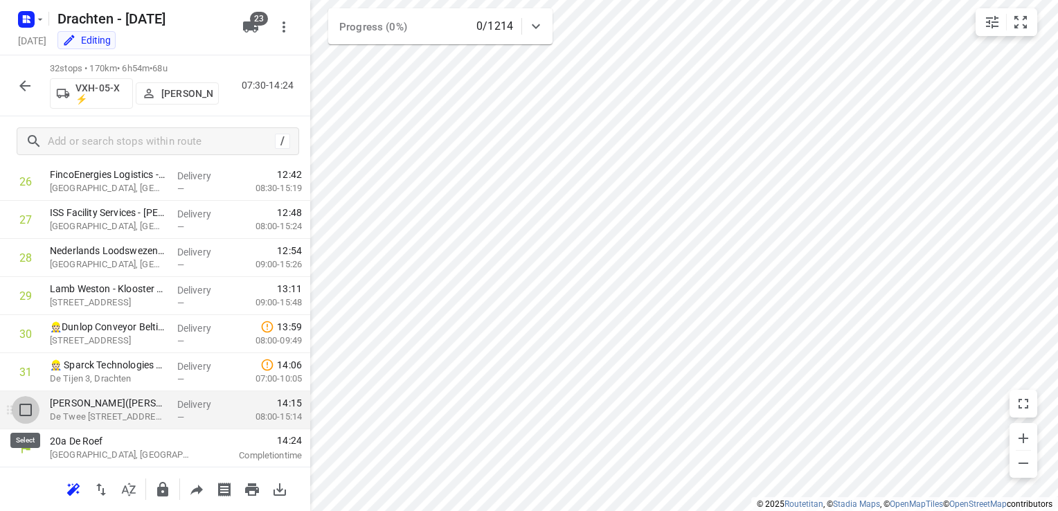
click at [28, 414] on input "checkbox" at bounding box center [26, 410] width 28 height 28
checkbox input "true"
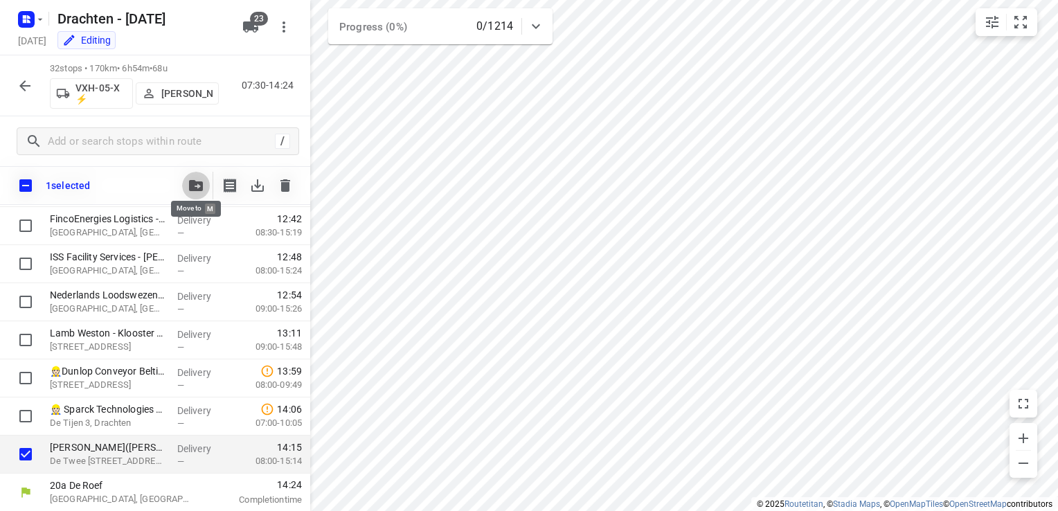
click at [197, 191] on button "button" at bounding box center [196, 186] width 28 height 28
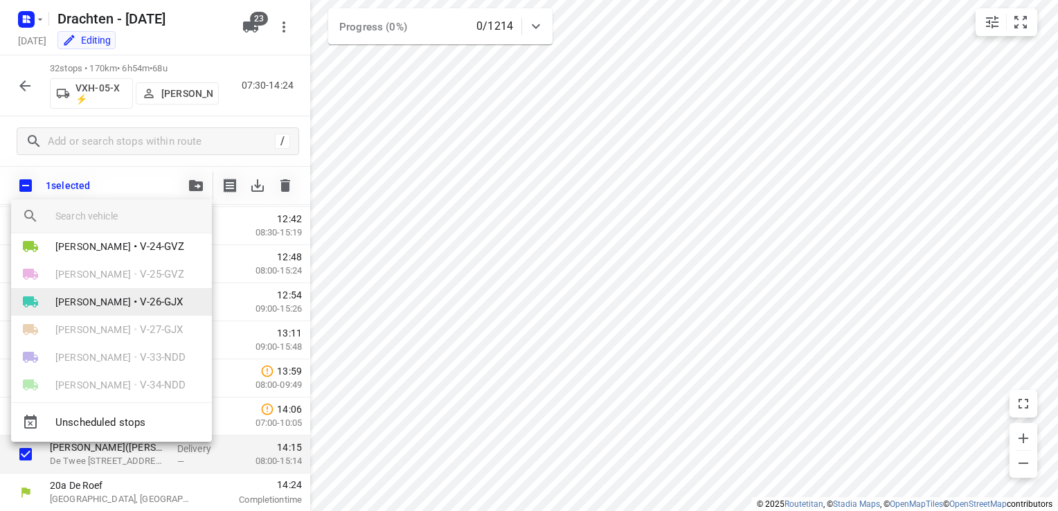
scroll to position [69, 0]
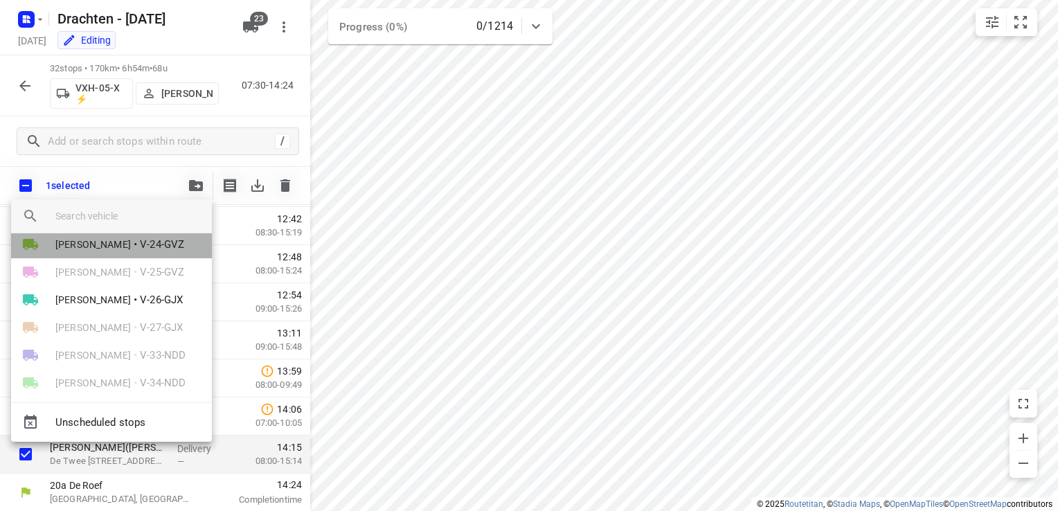
click at [134, 247] on span "•" at bounding box center [135, 244] width 3 height 17
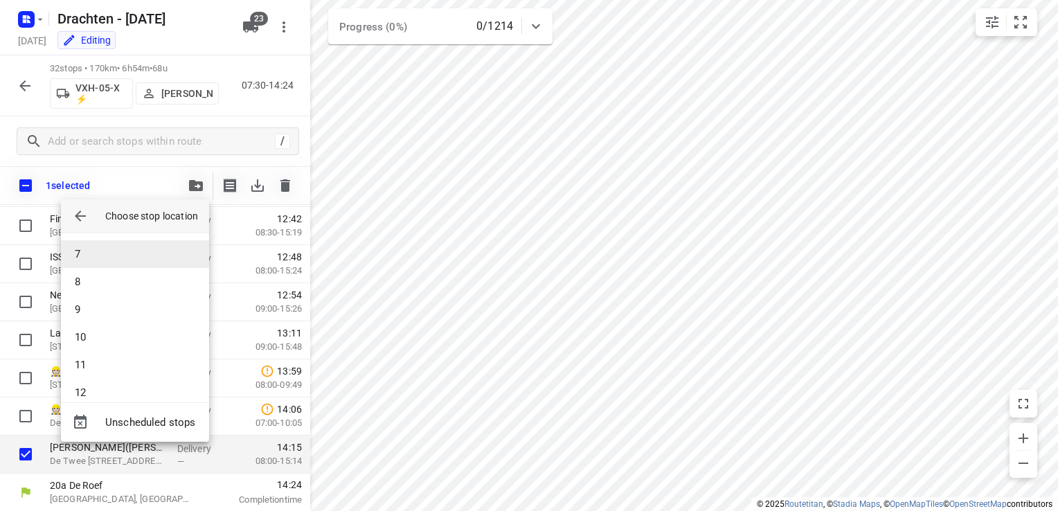
scroll to position [208, 0]
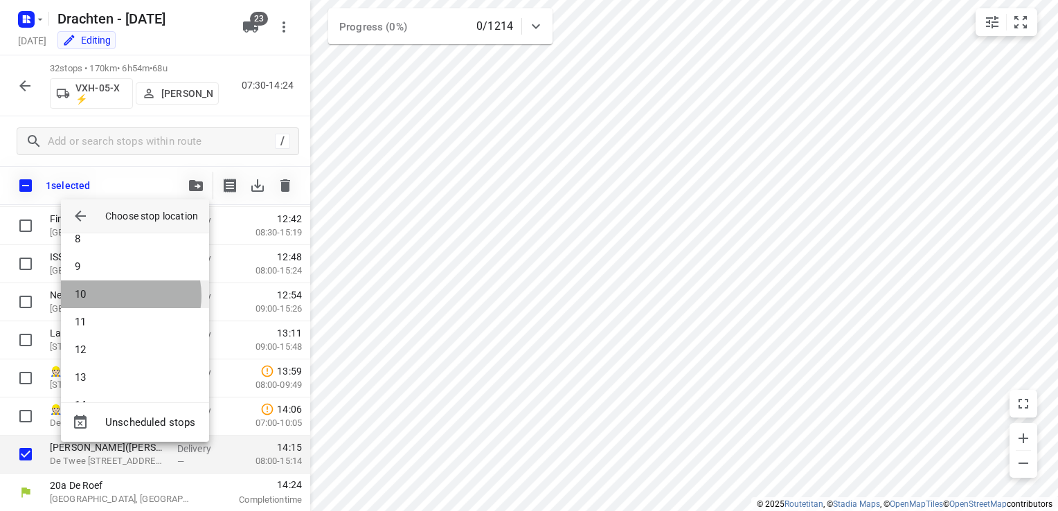
click at [117, 296] on li "10" at bounding box center [135, 295] width 148 height 28
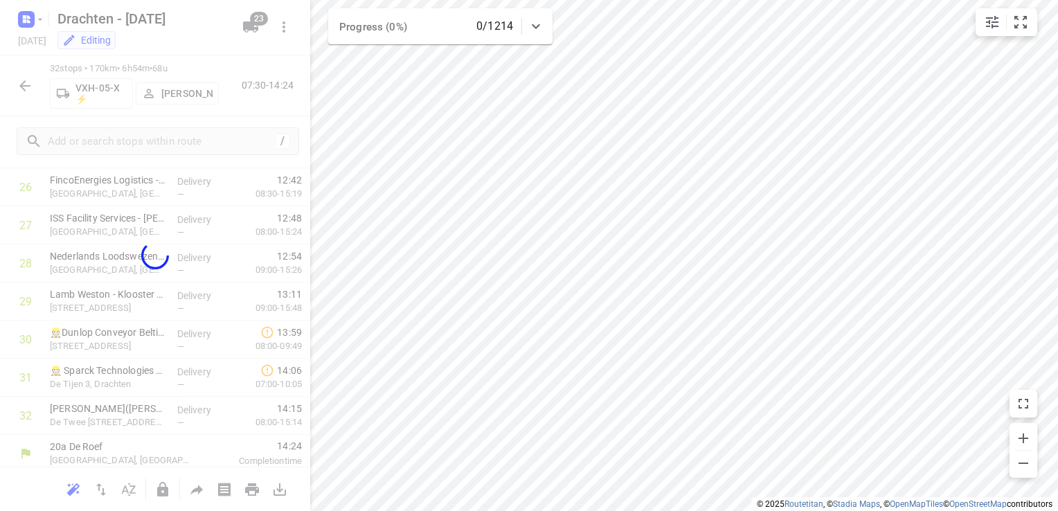
scroll to position [987, 0]
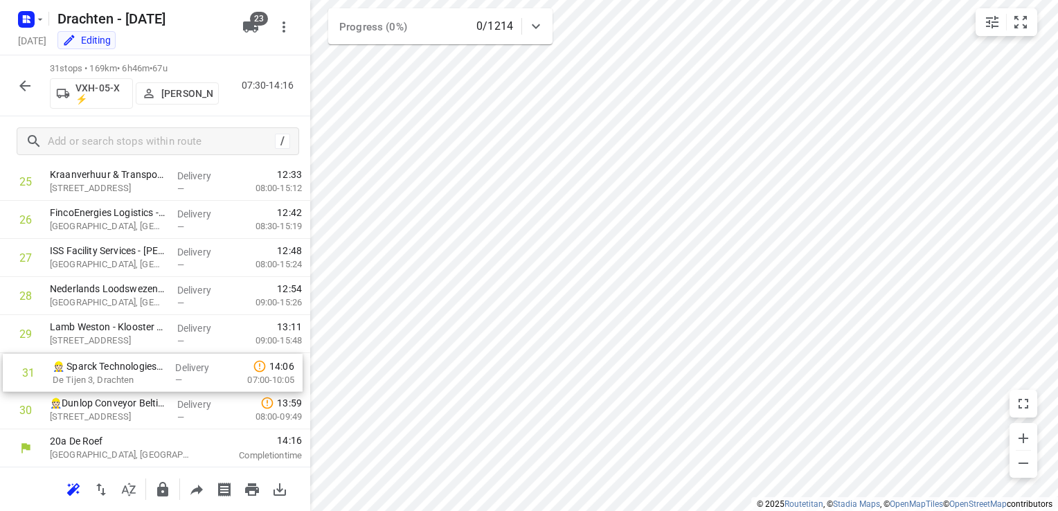
drag, startPoint x: 112, startPoint y: 420, endPoint x: 114, endPoint y: 380, distance: 40.2
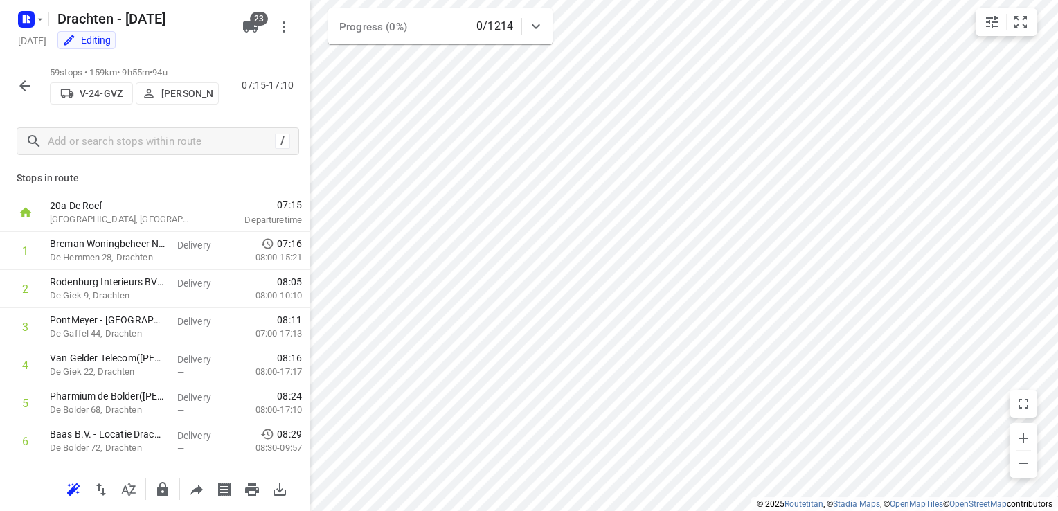
scroll to position [0, 0]
click at [25, 258] on input "checkbox" at bounding box center [26, 254] width 28 height 28
checkbox input "true"
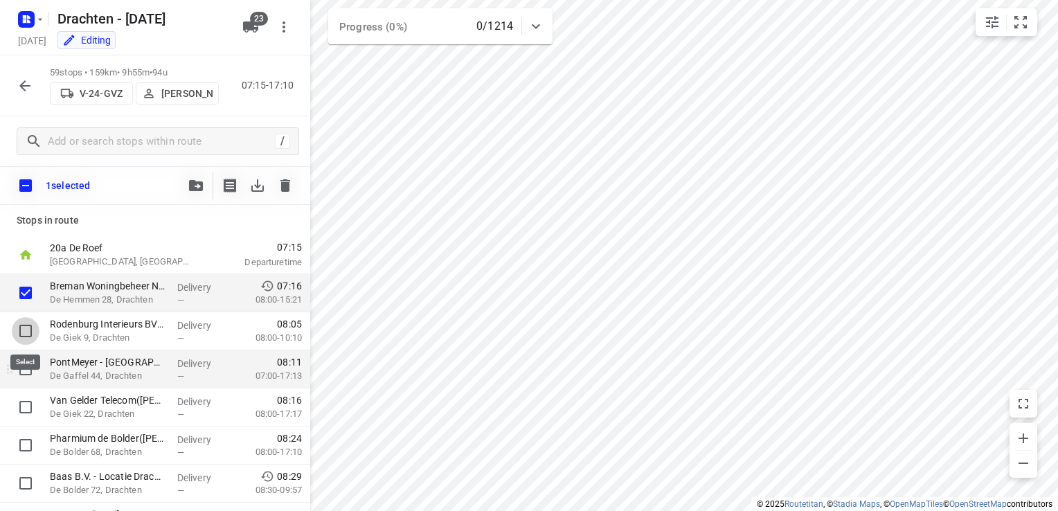
drag, startPoint x: 30, startPoint y: 329, endPoint x: 24, endPoint y: 354, distance: 25.5
click at [28, 329] on input "checkbox" at bounding box center [26, 331] width 28 height 28
checkbox input "true"
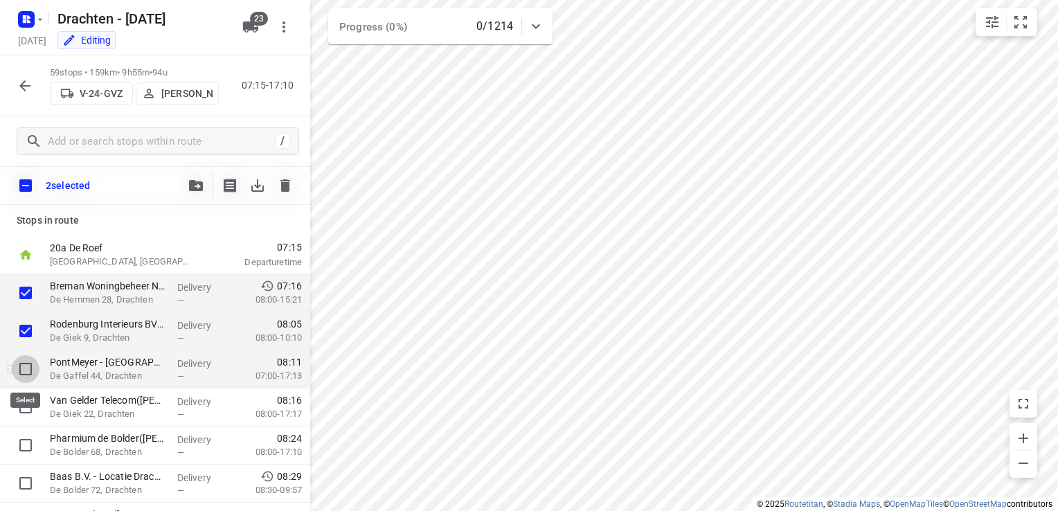
click at [26, 367] on input "checkbox" at bounding box center [26, 369] width 28 height 28
checkbox input "true"
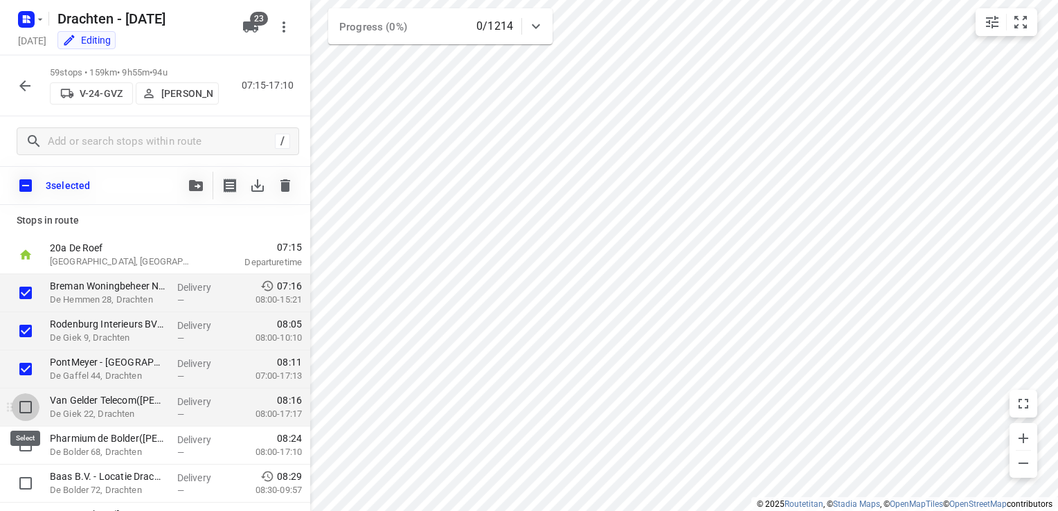
click at [28, 409] on input "checkbox" at bounding box center [26, 407] width 28 height 28
checkbox input "true"
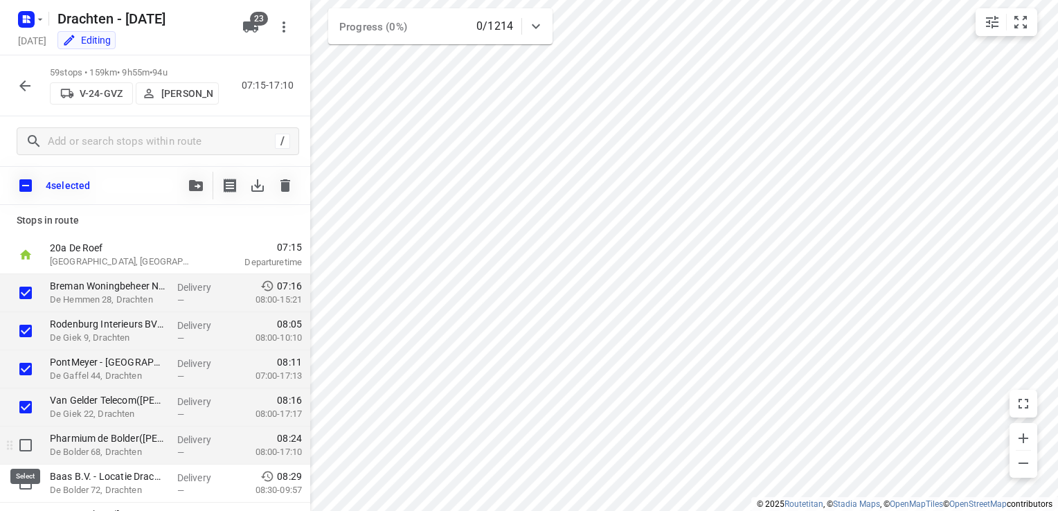
click at [23, 445] on input "checkbox" at bounding box center [26, 446] width 28 height 28
checkbox input "true"
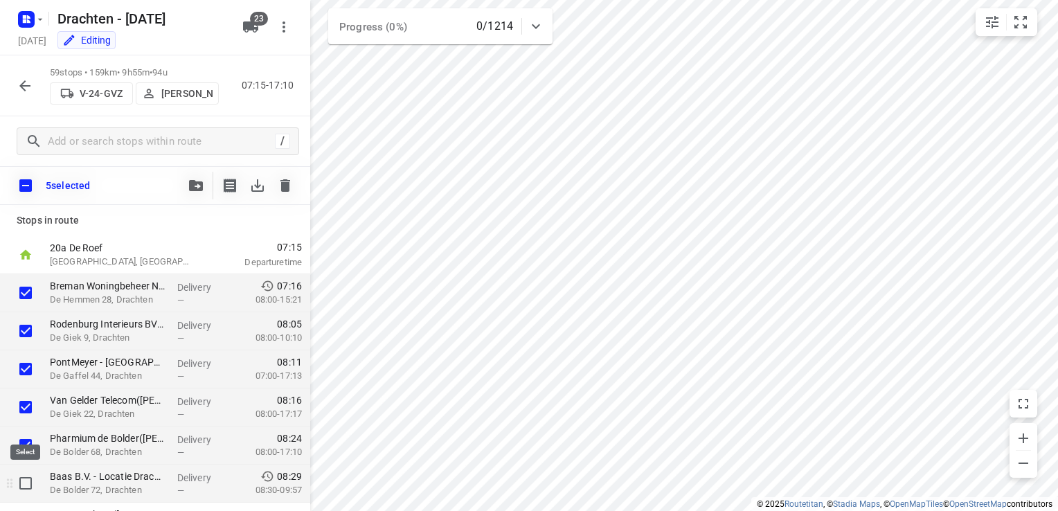
click at [26, 491] on input "checkbox" at bounding box center [26, 484] width 28 height 28
checkbox input "true"
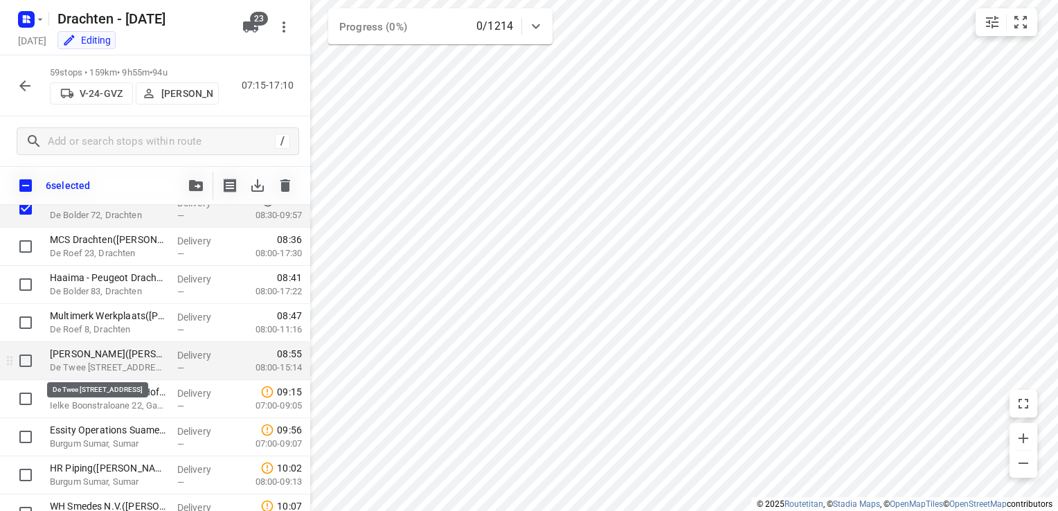
scroll to position [277, 0]
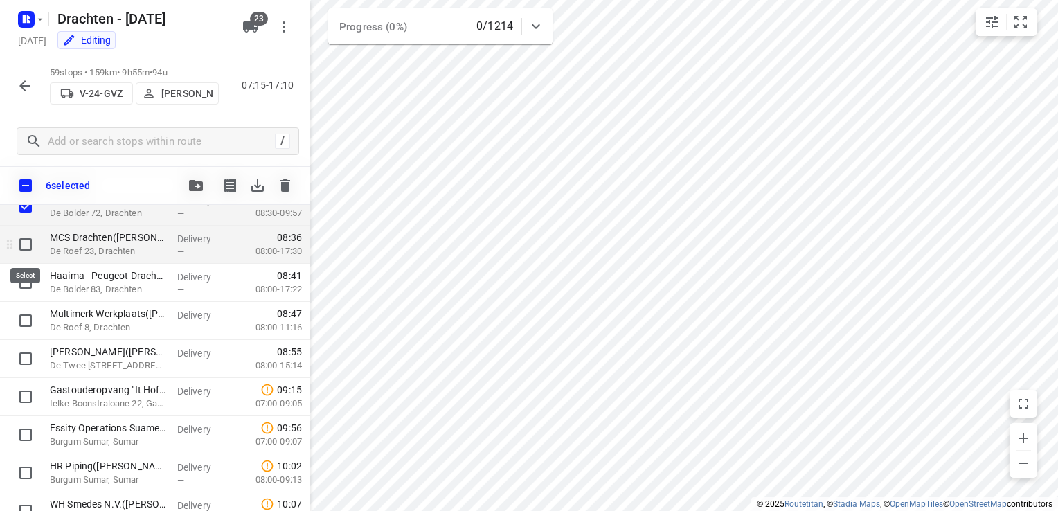
click at [30, 249] on input "checkbox" at bounding box center [26, 245] width 28 height 28
checkbox input "true"
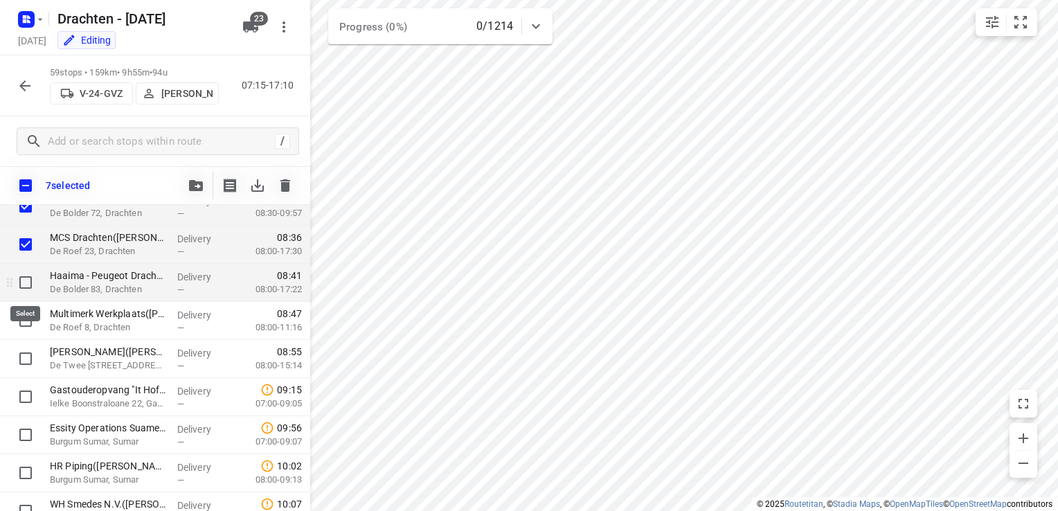
click at [31, 287] on input "checkbox" at bounding box center [26, 283] width 28 height 28
checkbox input "true"
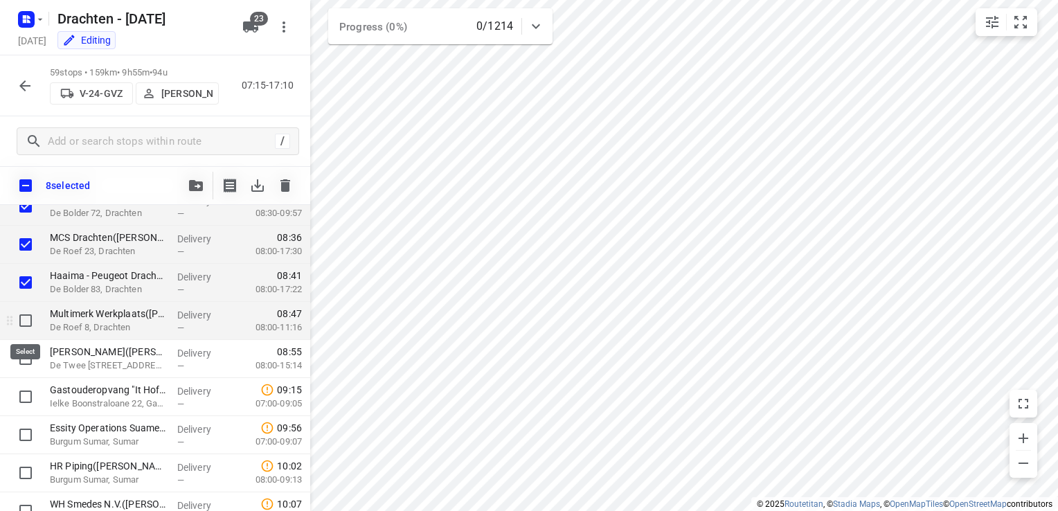
click at [21, 323] on input "checkbox" at bounding box center [26, 321] width 28 height 28
checkbox input "true"
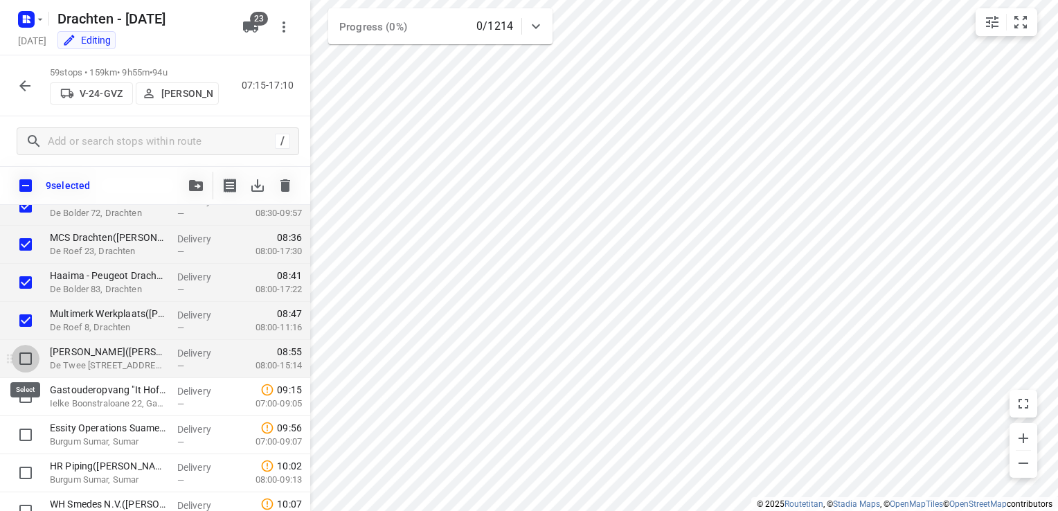
click at [28, 359] on input "checkbox" at bounding box center [26, 359] width 28 height 28
checkbox input "true"
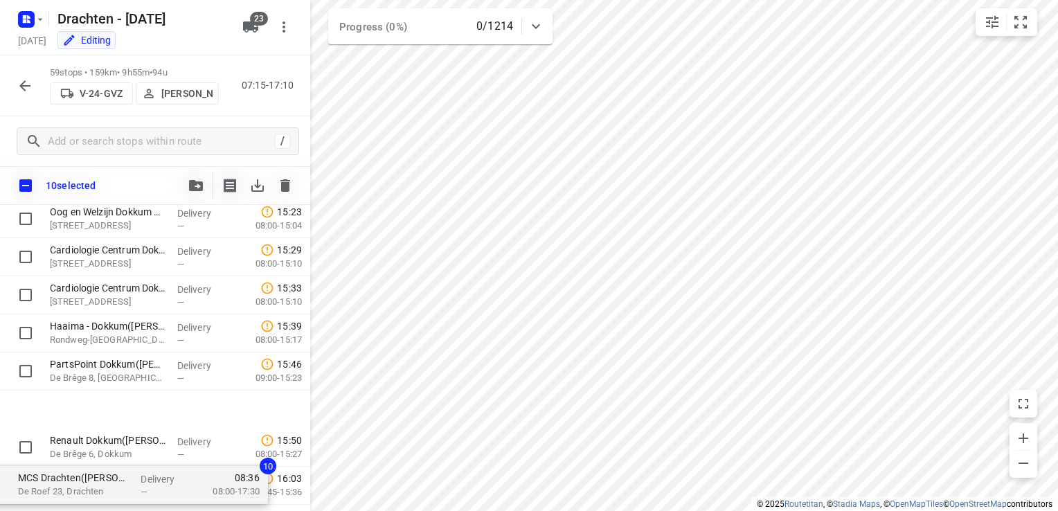
scroll to position [2048, 0]
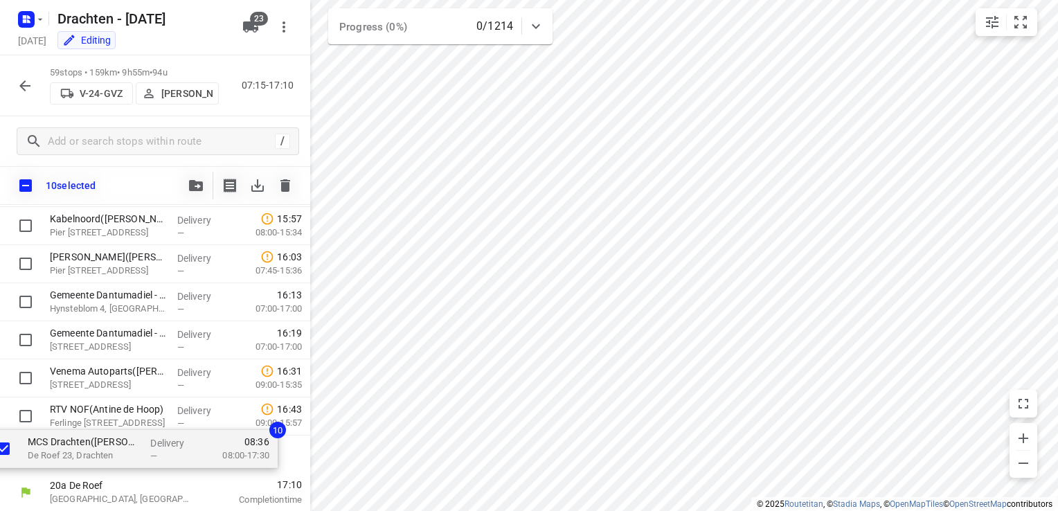
drag, startPoint x: 60, startPoint y: 251, endPoint x: 39, endPoint y: 461, distance: 210.2
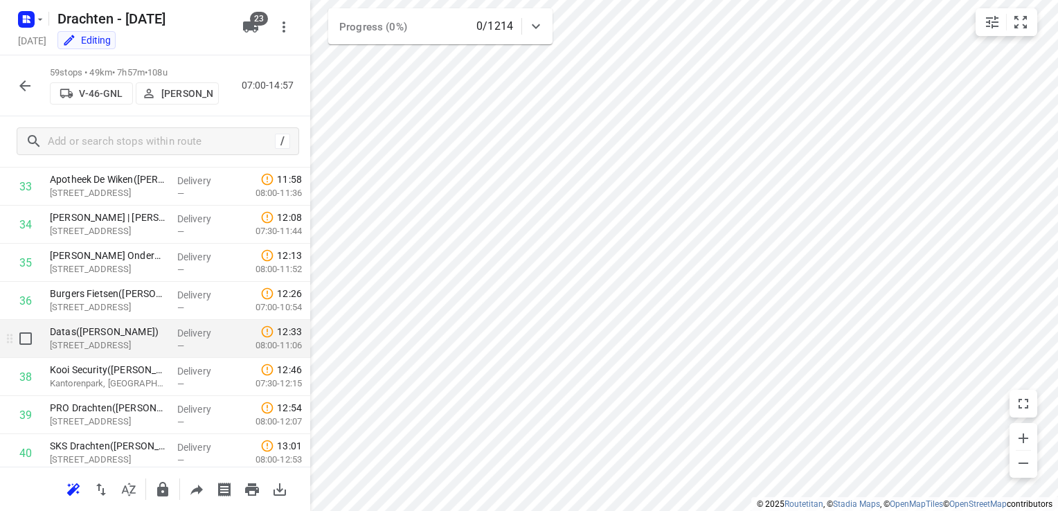
scroll to position [1286, 0]
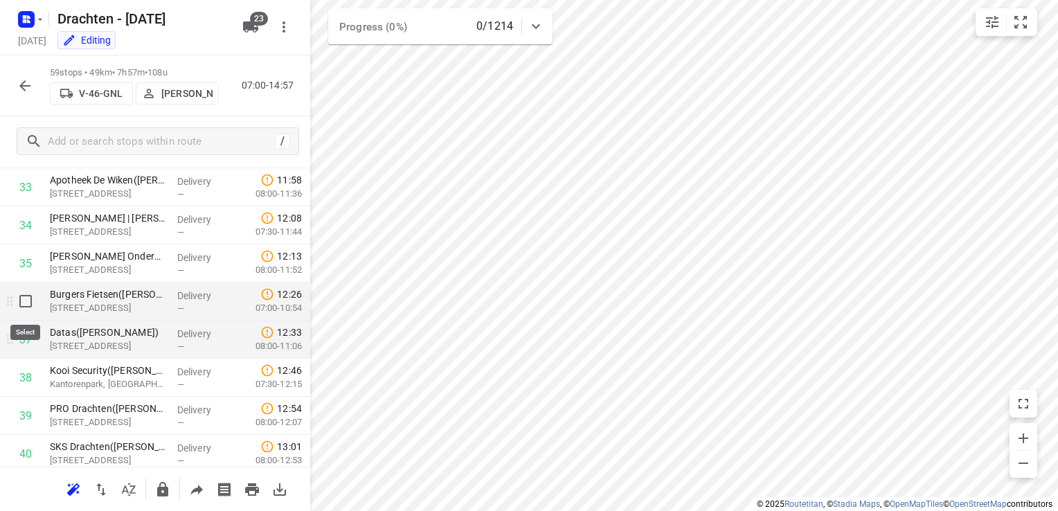
click at [25, 302] on input "checkbox" at bounding box center [26, 301] width 28 height 28
checkbox input "true"
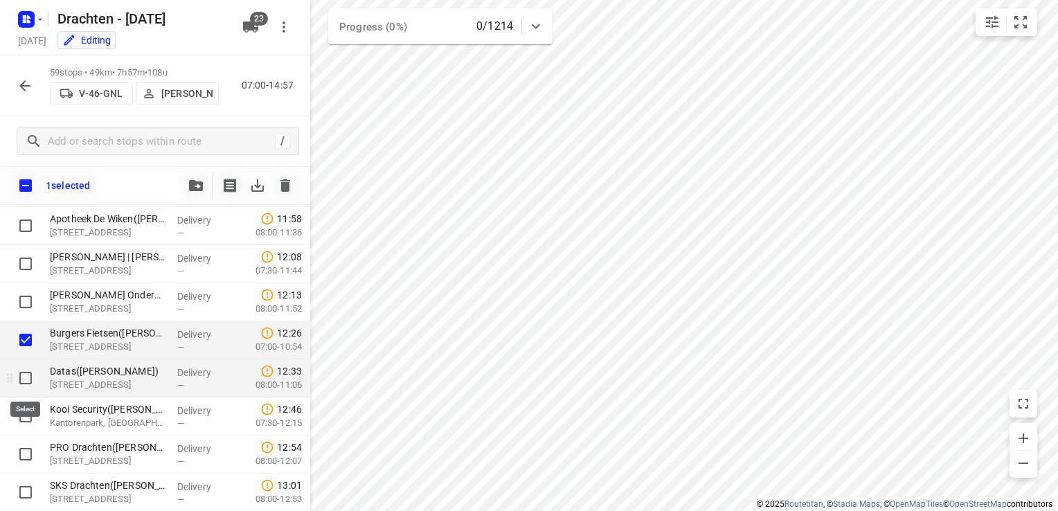
click at [26, 380] on input "checkbox" at bounding box center [26, 378] width 28 height 28
checkbox input "true"
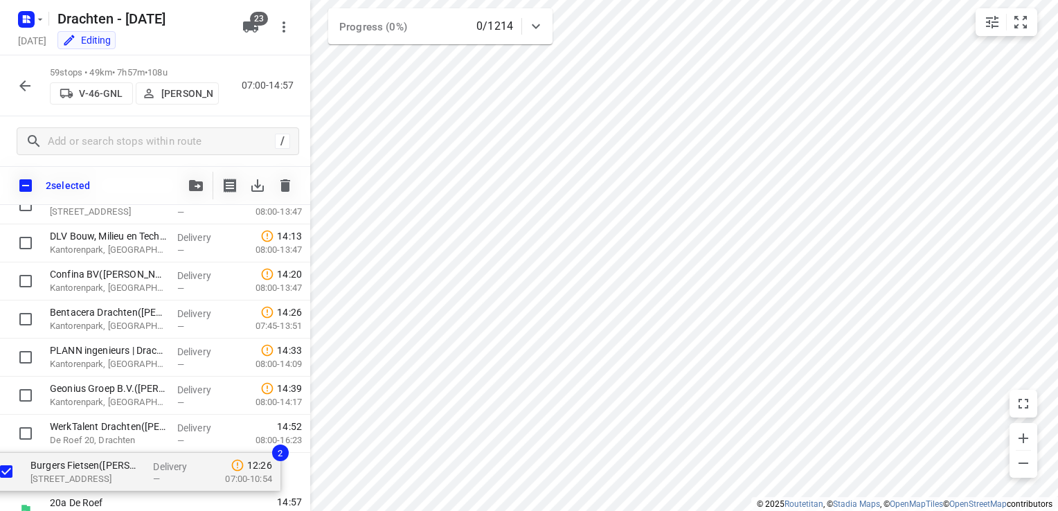
scroll to position [2048, 0]
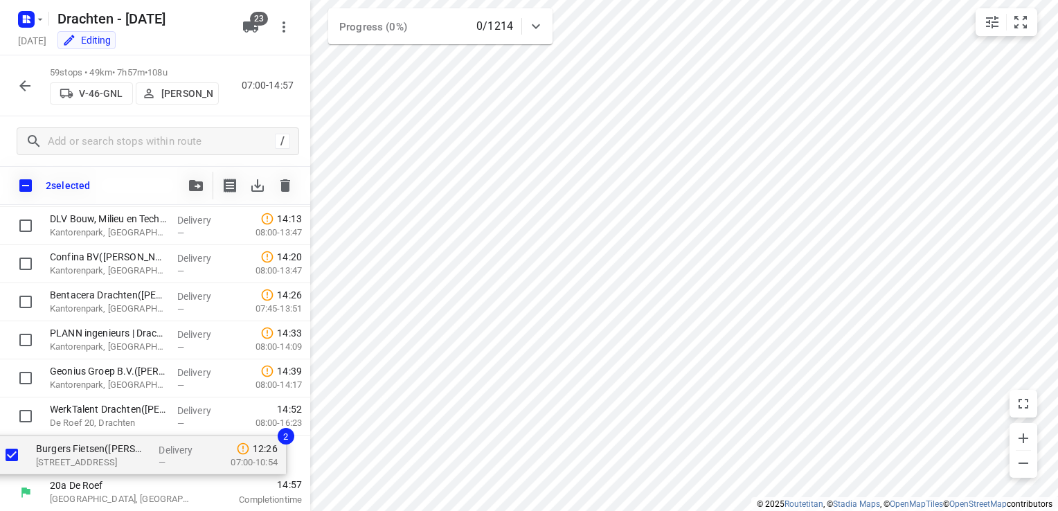
drag, startPoint x: 51, startPoint y: 343, endPoint x: 37, endPoint y: 462, distance: 119.9
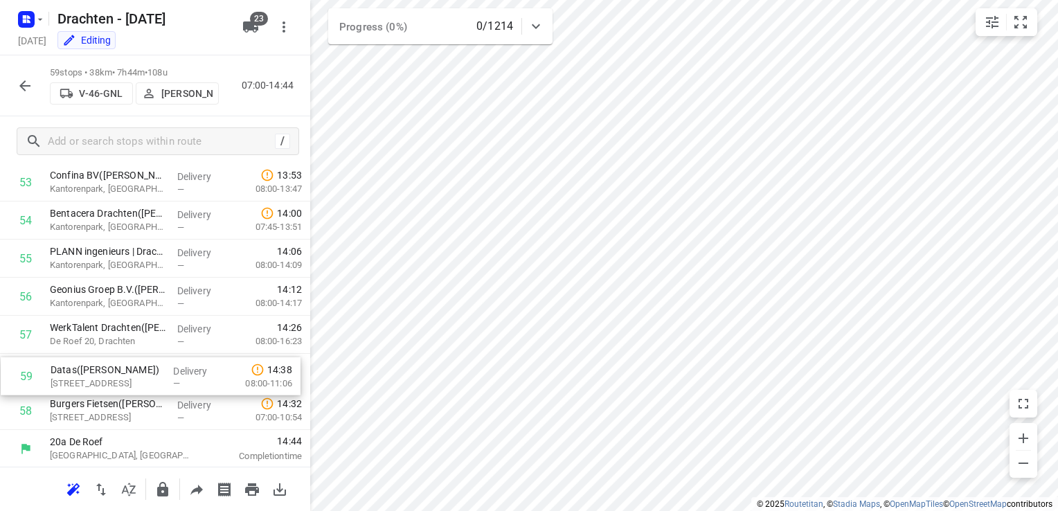
scroll to position [2053, 0]
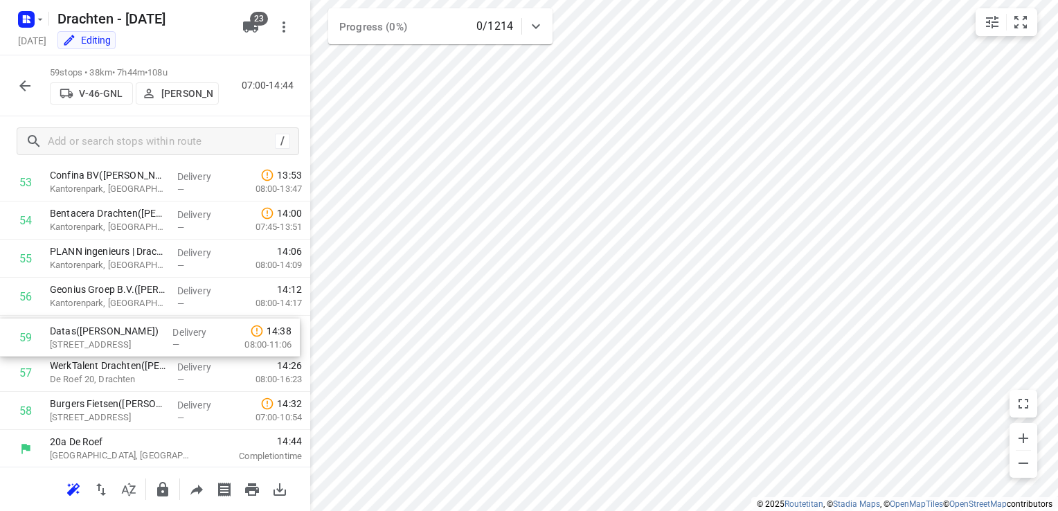
drag, startPoint x: 111, startPoint y: 424, endPoint x: 111, endPoint y: 342, distance: 81.7
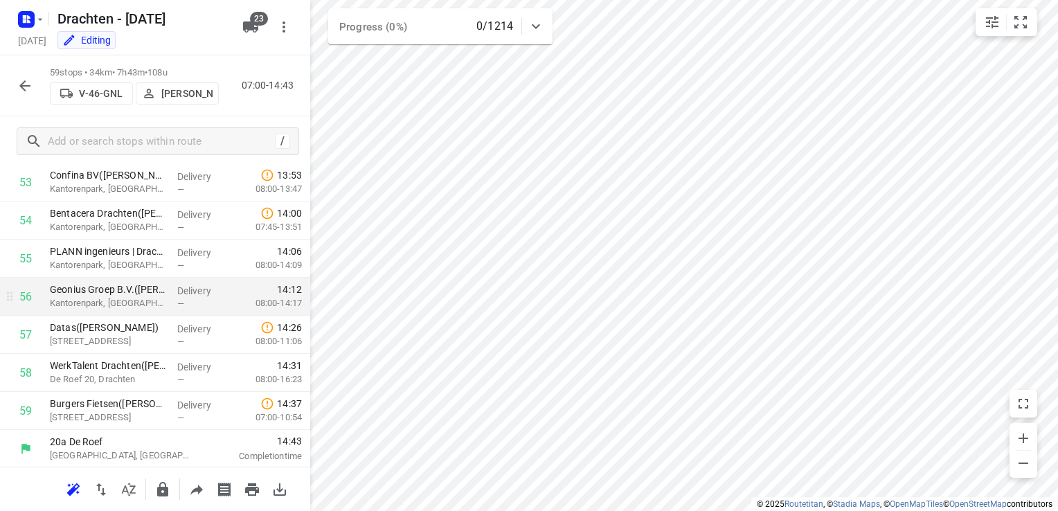
scroll to position [2016, 0]
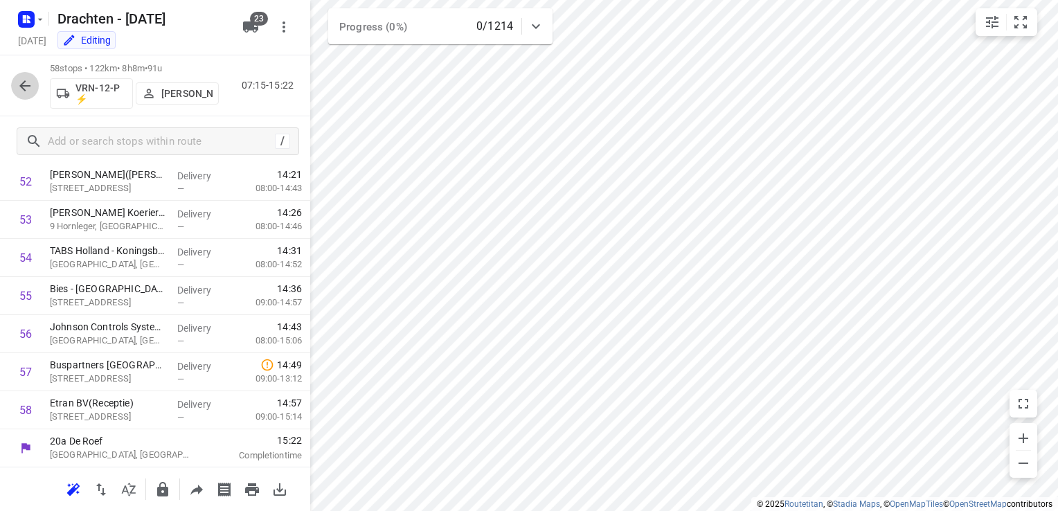
click at [25, 90] on icon "button" at bounding box center [25, 86] width 17 height 17
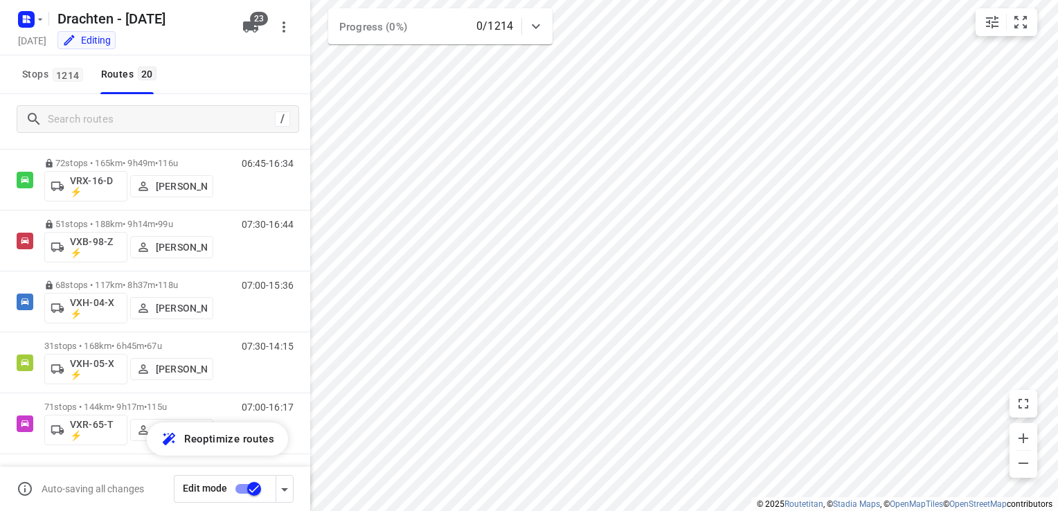
scroll to position [941, 0]
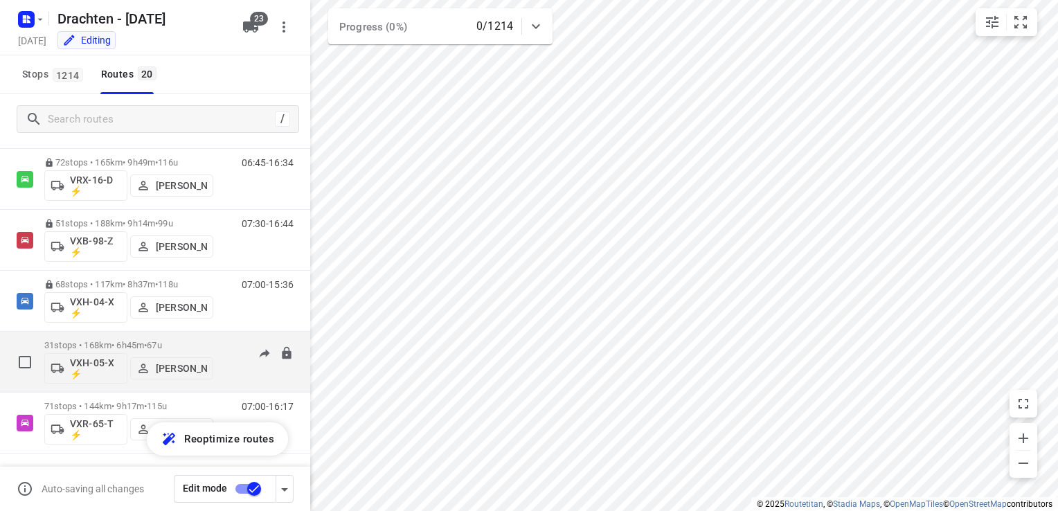
click at [122, 343] on p "31 stops • 168km • 6h45m • 67u" at bounding box center [128, 345] width 169 height 10
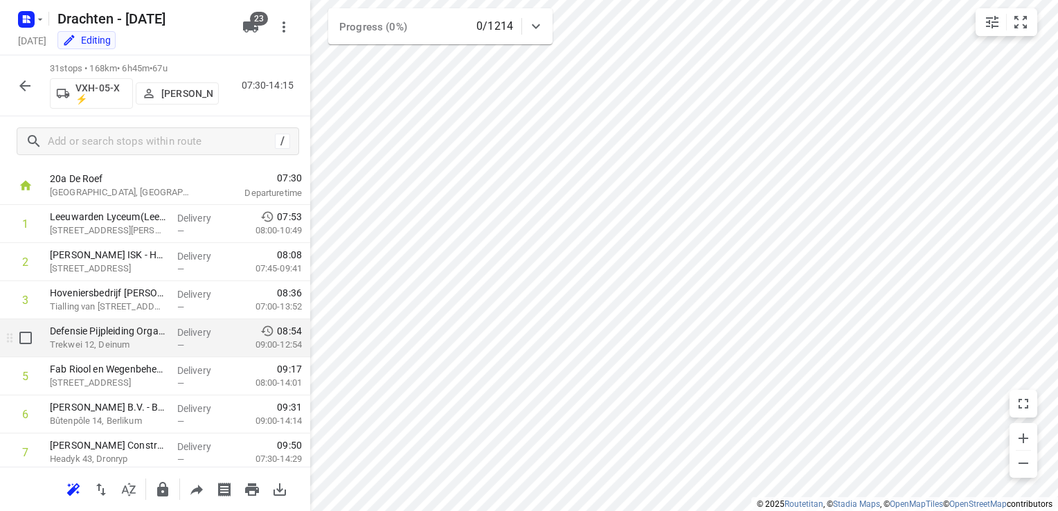
scroll to position [0, 0]
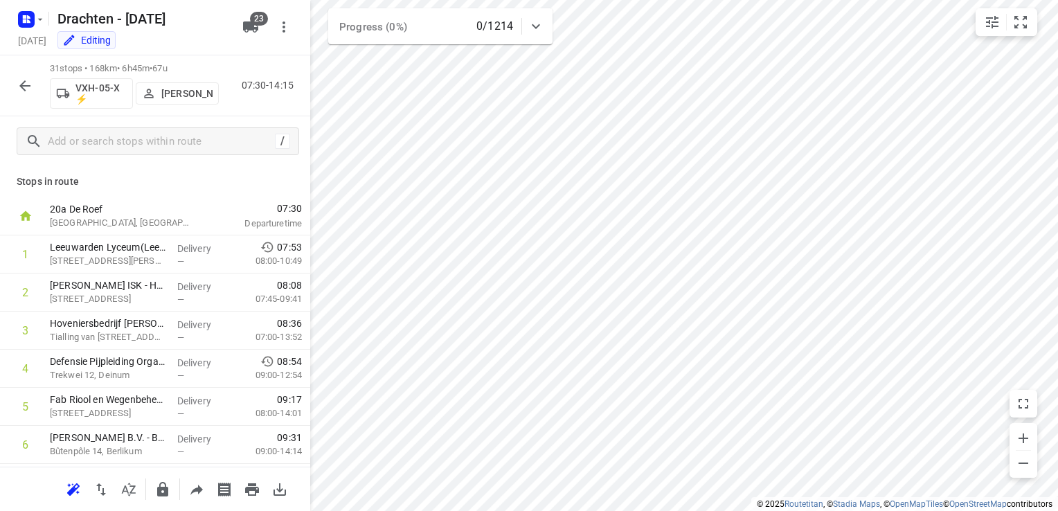
click at [28, 81] on icon "button" at bounding box center [25, 86] width 17 height 17
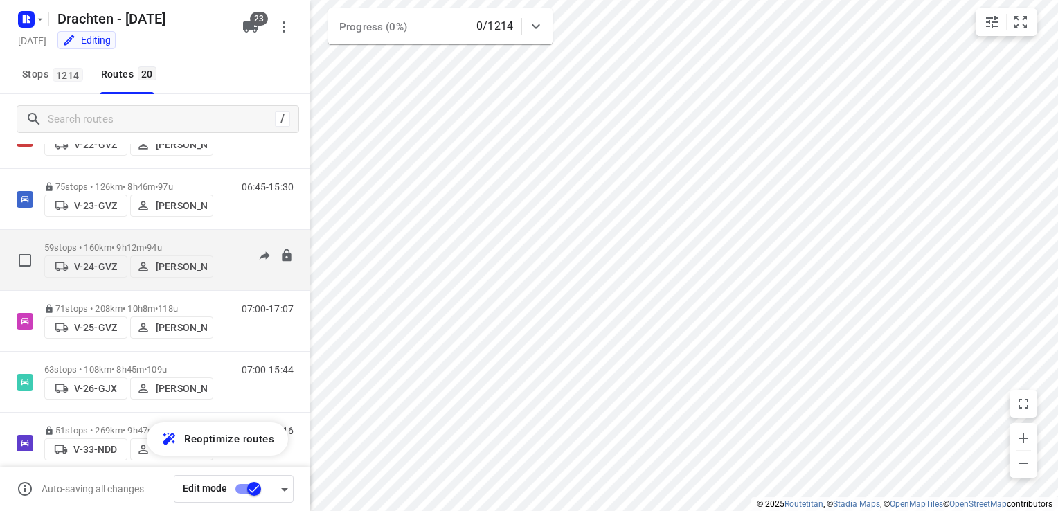
scroll to position [69, 0]
click at [153, 233] on div "59 stops • 160km • 9h12m • 94u V-24-GVZ Steijn Groothof" at bounding box center [128, 257] width 169 height 49
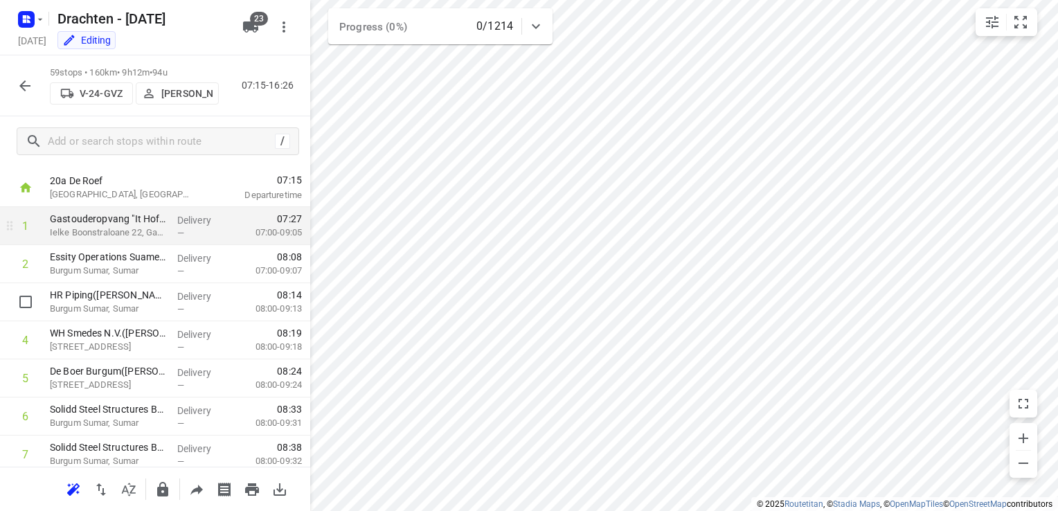
scroll to position [0, 0]
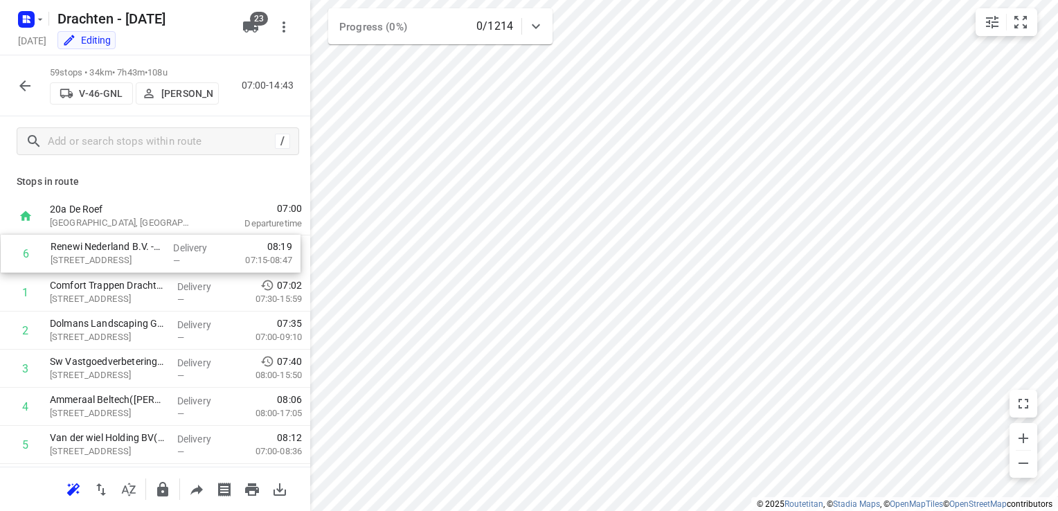
drag, startPoint x: 131, startPoint y: 387, endPoint x: 134, endPoint y: 262, distance: 124.7
drag, startPoint x: 121, startPoint y: 456, endPoint x: 123, endPoint y: 259, distance: 197.4
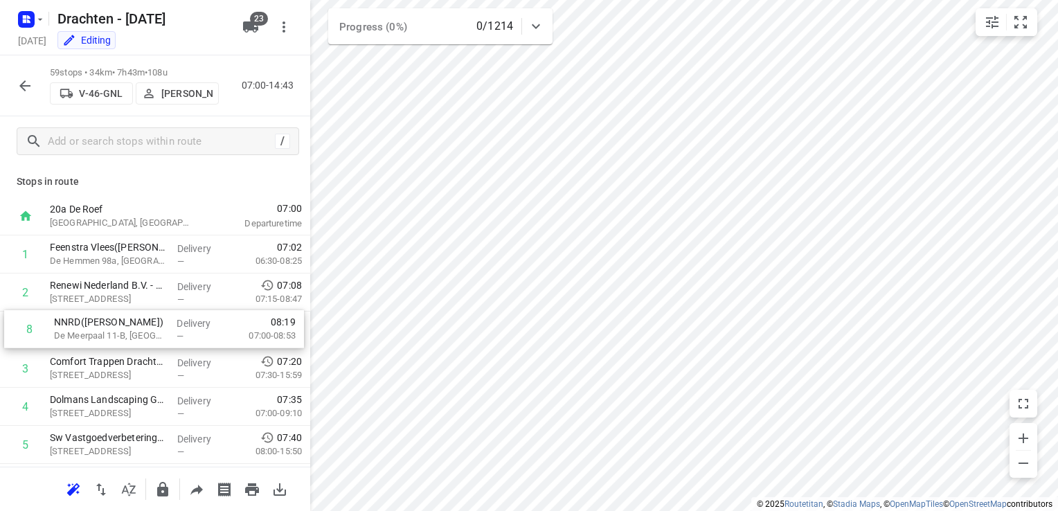
drag, startPoint x: 173, startPoint y: 323, endPoint x: 177, endPoint y: 335, distance: 12.5
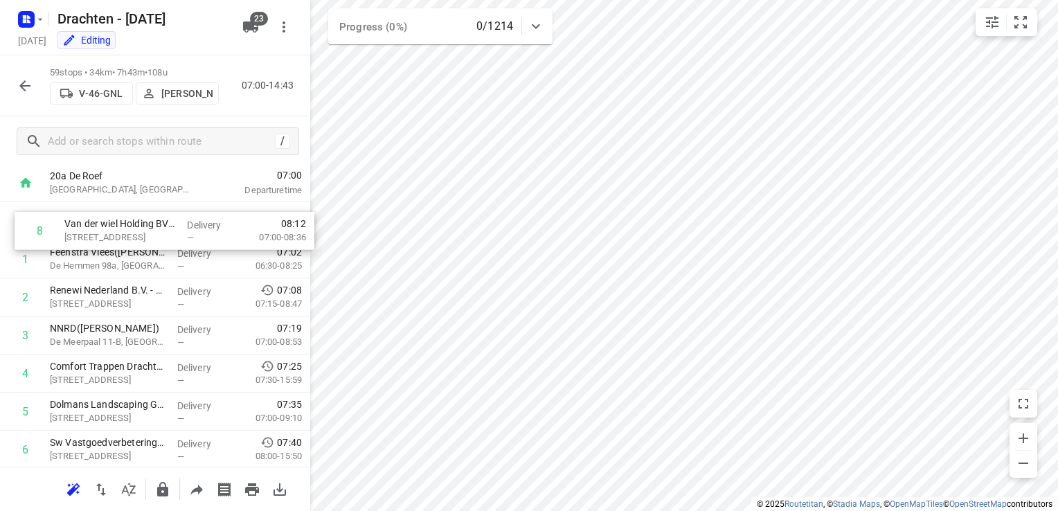
scroll to position [30, 0]
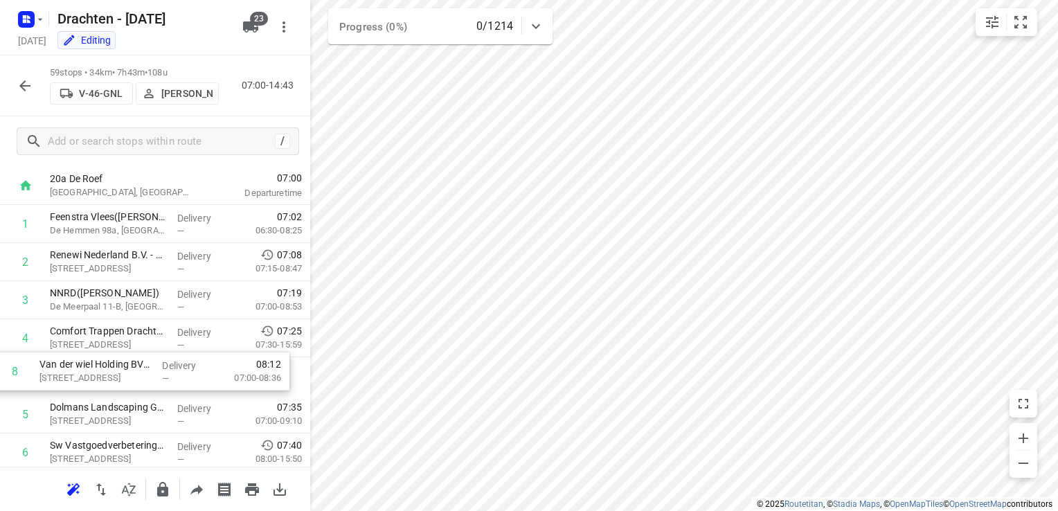
drag, startPoint x: 116, startPoint y: 454, endPoint x: 105, endPoint y: 370, distance: 84.5
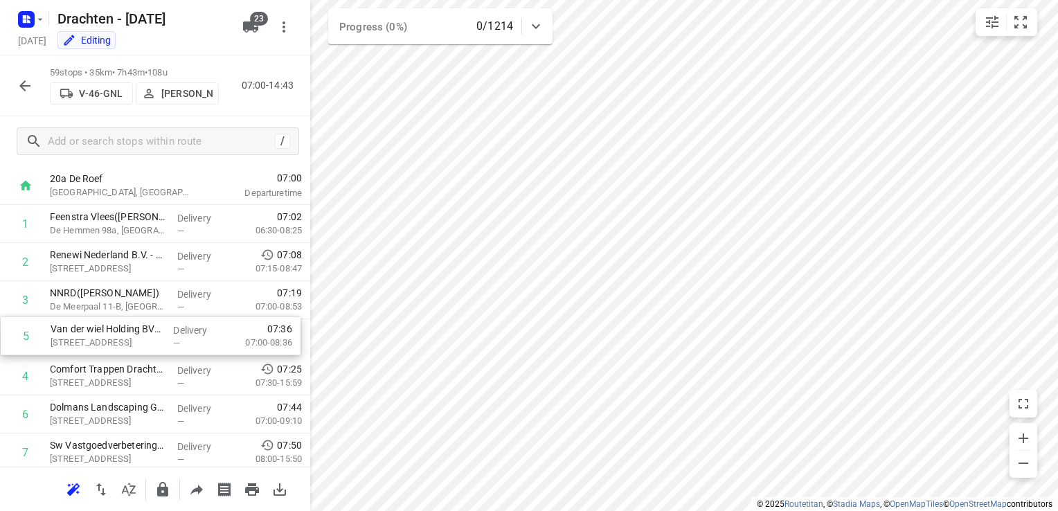
drag, startPoint x: 141, startPoint y: 381, endPoint x: 144, endPoint y: 335, distance: 45.8
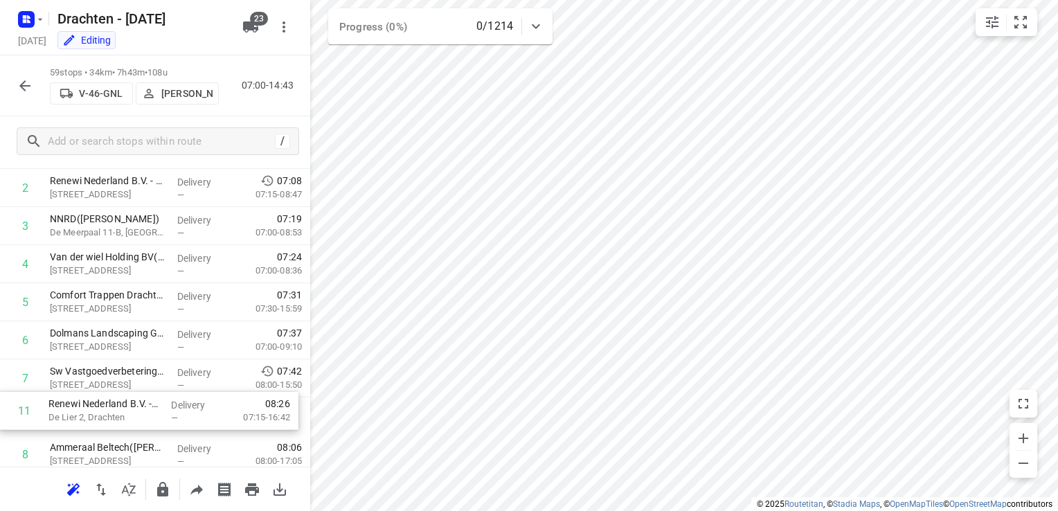
scroll to position [105, 0]
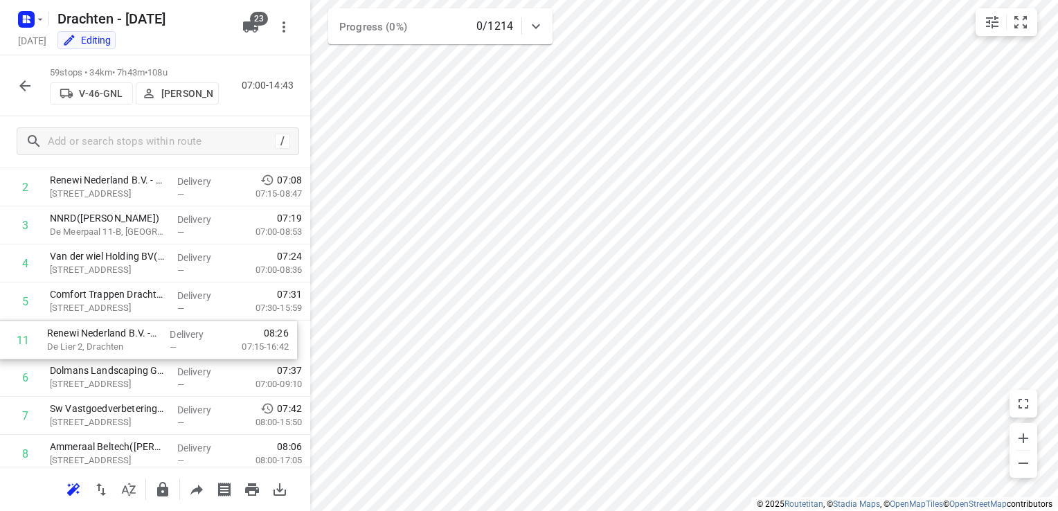
drag, startPoint x: 161, startPoint y: 371, endPoint x: 159, endPoint y: 349, distance: 21.6
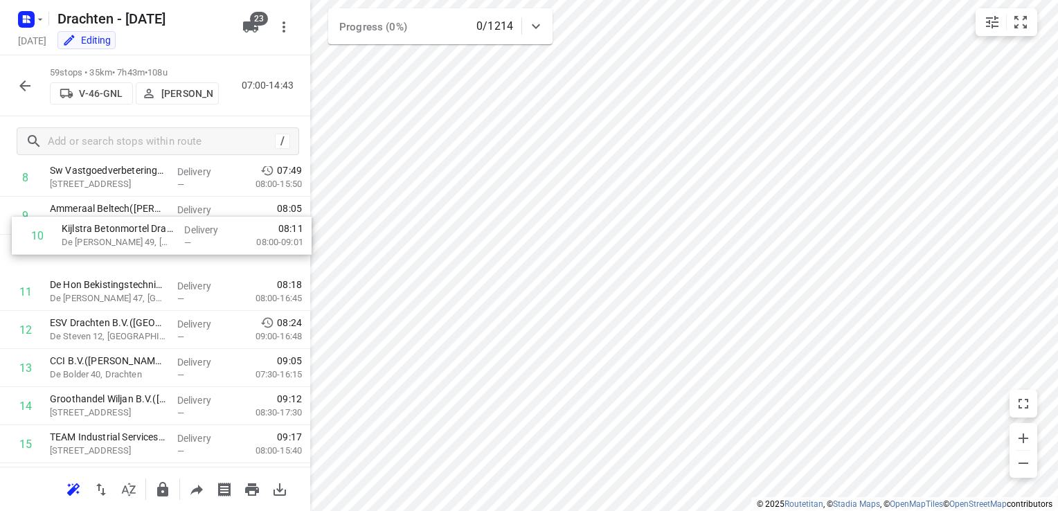
scroll to position [344, 0]
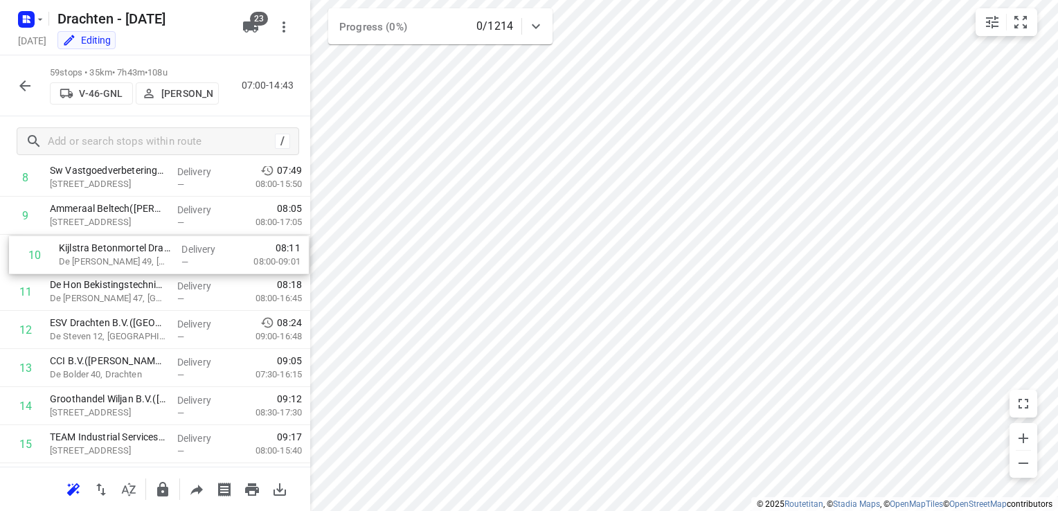
drag, startPoint x: 127, startPoint y: 425, endPoint x: 136, endPoint y: 254, distance: 171.3
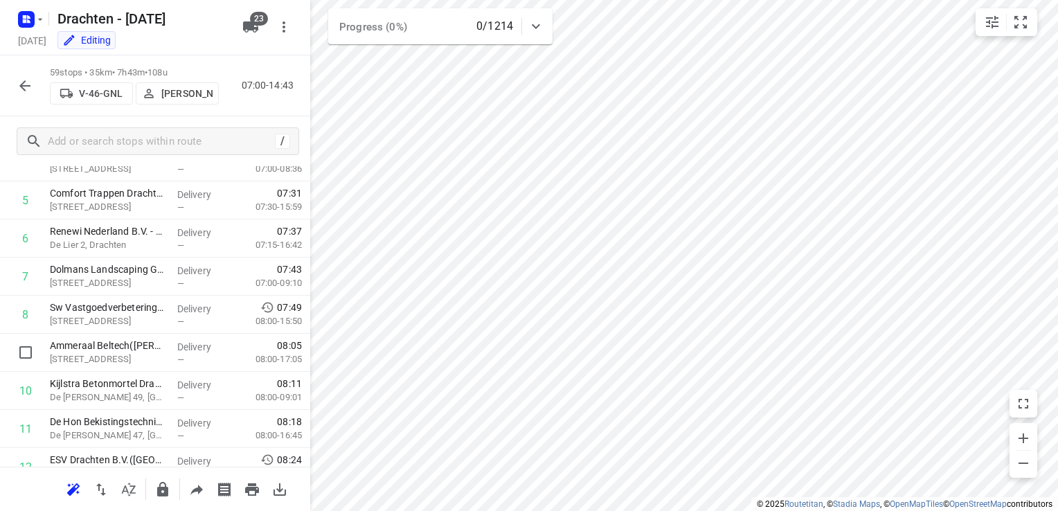
scroll to position [205, 0]
drag, startPoint x: 161, startPoint y: 242, endPoint x: 160, endPoint y: 359, distance: 116.4
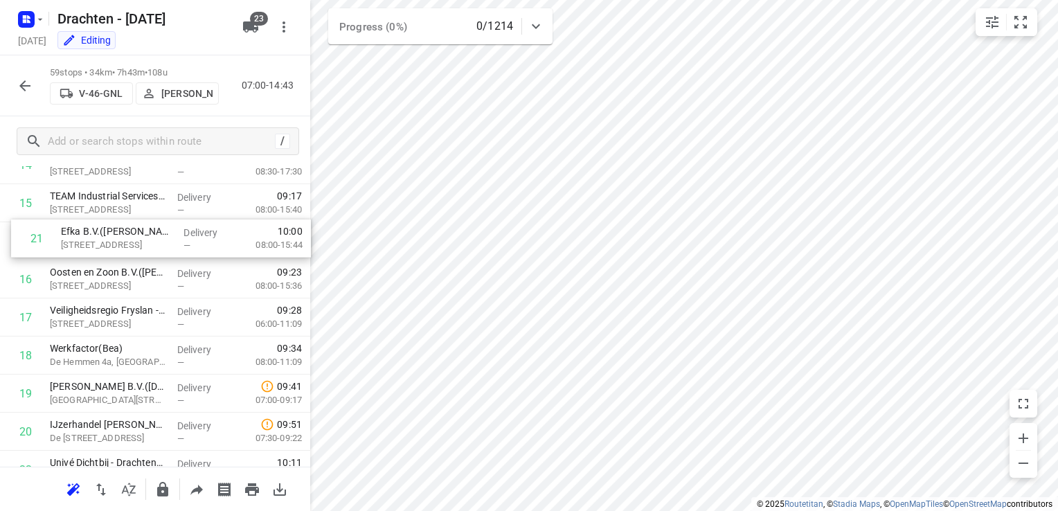
scroll to position [578, 0]
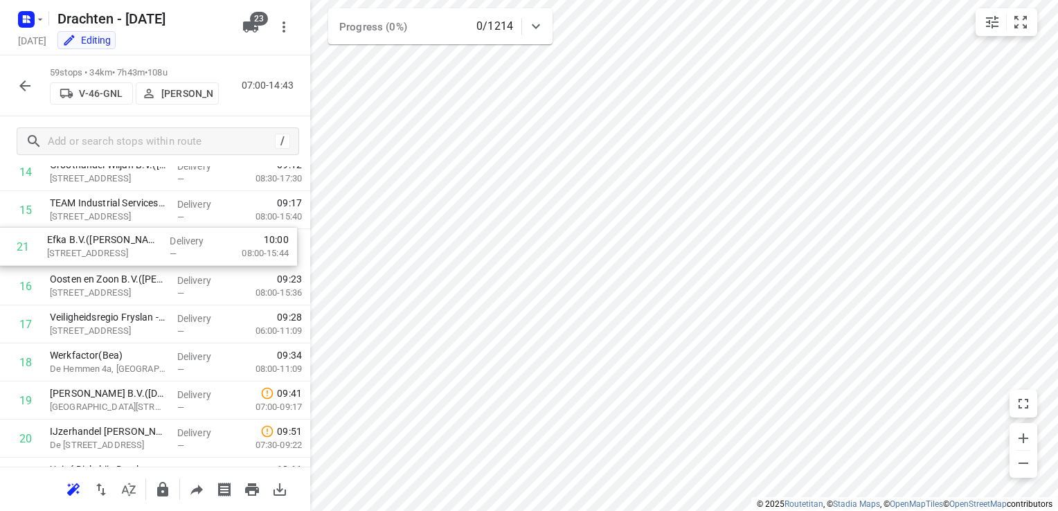
drag, startPoint x: 83, startPoint y: 330, endPoint x: 80, endPoint y: 247, distance: 83.2
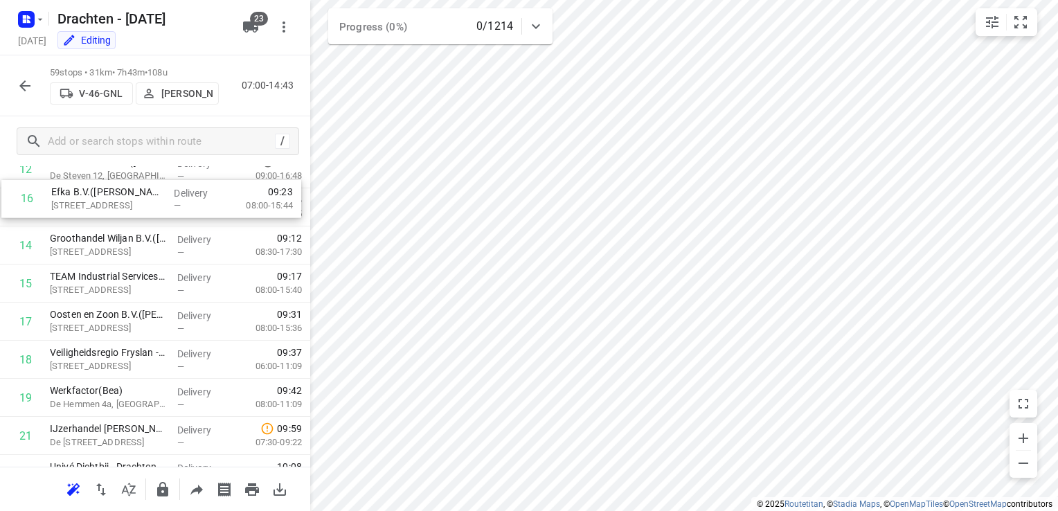
scroll to position [414, 0]
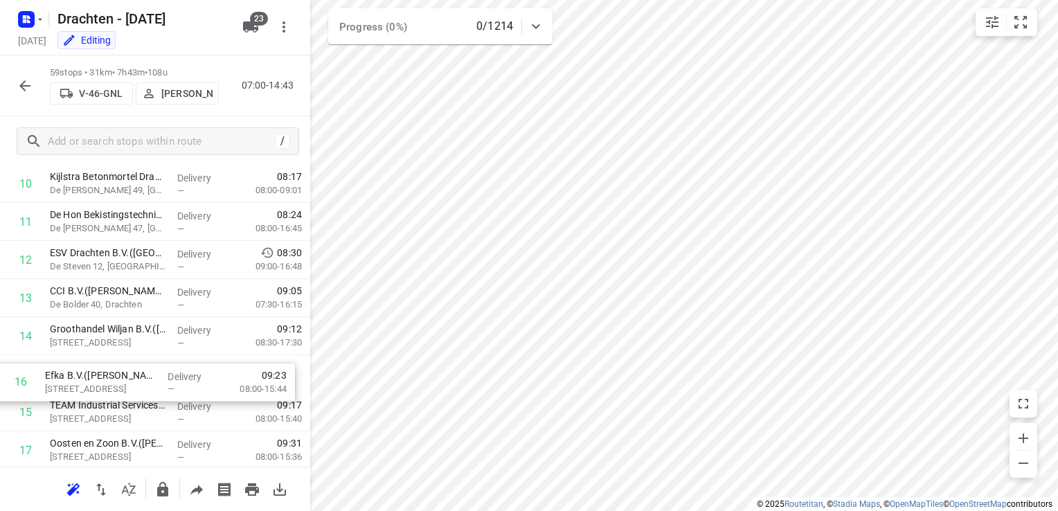
drag, startPoint x: 103, startPoint y: 255, endPoint x: 98, endPoint y: 385, distance: 130.3
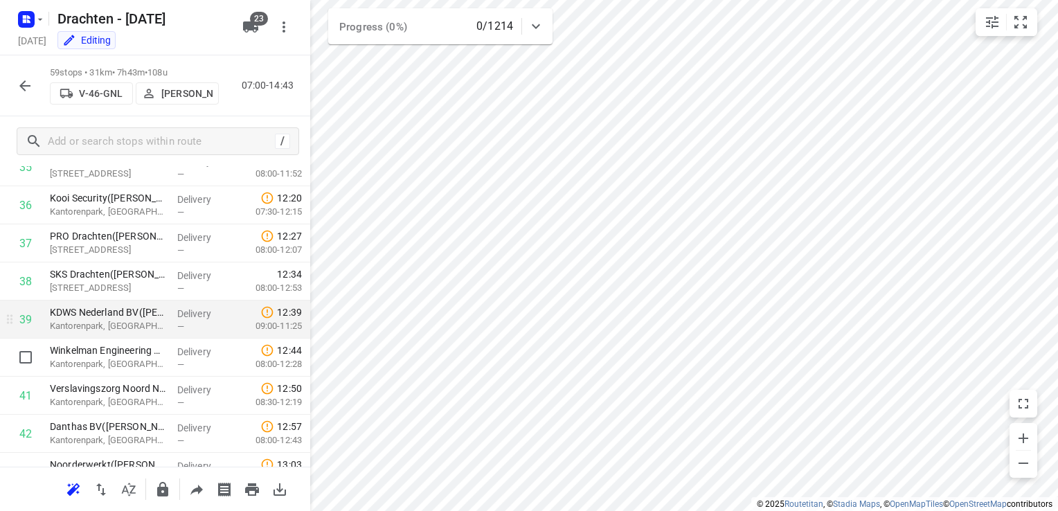
scroll to position [1383, 0]
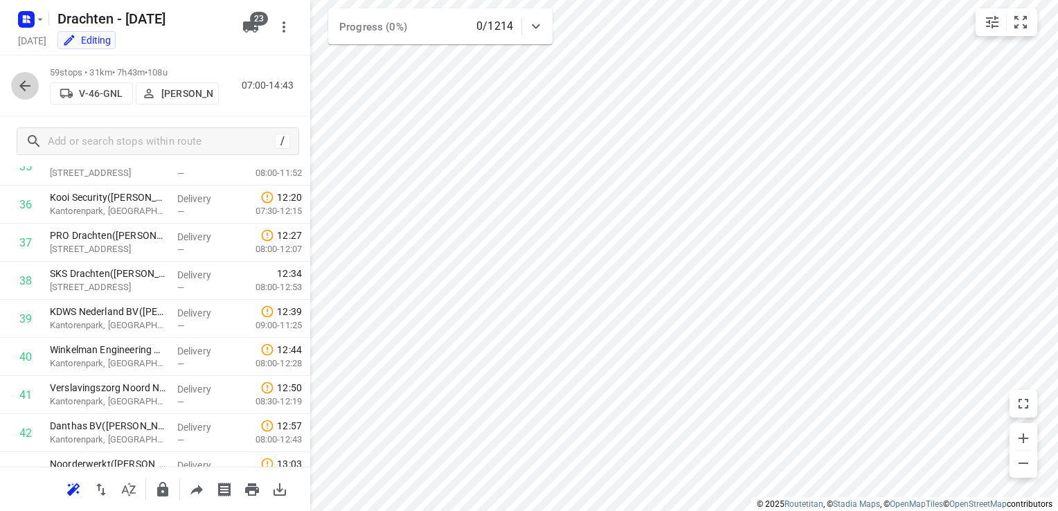
click at [26, 88] on icon "button" at bounding box center [25, 86] width 17 height 17
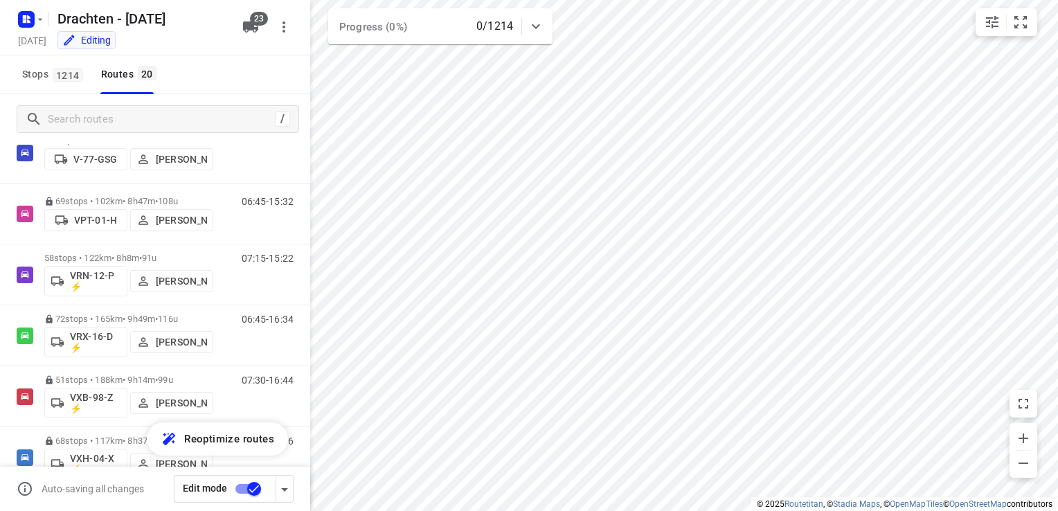
scroll to position [941, 0]
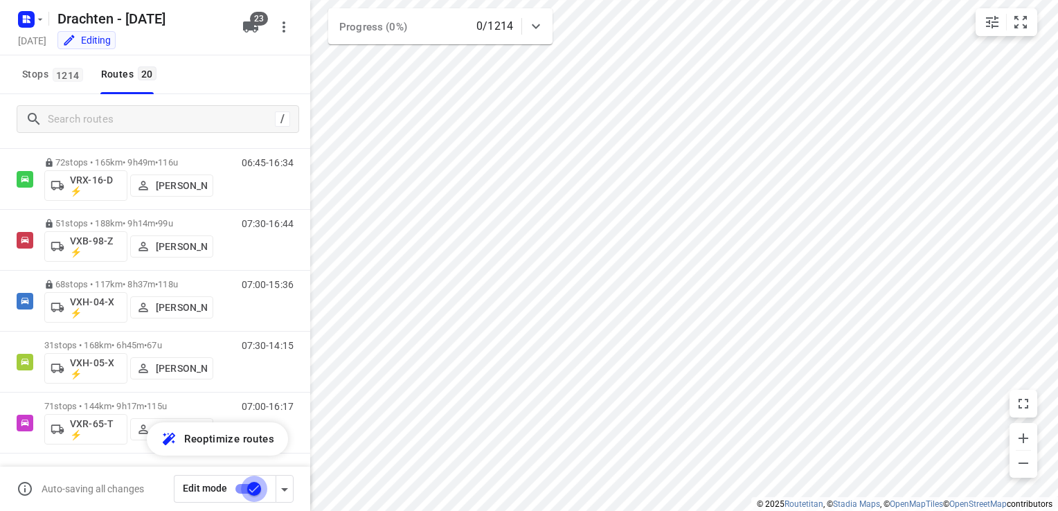
click at [248, 489] on input "checkbox" at bounding box center [254, 489] width 79 height 26
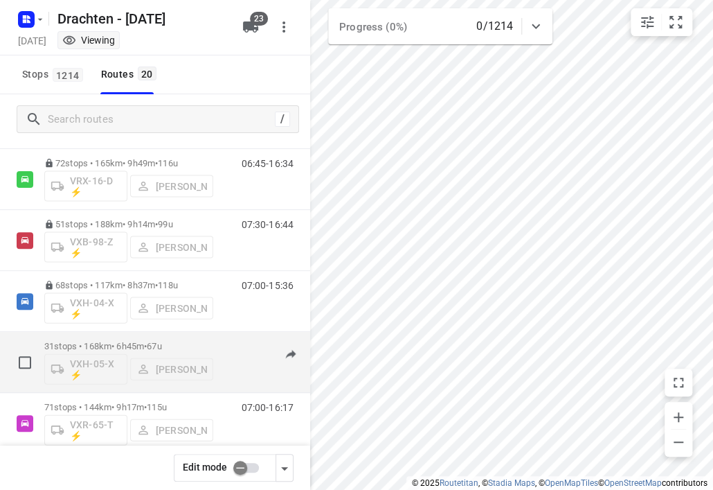
scroll to position [962, 0]
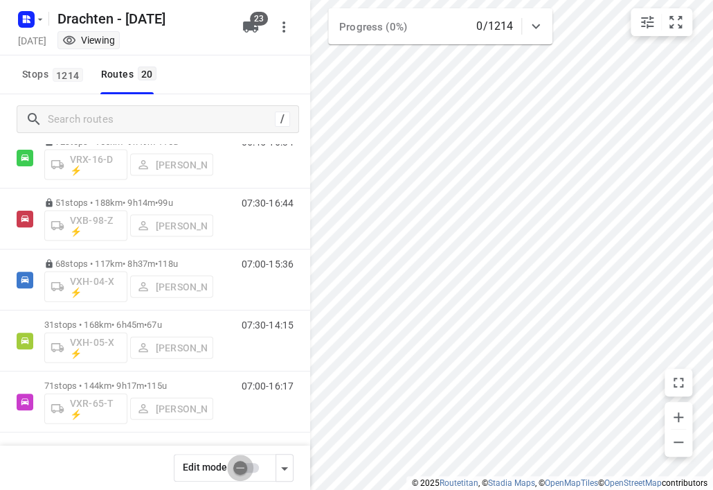
click at [242, 473] on input "checkbox" at bounding box center [240, 467] width 79 height 26
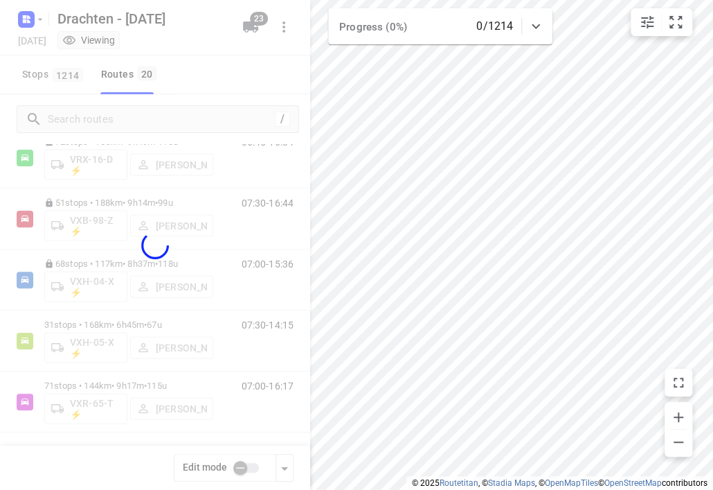
checkbox input "true"
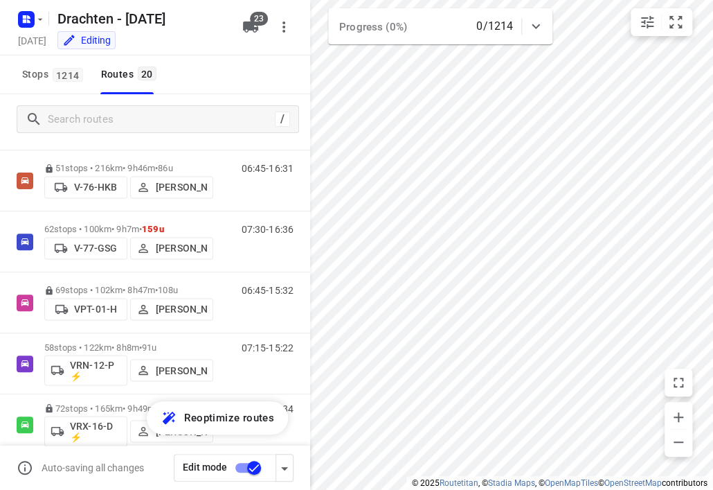
scroll to position [685, 0]
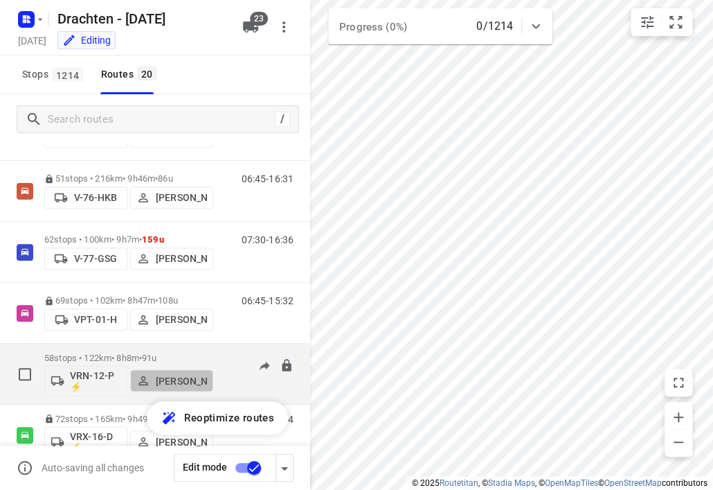
click at [159, 376] on p "[PERSON_NAME]" at bounding box center [181, 380] width 51 height 11
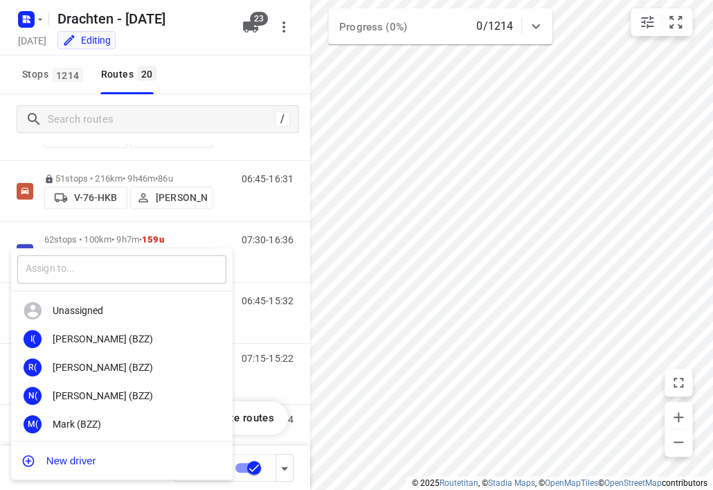
click at [129, 272] on input "text" at bounding box center [121, 269] width 209 height 28
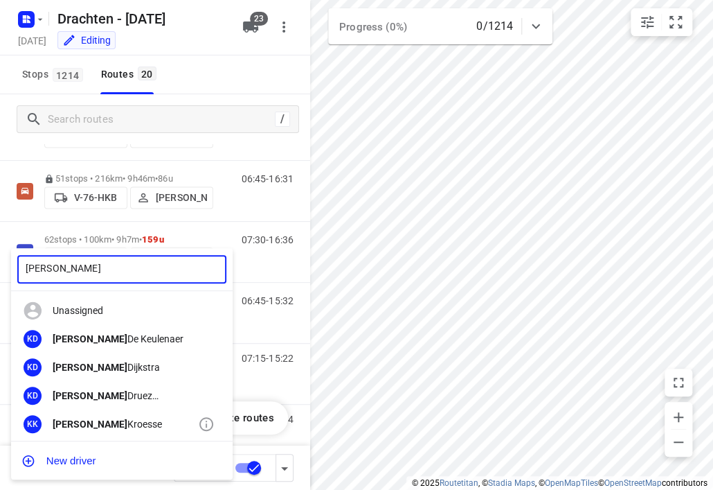
type input "kevin"
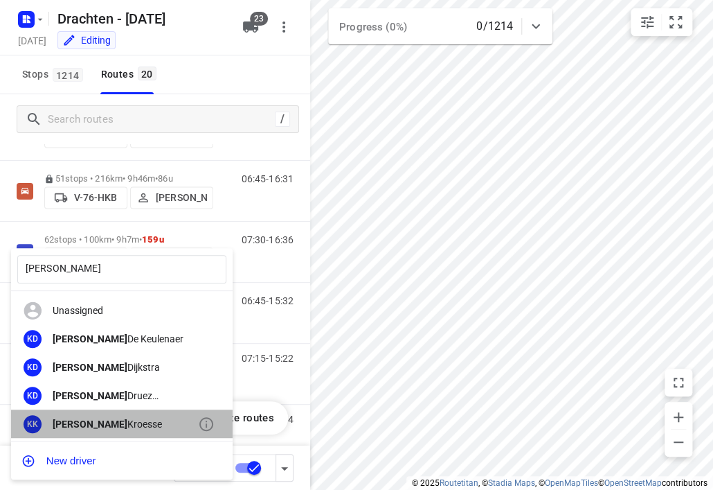
click at [127, 427] on div "Kevin Kroesse" at bounding box center [125, 423] width 145 height 11
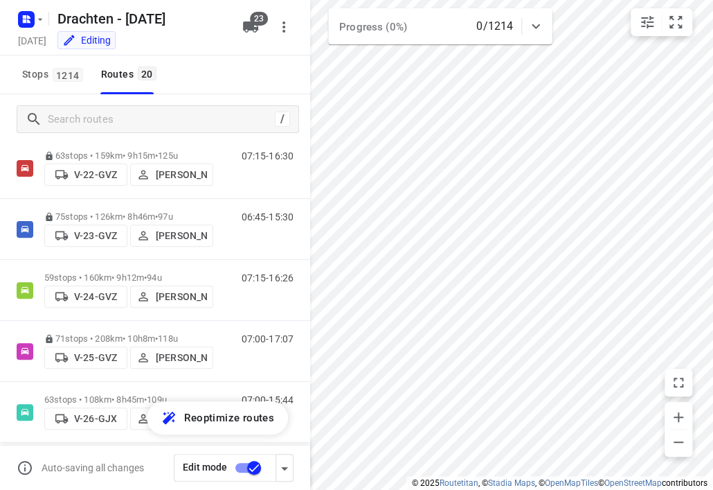
scroll to position [0, 0]
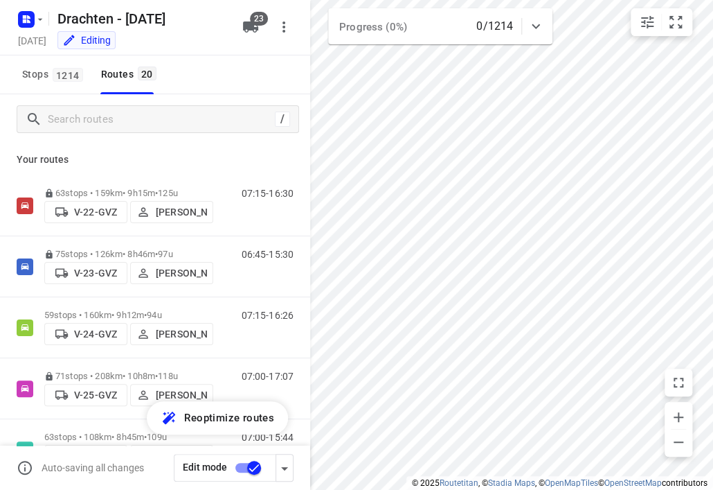
click at [257, 471] on input "checkbox" at bounding box center [254, 467] width 79 height 26
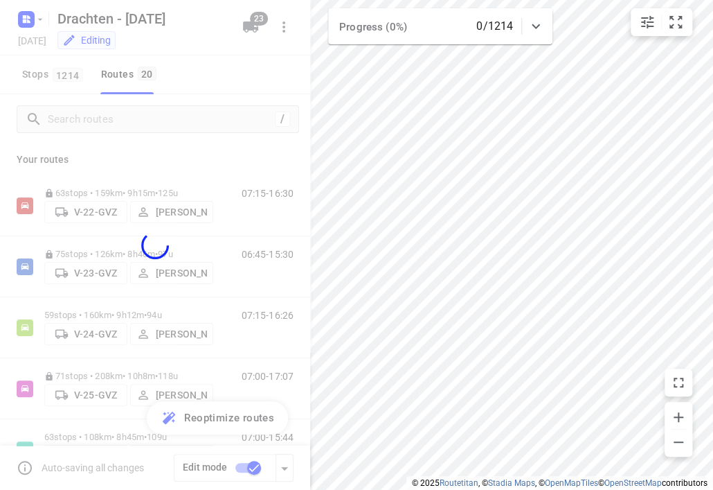
checkbox input "false"
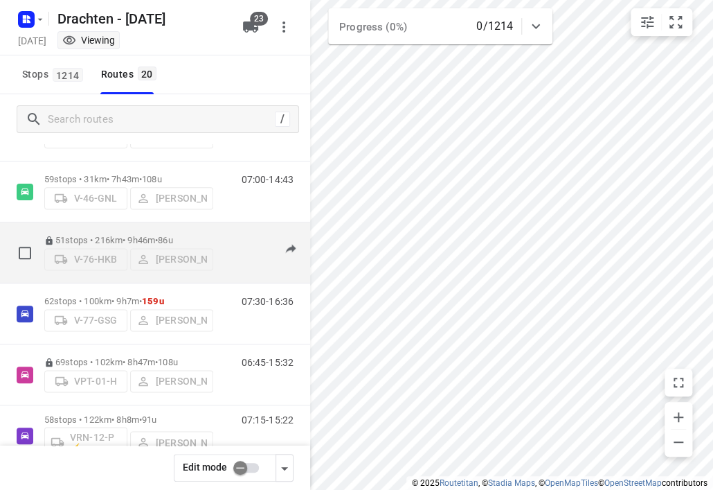
scroll to position [962, 0]
